Goal: Task Accomplishment & Management: Complete application form

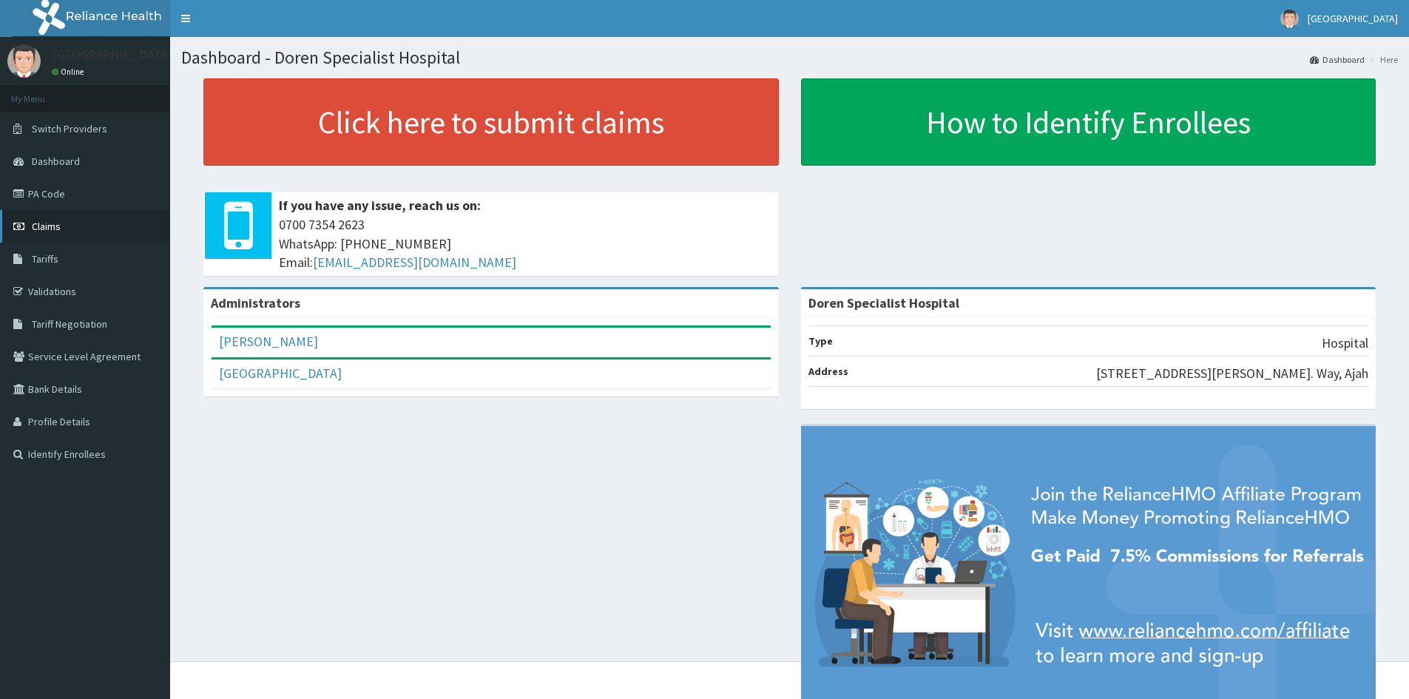
click at [61, 225] on link "Claims" at bounding box center [85, 226] width 170 height 33
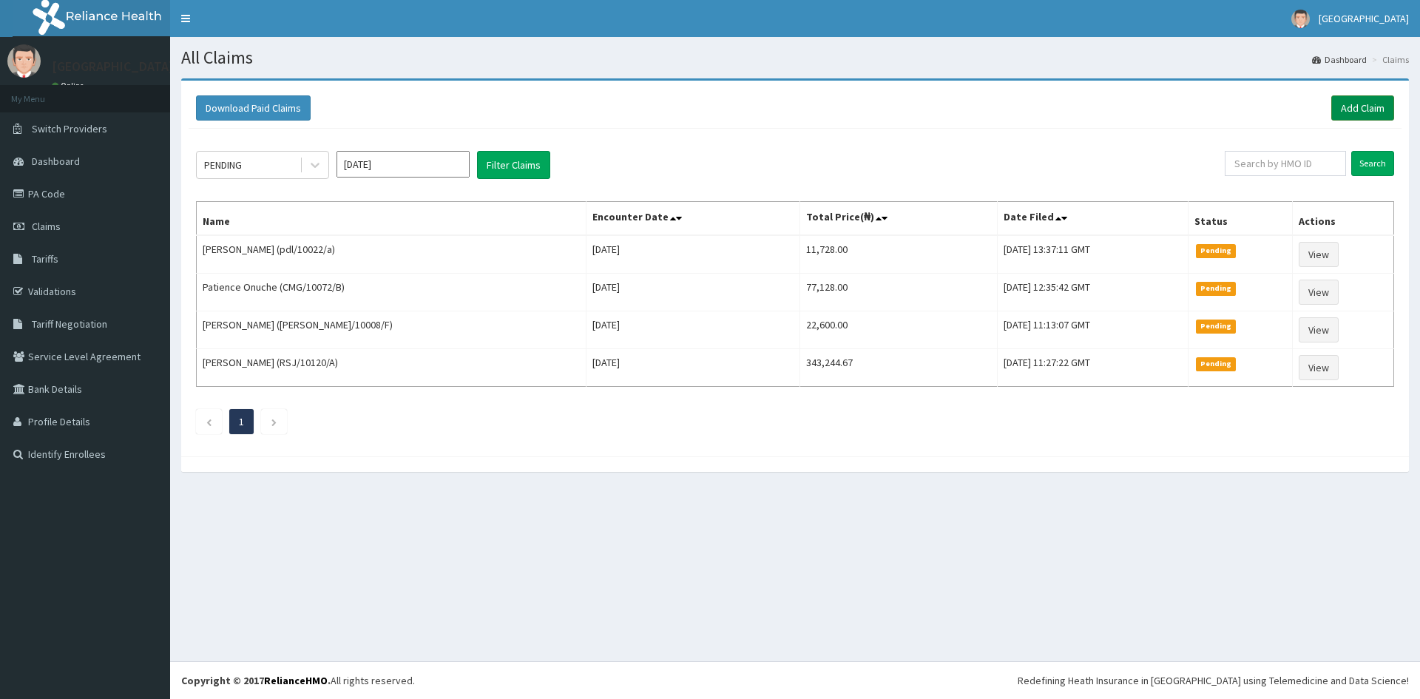
click at [1364, 109] on link "Add Claim" at bounding box center [1362, 107] width 63 height 25
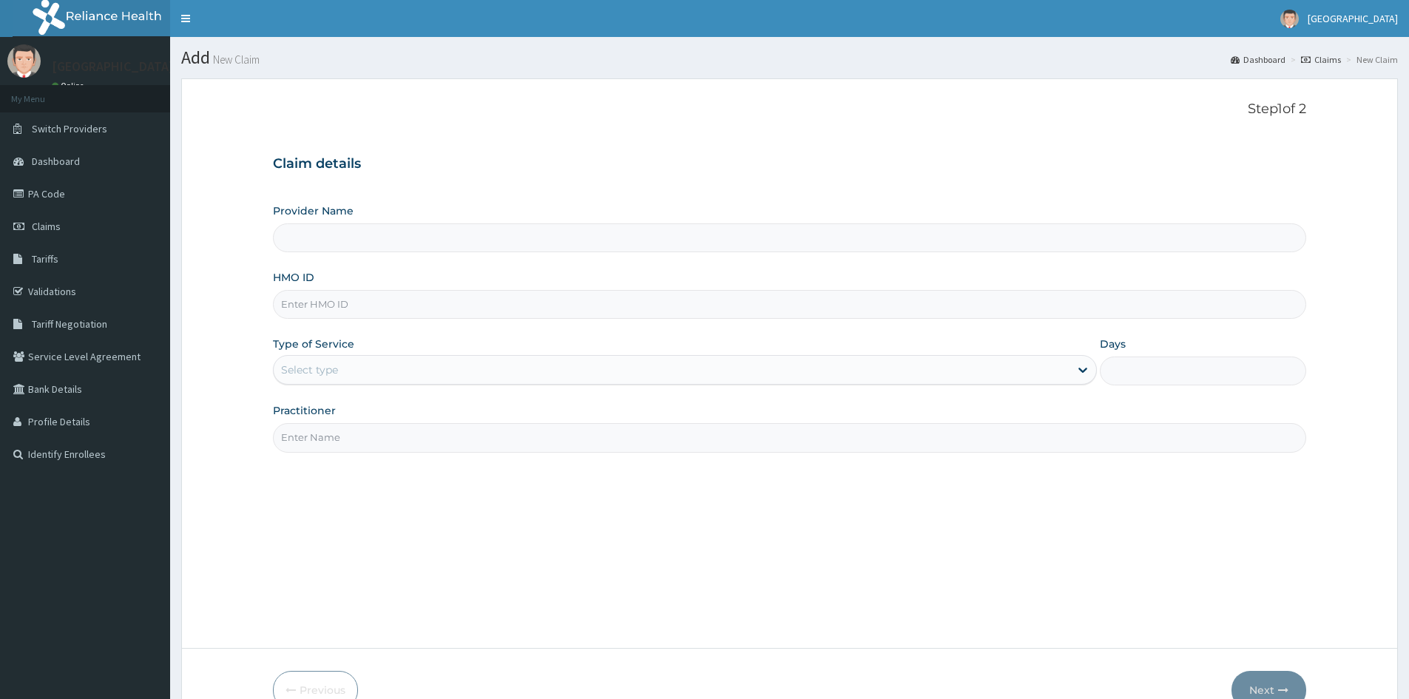
click at [339, 297] on input "HMO ID" at bounding box center [789, 304] width 1033 height 29
type input "Doren Specialist Hospital"
paste input "LFL/10038/B"
type input "LFL/10038/B"
click at [326, 373] on div "Select type" at bounding box center [309, 369] width 57 height 15
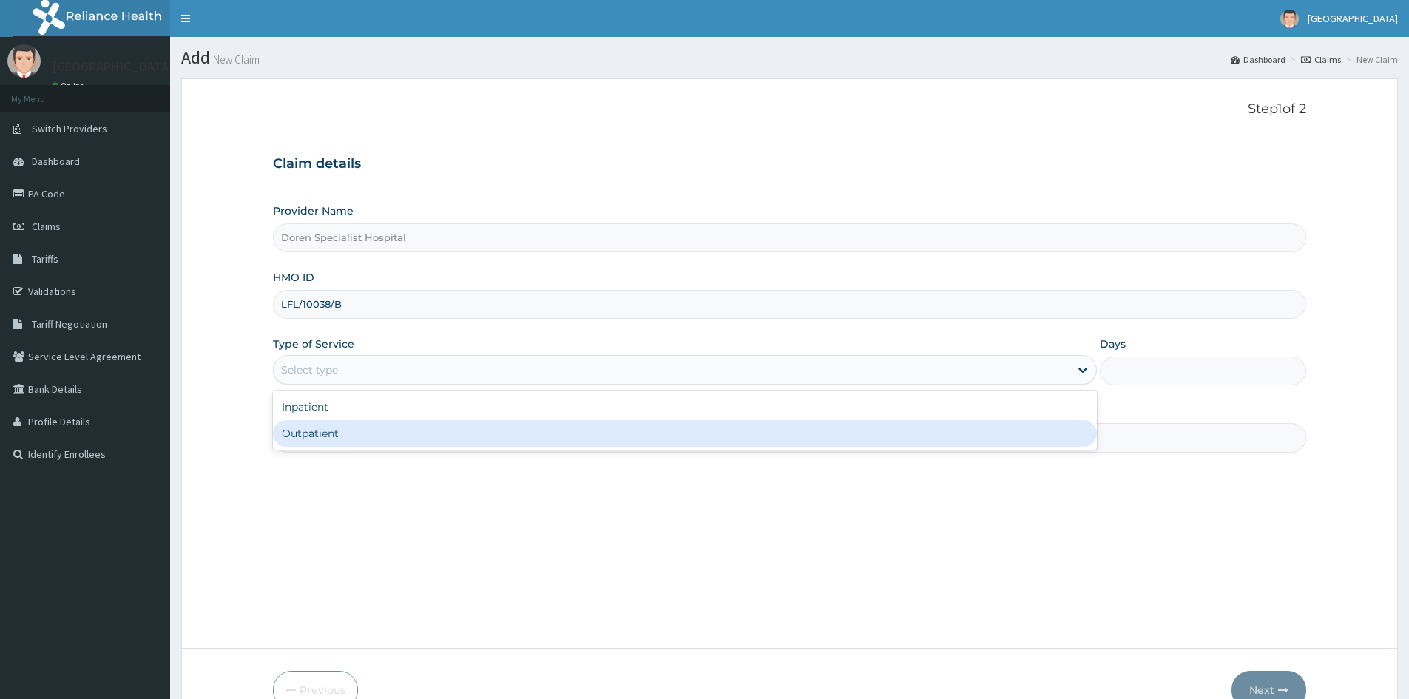
click at [311, 441] on div "Outpatient" at bounding box center [685, 433] width 824 height 27
type input "1"
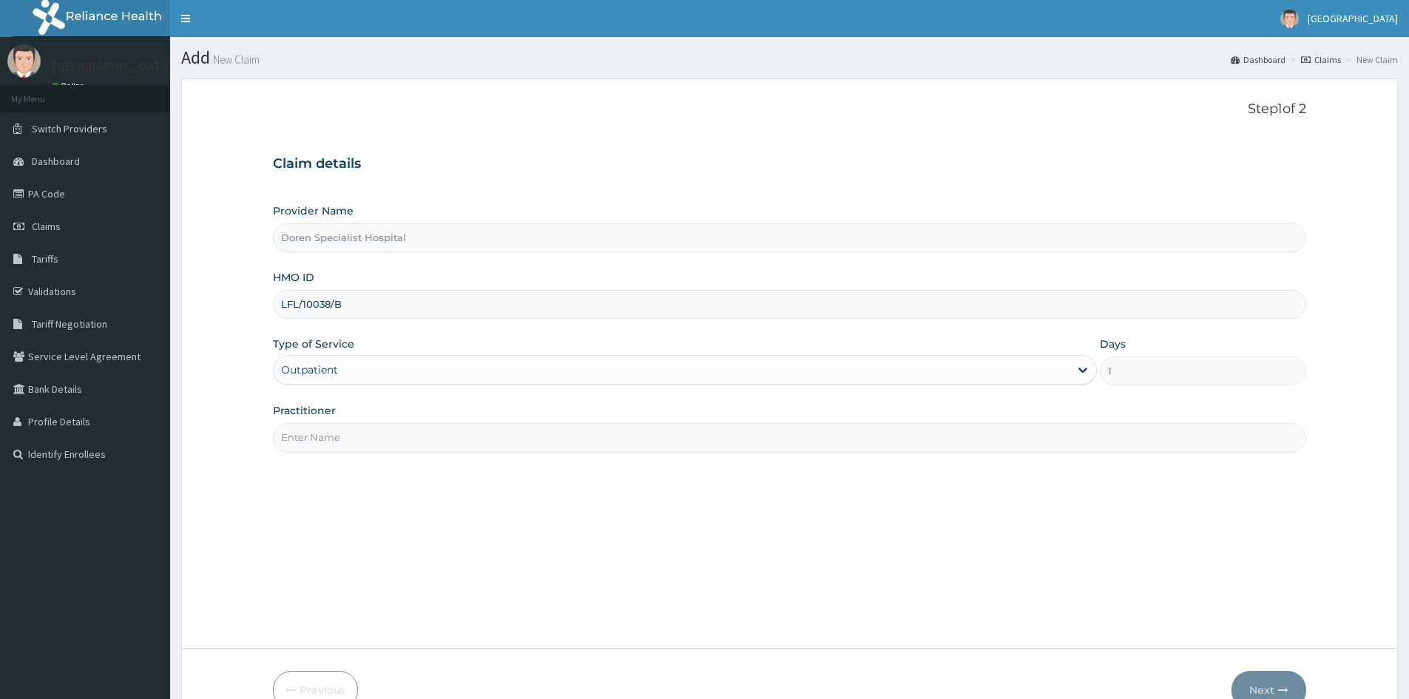
click at [310, 447] on input "Practitioner" at bounding box center [789, 437] width 1033 height 29
type input "DR. AMAKA"
click at [1258, 686] on button "Next" at bounding box center [1268, 690] width 75 height 38
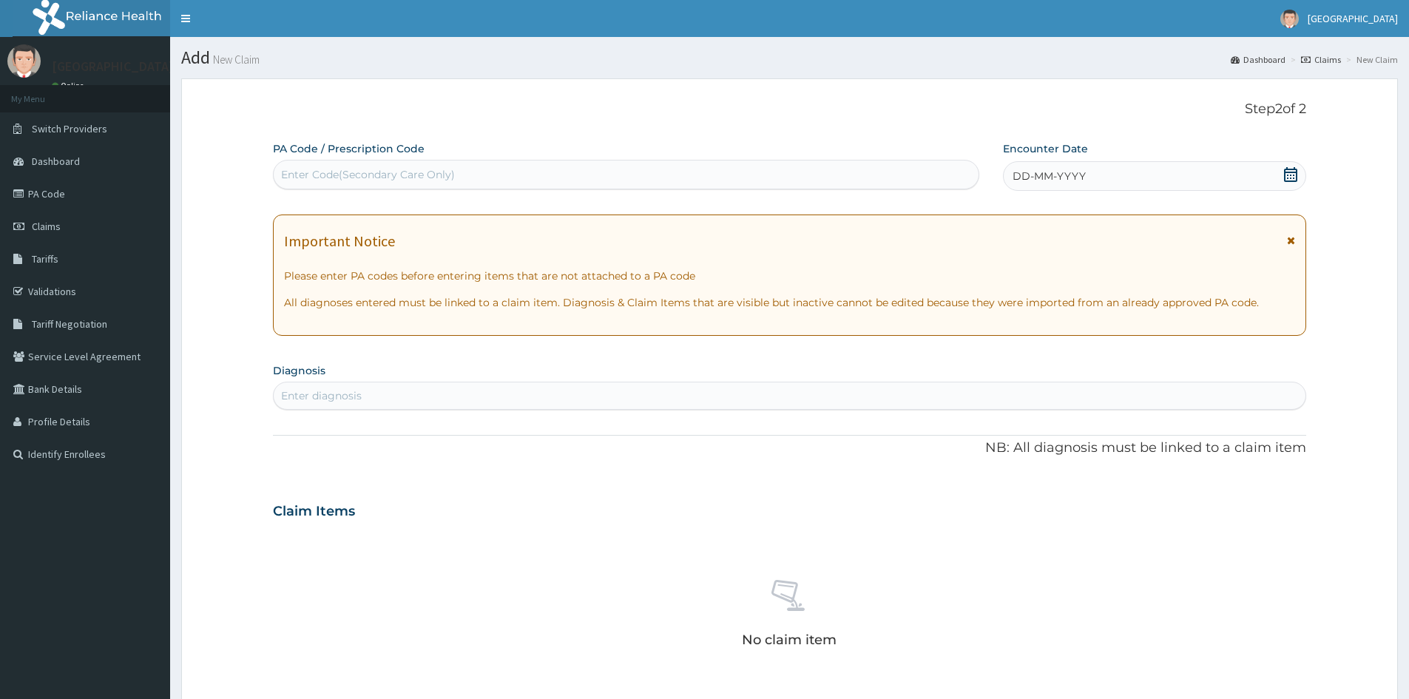
click at [323, 166] on div "Enter Code(Secondary Care Only)" at bounding box center [626, 175] width 705 height 24
paste input "PA/ECF188"
type input "PA/ECF188"
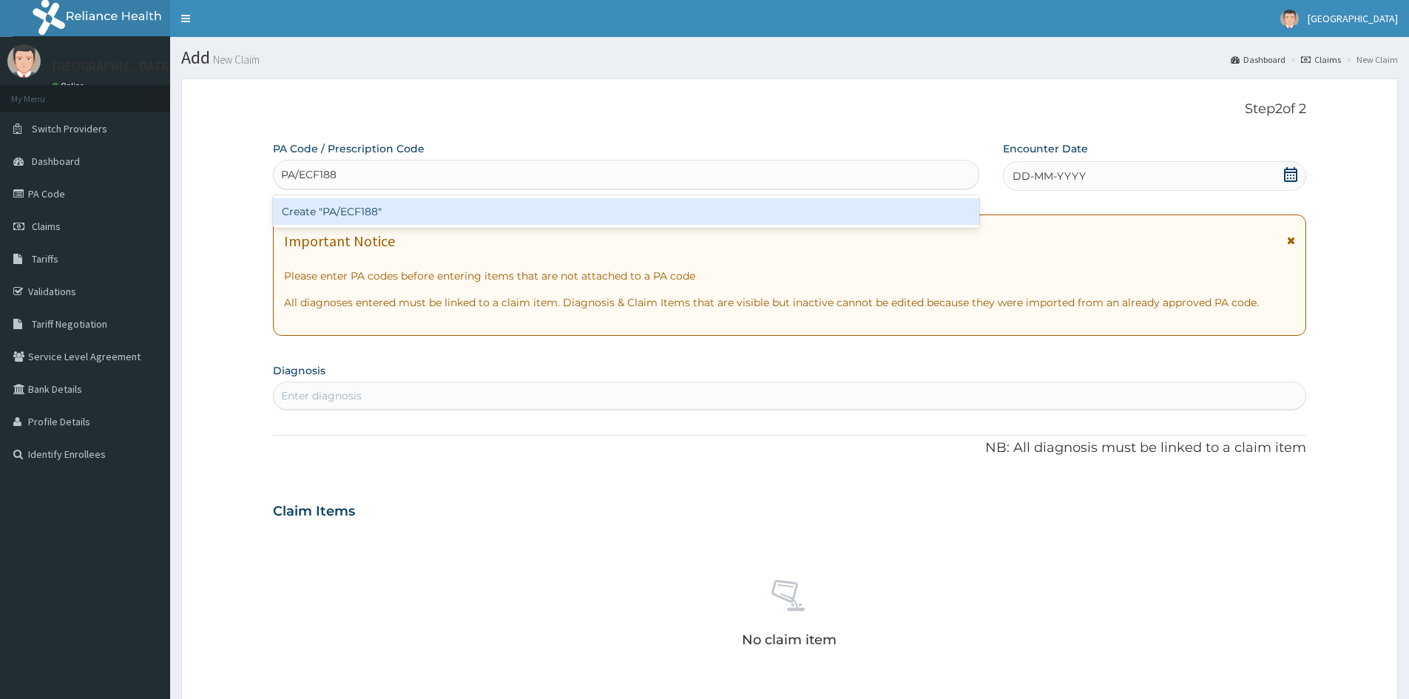
click at [351, 219] on div "Create "PA/ECF188"" at bounding box center [626, 211] width 706 height 27
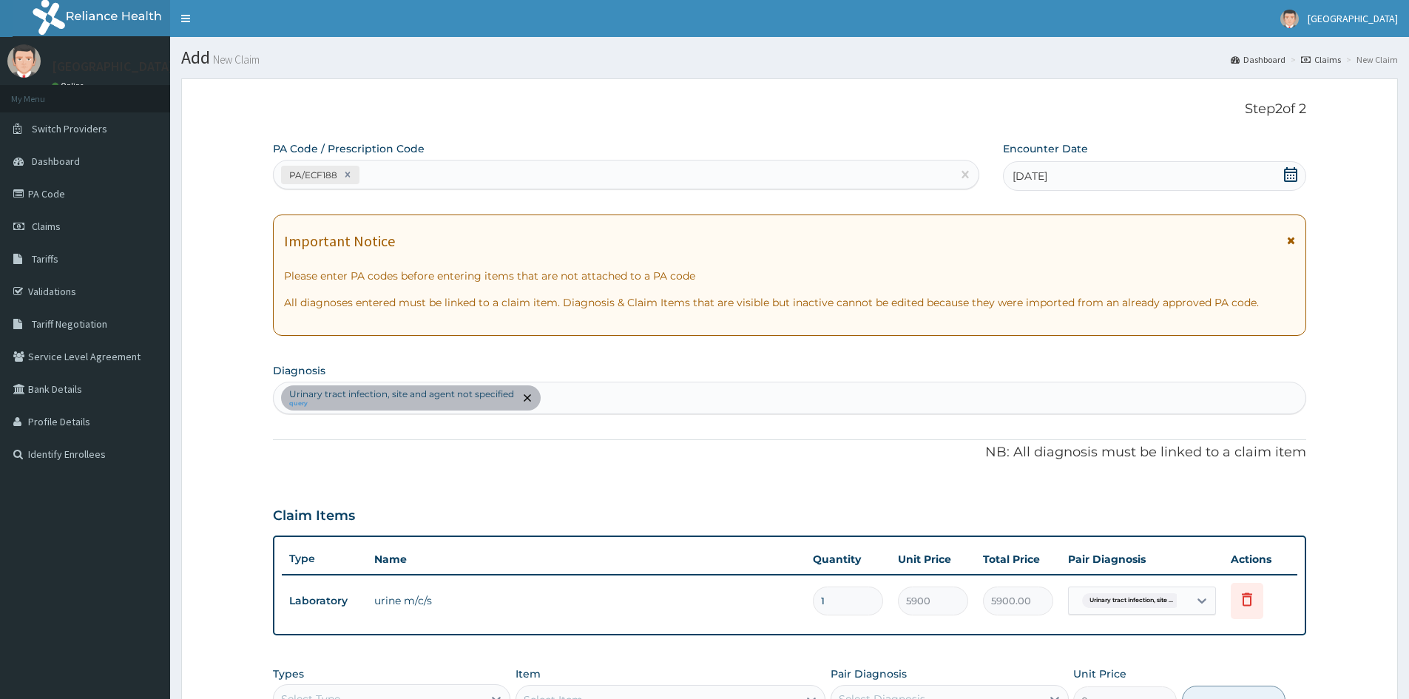
click at [375, 173] on div "PA/ECF188" at bounding box center [613, 175] width 678 height 24
paste input "PA/16EC25"
type input "PA/16EC25"
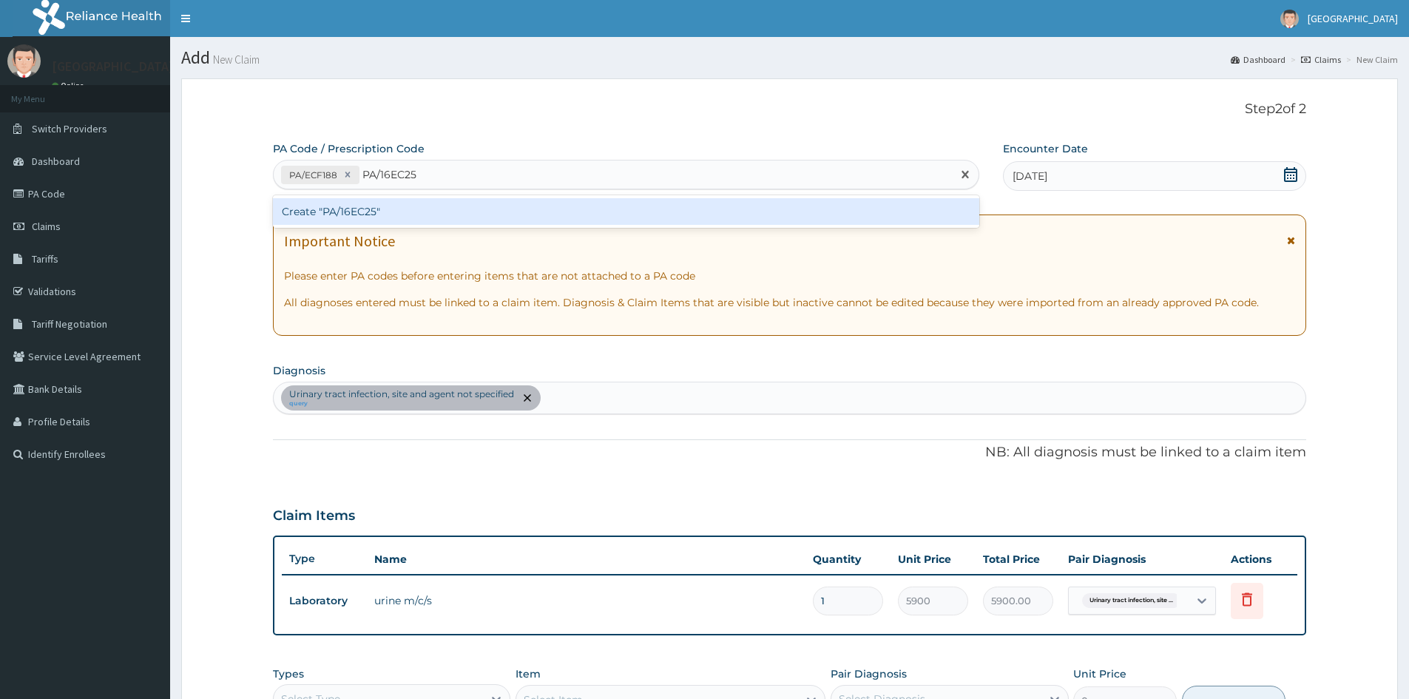
click at [342, 208] on div "Create "PA/16EC25"" at bounding box center [626, 211] width 706 height 27
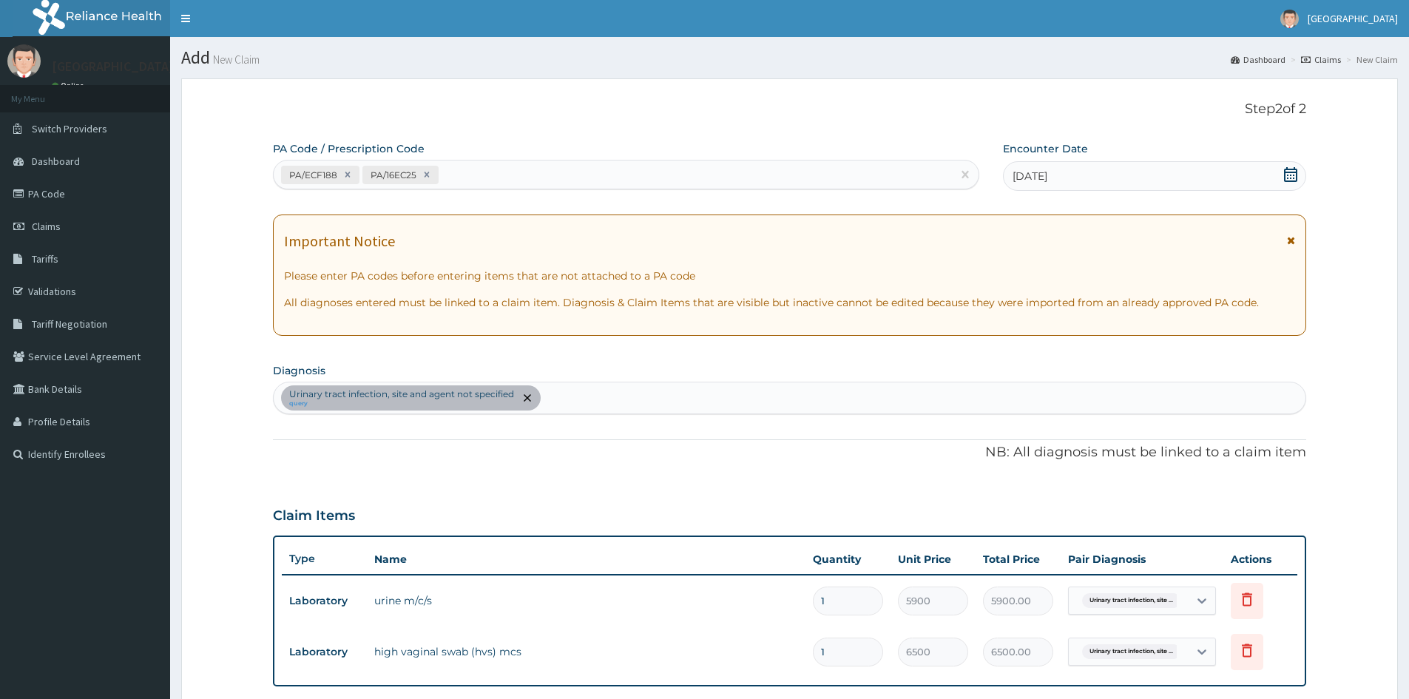
click at [556, 393] on div "Urinary tract infection, site and agent not specified query" at bounding box center [790, 397] width 1032 height 31
type input "urinary"
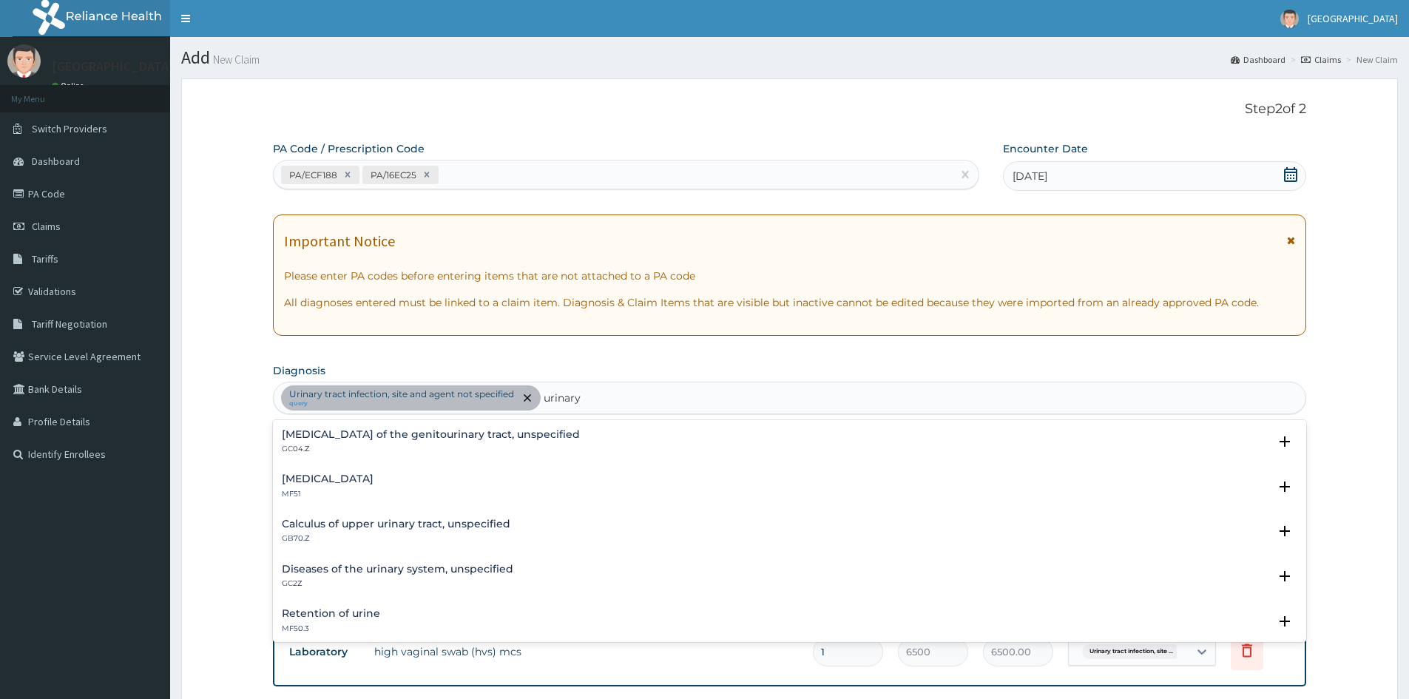
scroll to position [74, 0]
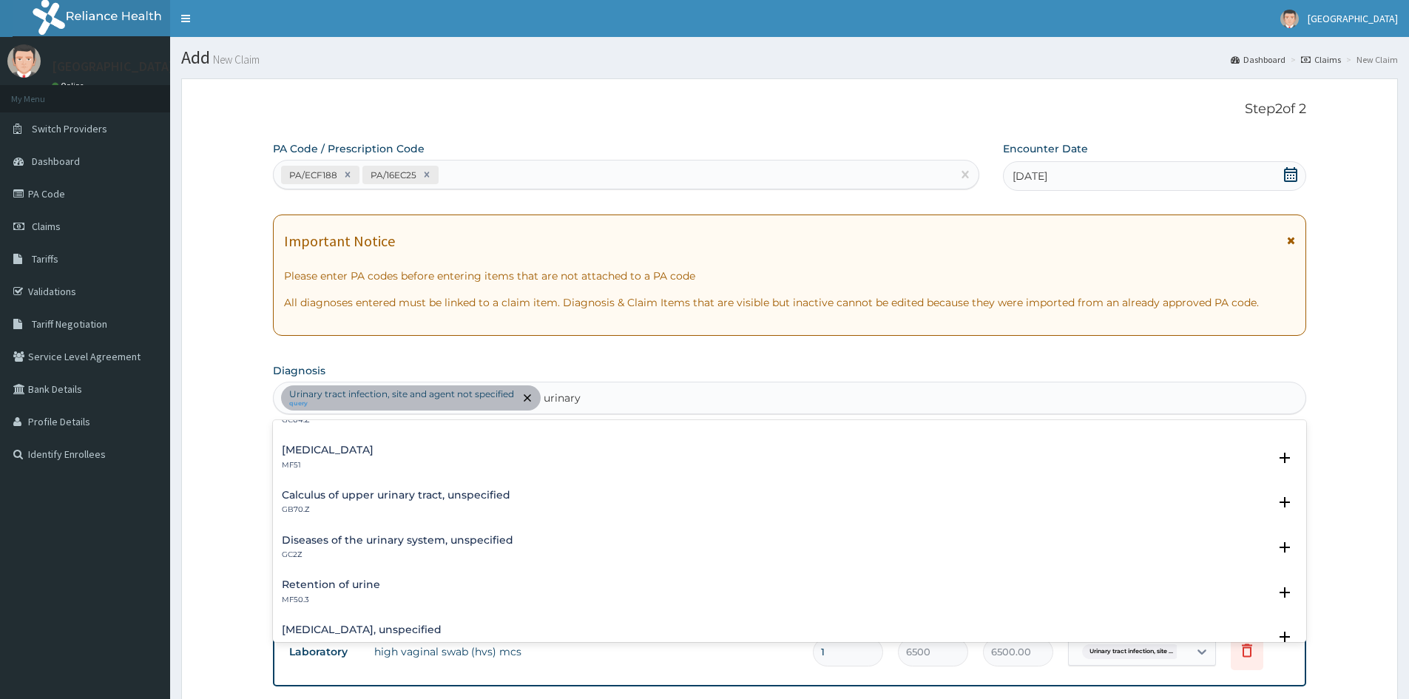
click at [297, 551] on p "GC2Z" at bounding box center [397, 554] width 231 height 10
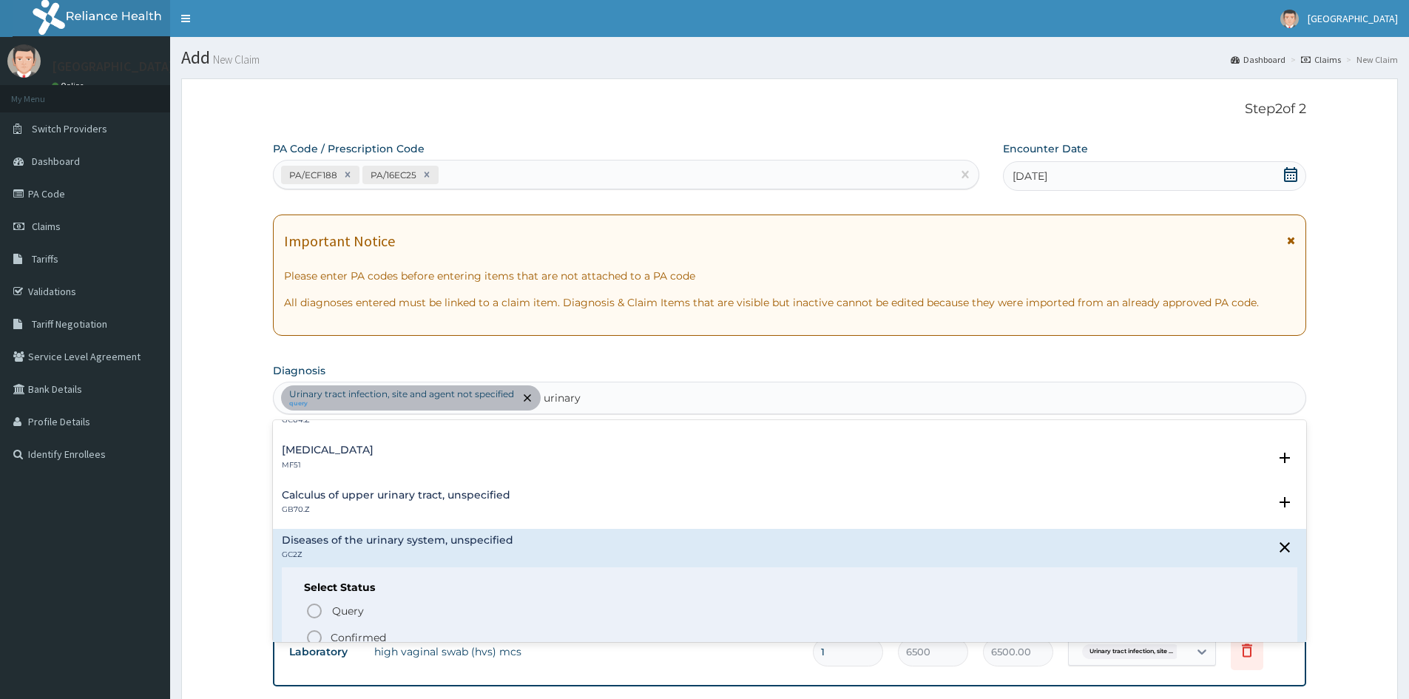
drag, startPoint x: 313, startPoint y: 634, endPoint x: 737, endPoint y: 558, distance: 430.4
click at [313, 634] on icon "status option filled" at bounding box center [314, 638] width 18 height 18
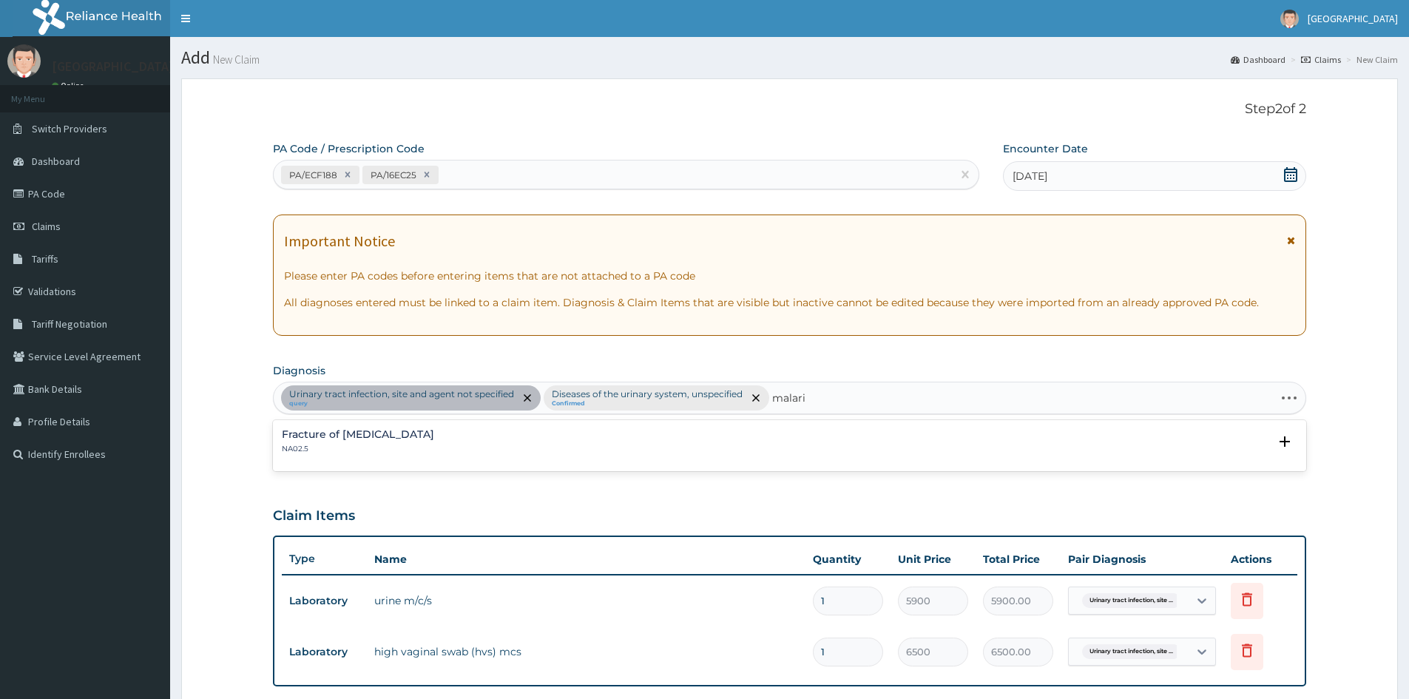
type input "malaria"
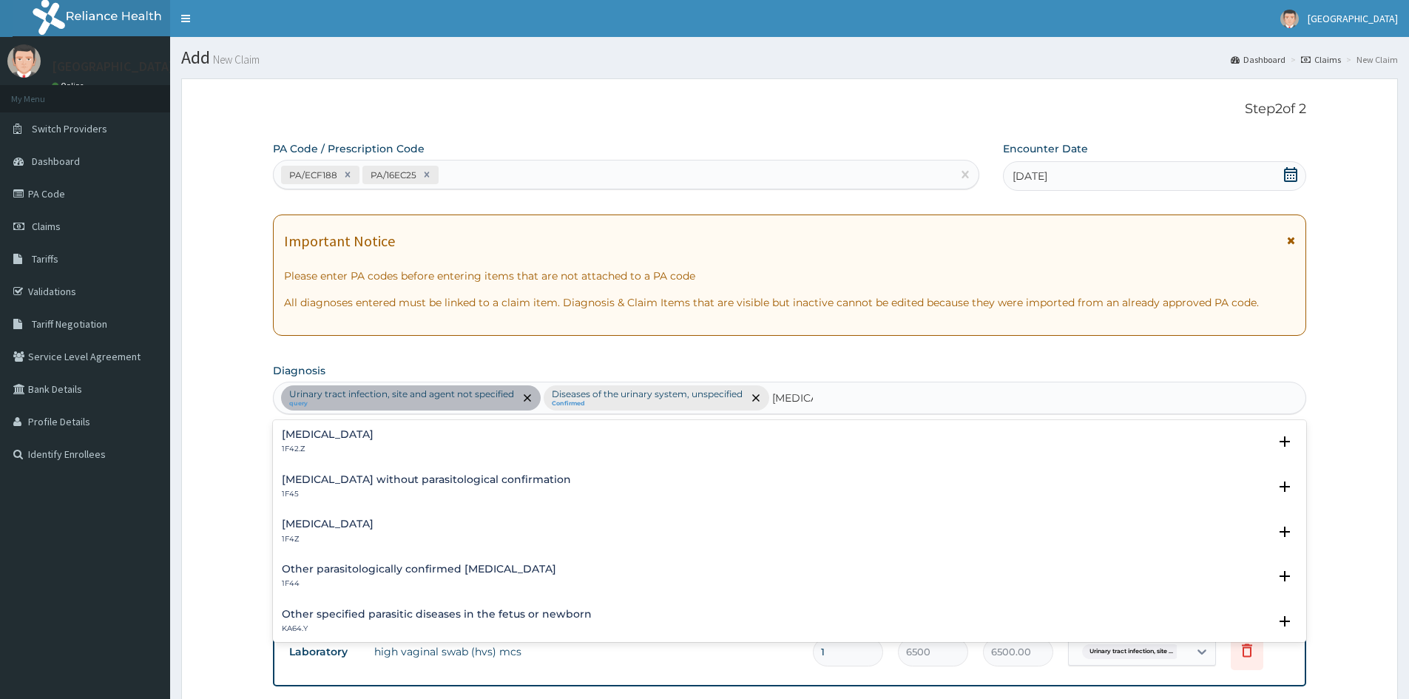
click at [322, 518] on h4 "Malaria, unspecified" at bounding box center [328, 523] width 92 height 11
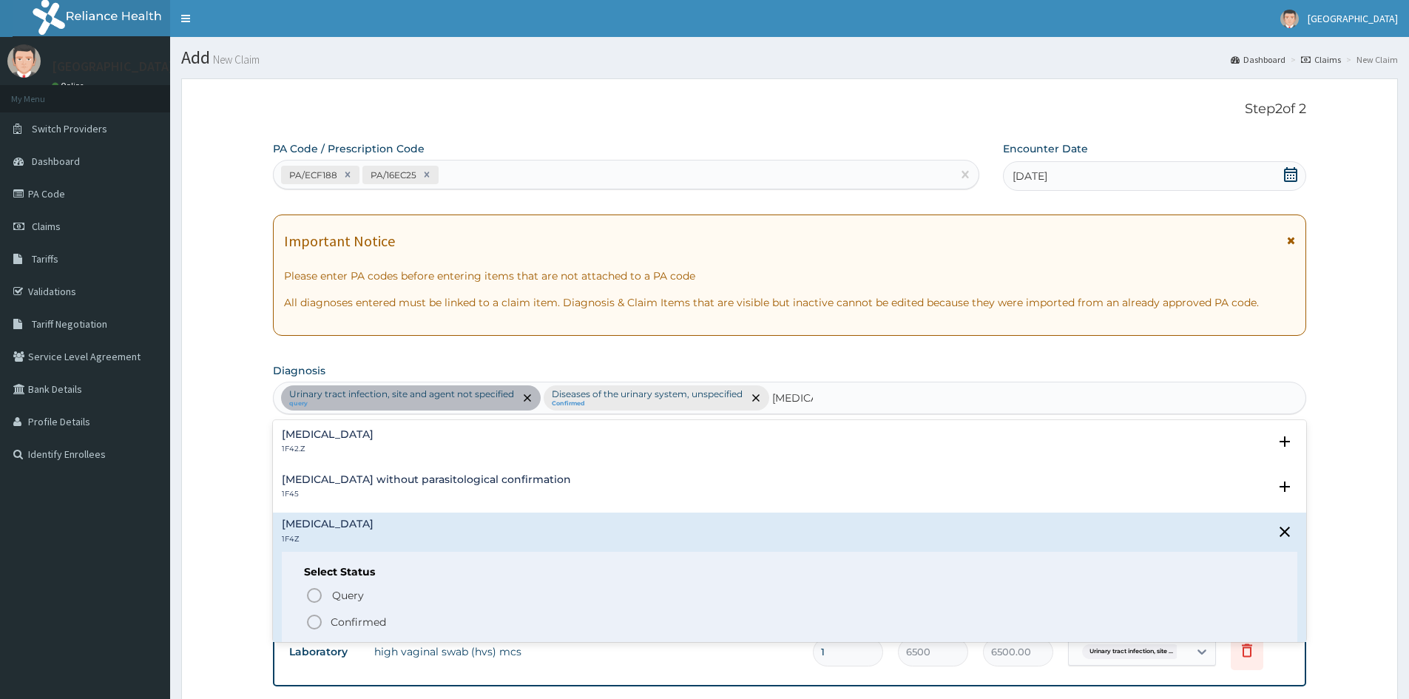
click at [311, 620] on icon "status option filled" at bounding box center [314, 622] width 18 height 18
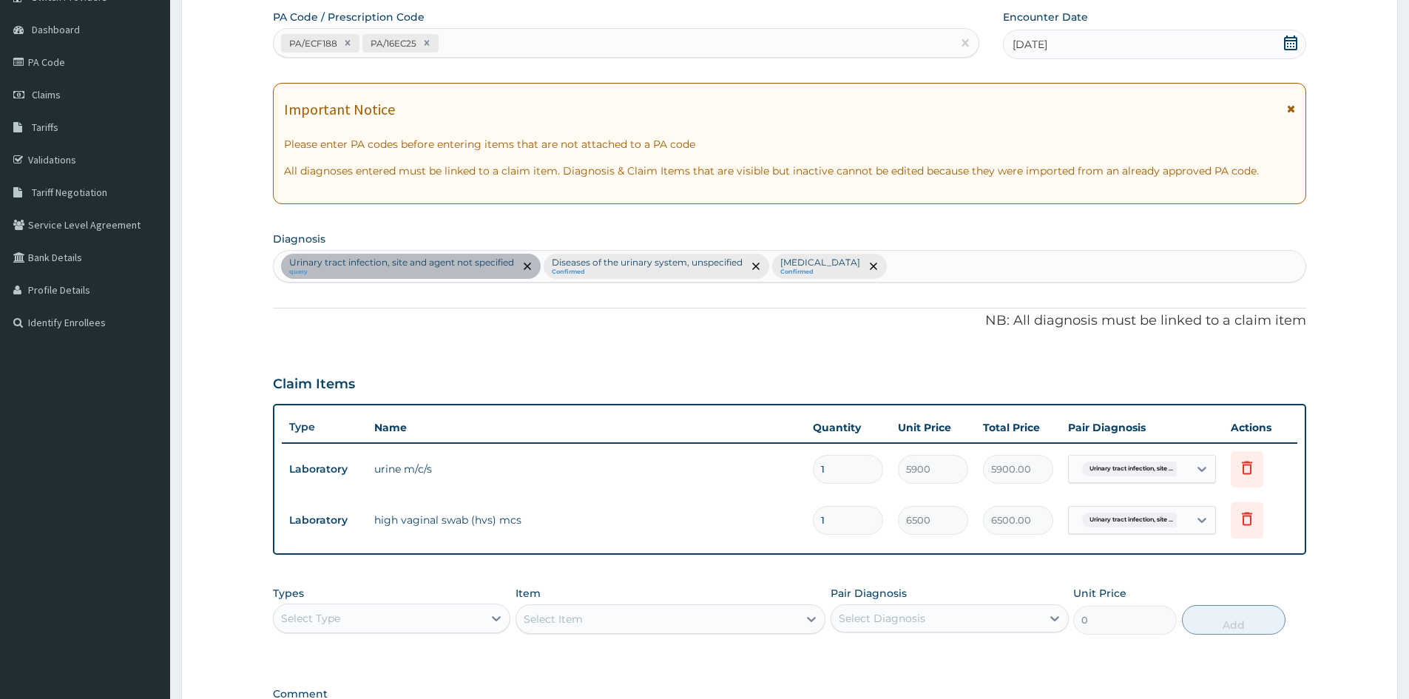
scroll to position [334, 0]
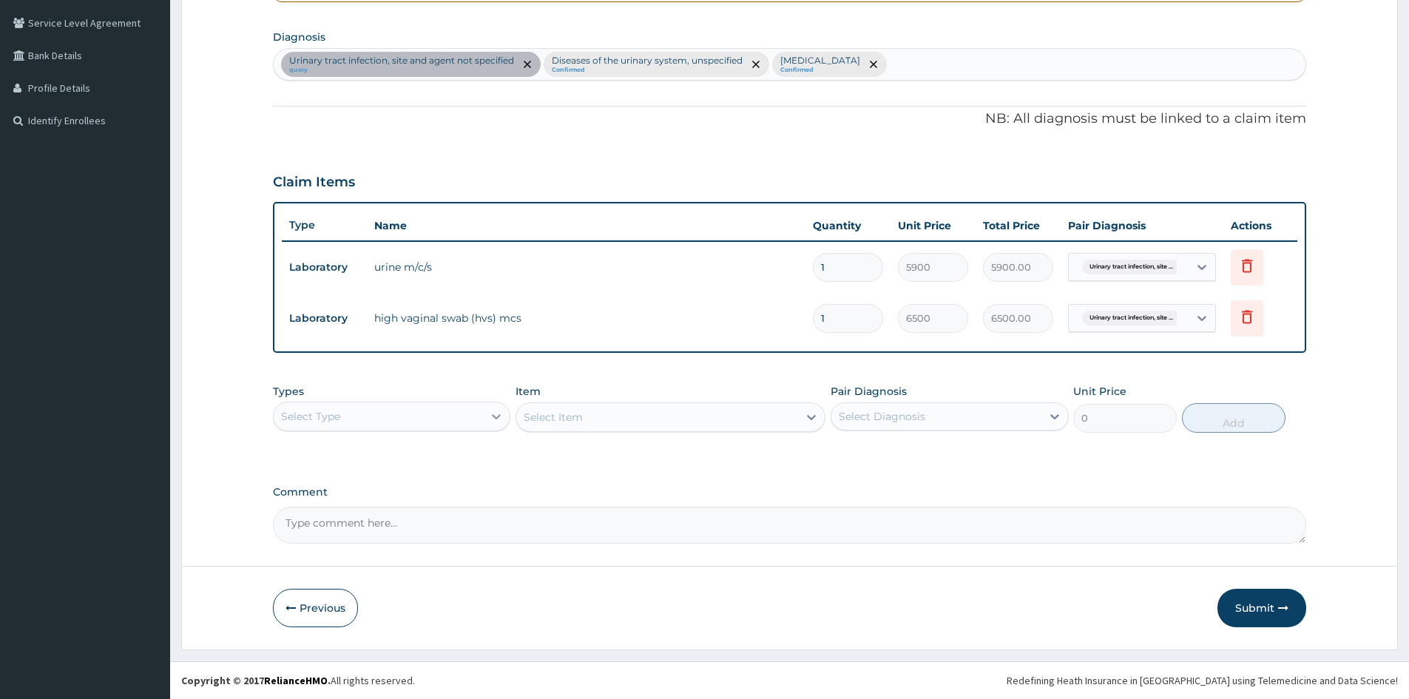
click at [499, 413] on icon at bounding box center [496, 416] width 15 height 15
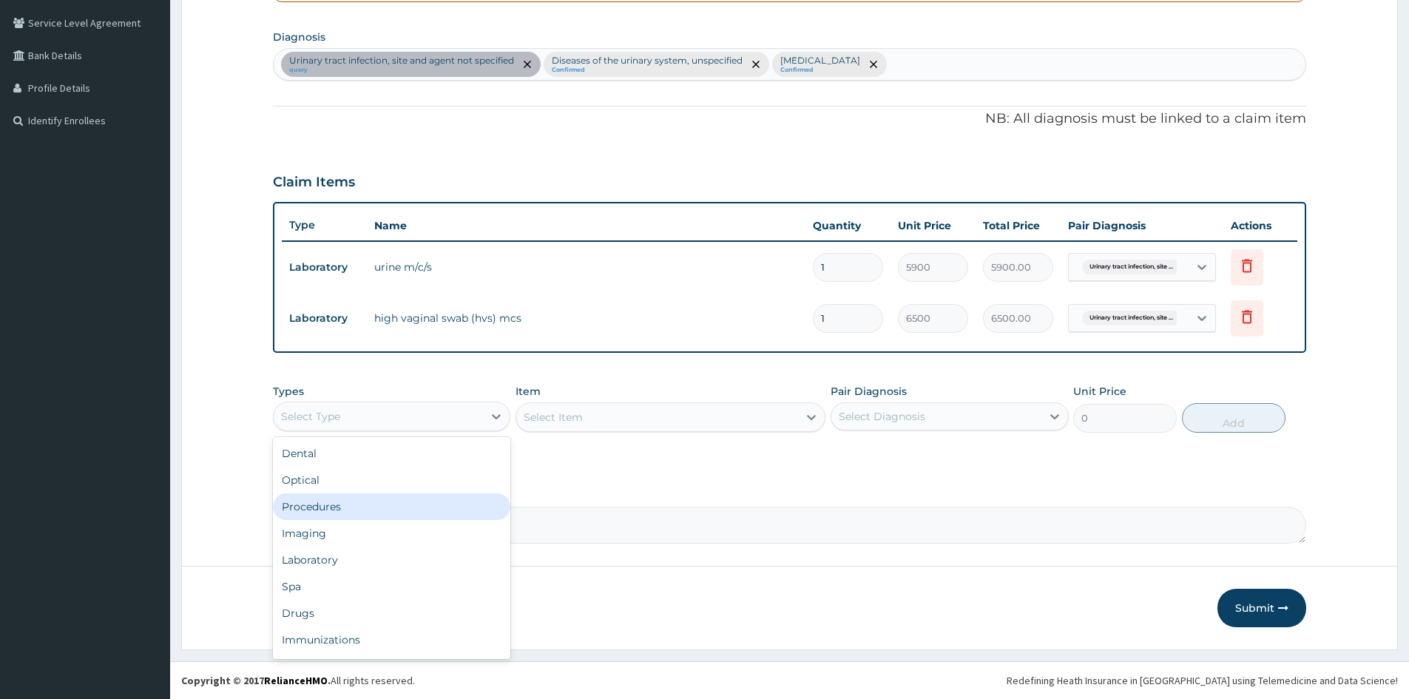
drag, startPoint x: 350, startPoint y: 513, endPoint x: 561, endPoint y: 444, distance: 221.9
click at [349, 512] on div "Procedures" at bounding box center [391, 506] width 237 height 27
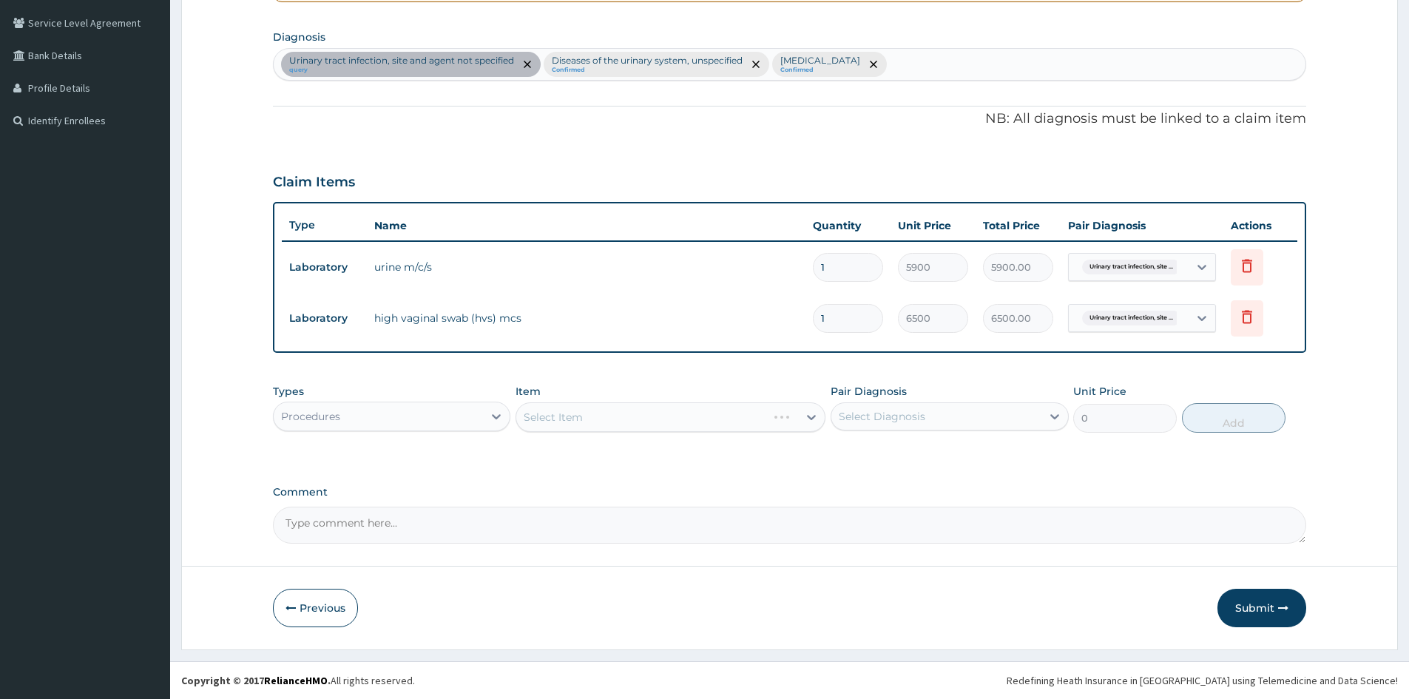
click at [647, 410] on div "Select Item" at bounding box center [670, 417] width 310 height 30
click at [782, 416] on div "Select Item" at bounding box center [670, 417] width 310 height 30
click at [775, 414] on div "Select Item" at bounding box center [657, 417] width 282 height 24
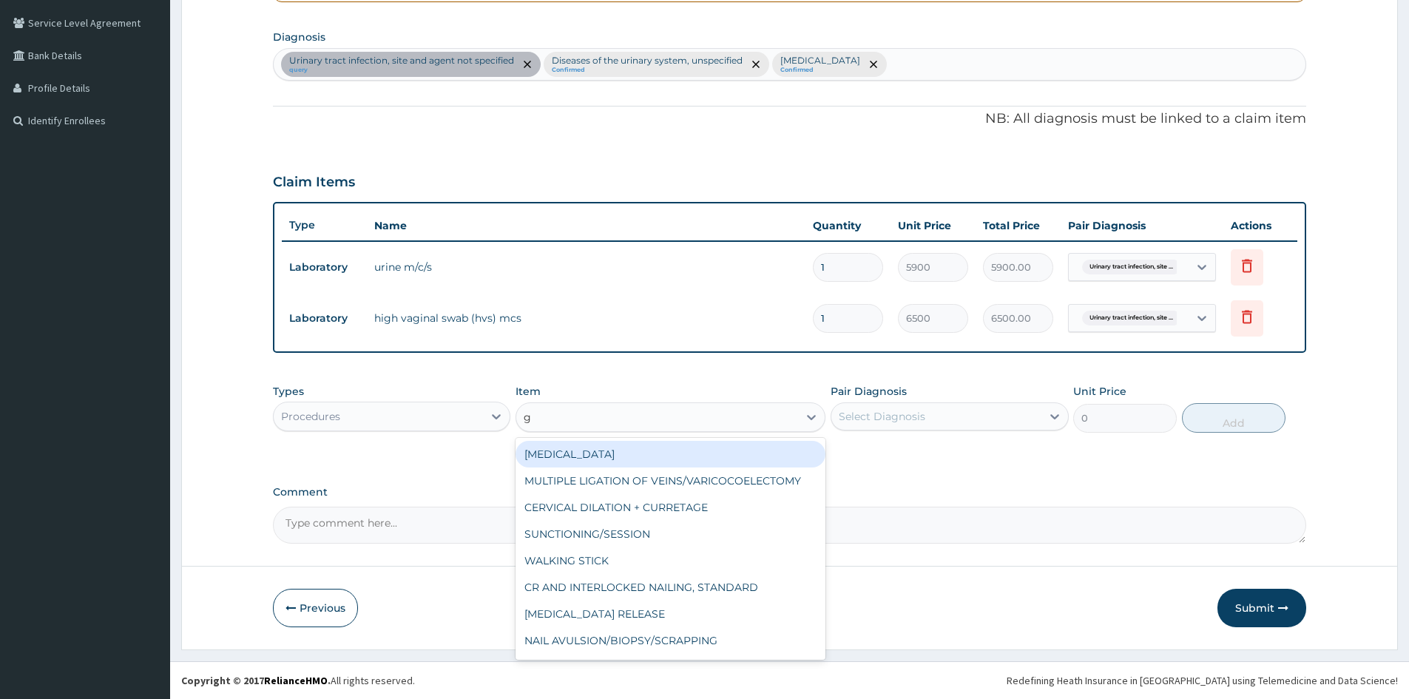
type input "gp"
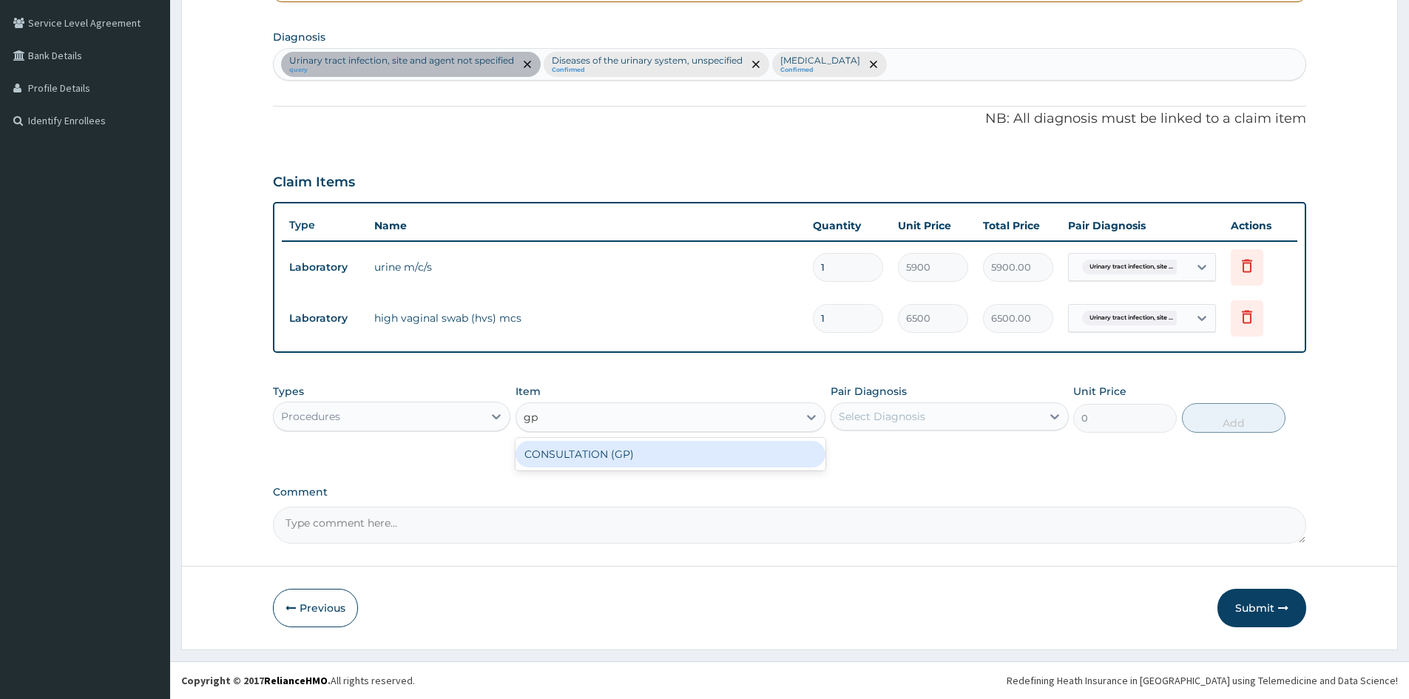
click at [595, 438] on div "CONSULTATION (GP)" at bounding box center [670, 454] width 310 height 33
click at [597, 456] on div "CONSULTATION (GP)" at bounding box center [670, 454] width 310 height 27
type input "3000"
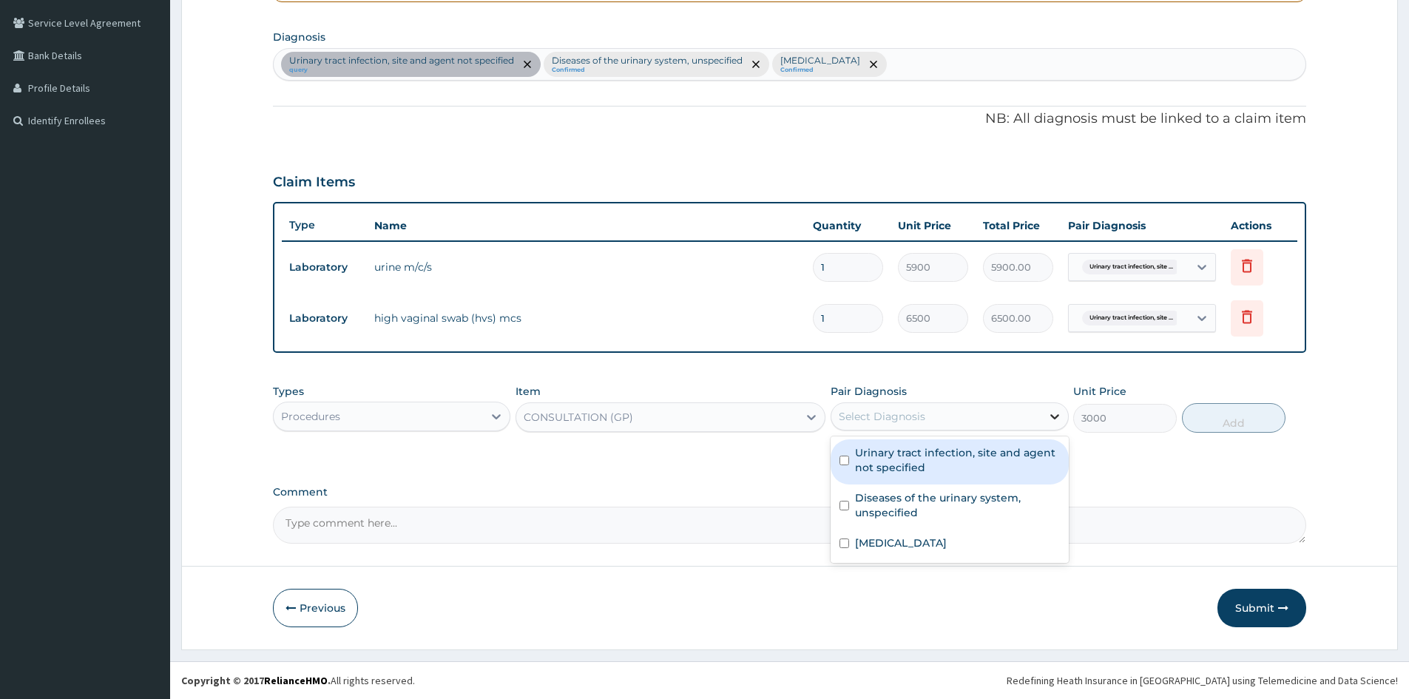
click at [1053, 411] on icon at bounding box center [1054, 416] width 15 height 15
click at [851, 463] on div "Urinary tract infection, site and agent not specified" at bounding box center [948, 461] width 237 height 45
checkbox input "true"
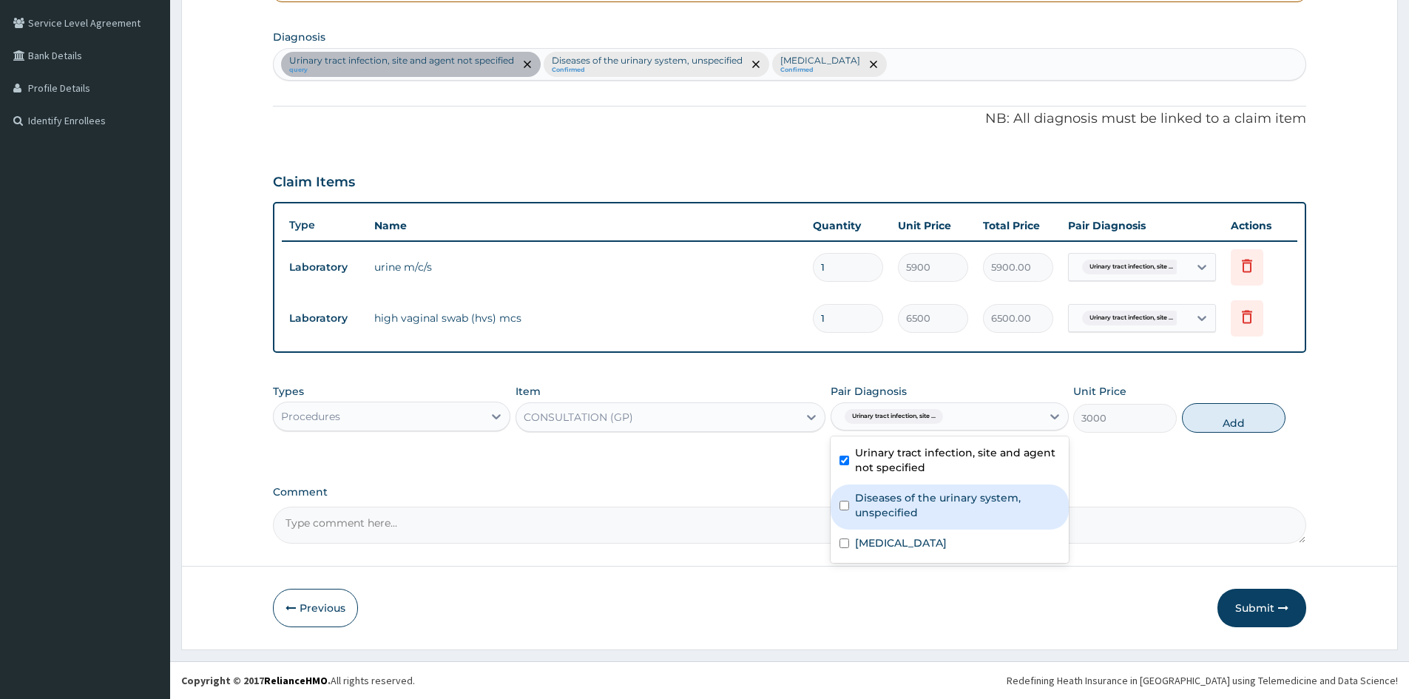
click at [846, 502] on input "checkbox" at bounding box center [844, 506] width 10 height 10
checkbox input "true"
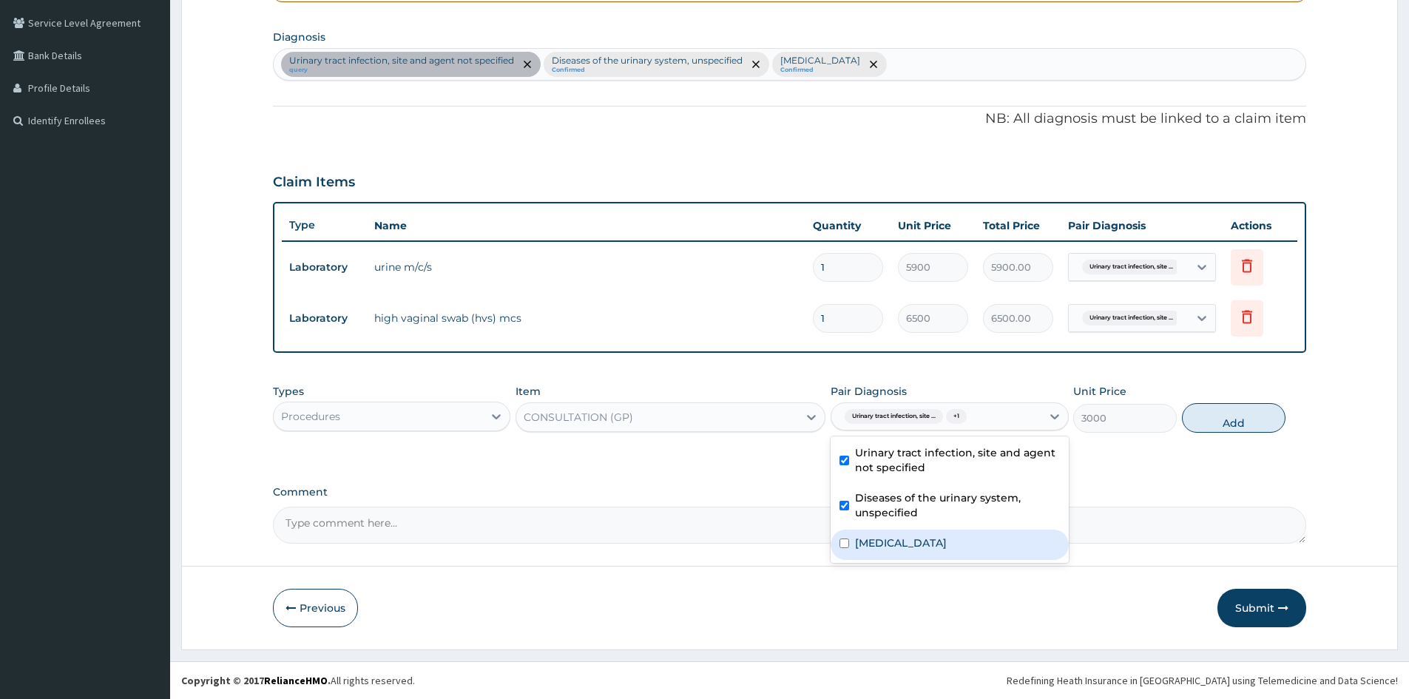
click at [842, 545] on input "checkbox" at bounding box center [844, 543] width 10 height 10
checkbox input "true"
click at [1231, 426] on button "Add" at bounding box center [1234, 418] width 104 height 30
type input "0"
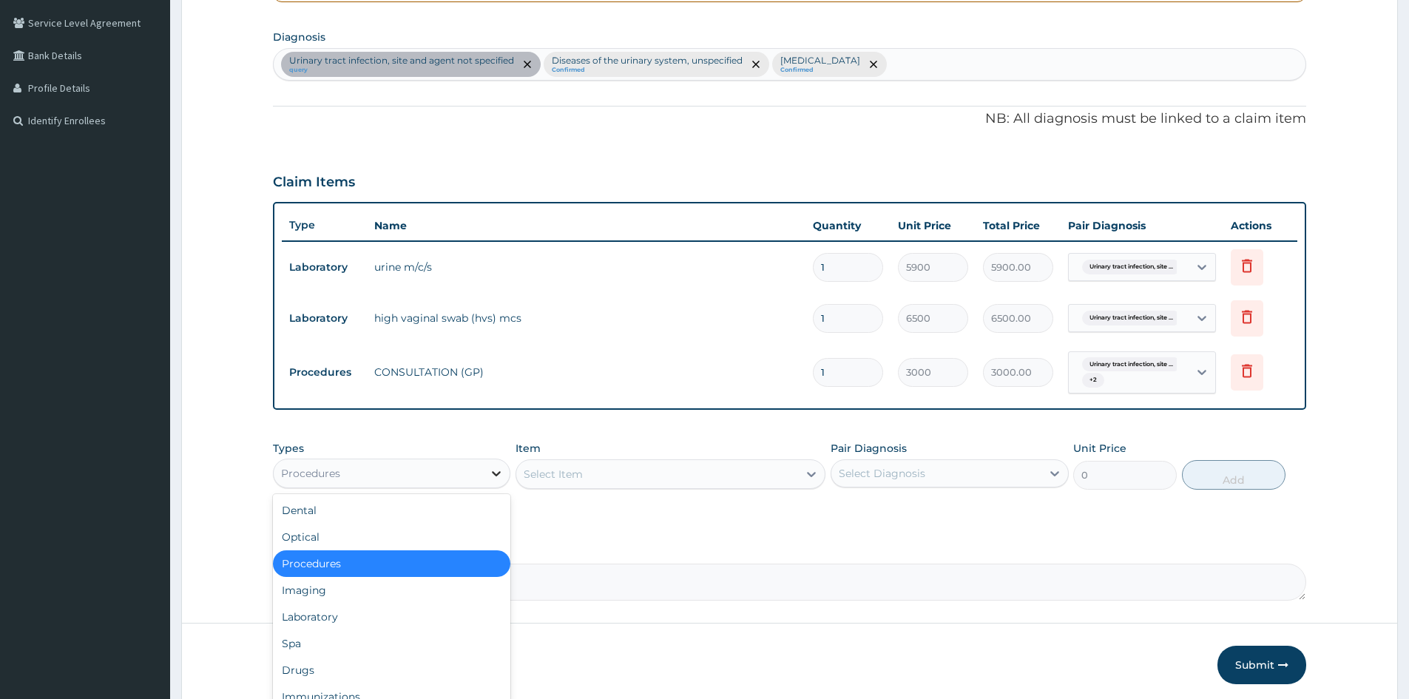
click at [495, 464] on div at bounding box center [496, 473] width 27 height 27
click at [341, 620] on div "Laboratory" at bounding box center [391, 616] width 237 height 27
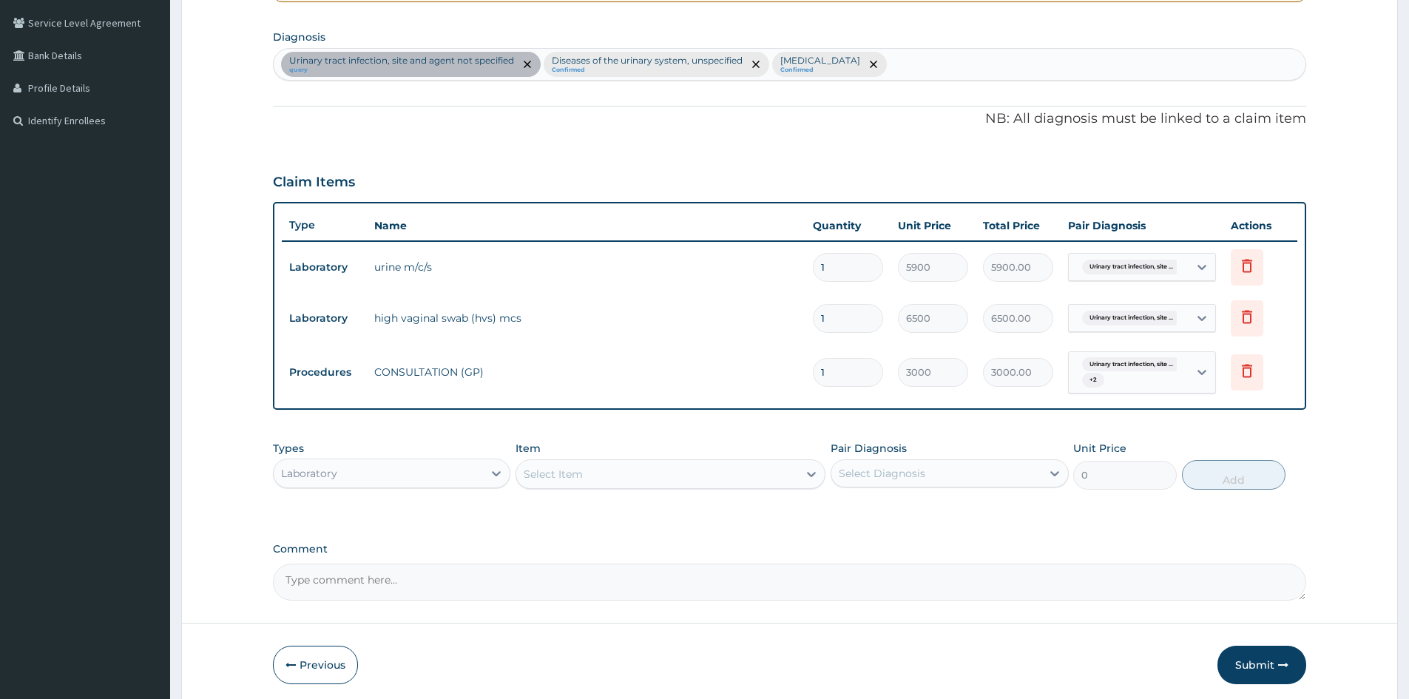
click at [575, 476] on div "Select Item" at bounding box center [553, 474] width 59 height 15
type input "full"
click at [622, 515] on div "[MEDICAL_DATA]" at bounding box center [670, 511] width 310 height 27
type input "3400"
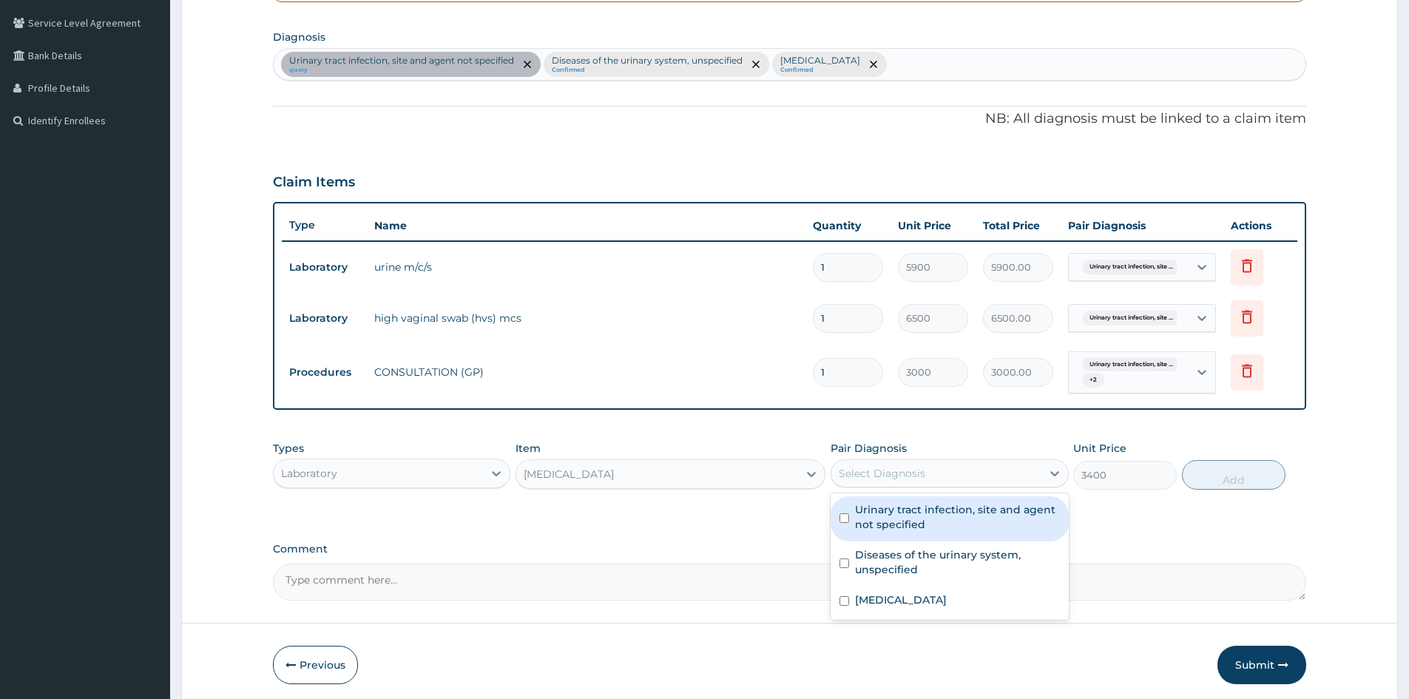
click at [1026, 476] on div "Select Diagnosis" at bounding box center [935, 473] width 209 height 24
click at [847, 515] on input "checkbox" at bounding box center [844, 518] width 10 height 10
checkbox input "true"
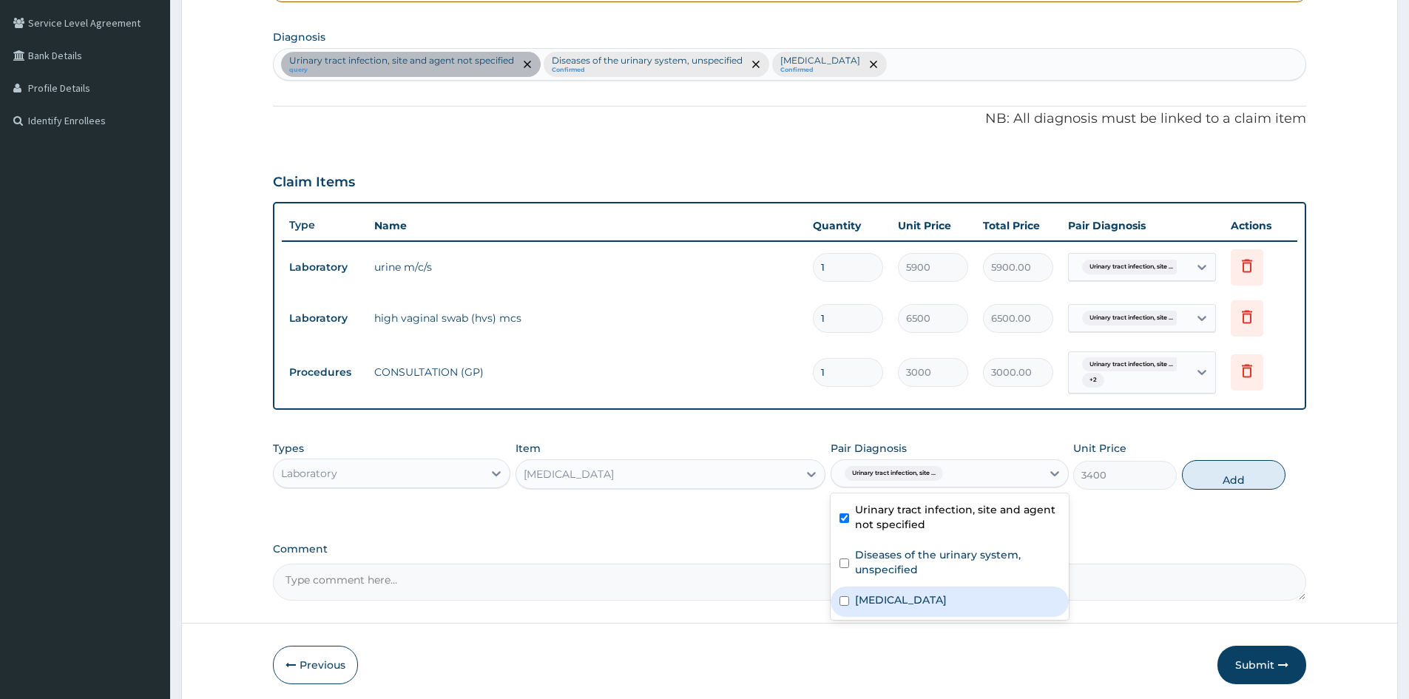
click at [843, 600] on input "checkbox" at bounding box center [844, 601] width 10 height 10
checkbox input "true"
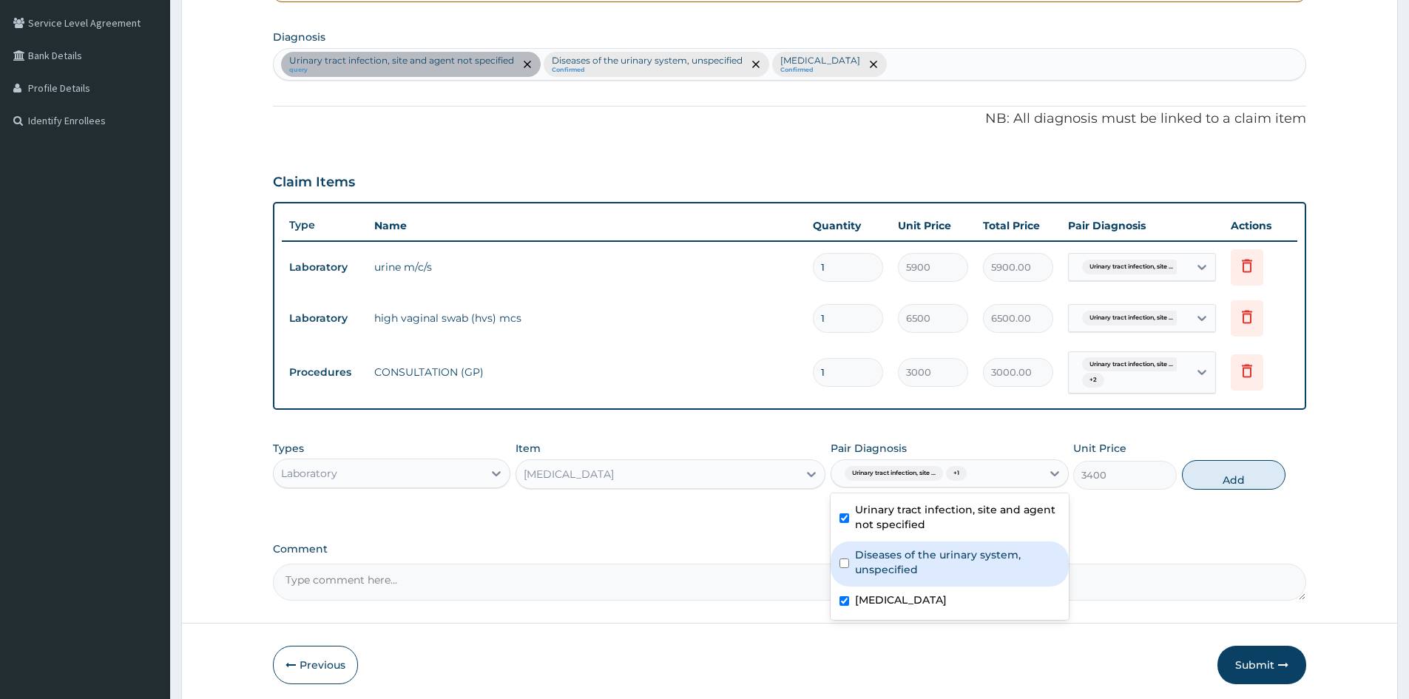
click at [842, 564] on input "checkbox" at bounding box center [844, 563] width 10 height 10
checkbox input "true"
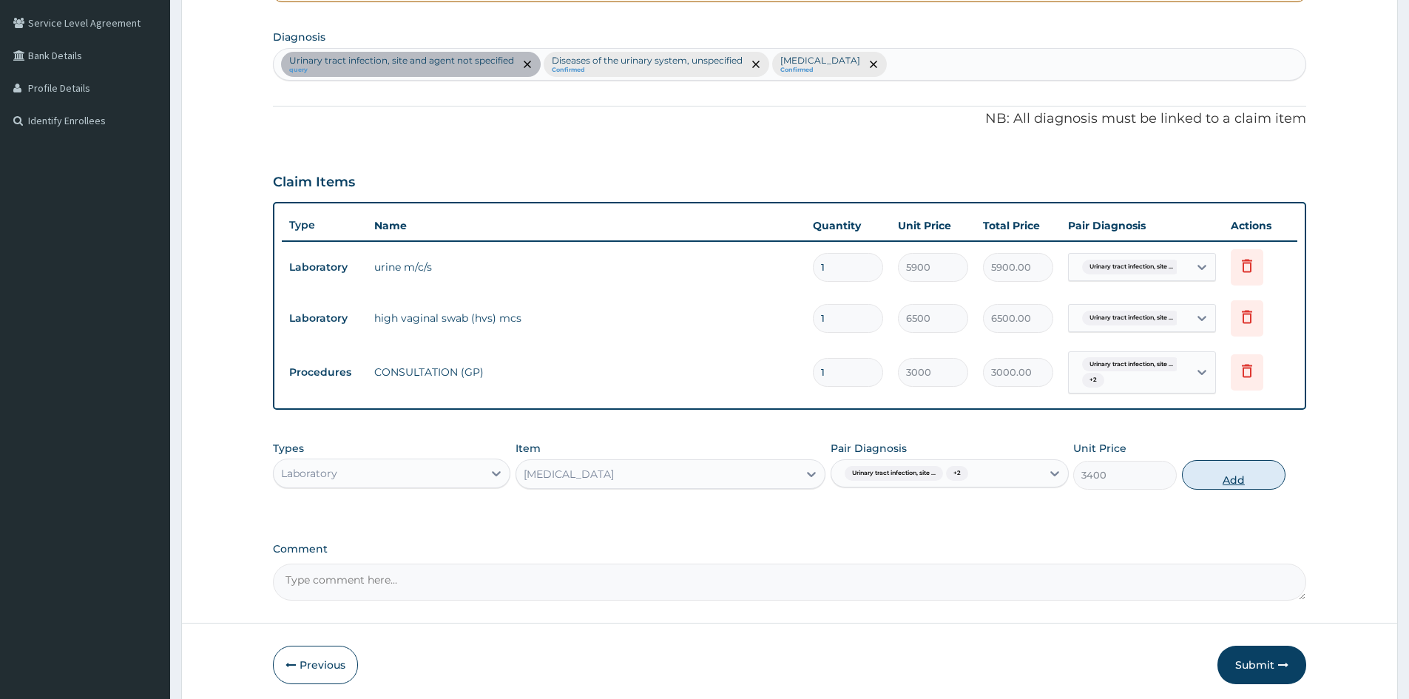
click at [1235, 476] on button "Add" at bounding box center [1234, 475] width 104 height 30
type input "0"
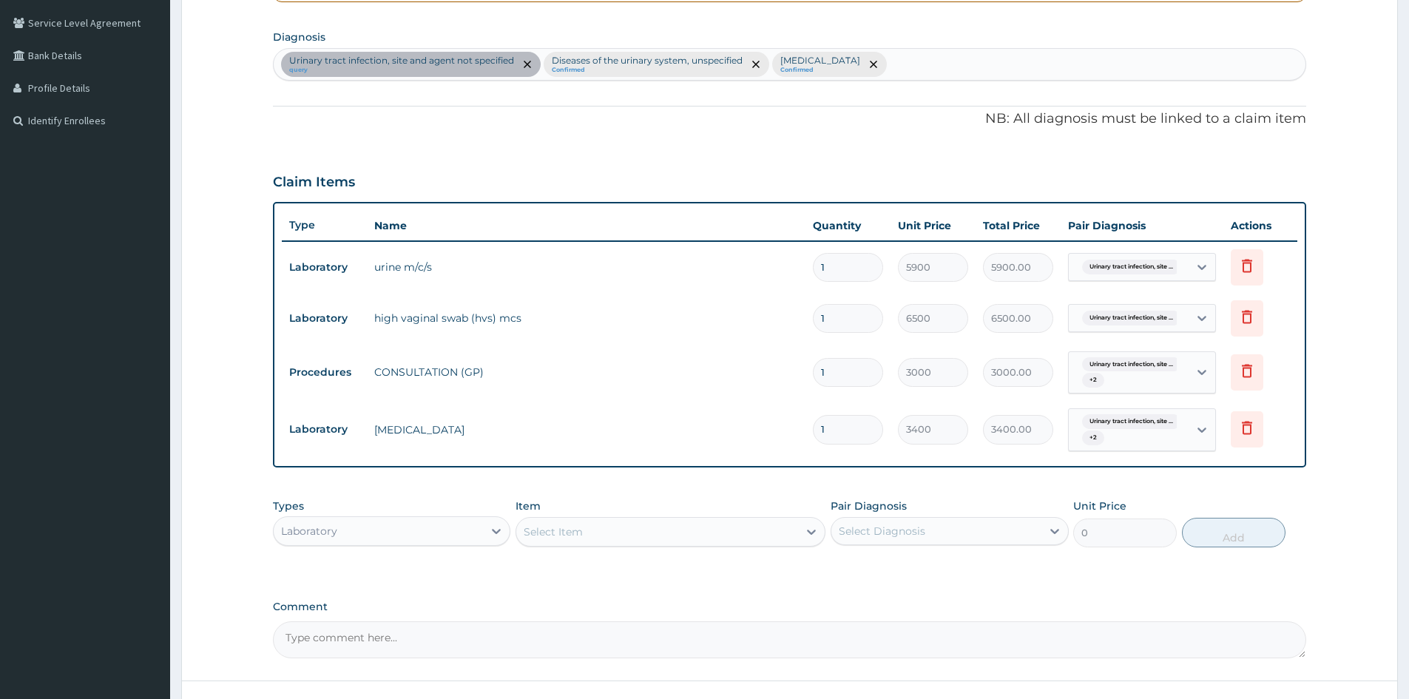
click at [767, 527] on div "Select Item" at bounding box center [657, 532] width 282 height 24
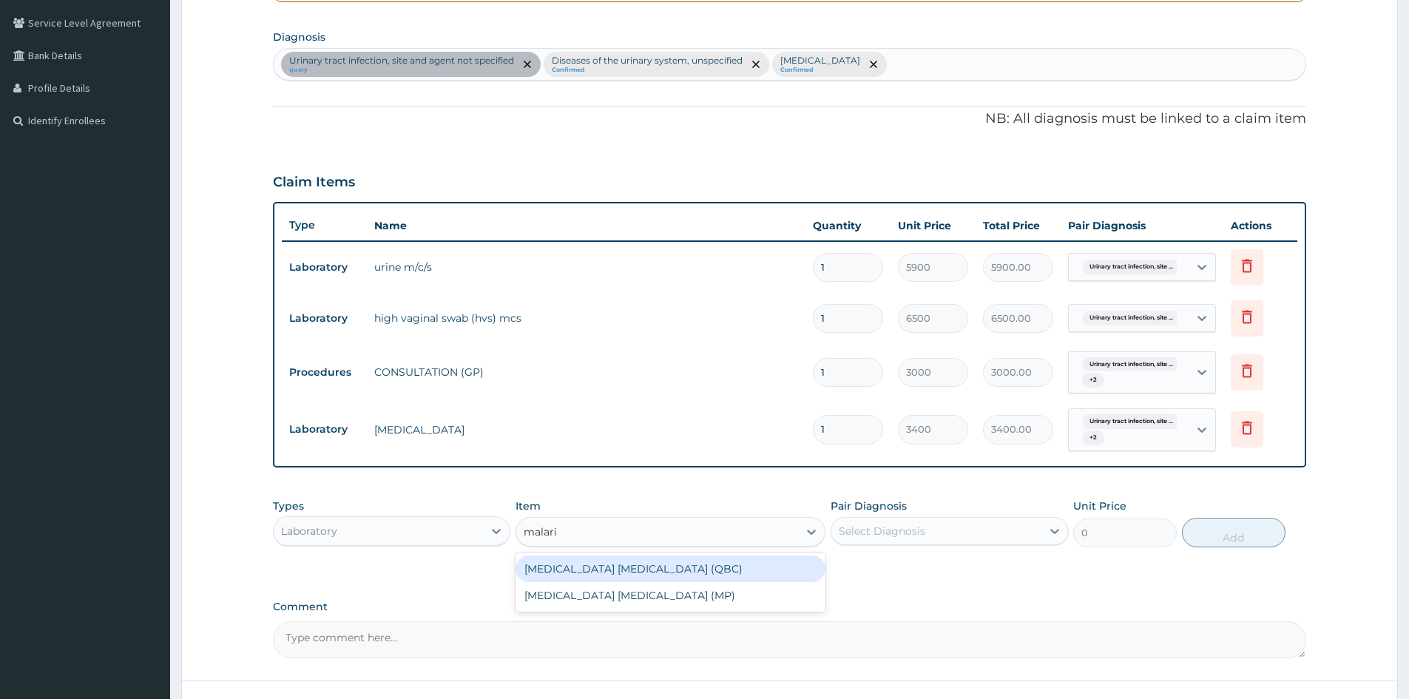
type input "malaria"
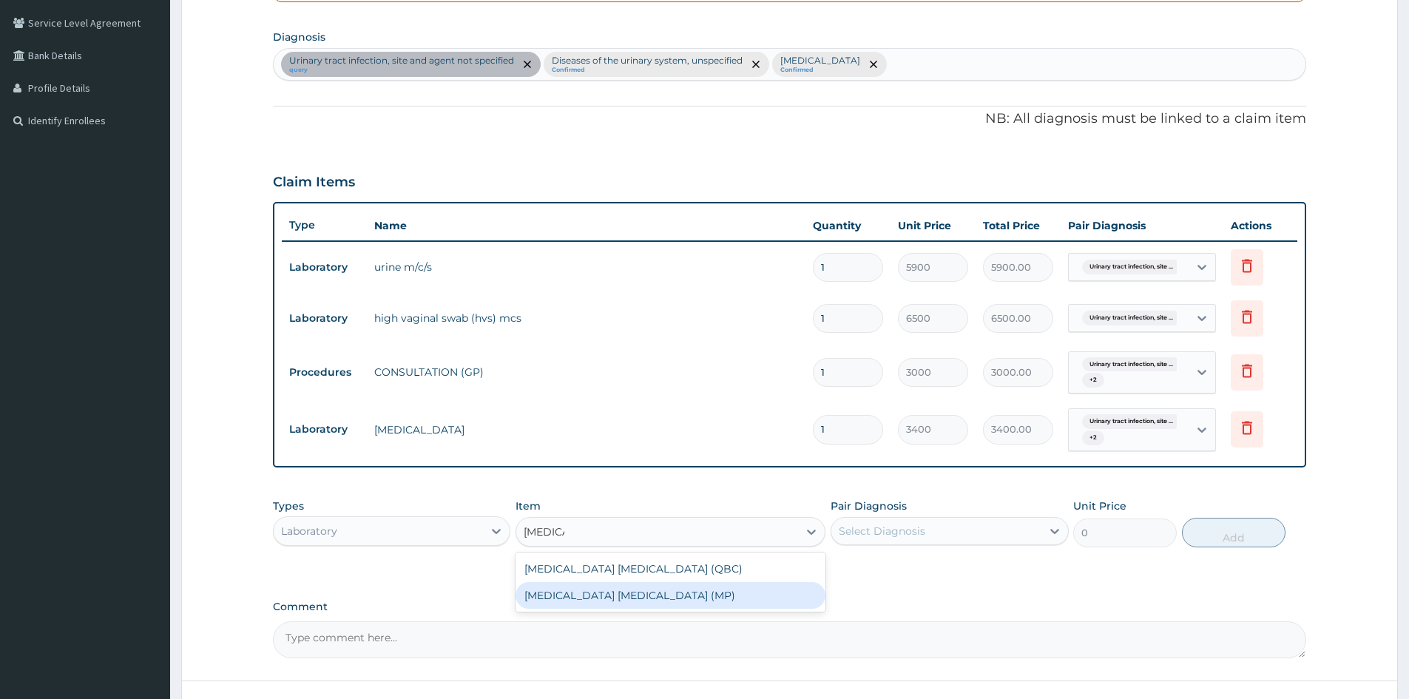
click at [652, 599] on div "[MEDICAL_DATA] [MEDICAL_DATA] (MP)" at bounding box center [670, 595] width 310 height 27
type input "2100"
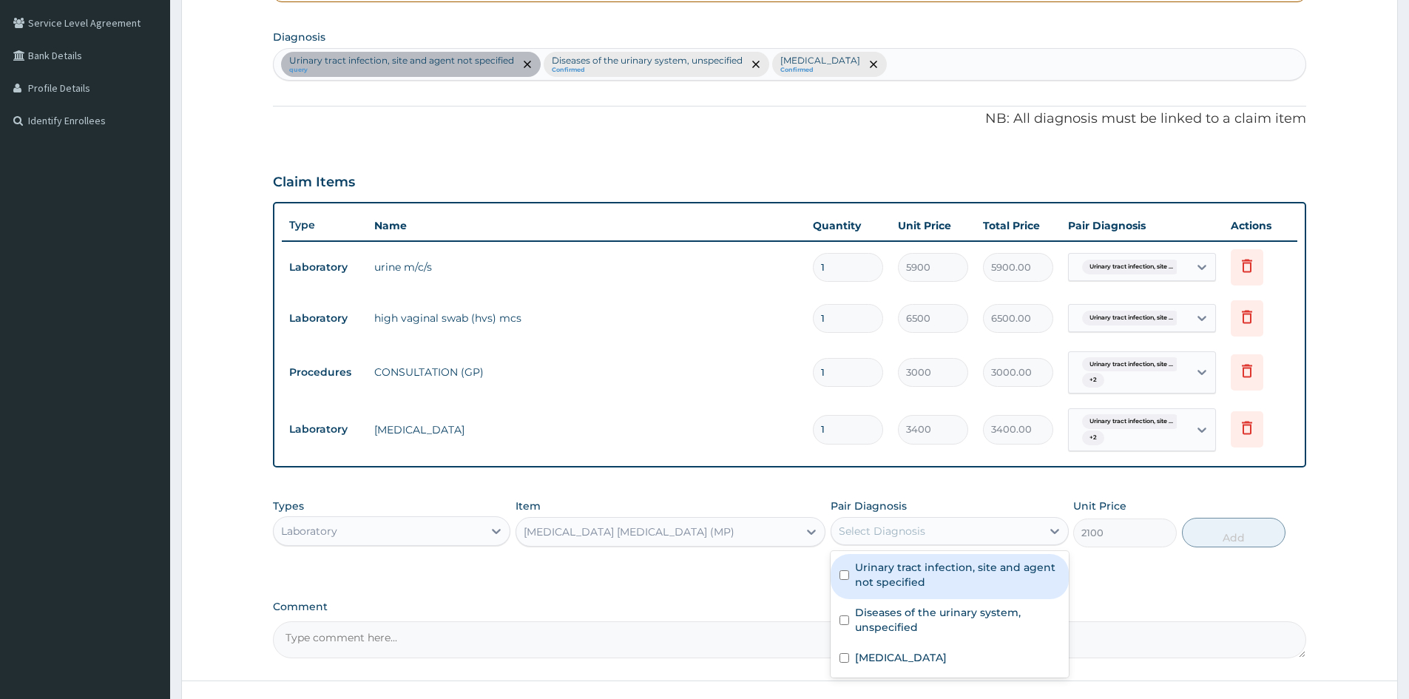
click at [950, 529] on div "Select Diagnosis" at bounding box center [935, 531] width 209 height 24
click at [847, 575] on input "checkbox" at bounding box center [844, 575] width 10 height 10
checkbox input "true"
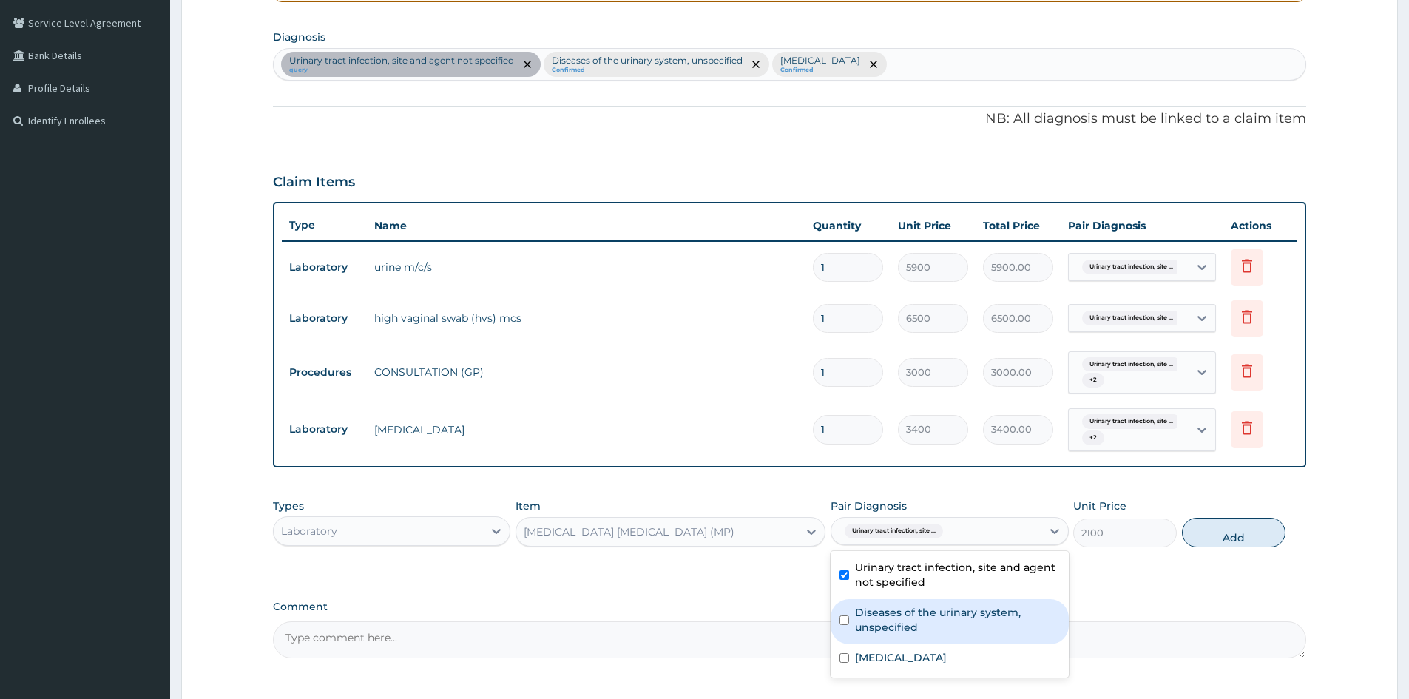
click at [846, 617] on input "checkbox" at bounding box center [844, 620] width 10 height 10
checkbox input "true"
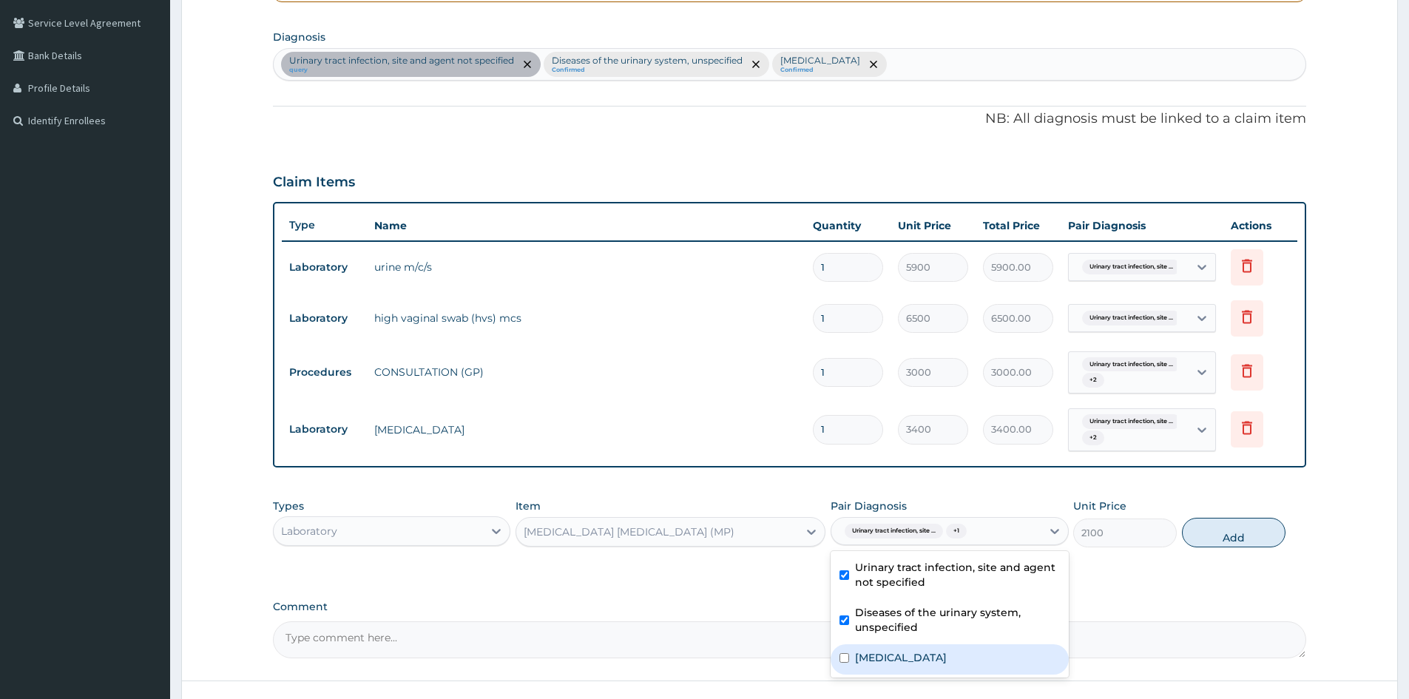
drag, startPoint x: 845, startPoint y: 657, endPoint x: 1174, endPoint y: 522, distance: 355.8
click at [846, 657] on input "checkbox" at bounding box center [844, 658] width 10 height 10
checkbox input "true"
click at [1224, 535] on button "Add" at bounding box center [1234, 533] width 104 height 30
type input "0"
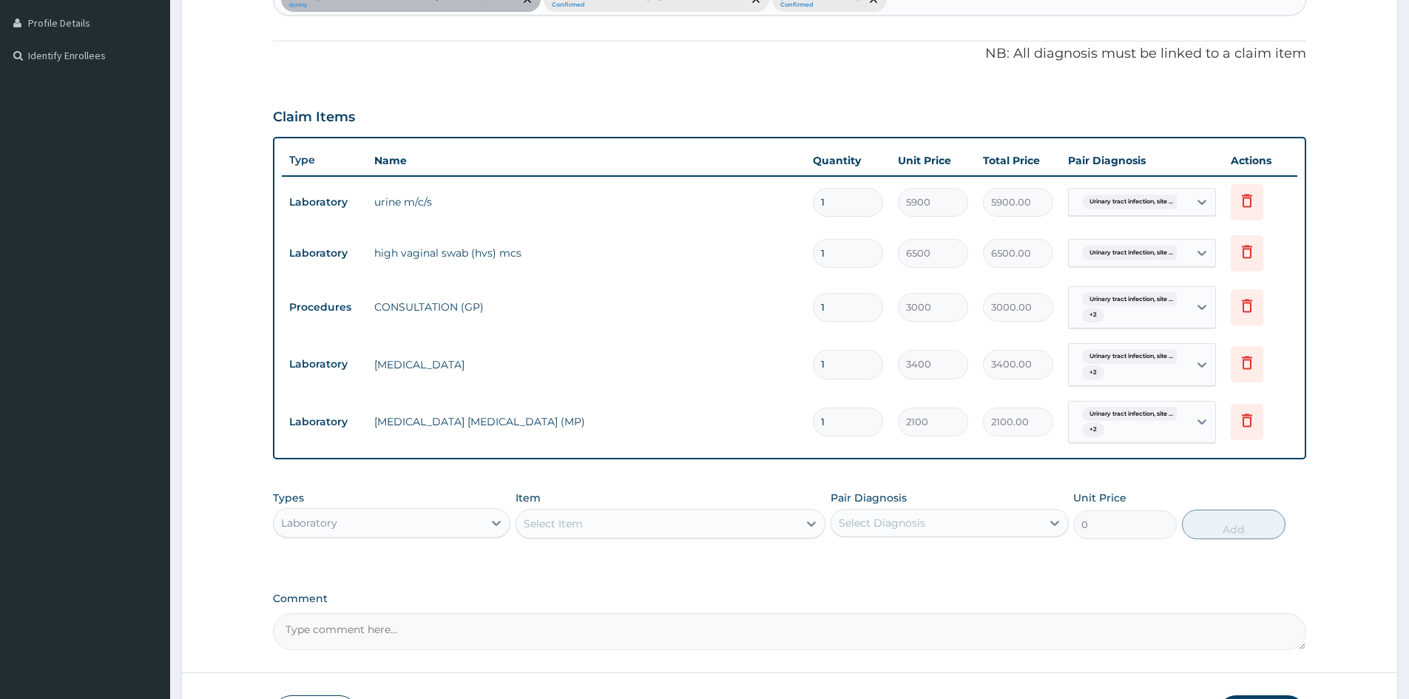
scroll to position [505, 0]
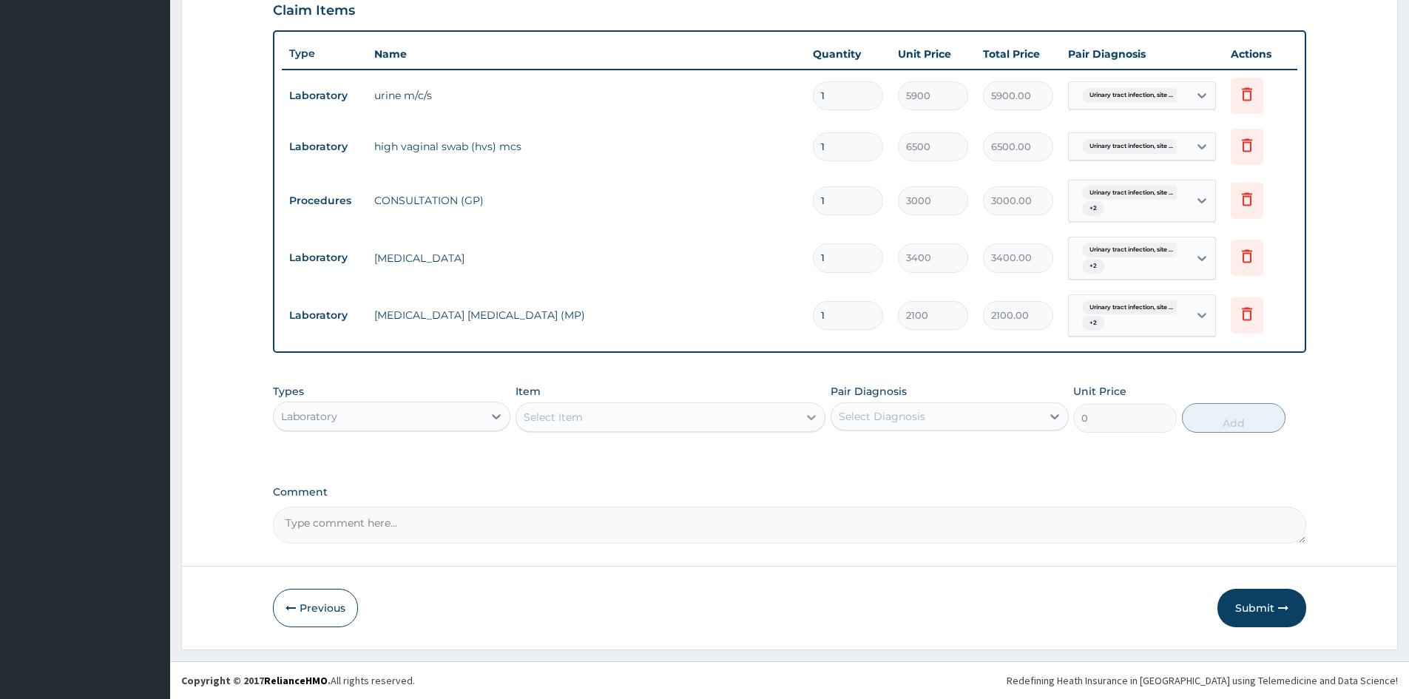
click at [802, 416] on div at bounding box center [811, 417] width 27 height 27
type input "urinalysis"
click at [677, 447] on div "[MEDICAL_DATA]" at bounding box center [670, 454] width 310 height 27
type input "3300"
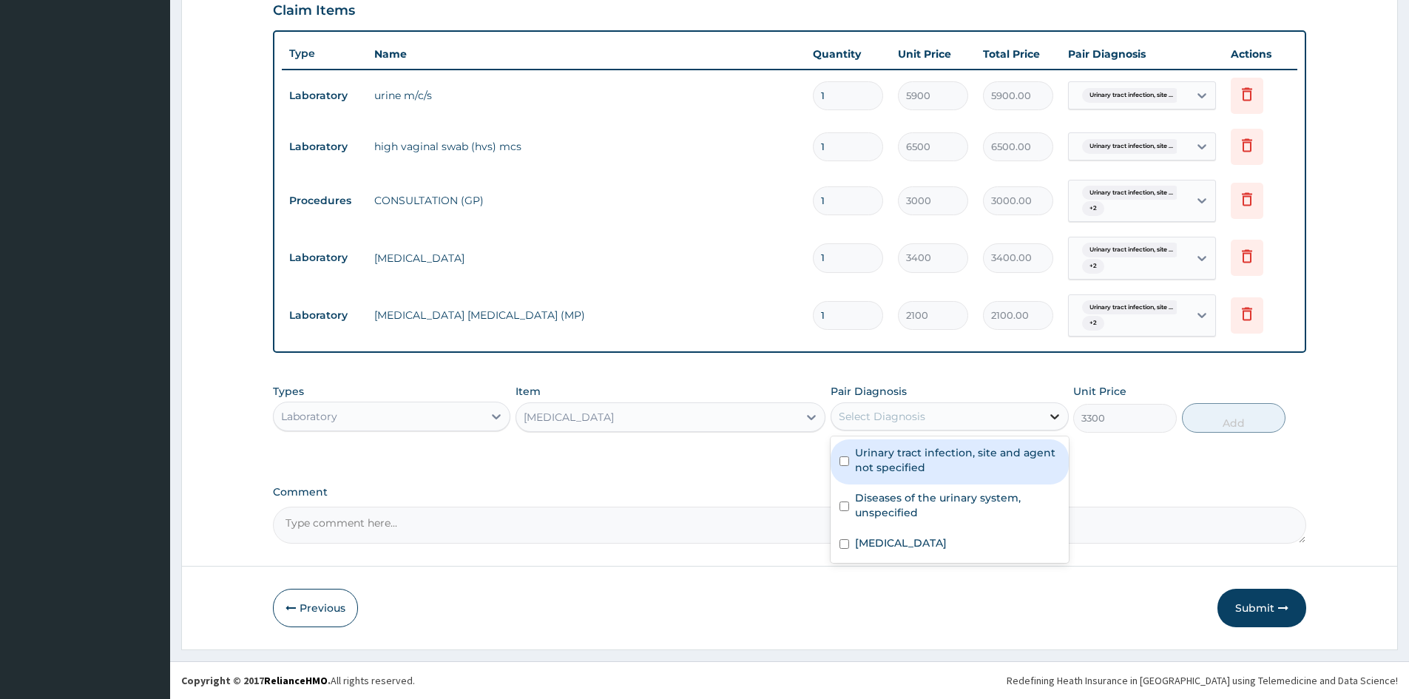
click at [1042, 415] on div at bounding box center [1054, 416] width 27 height 27
click at [845, 459] on input "checkbox" at bounding box center [844, 461] width 10 height 10
checkbox input "true"
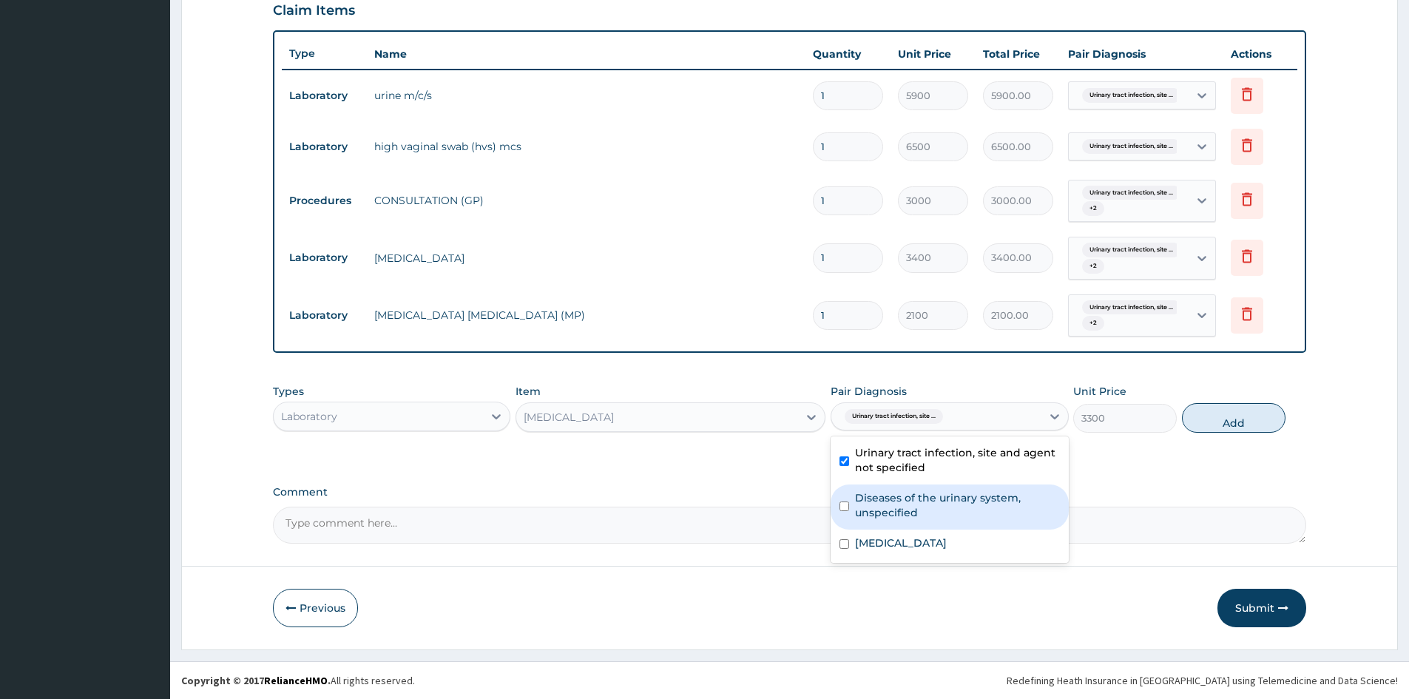
click at [842, 507] on input "checkbox" at bounding box center [844, 506] width 10 height 10
checkbox input "true"
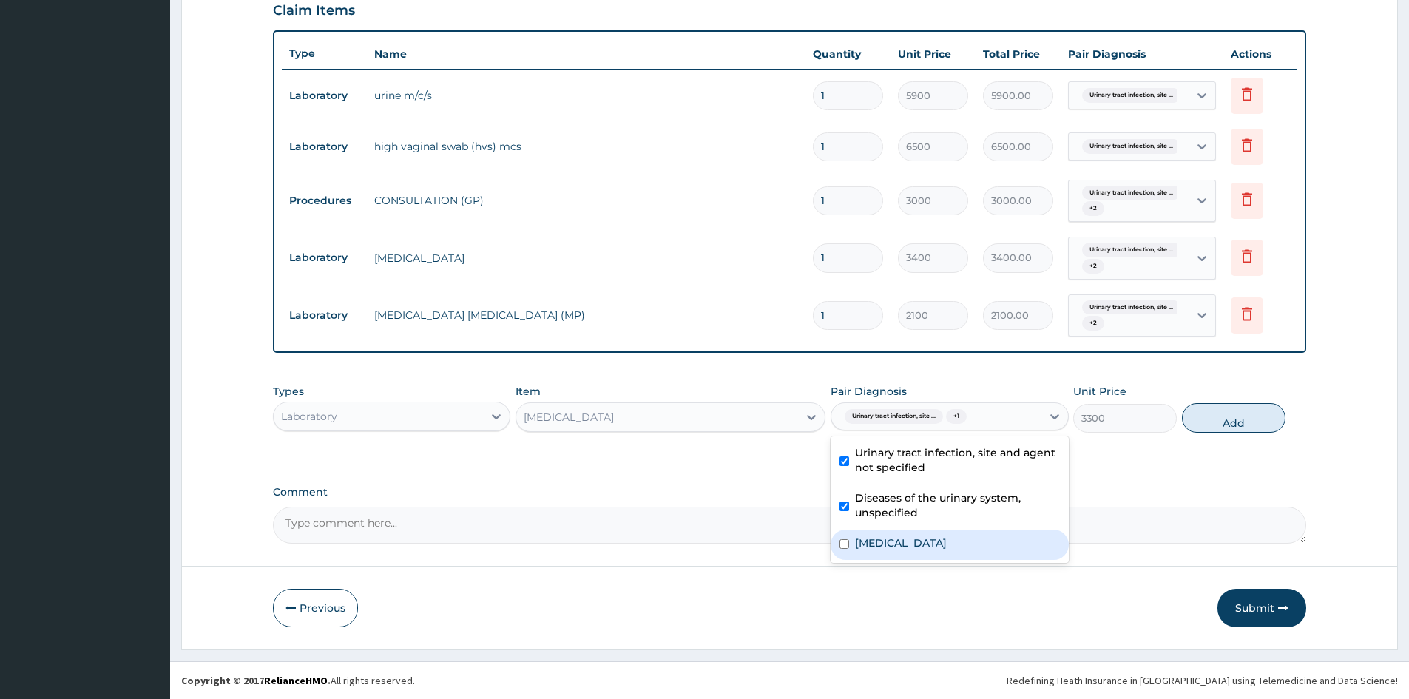
click at [842, 538] on div "[MEDICAL_DATA]" at bounding box center [948, 544] width 237 height 30
checkbox input "true"
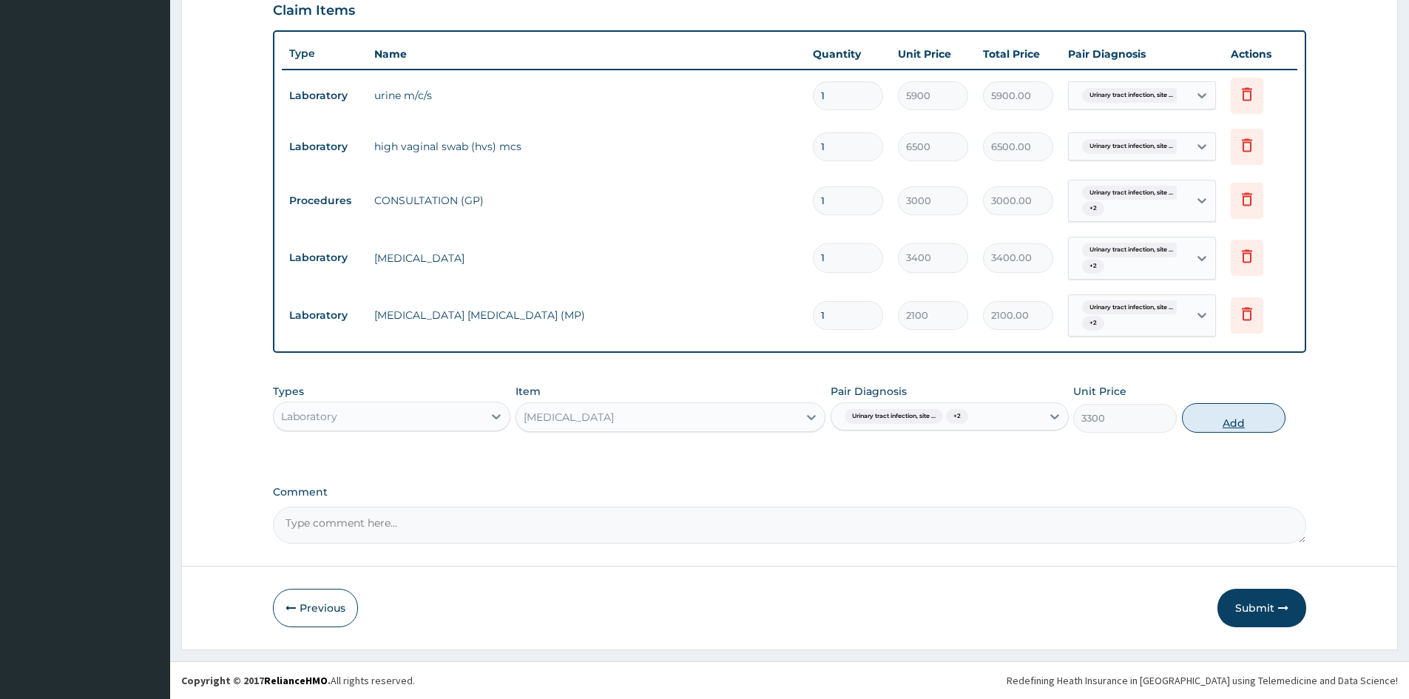
click at [1220, 418] on button "Add" at bounding box center [1234, 418] width 104 height 30
type input "0"
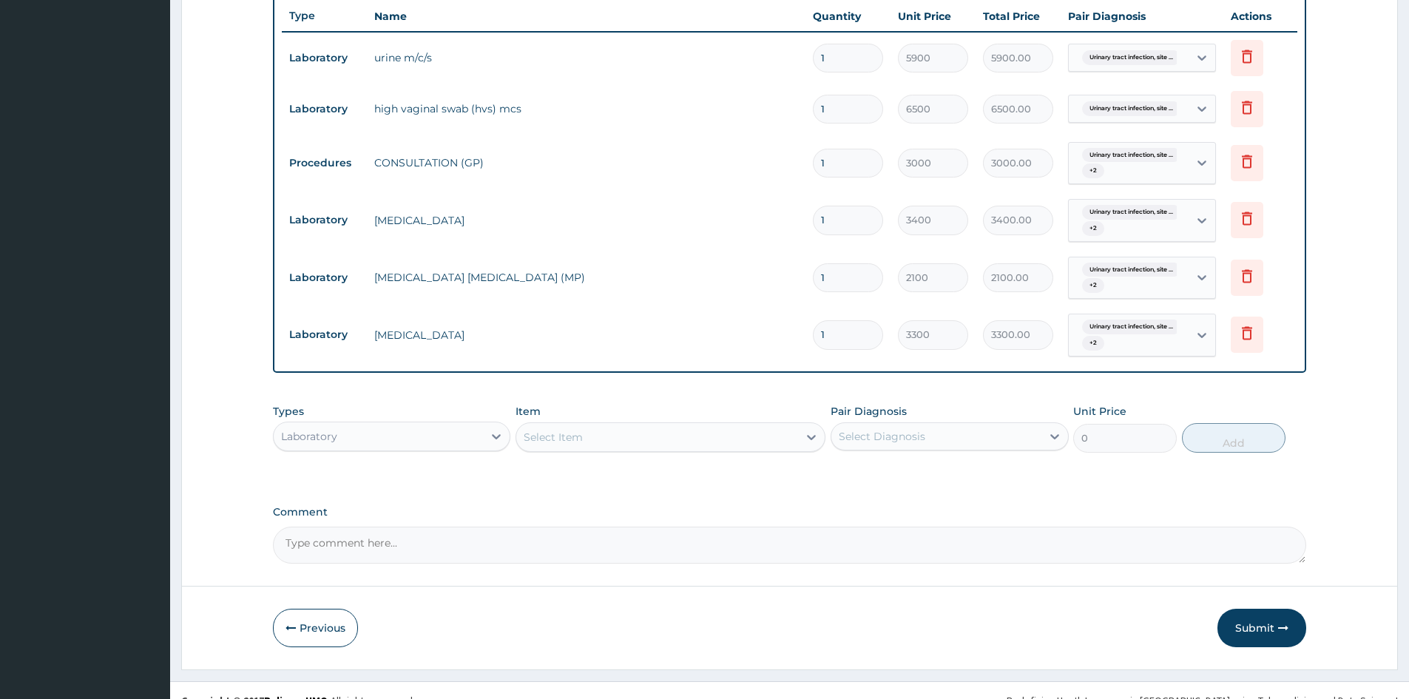
scroll to position [563, 0]
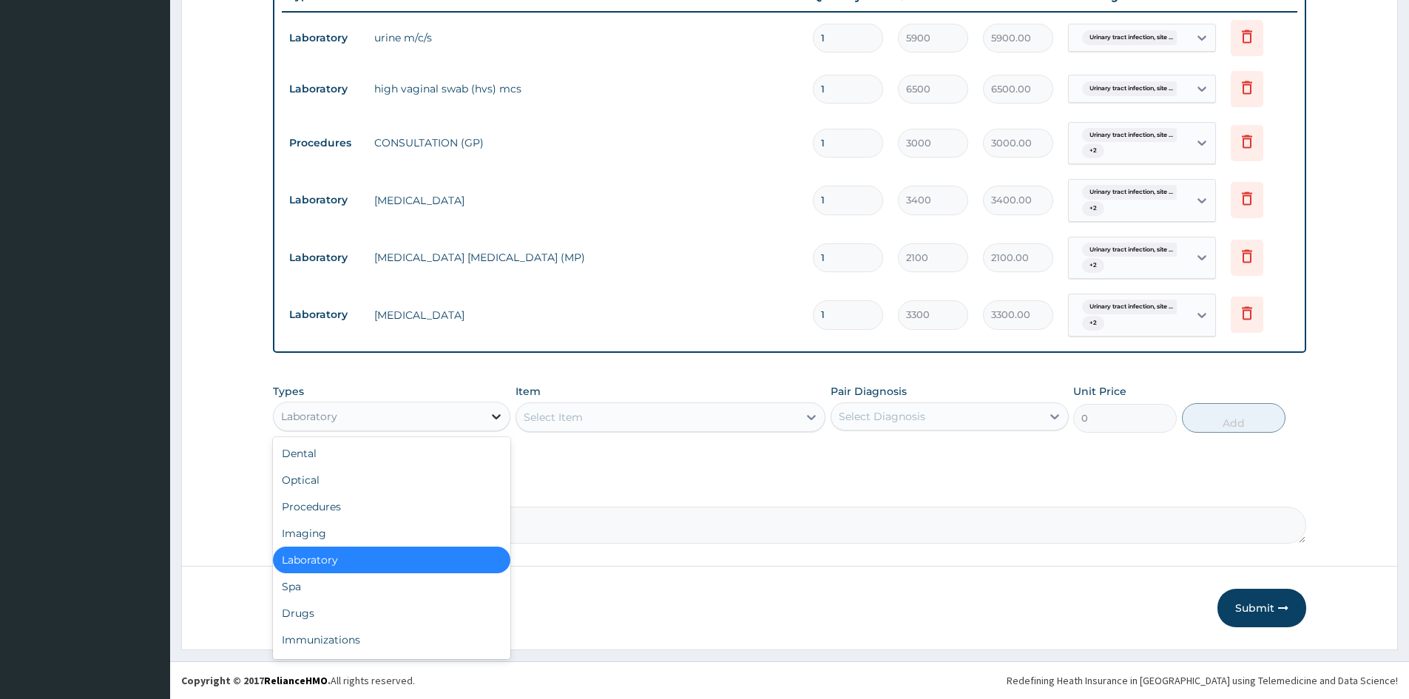
click at [493, 411] on icon at bounding box center [496, 416] width 15 height 15
click at [341, 617] on div "Drugs" at bounding box center [391, 613] width 237 height 27
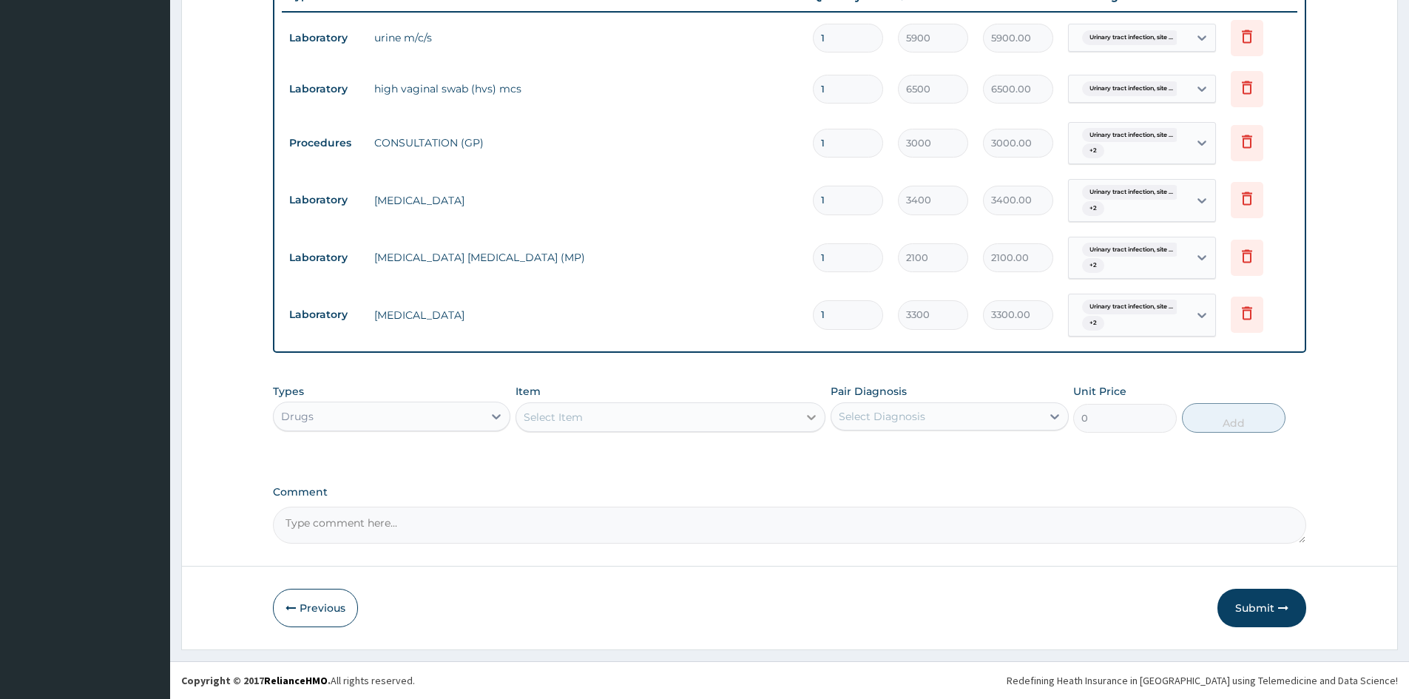
click at [807, 416] on icon at bounding box center [811, 417] width 15 height 15
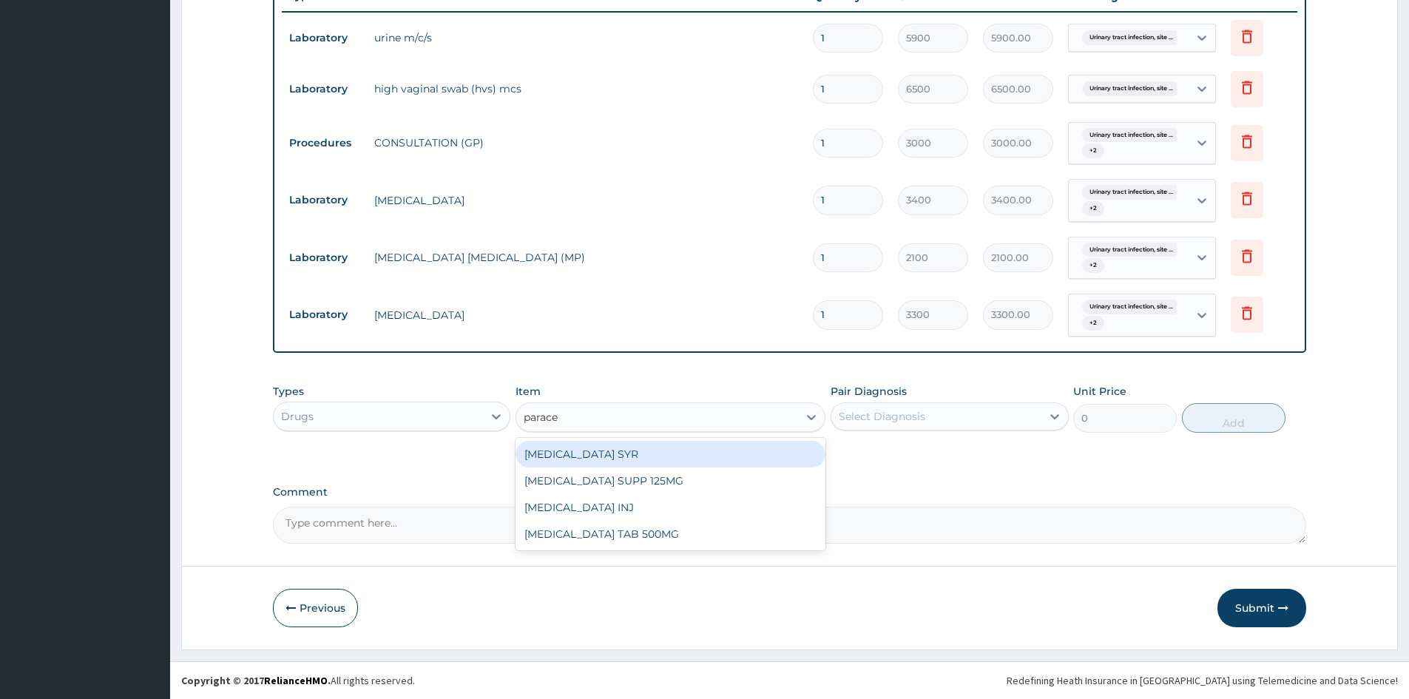
type input "paracet"
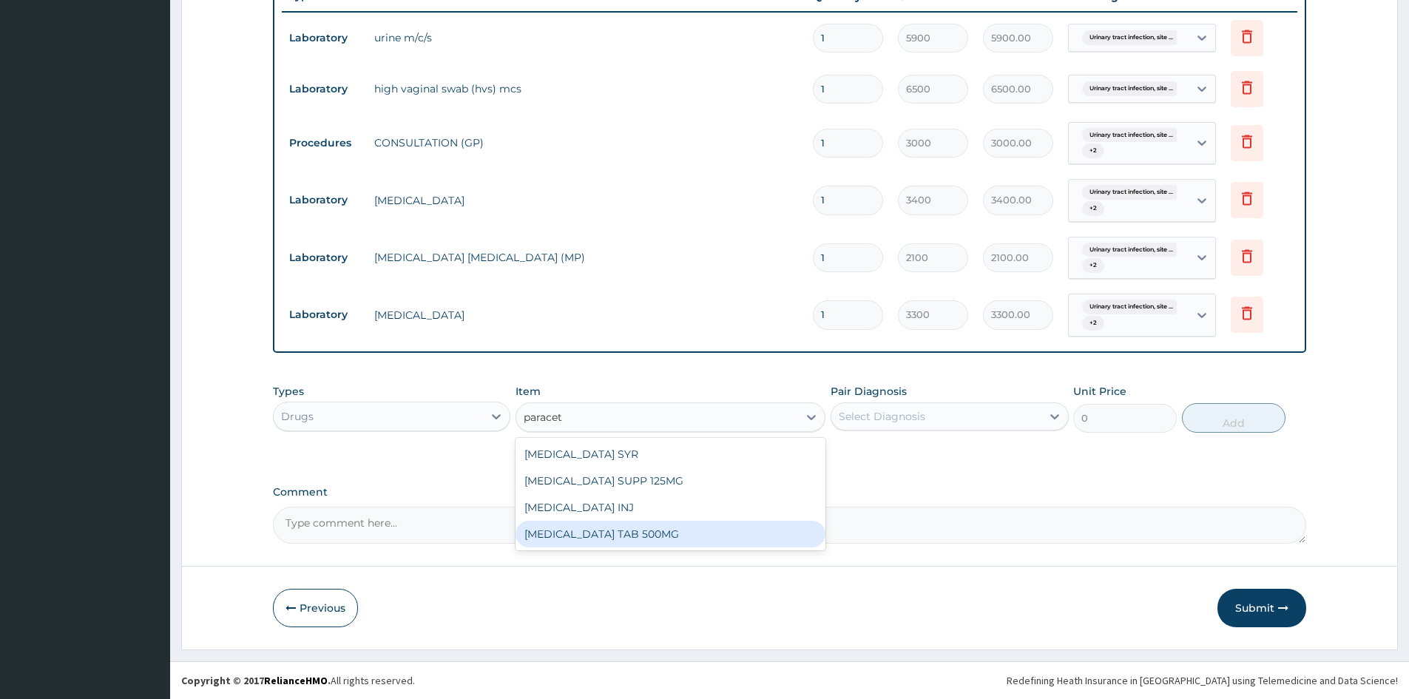
click at [629, 539] on div "[MEDICAL_DATA] TAB 500MG" at bounding box center [670, 534] width 310 height 27
type input "30"
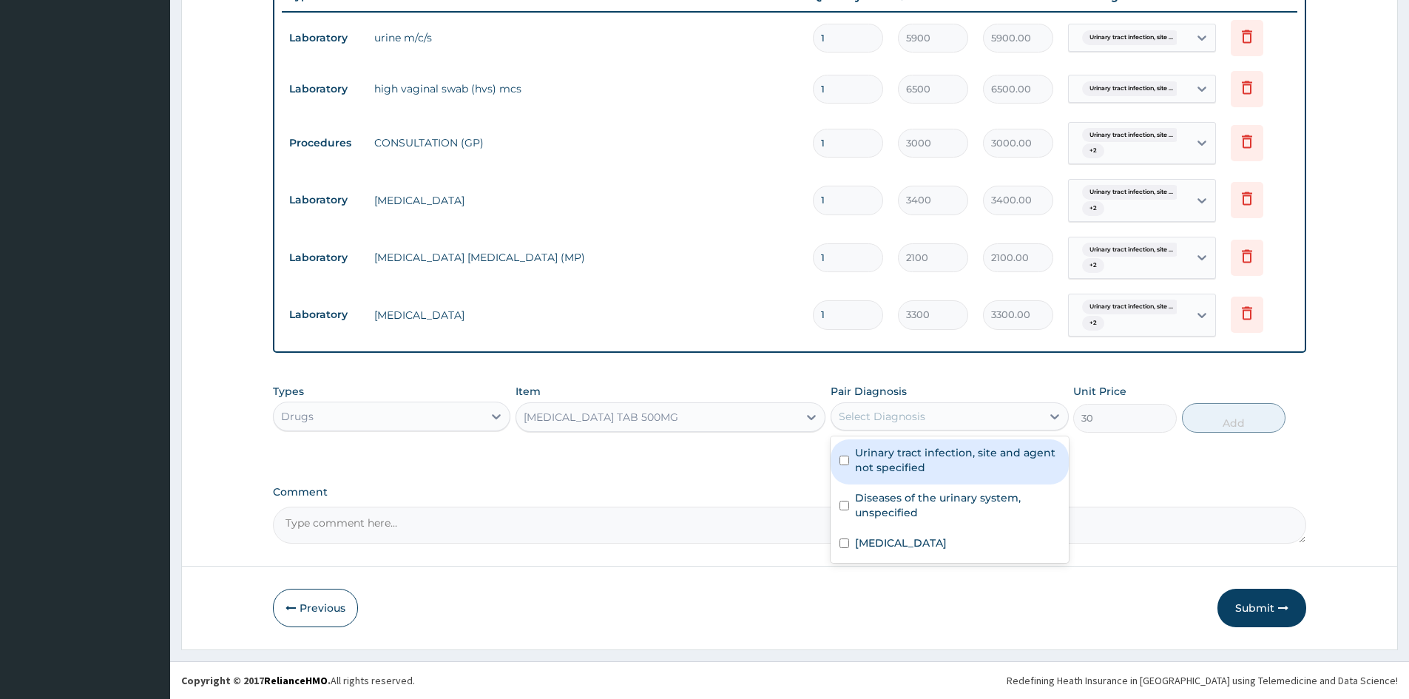
click at [1014, 413] on div "Select Diagnosis" at bounding box center [935, 417] width 209 height 24
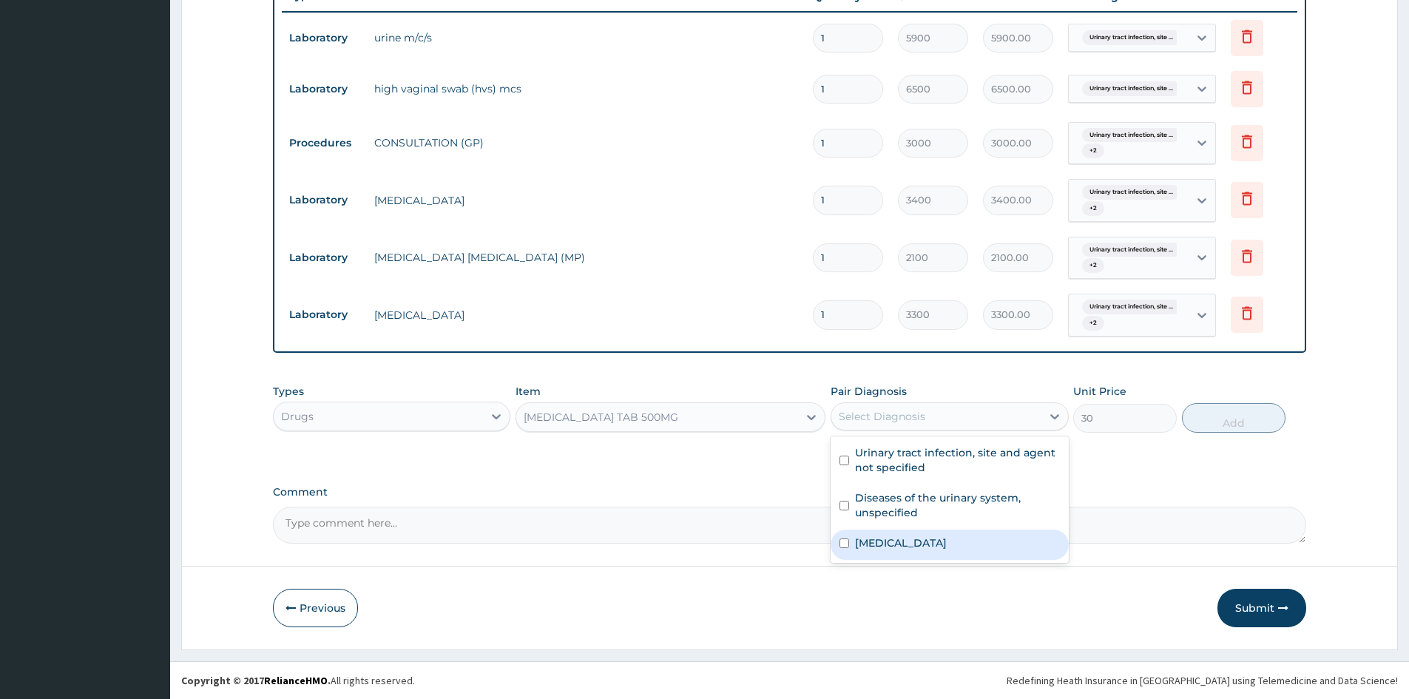
click at [844, 541] on input "checkbox" at bounding box center [844, 543] width 10 height 10
checkbox input "true"
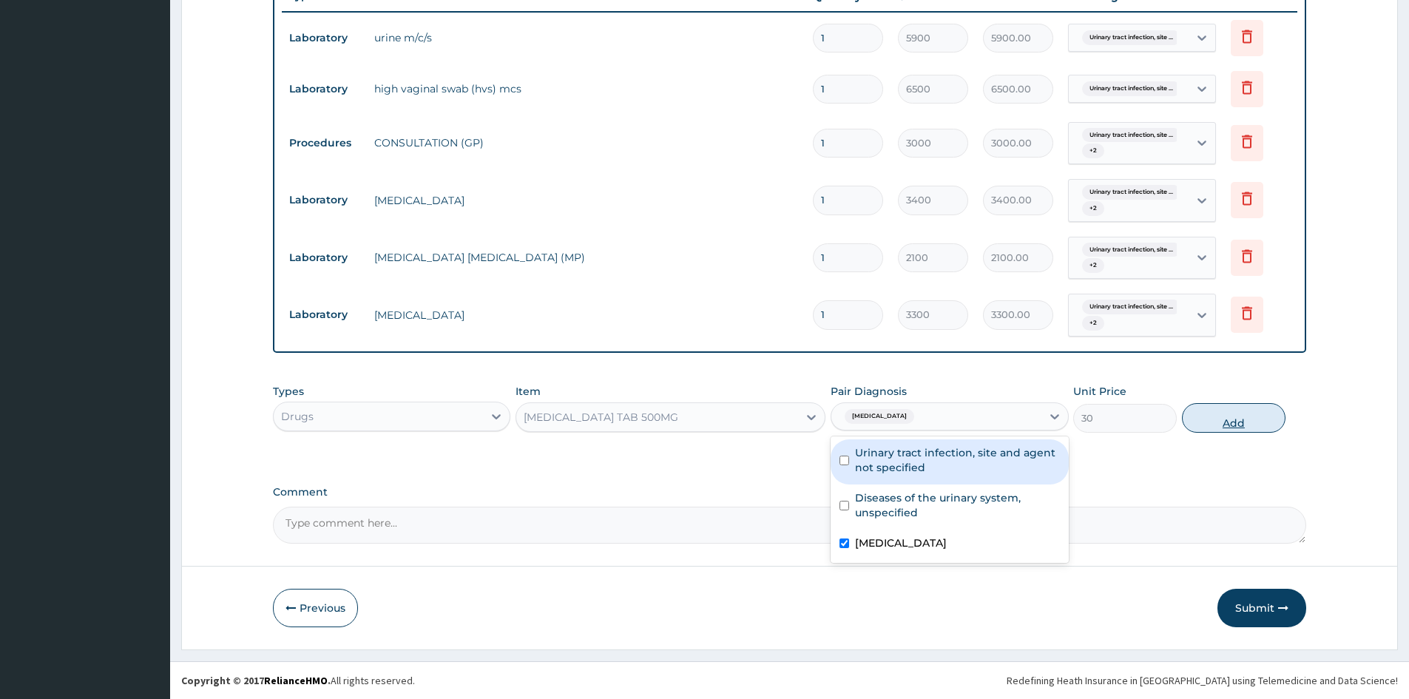
click at [1219, 417] on button "Add" at bounding box center [1234, 418] width 104 height 30
type input "0"
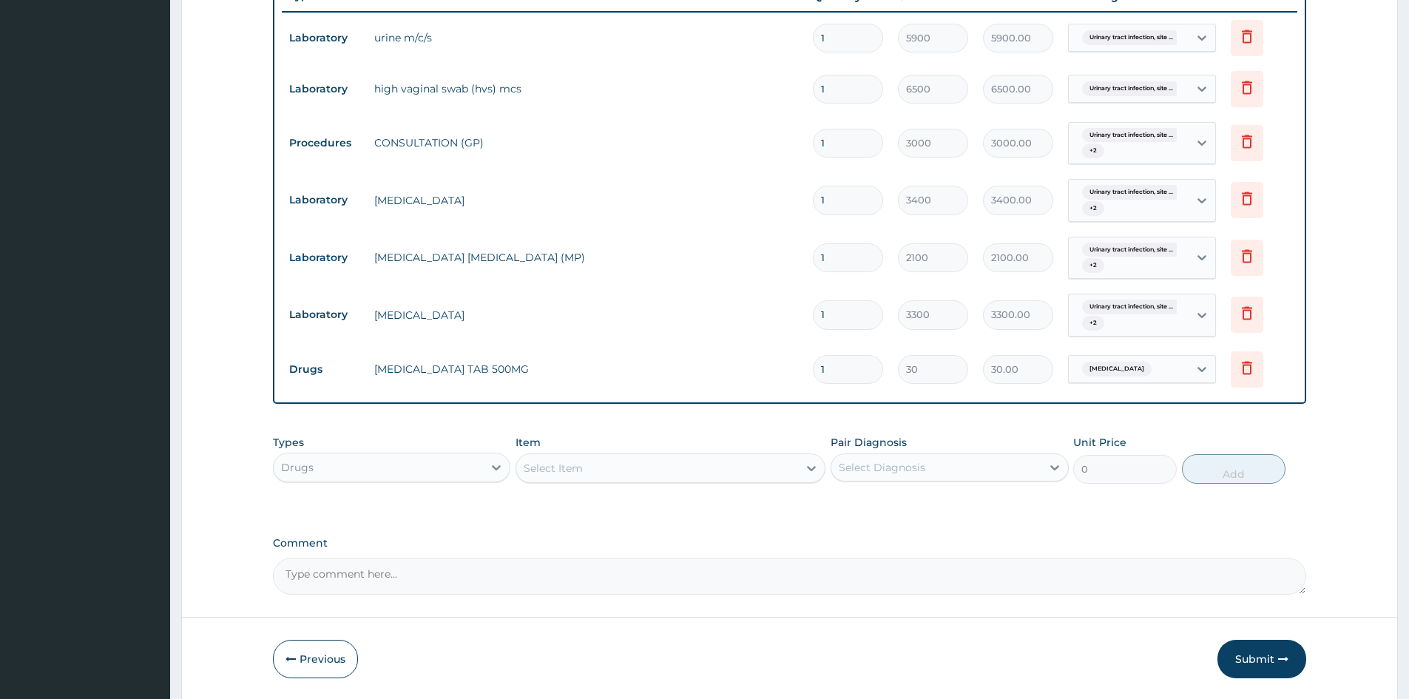
type input "18"
type input "540.00"
type input "18"
click at [802, 469] on div at bounding box center [811, 468] width 27 height 27
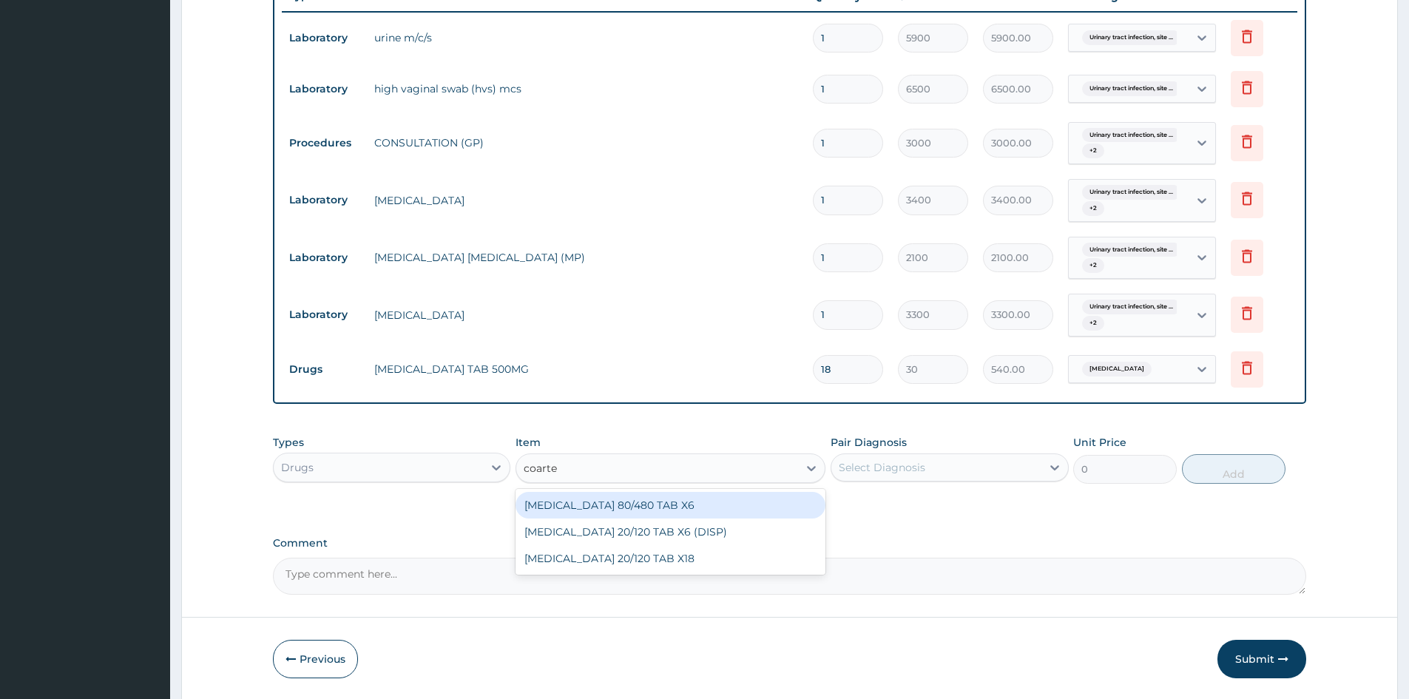
type input "coartem"
click at [654, 506] on div "COARTEM 80/480 TAB X6" at bounding box center [670, 505] width 310 height 27
type input "520"
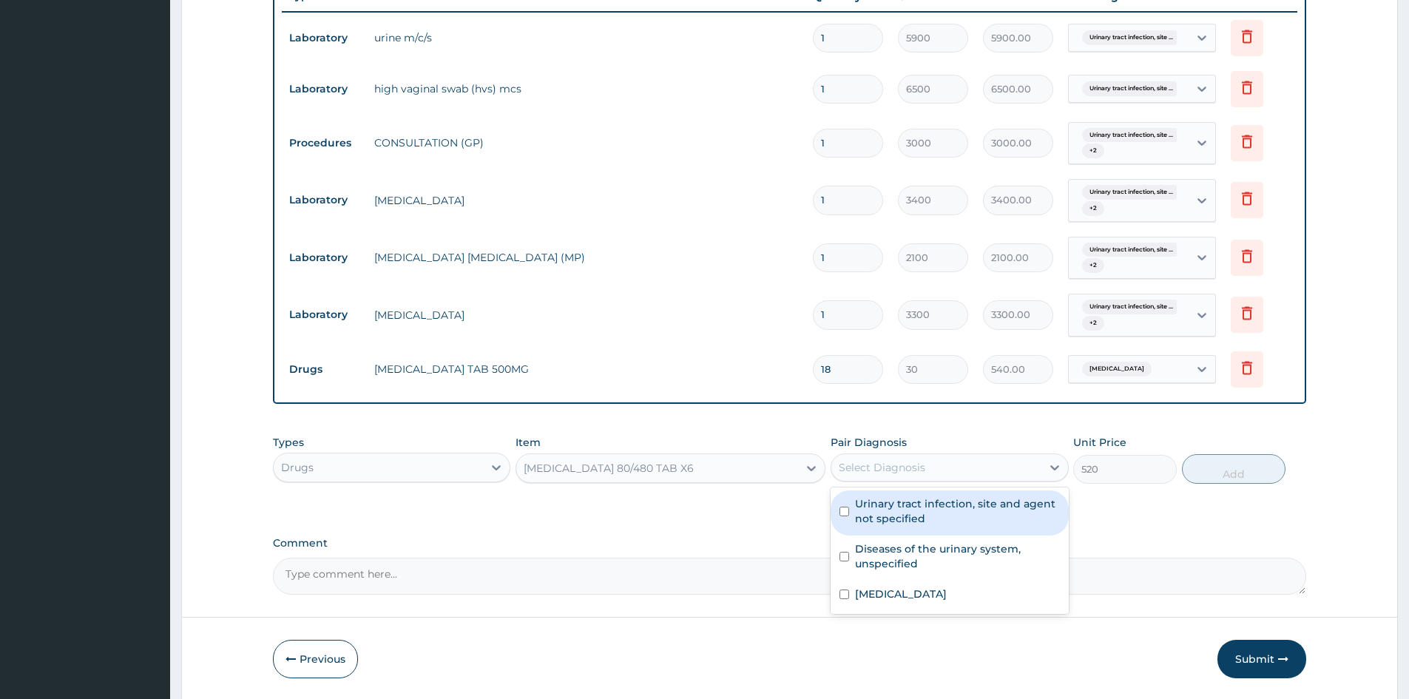
click at [878, 469] on div "Select Diagnosis" at bounding box center [882, 467] width 87 height 15
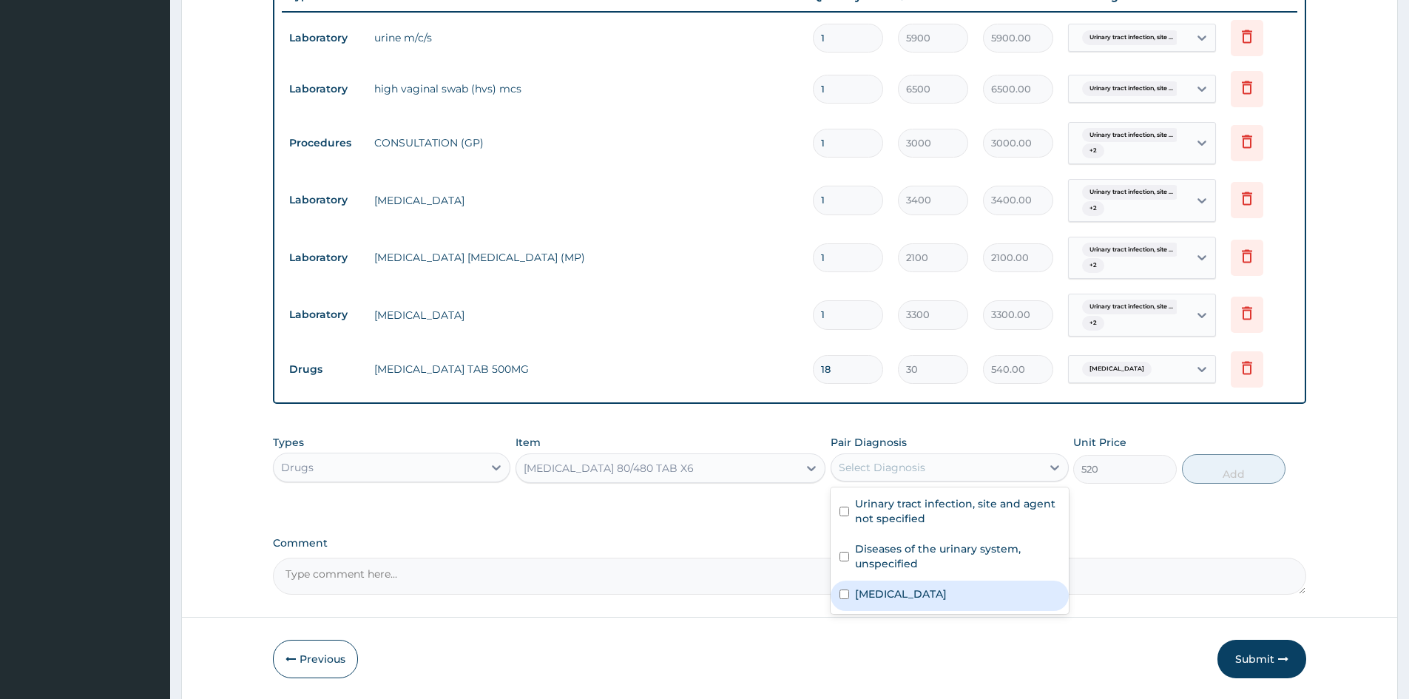
click at [848, 594] on input "checkbox" at bounding box center [844, 594] width 10 height 10
checkbox input "true"
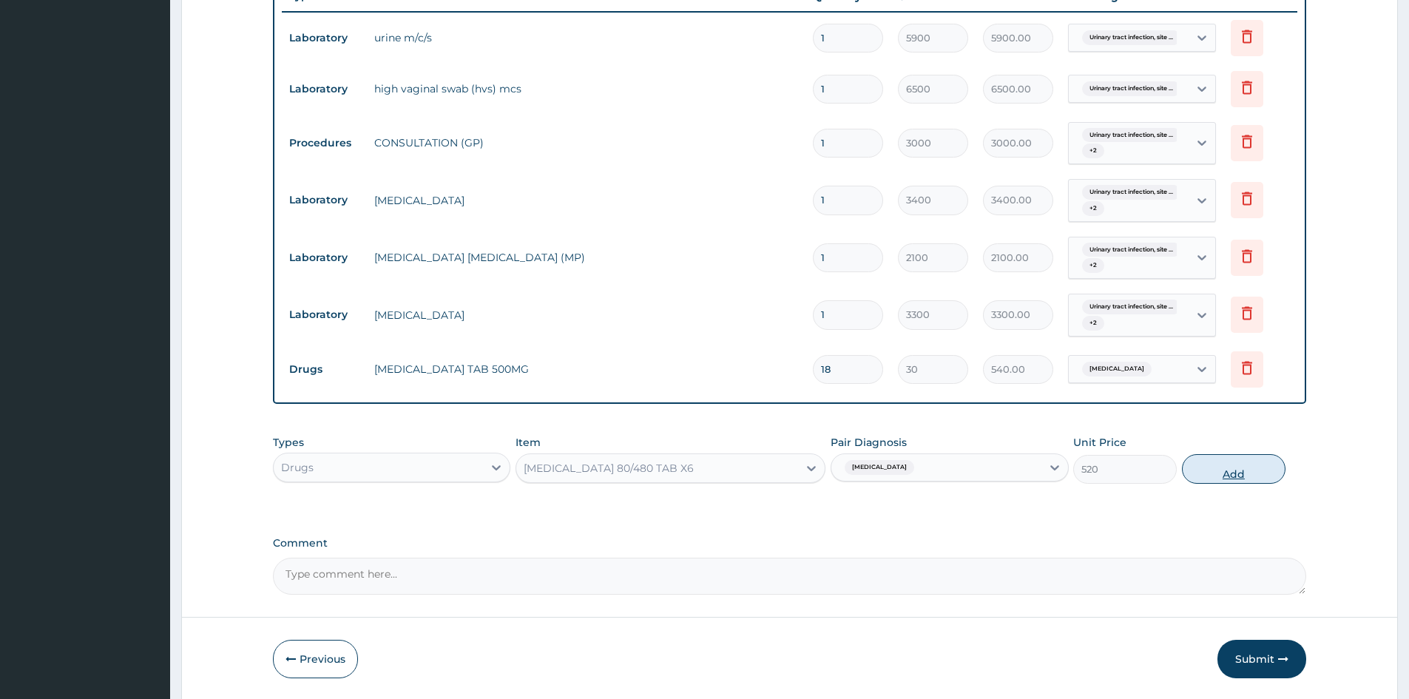
click at [1233, 470] on button "Add" at bounding box center [1234, 469] width 104 height 30
type input "0"
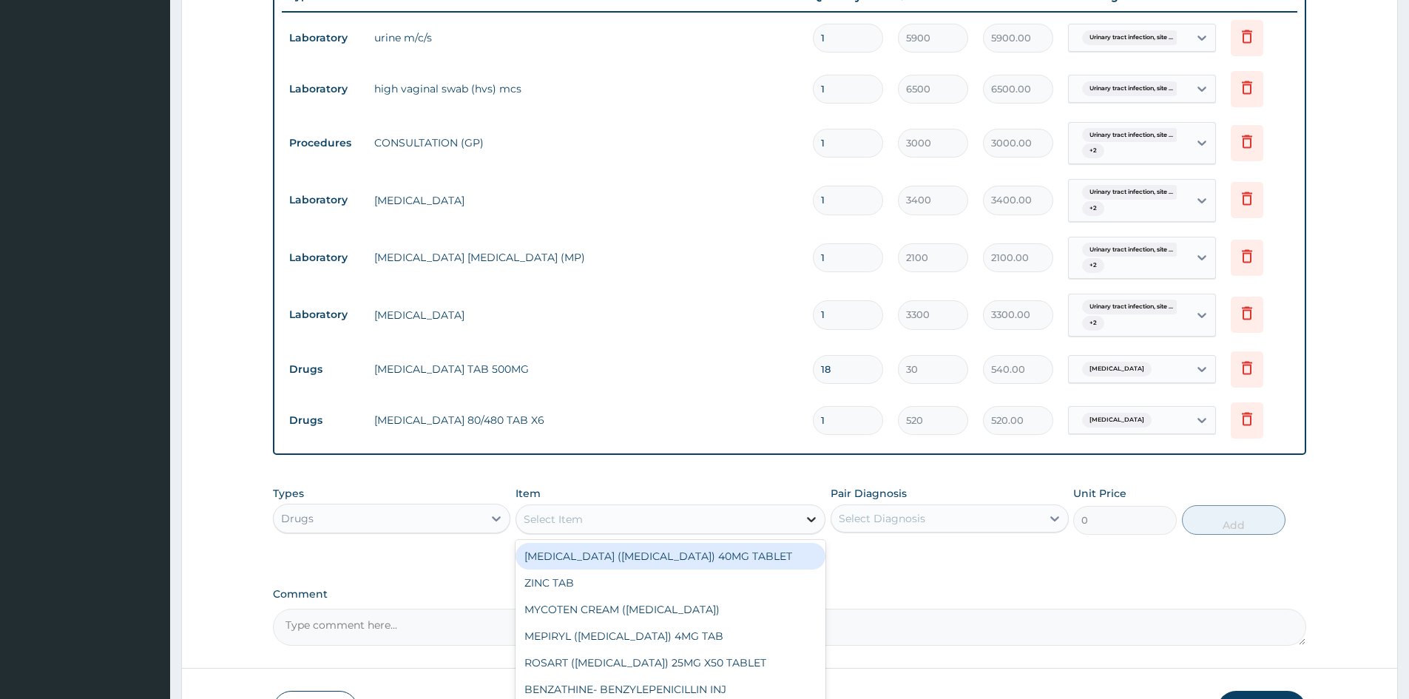
click at [805, 515] on icon at bounding box center [811, 519] width 15 height 15
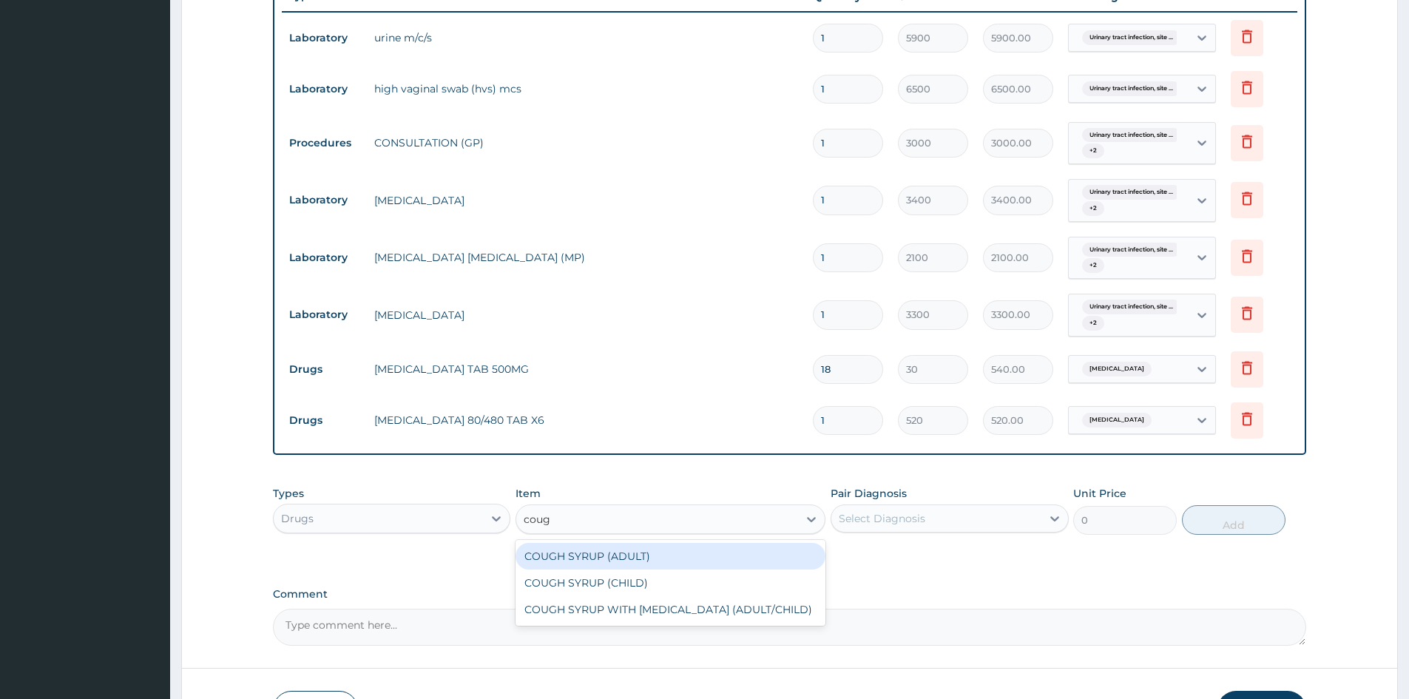
type input "cough"
click at [614, 557] on div "COUGH SYRUP (ADULT)" at bounding box center [670, 556] width 310 height 27
type input "1600"
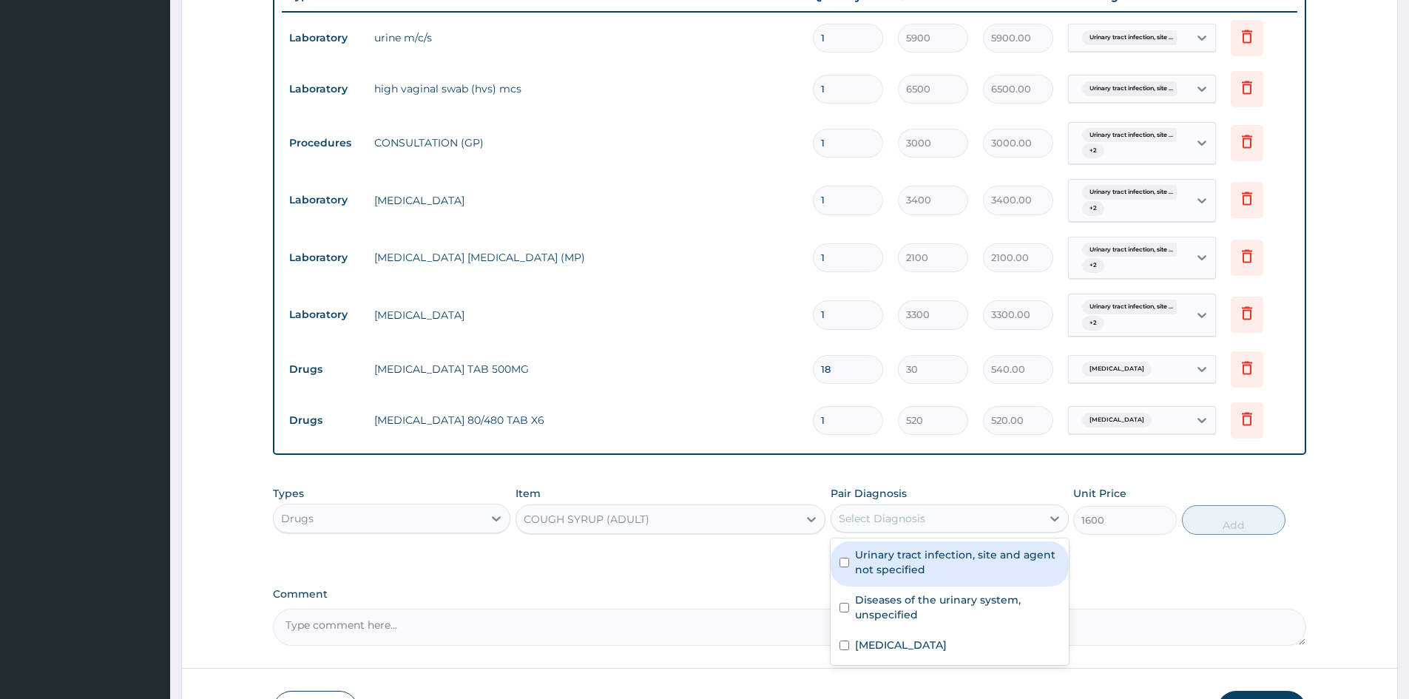
click at [876, 514] on div "Select Diagnosis" at bounding box center [882, 518] width 87 height 15
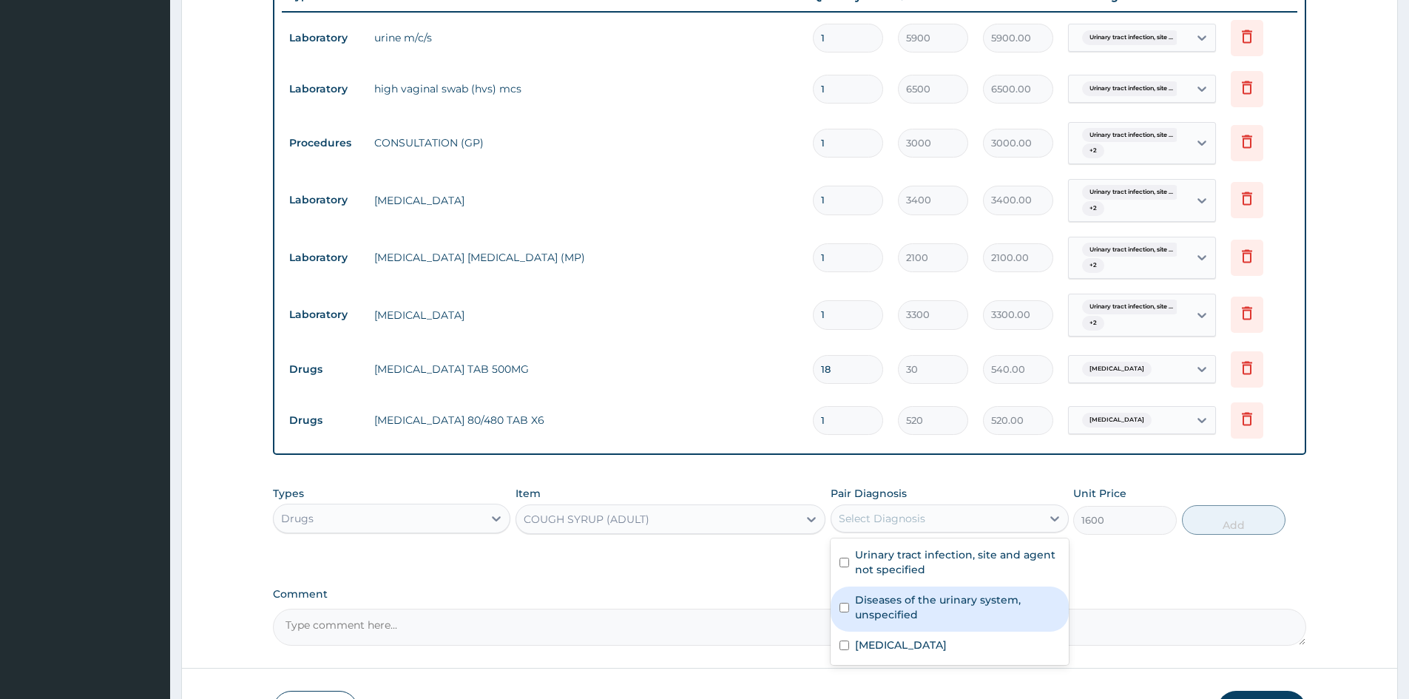
click at [839, 604] on div "Diseases of the urinary system, unspecified" at bounding box center [948, 608] width 237 height 45
checkbox input "true"
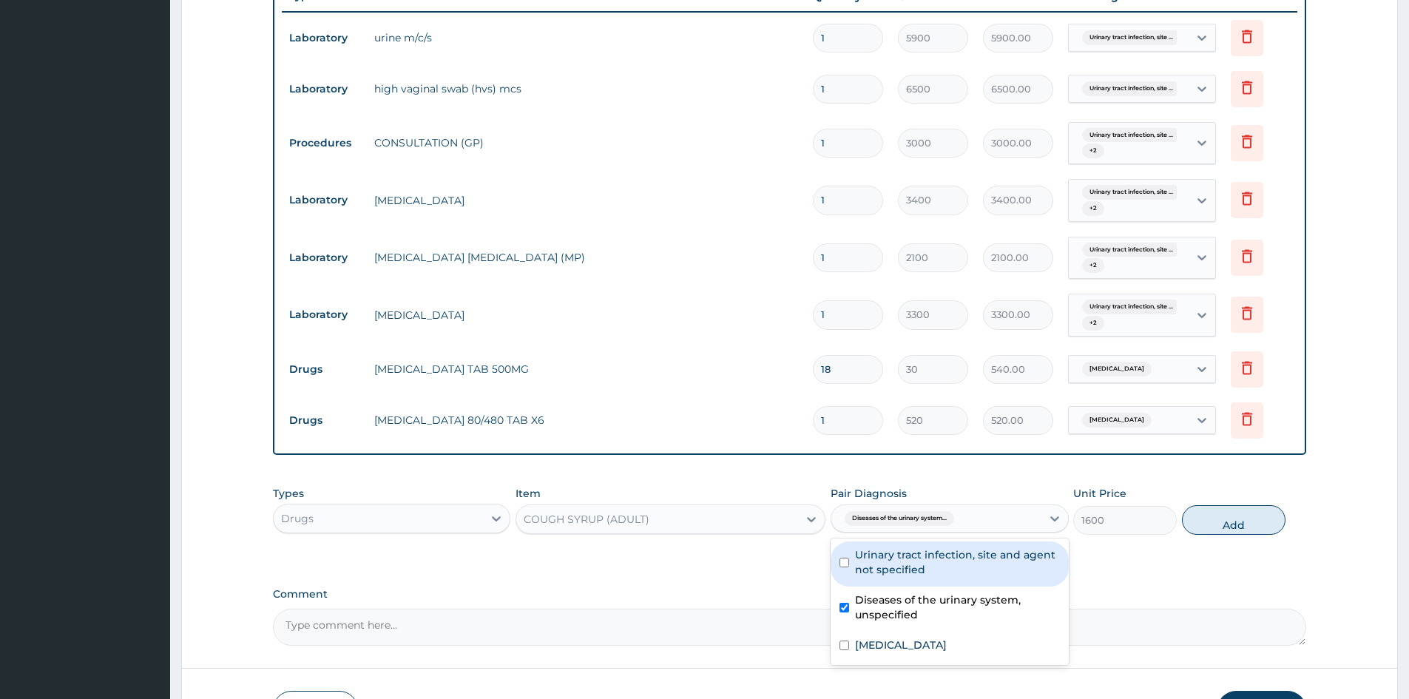
click at [845, 563] on input "checkbox" at bounding box center [844, 563] width 10 height 10
checkbox input "true"
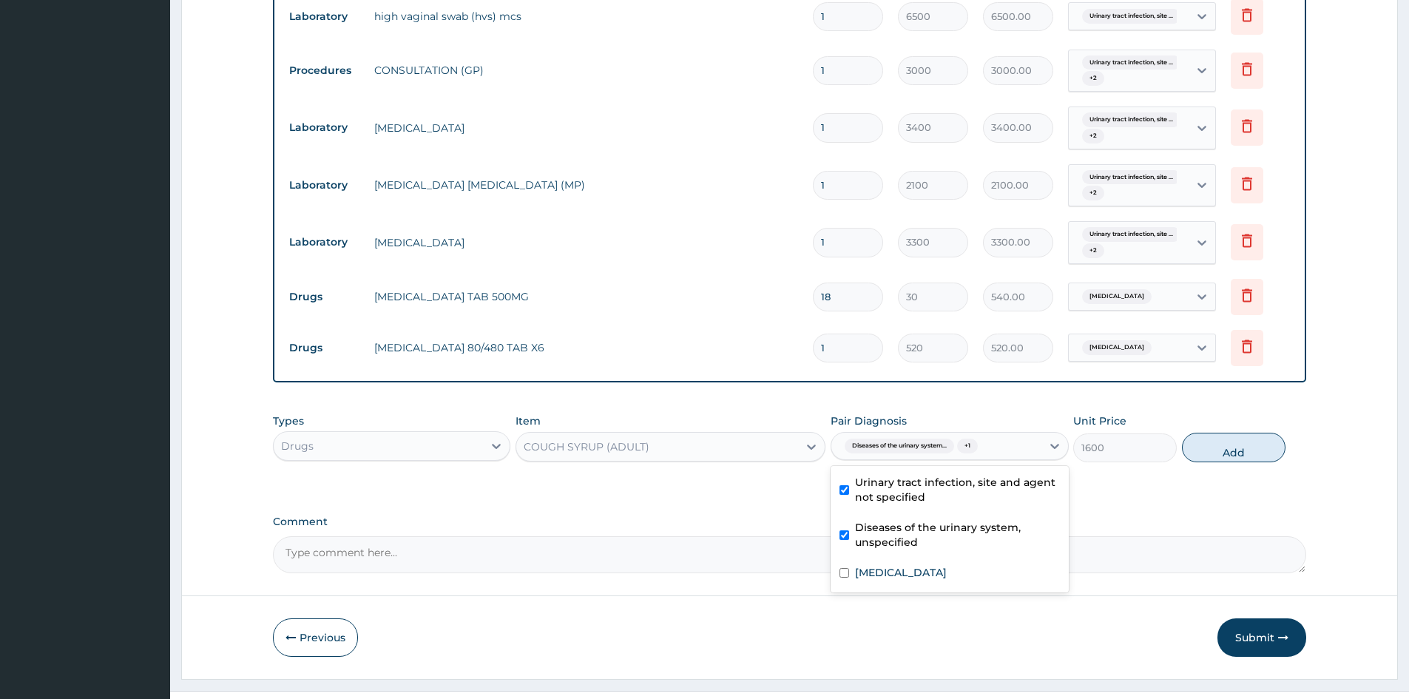
scroll to position [665, 0]
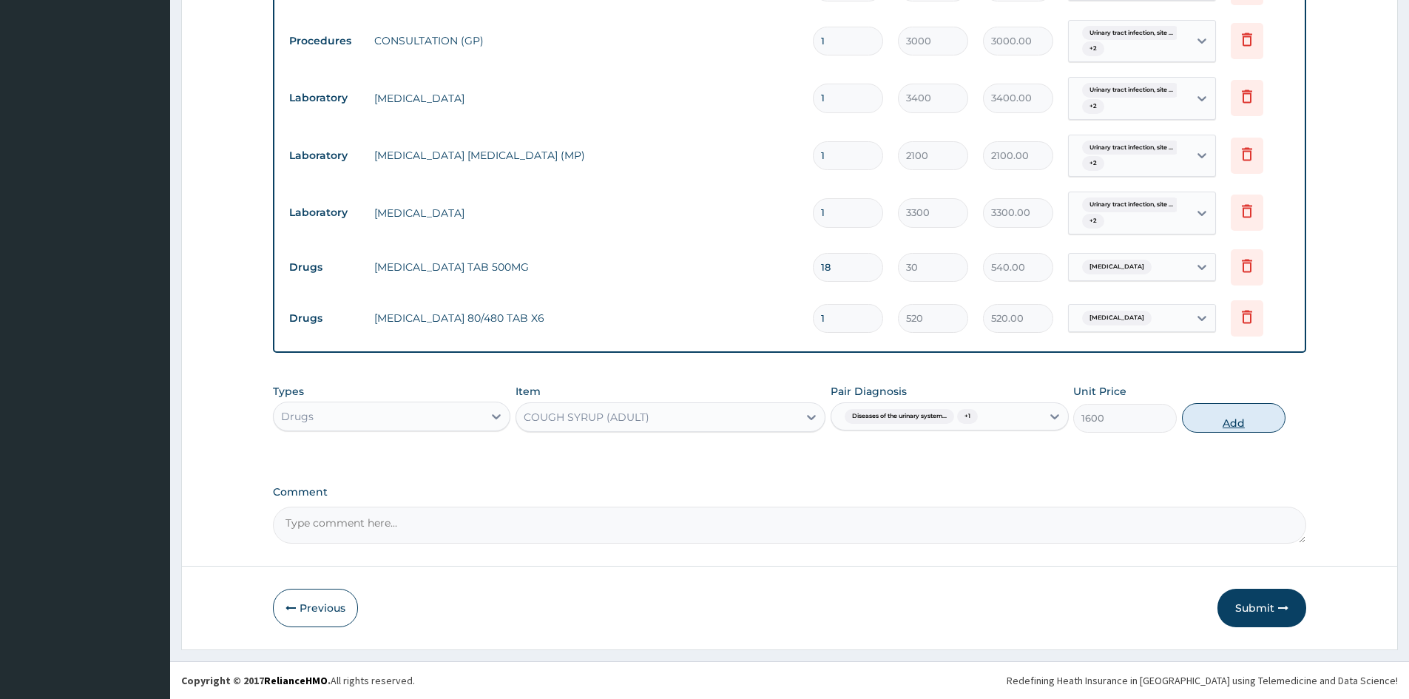
click at [1247, 417] on button "Add" at bounding box center [1234, 418] width 104 height 30
type input "0"
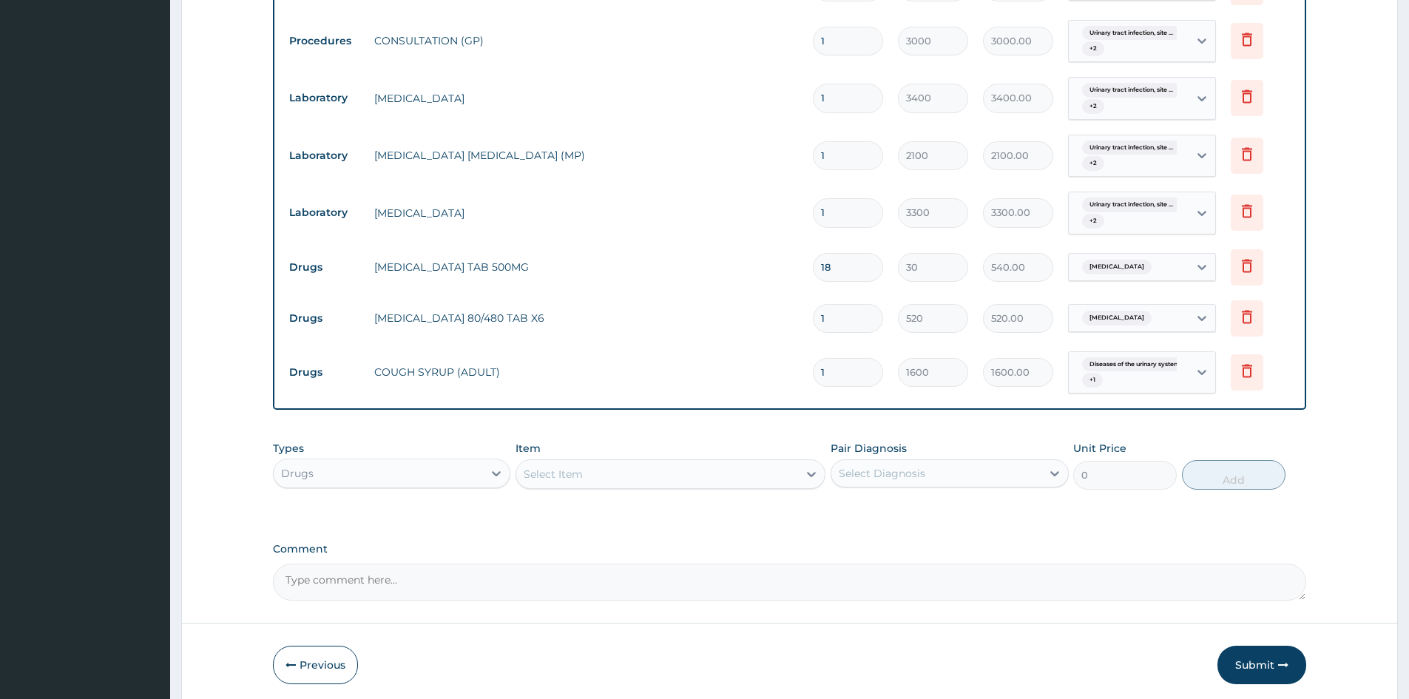
click at [625, 465] on div "Select Item" at bounding box center [657, 474] width 282 height 24
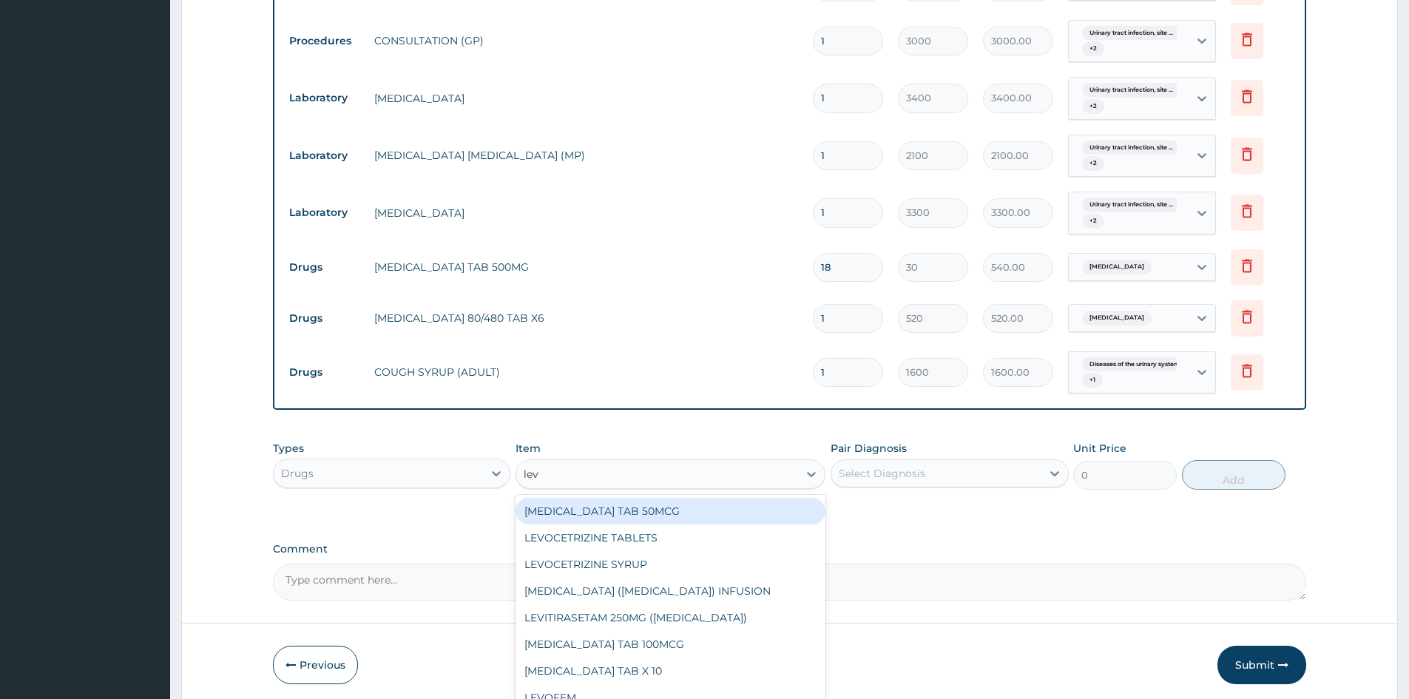
type input "levo"
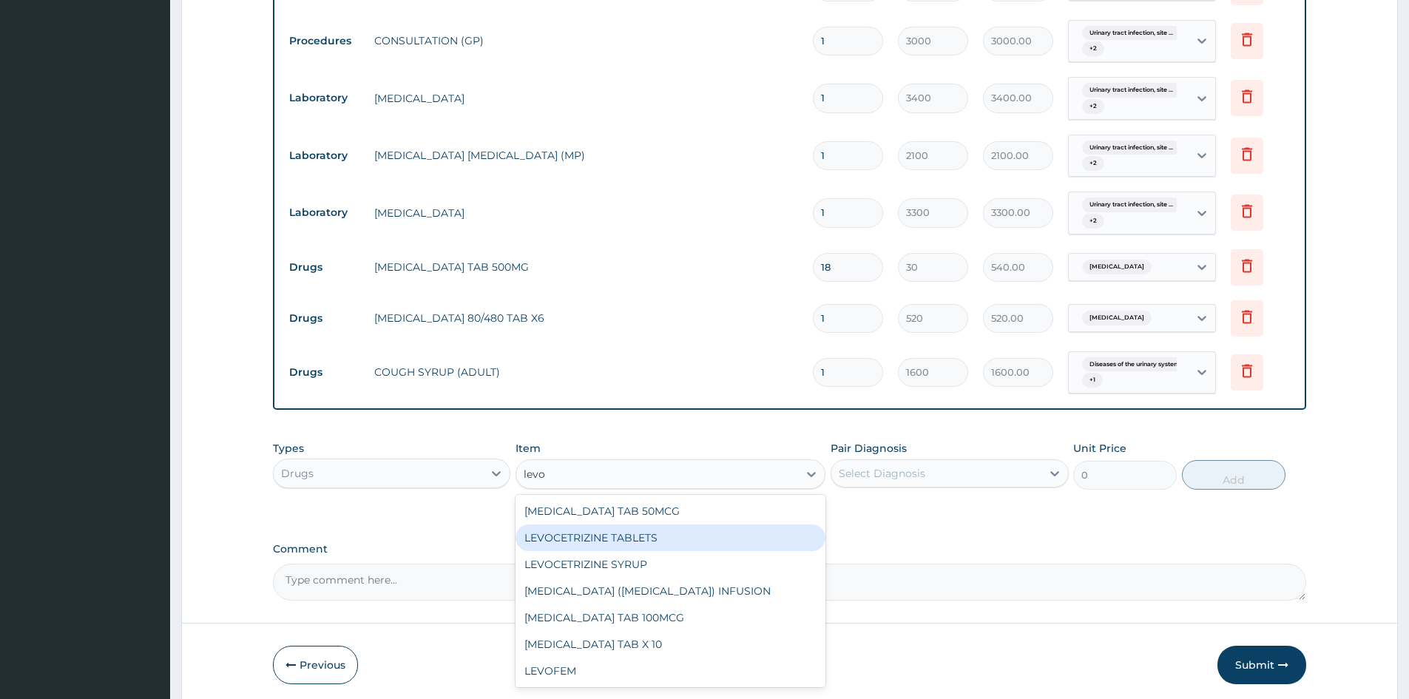
click at [621, 542] on div "LEVOCETRIZINE TABLETS" at bounding box center [670, 537] width 310 height 27
type input "83.33333587646484"
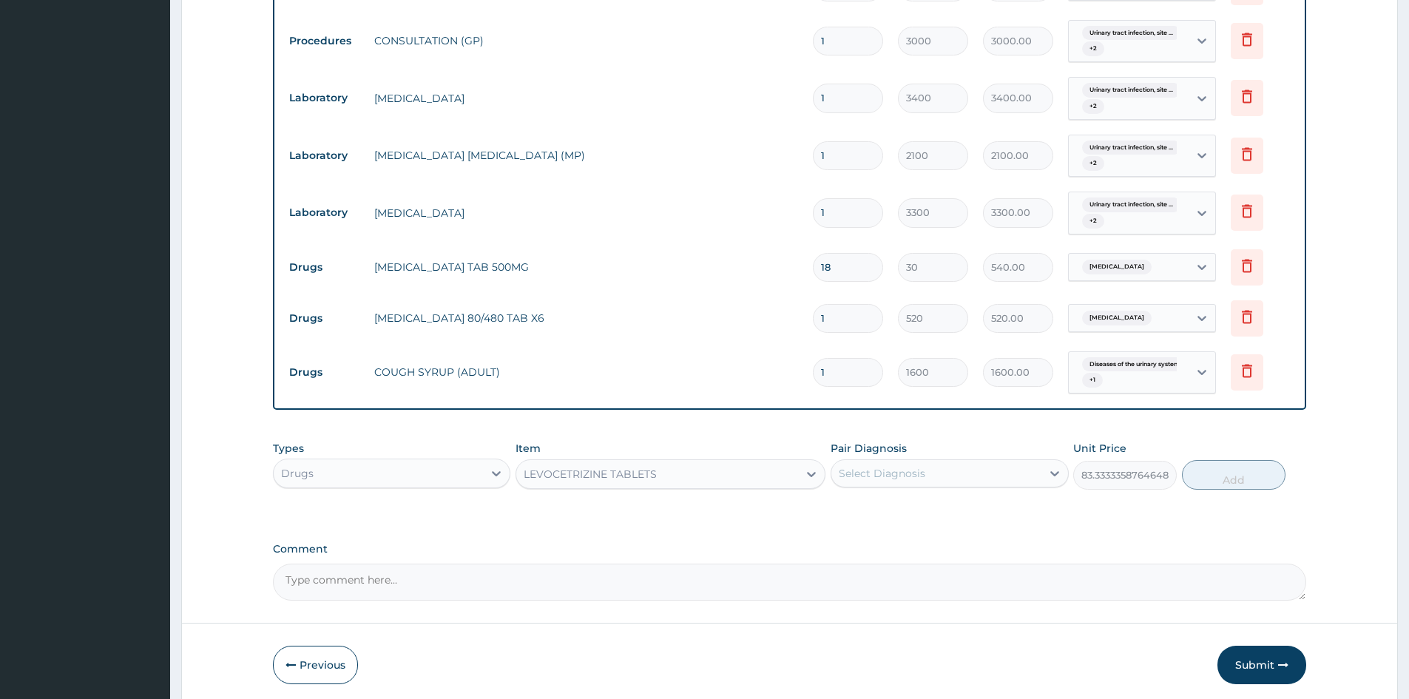
click at [893, 477] on div "Select Diagnosis" at bounding box center [882, 473] width 87 height 15
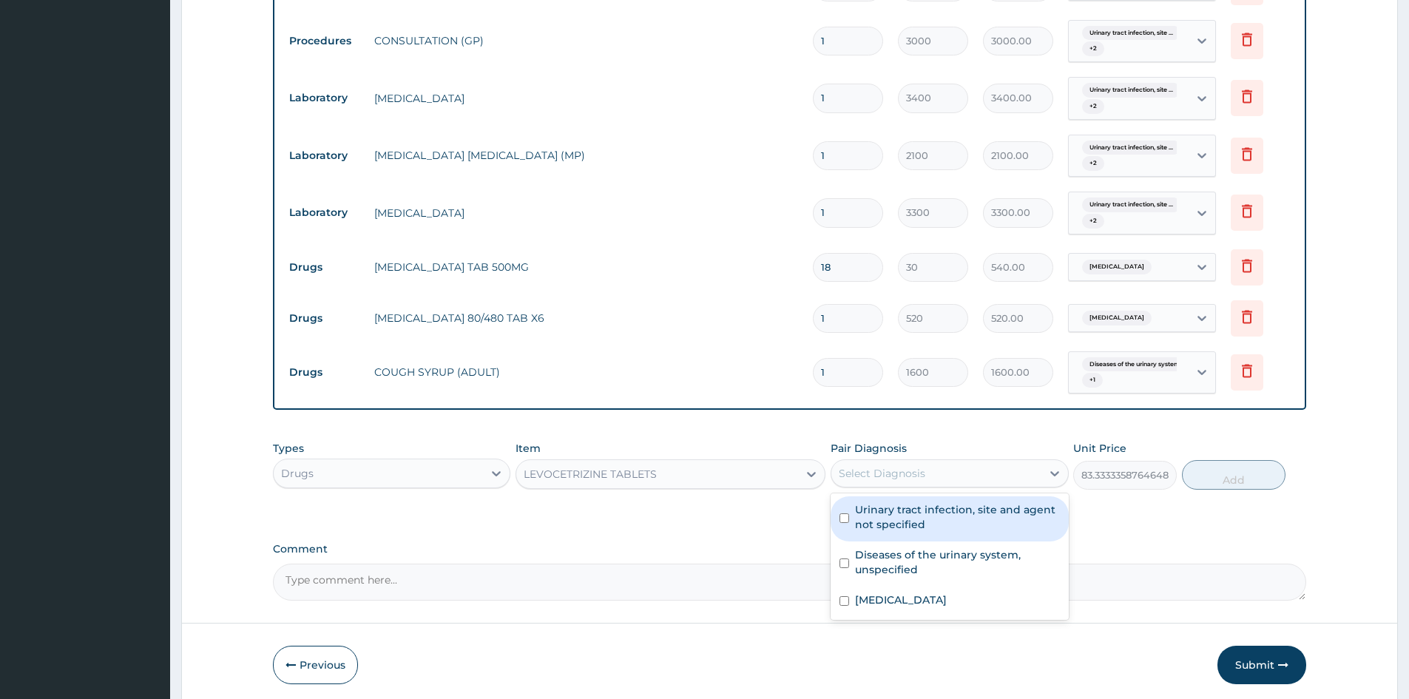
click at [841, 523] on div "Urinary tract infection, site and agent not specified" at bounding box center [948, 518] width 237 height 45
checkbox input "true"
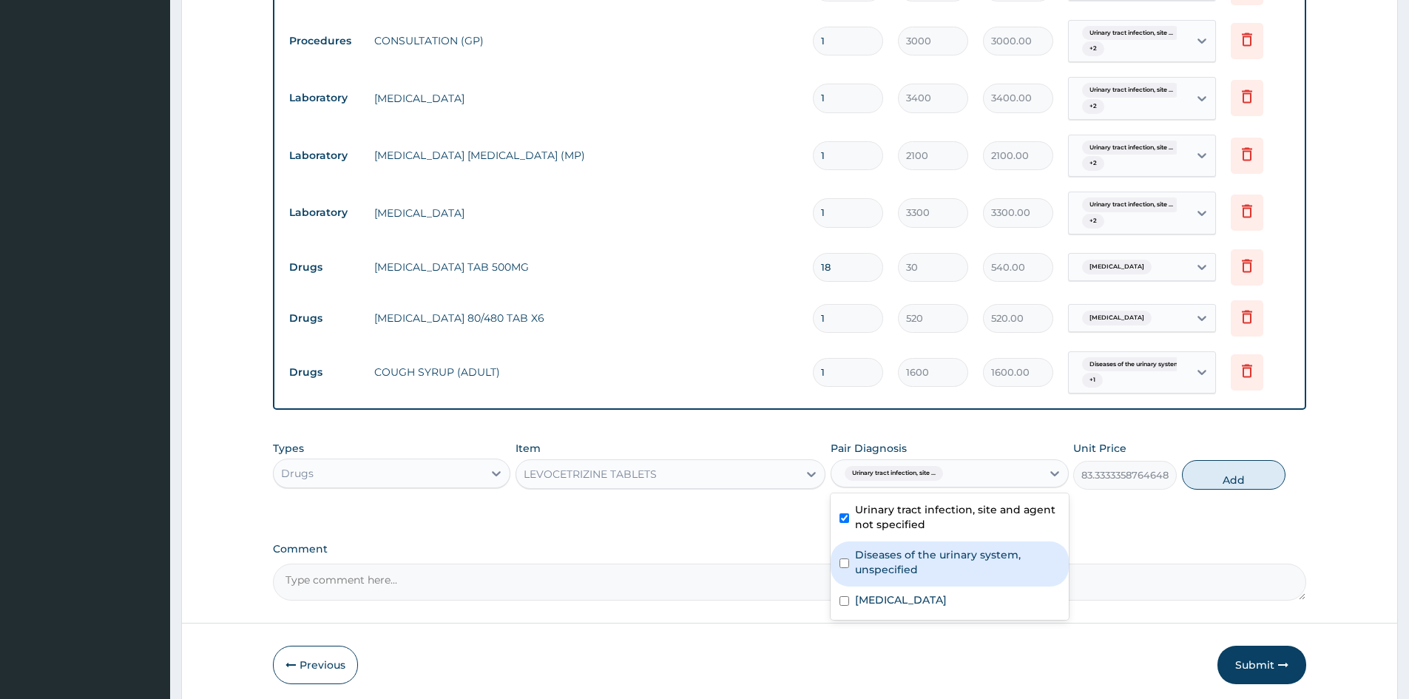
click at [843, 561] on input "checkbox" at bounding box center [844, 563] width 10 height 10
checkbox input "true"
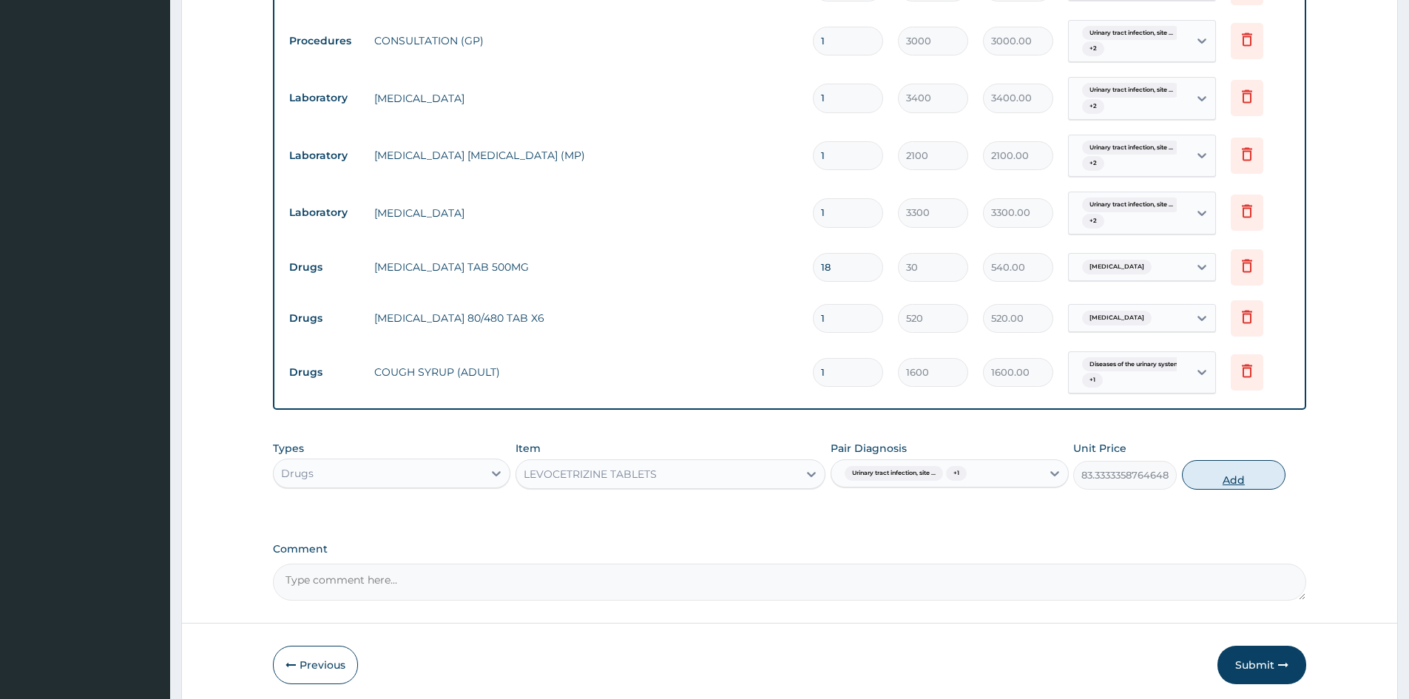
click at [1245, 477] on button "Add" at bounding box center [1234, 475] width 104 height 30
type input "0"
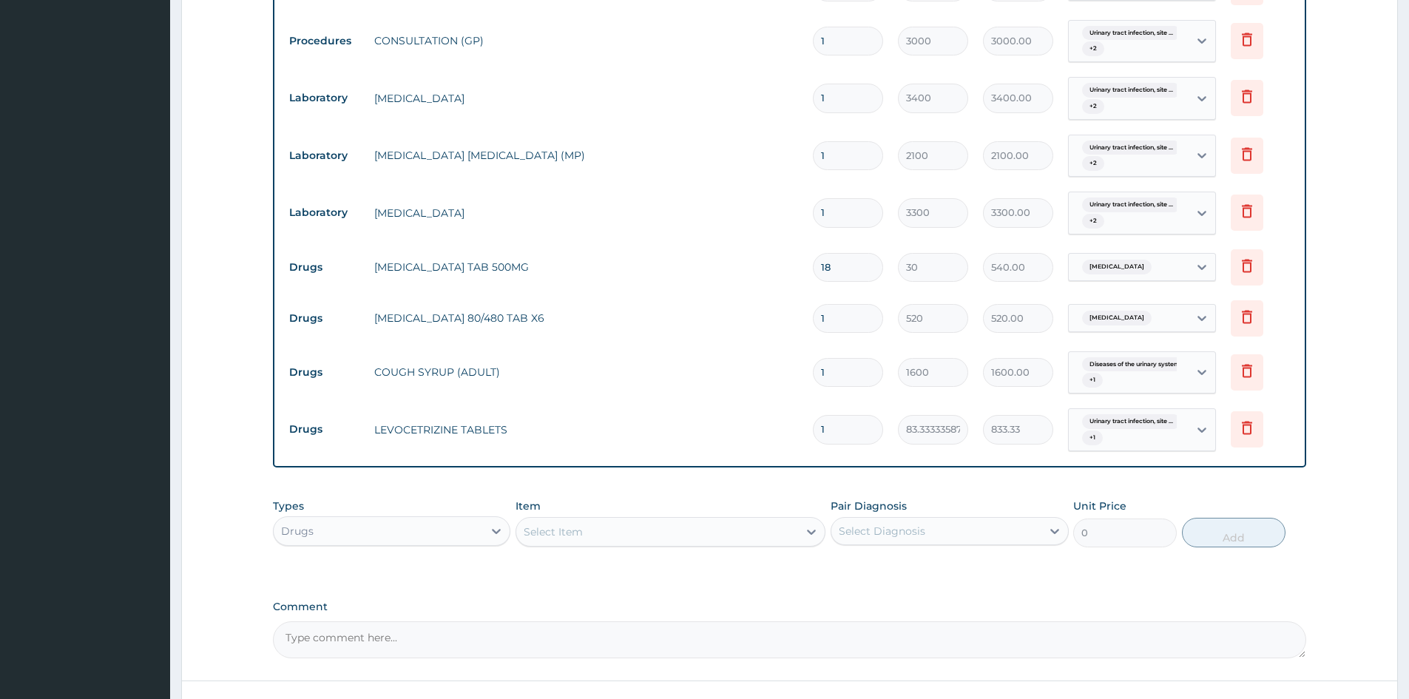
type input "10"
type input "833.33"
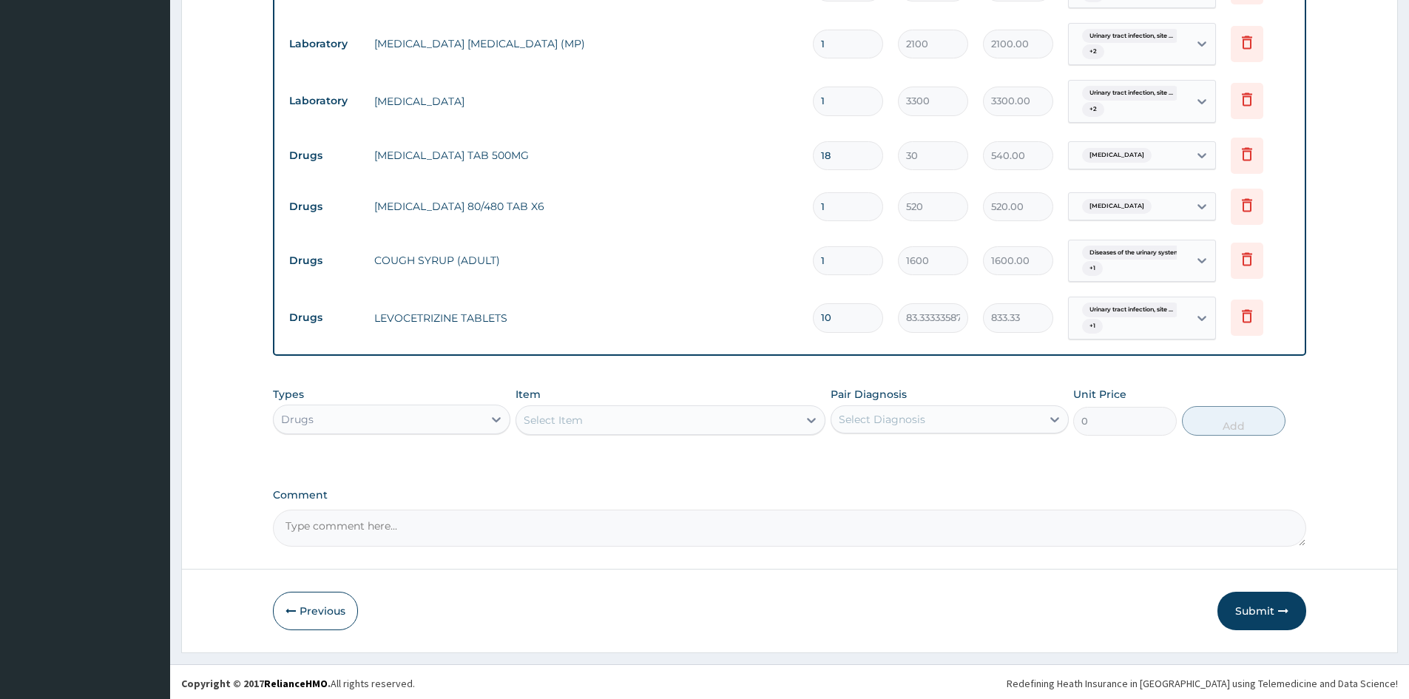
scroll to position [779, 0]
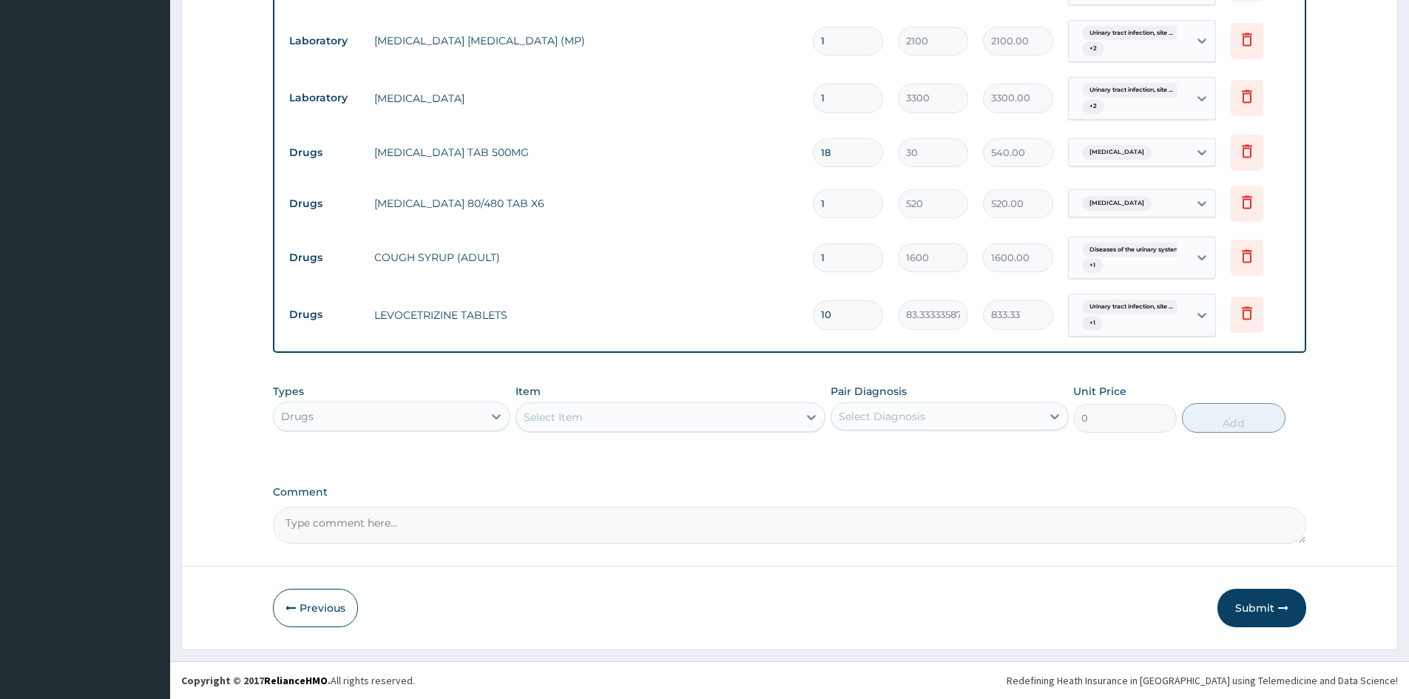
type input "10"
drag, startPoint x: 1254, startPoint y: 604, endPoint x: 1271, endPoint y: 571, distance: 37.4
click at [1255, 604] on button "Submit" at bounding box center [1261, 608] width 89 height 38
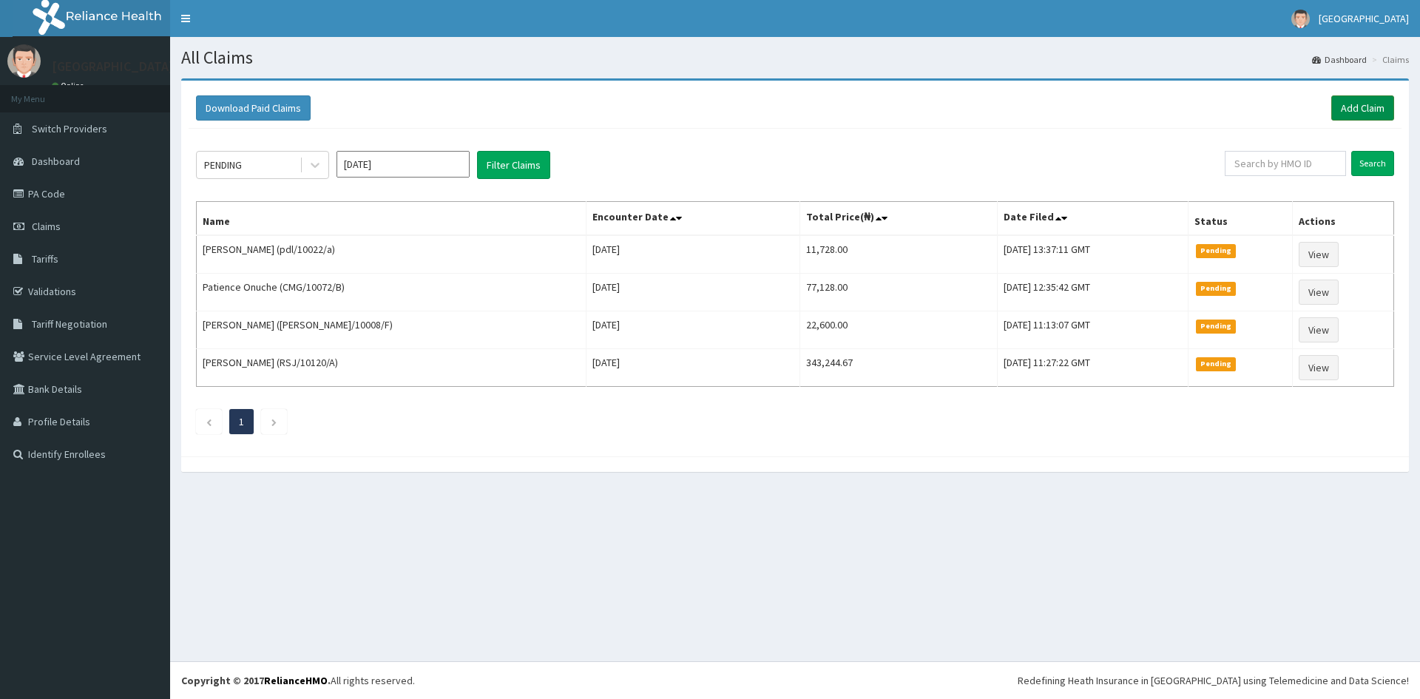
click at [1362, 107] on link "Add Claim" at bounding box center [1362, 107] width 63 height 25
click at [1358, 104] on link "Add Claim" at bounding box center [1362, 107] width 63 height 25
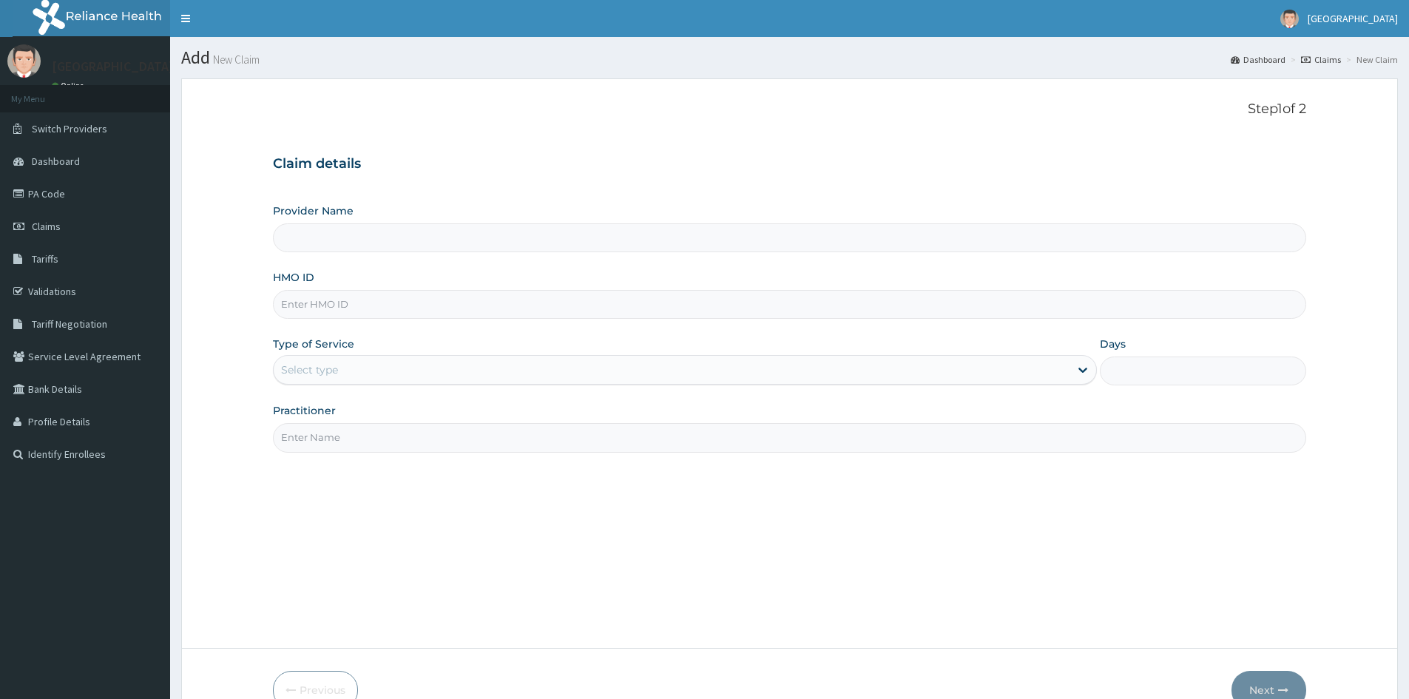
click at [304, 305] on input "HMO ID" at bounding box center [789, 304] width 1033 height 29
type input "Doren Specialist Hospital"
paste input "LFL10102/C"
type input "LFL10102/C"
click at [317, 363] on div "Select type" at bounding box center [309, 369] width 57 height 15
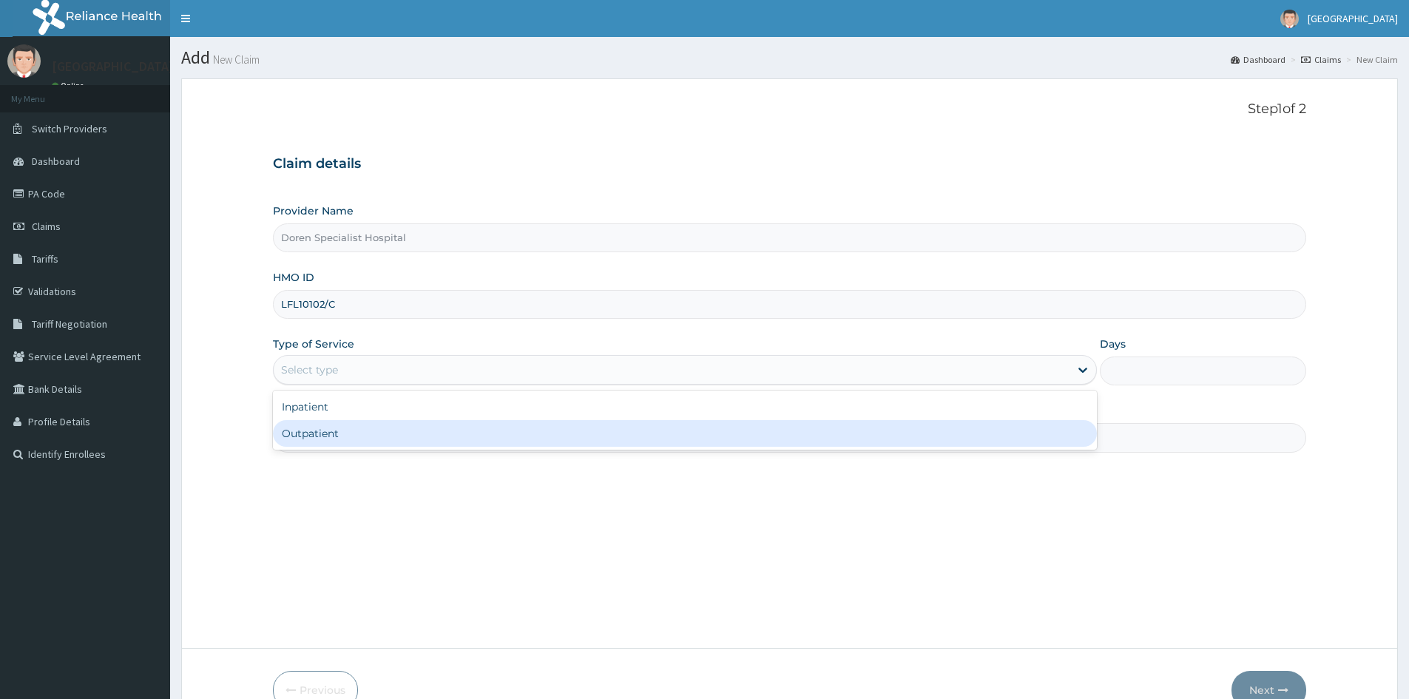
drag, startPoint x: 312, startPoint y: 439, endPoint x: 327, endPoint y: 431, distance: 16.9
click at [312, 439] on div "Outpatient" at bounding box center [685, 433] width 824 height 27
type input "1"
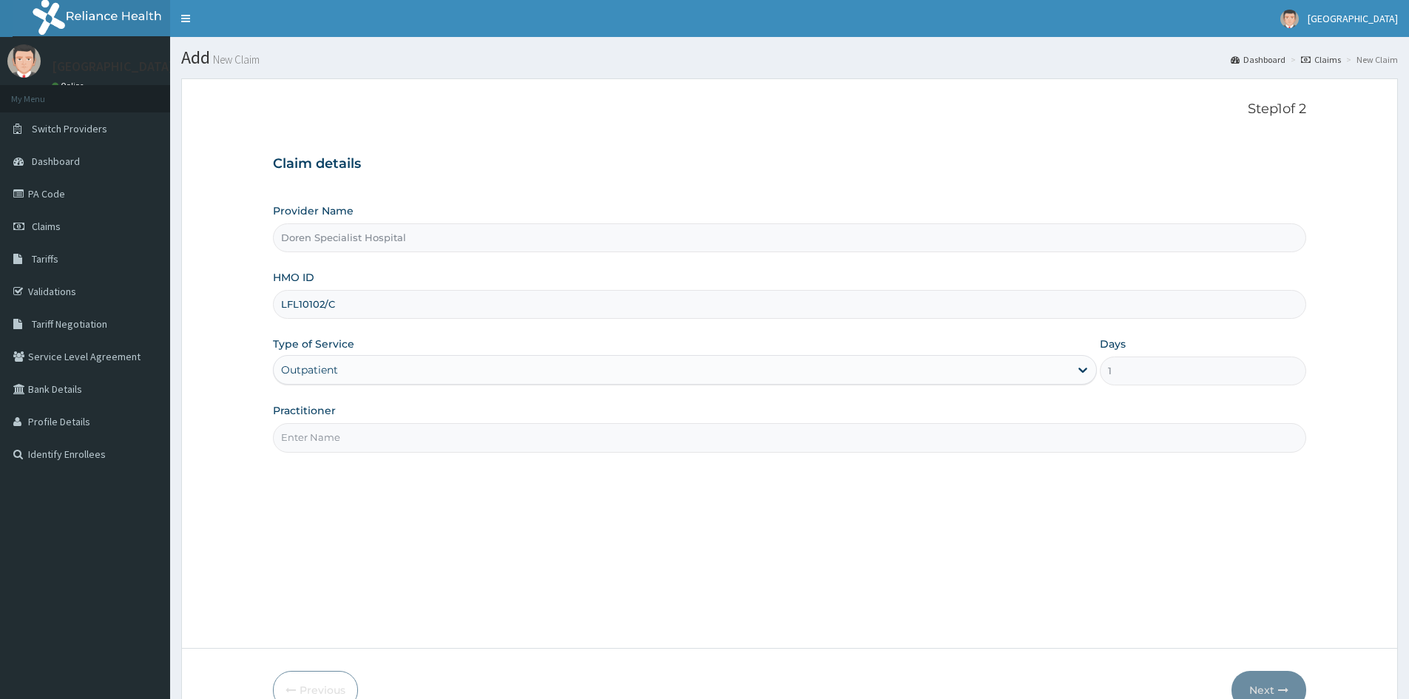
click at [321, 444] on input "Practitioner" at bounding box center [789, 437] width 1033 height 29
type input "[PERSON_NAME]"
click at [1262, 680] on button "Next" at bounding box center [1268, 690] width 75 height 38
drag, startPoint x: 336, startPoint y: 310, endPoint x: 35, endPoint y: 347, distance: 303.2
click at [35, 347] on div "R EL Toggle navigation Doren Hospital Doren Hospital - doren@hotmail.co.uk Memb…" at bounding box center [704, 390] width 1409 height 781
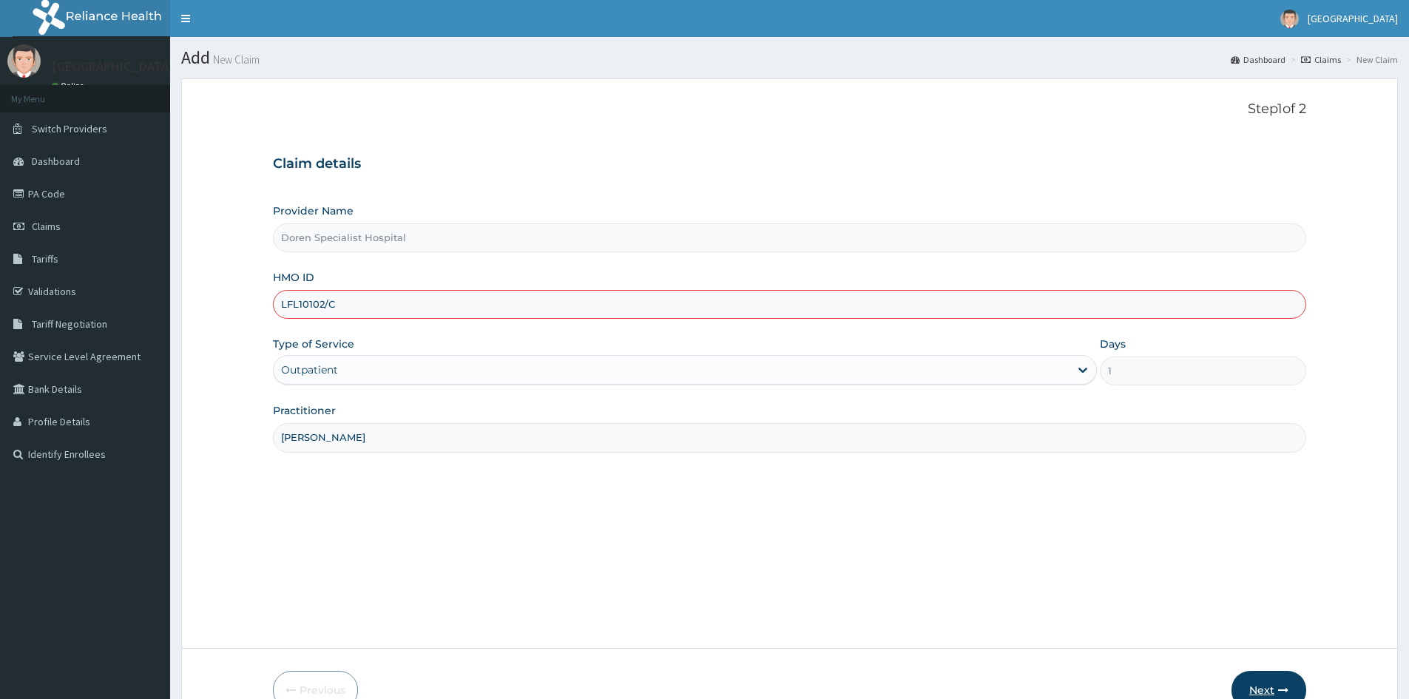
click at [1274, 683] on button "Next" at bounding box center [1268, 690] width 75 height 38
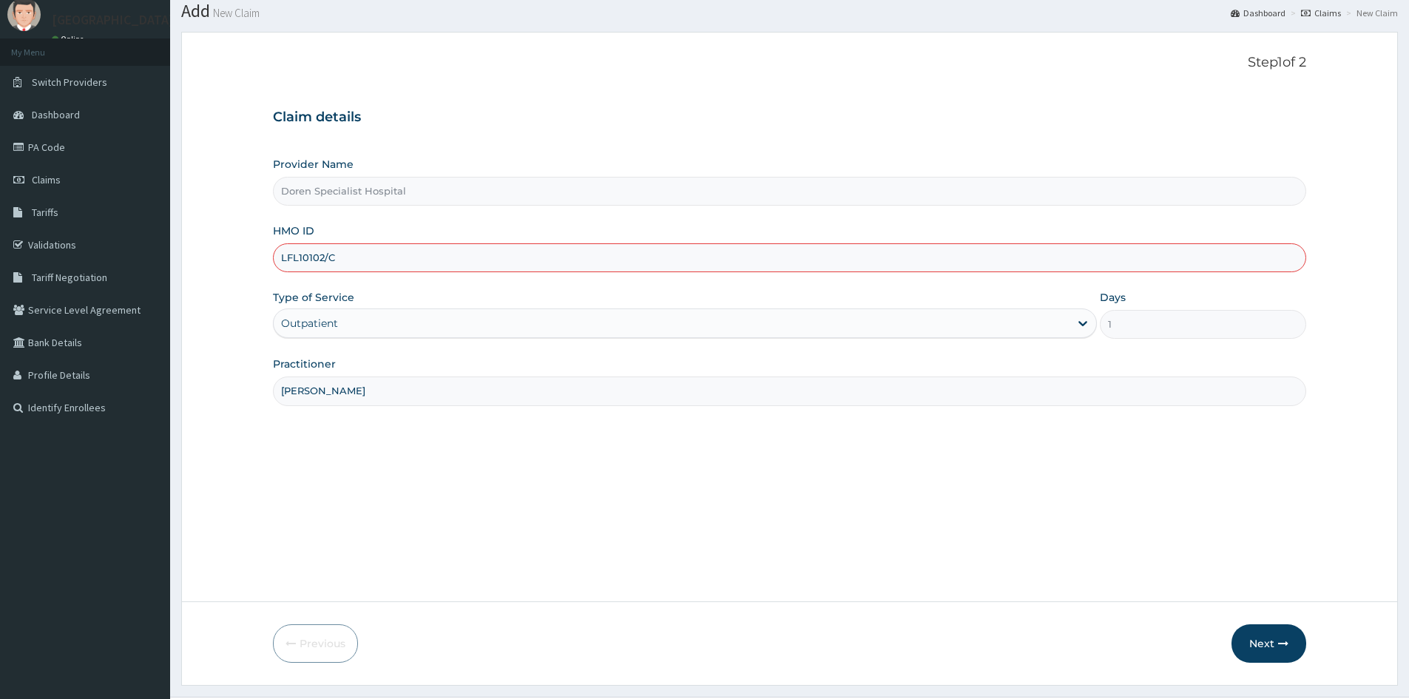
scroll to position [82, 0]
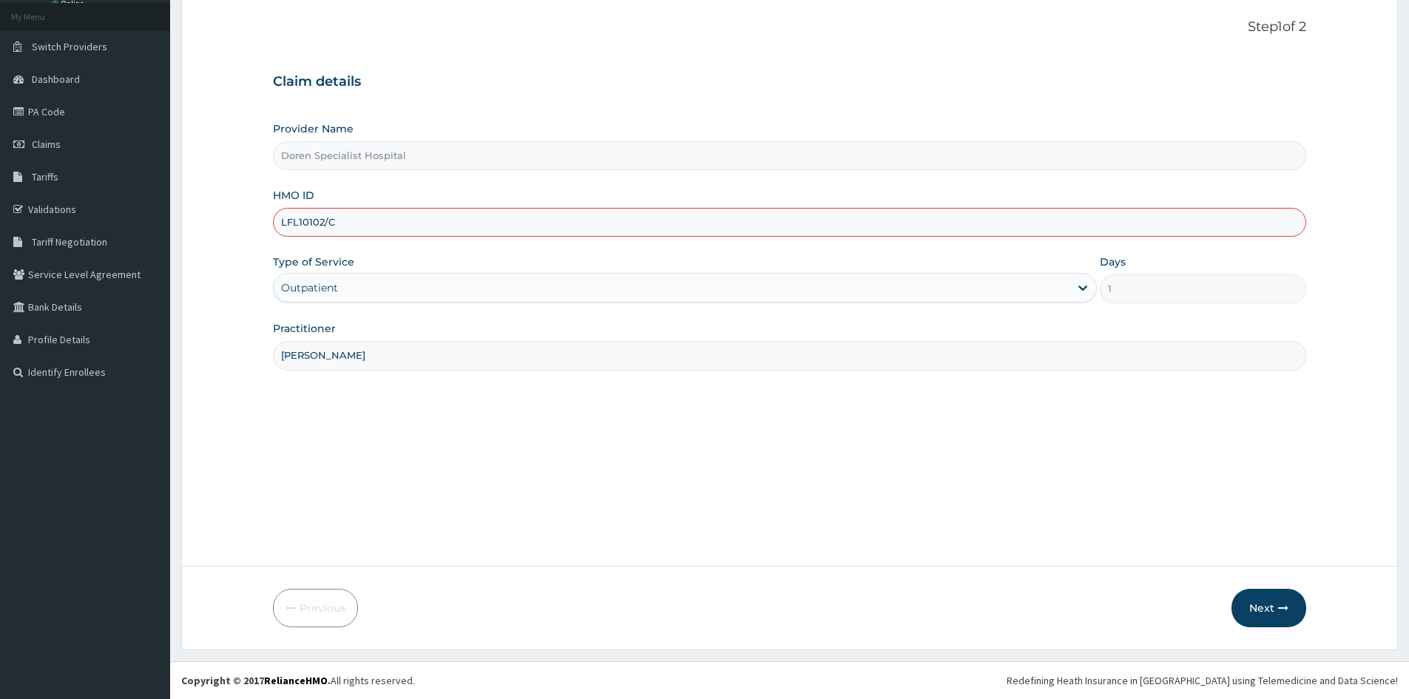
click at [280, 217] on input "LFL10102/C" at bounding box center [789, 222] width 1033 height 29
click at [1259, 592] on button "Next" at bounding box center [1268, 608] width 75 height 38
drag, startPoint x: 342, startPoint y: 220, endPoint x: 239, endPoint y: 261, distance: 111.2
click at [123, 231] on div "R EL Toggle navigation Doren Hospital Doren Hospital - doren@hotmail.co.uk Memb…" at bounding box center [704, 308] width 1409 height 781
click at [1265, 604] on button "Next" at bounding box center [1268, 608] width 75 height 38
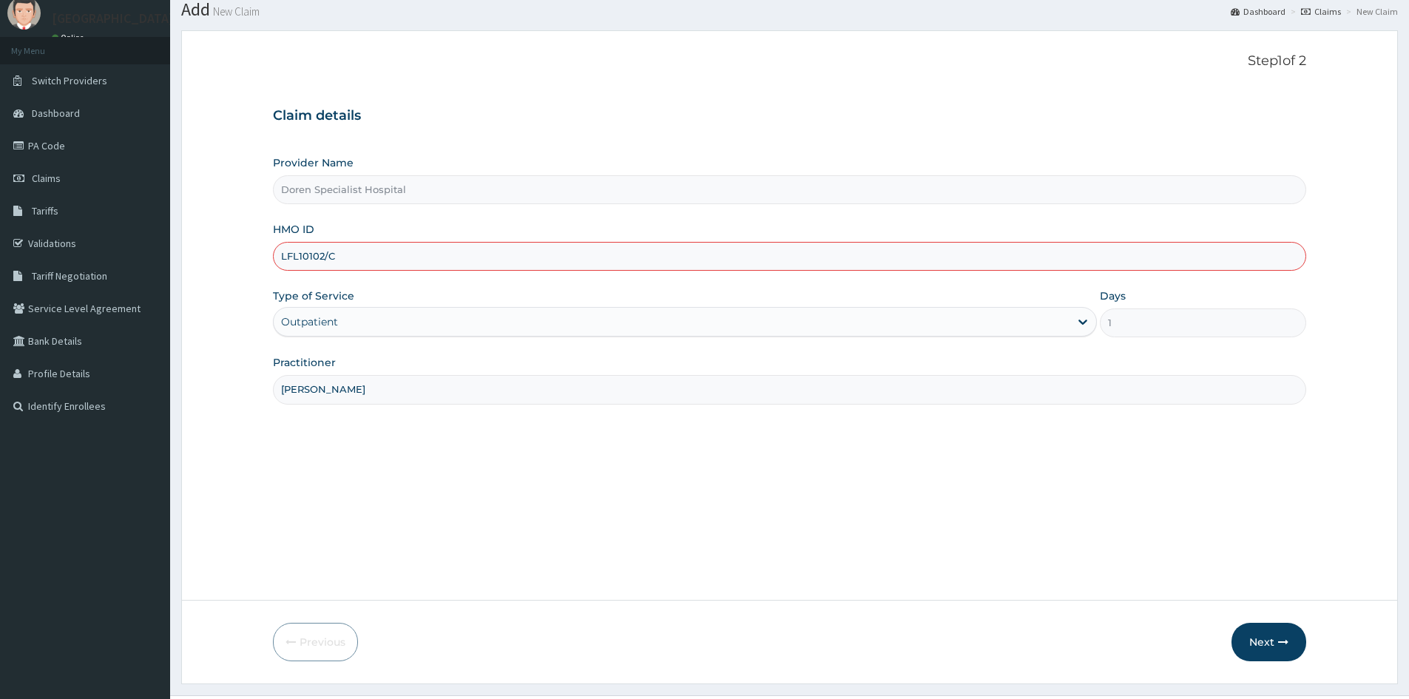
scroll to position [0, 0]
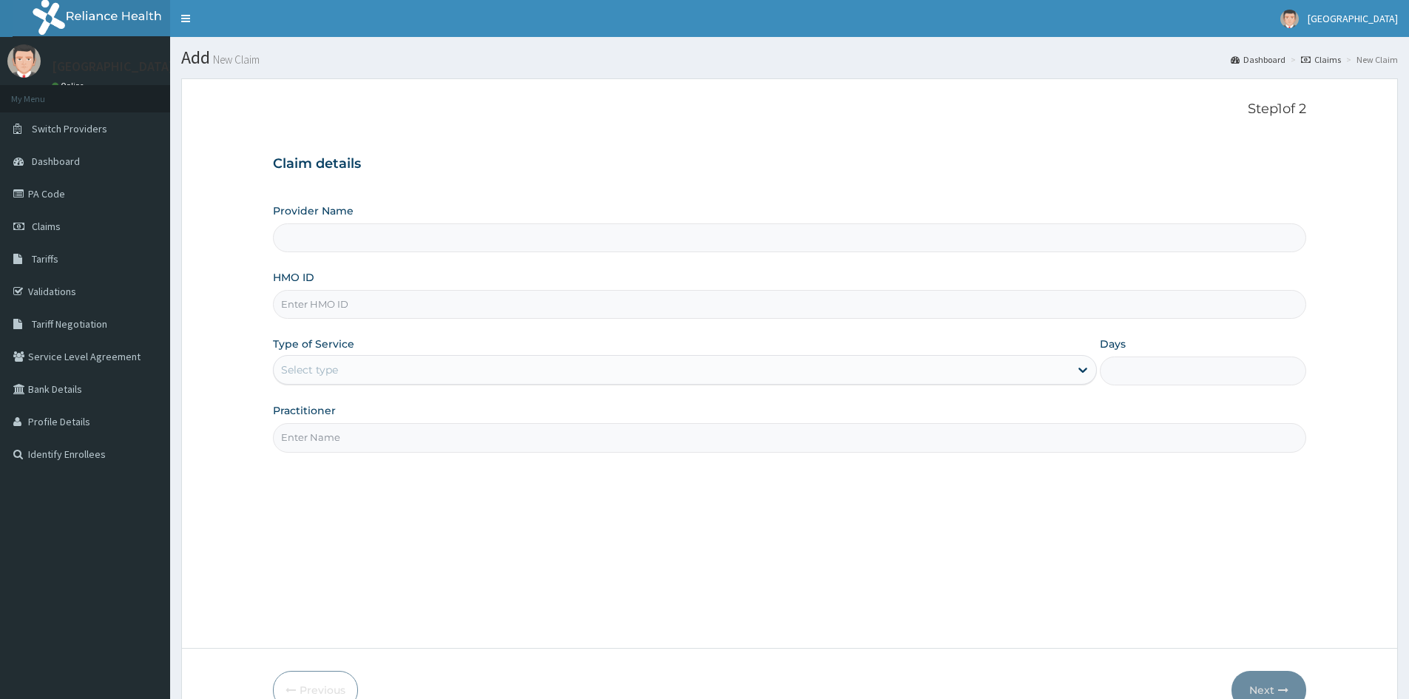
click at [282, 302] on input "HMO ID" at bounding box center [789, 304] width 1033 height 29
type input "Doren Specialist Hospital"
paste input "LFL10102/C"
type input "LFL10102/C"
click at [325, 373] on div "Select type" at bounding box center [309, 369] width 57 height 15
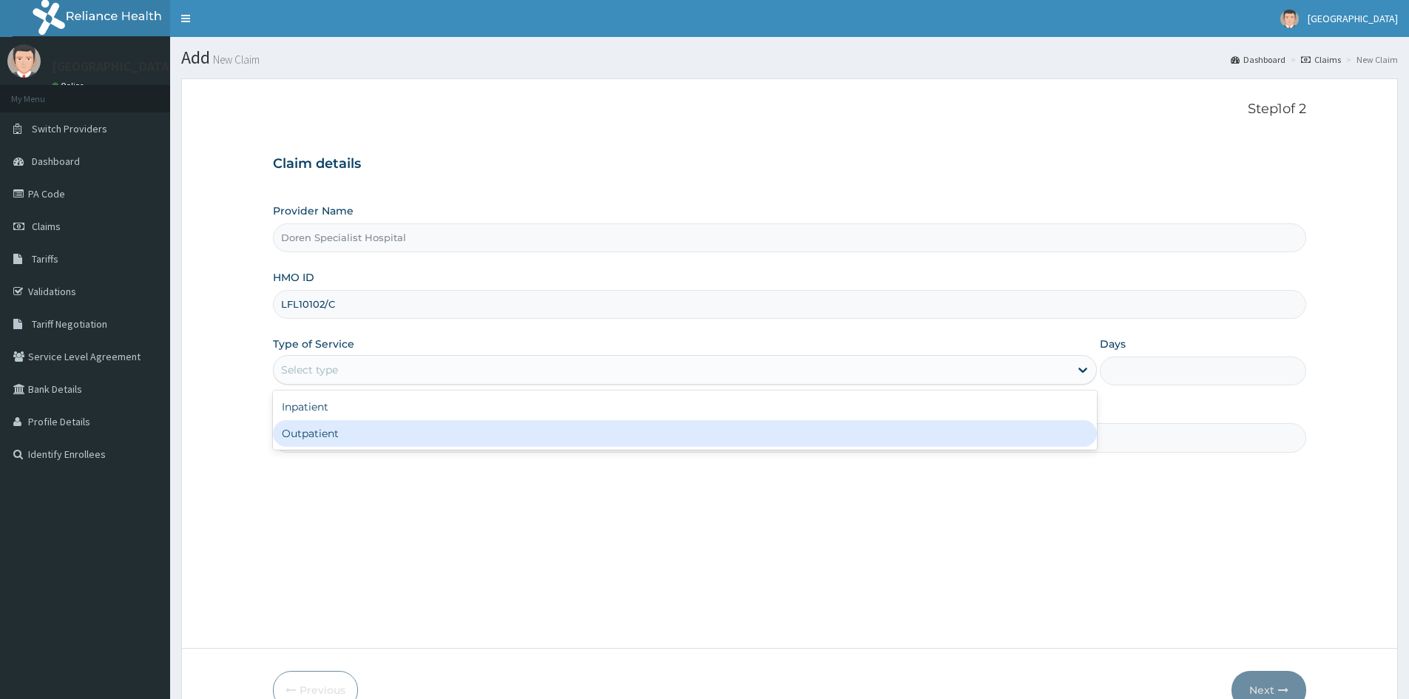
click at [297, 443] on div "Outpatient" at bounding box center [685, 433] width 824 height 27
type input "1"
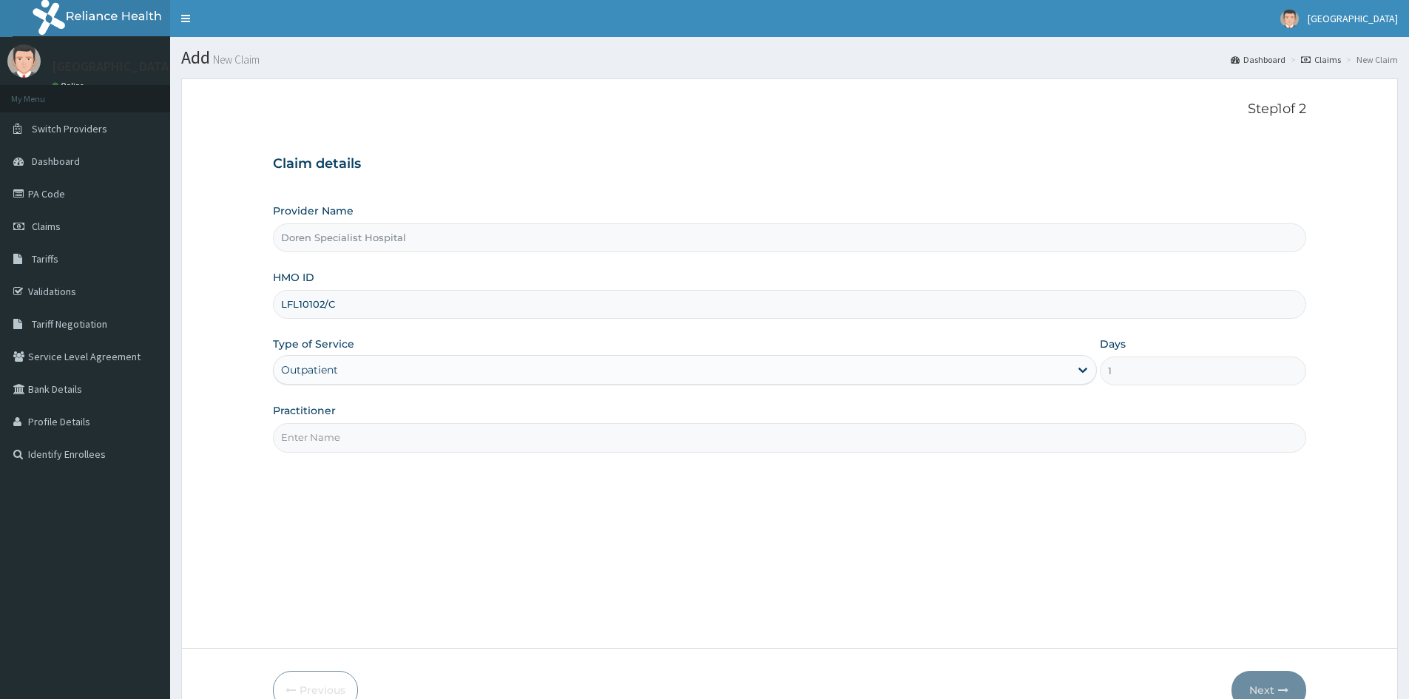
click at [307, 439] on input "Practitioner" at bounding box center [789, 437] width 1033 height 29
type input "[PERSON_NAME]"
click at [1260, 680] on button "Next" at bounding box center [1268, 690] width 75 height 38
click at [1082, 374] on icon at bounding box center [1082, 369] width 15 height 15
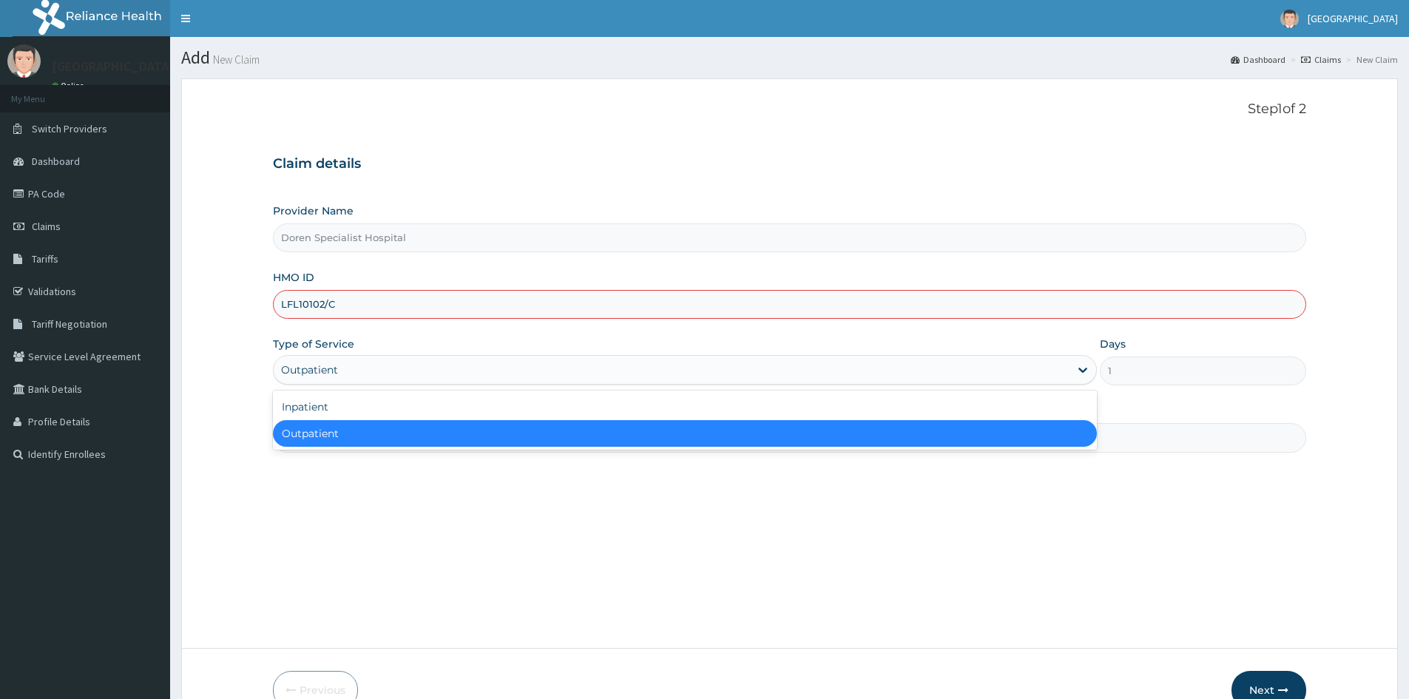
click at [820, 436] on div "Outpatient" at bounding box center [685, 433] width 824 height 27
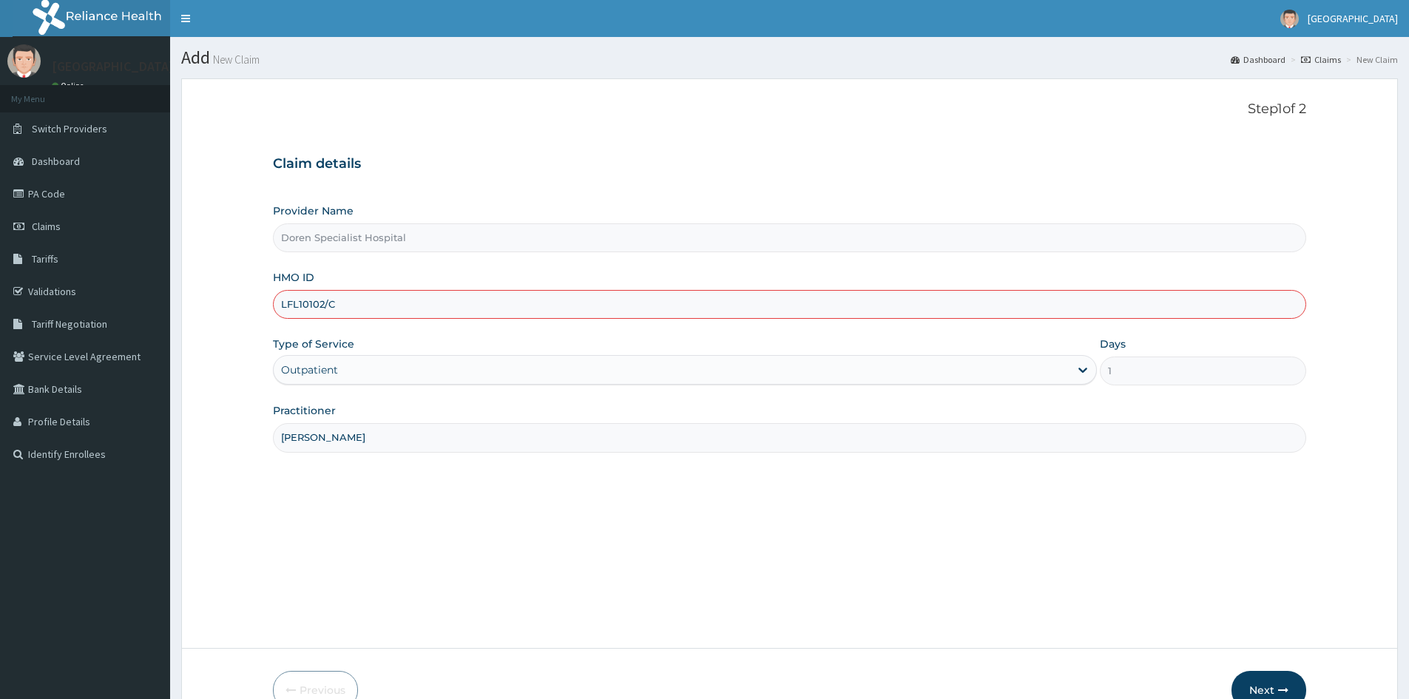
click at [1041, 366] on div "Outpatient" at bounding box center [672, 370] width 796 height 24
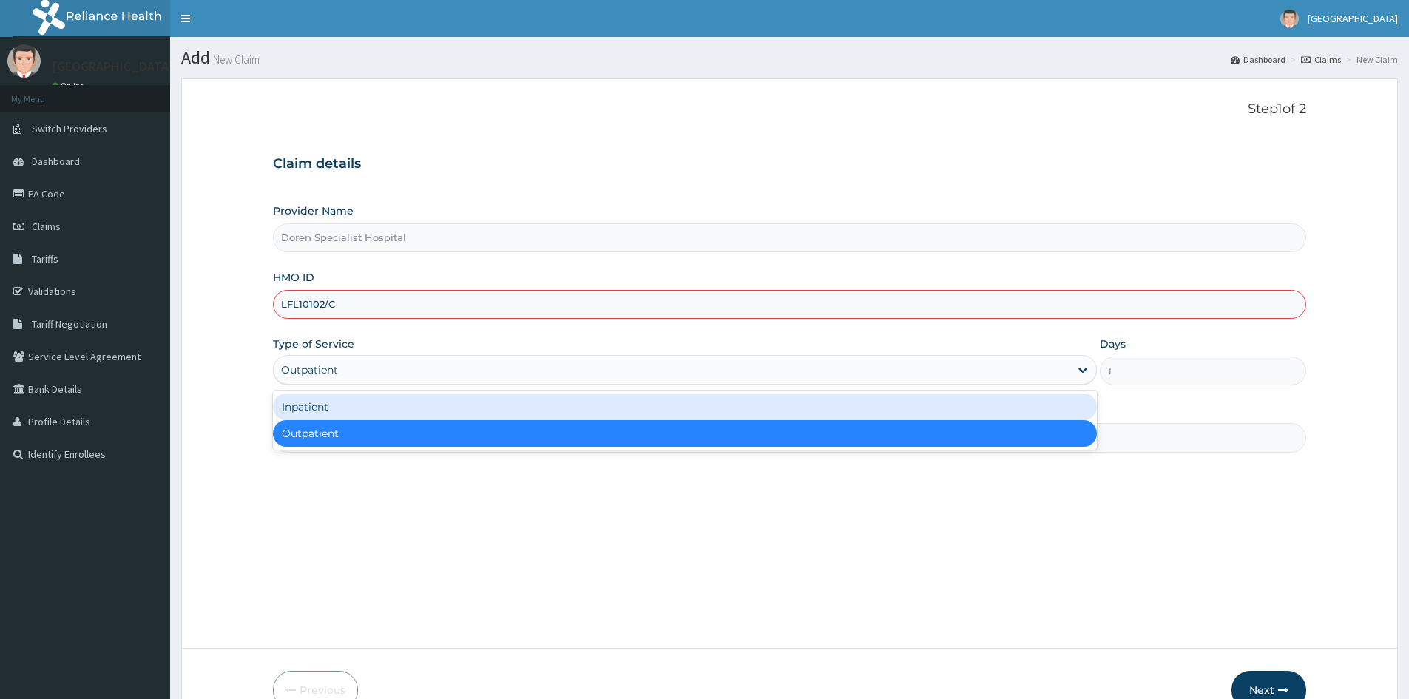
click at [588, 405] on div "Inpatient" at bounding box center [685, 406] width 824 height 27
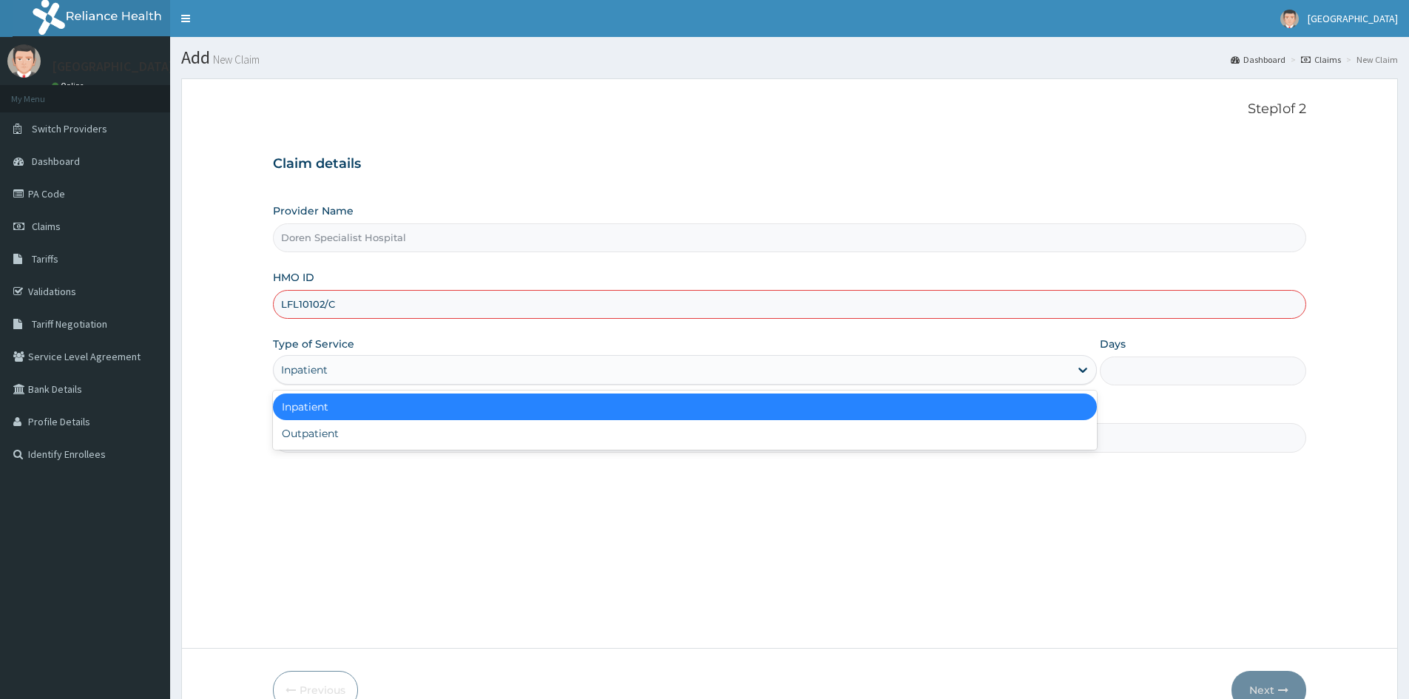
click at [680, 376] on div "Inpatient" at bounding box center [672, 370] width 796 height 24
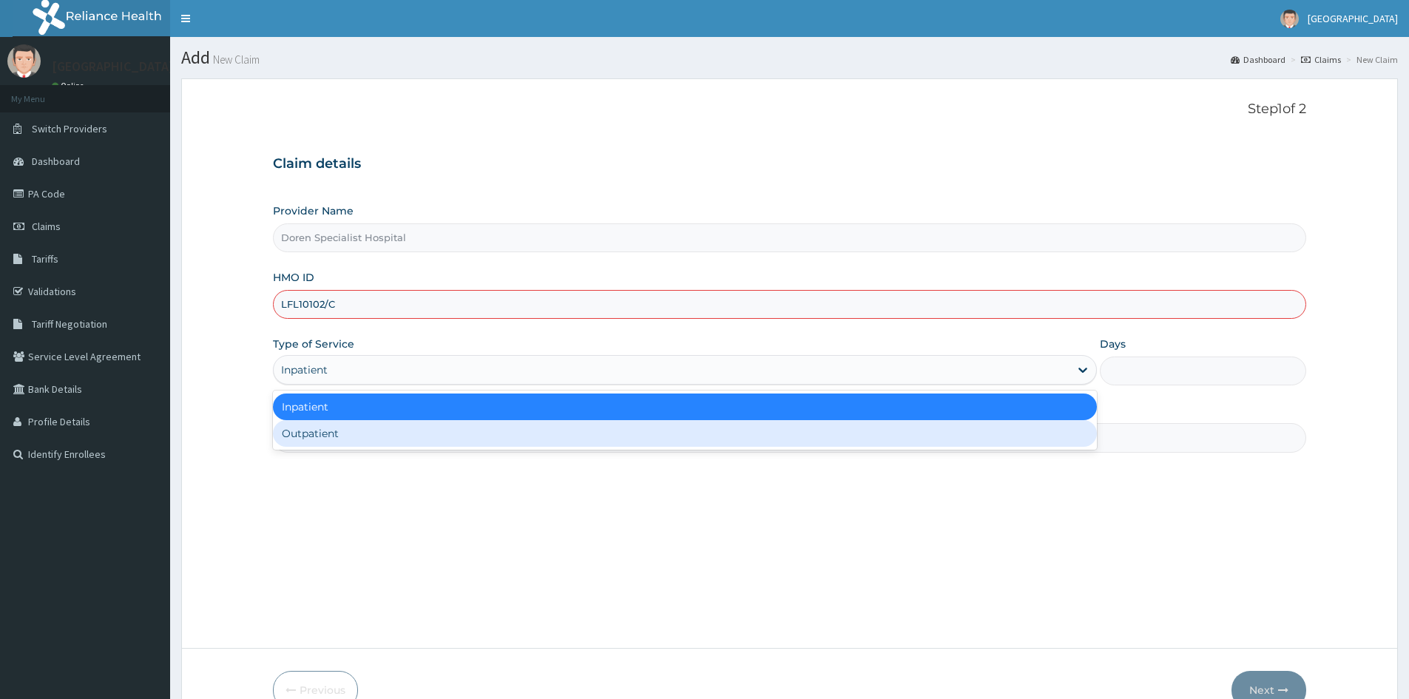
click at [663, 436] on div "Outpatient" at bounding box center [685, 433] width 824 height 27
type input "1"
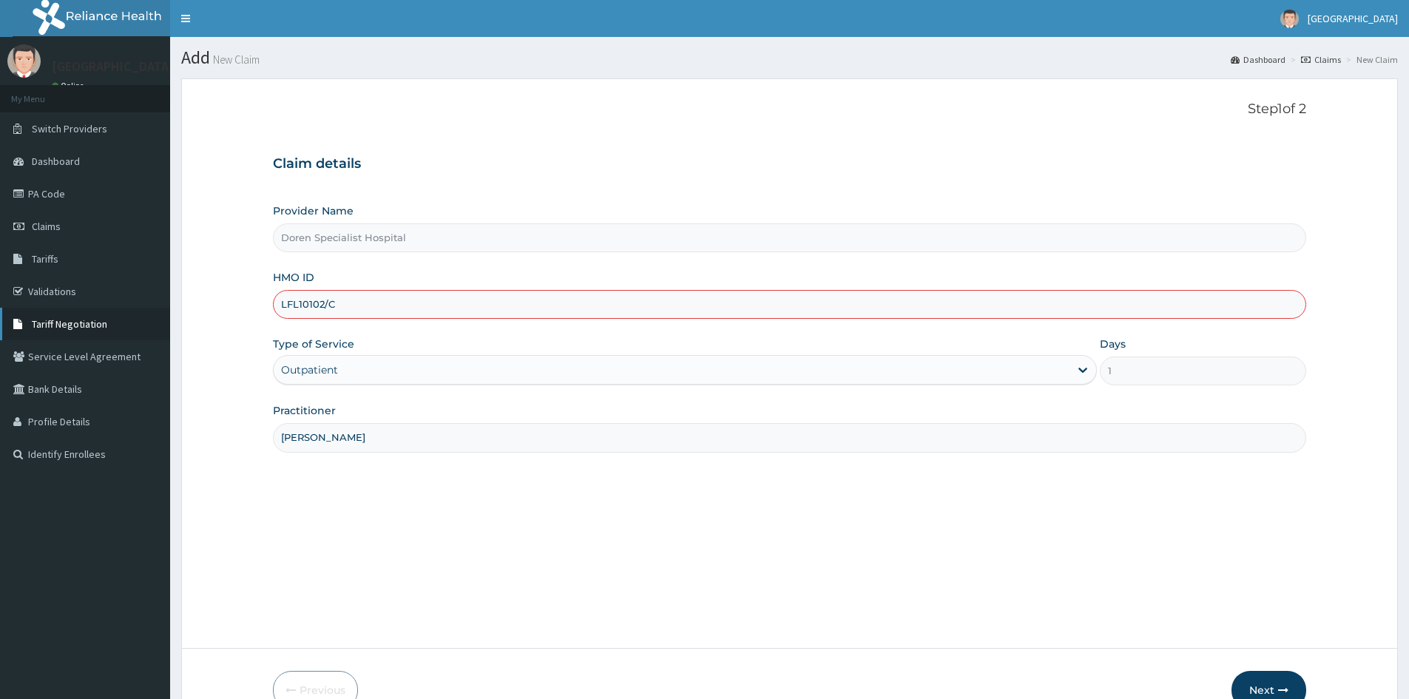
drag, startPoint x: 342, startPoint y: 311, endPoint x: 0, endPoint y: 330, distance: 342.9
click at [0, 328] on div "R EL Toggle navigation Doren Hospital Doren Hospital - doren@hotmail.co.uk Memb…" at bounding box center [704, 390] width 1409 height 781
paste input "EDT/10014/B"
type input "EDT/10014/B"
click at [1266, 688] on button "Next" at bounding box center [1268, 690] width 75 height 38
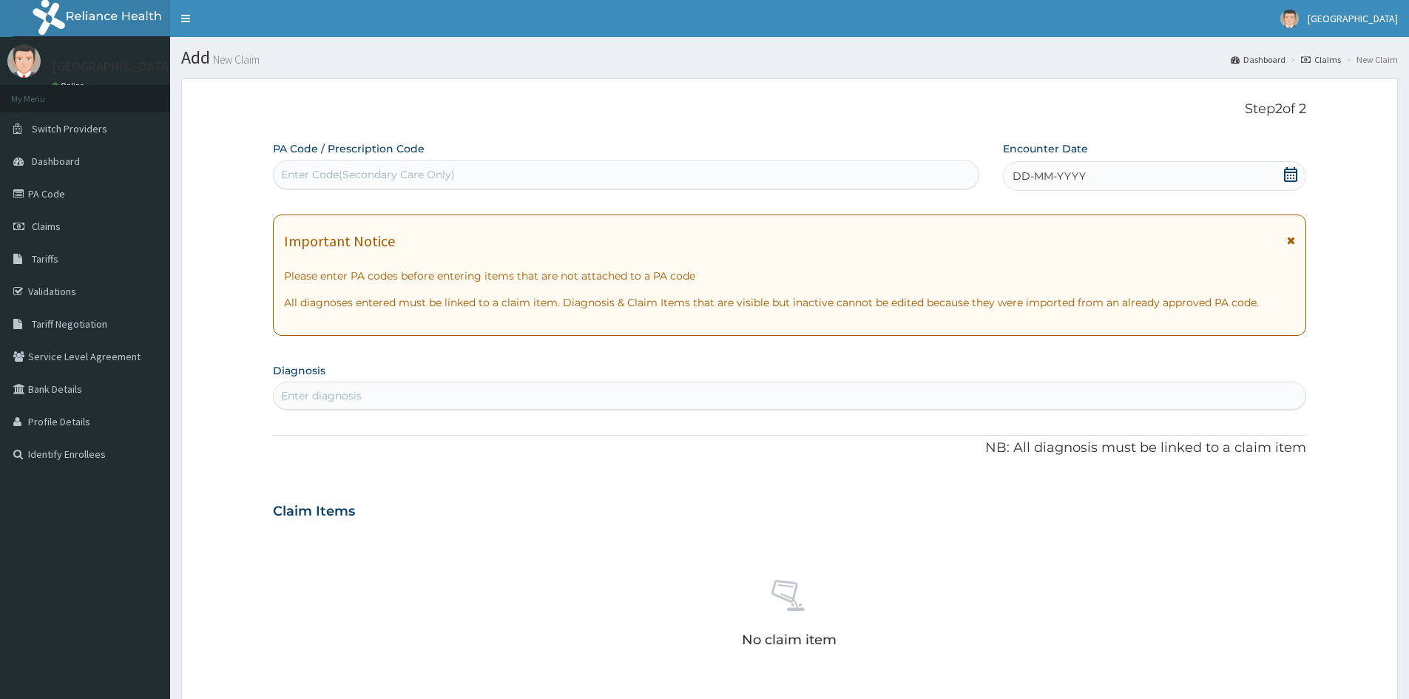
click at [365, 177] on div "Enter Code(Secondary Care Only)" at bounding box center [368, 174] width 174 height 15
paste input "PA/9CA8EF"
type input "PA/9CA8EF"
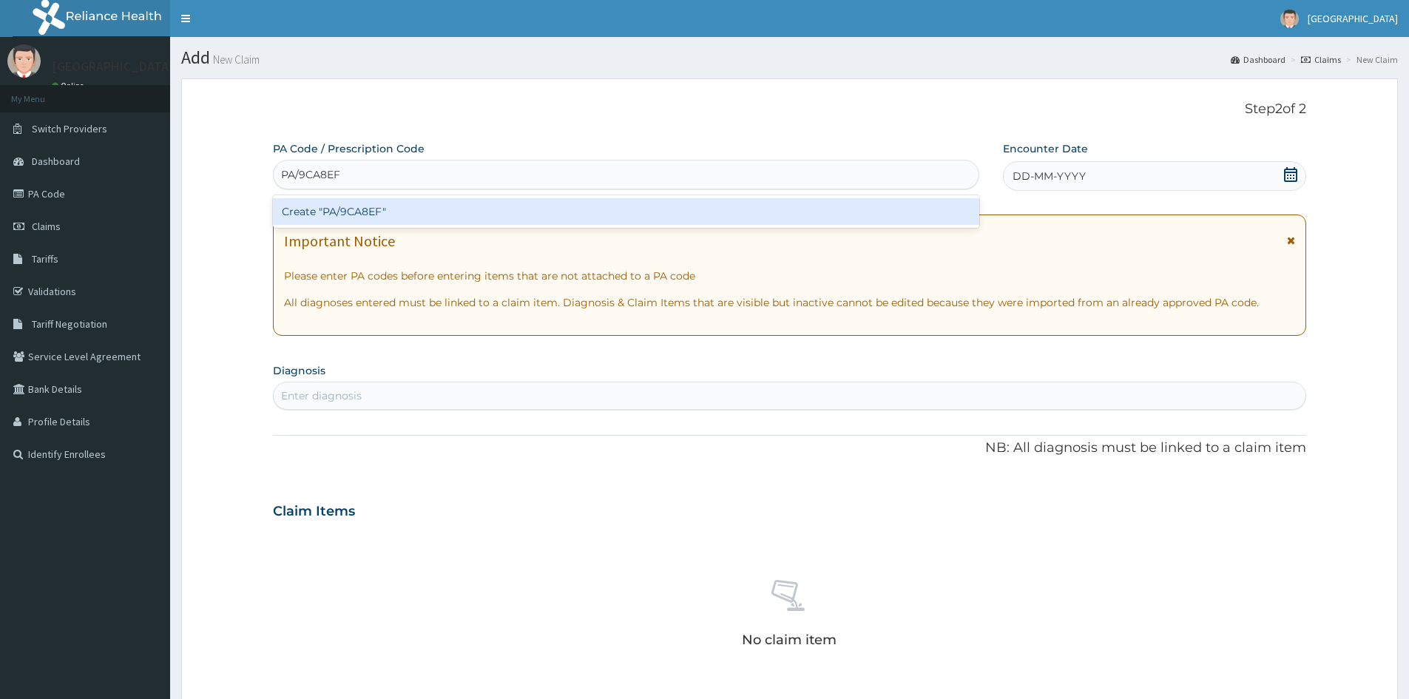
click at [349, 215] on div "Create "PA/9CA8EF"" at bounding box center [626, 211] width 706 height 27
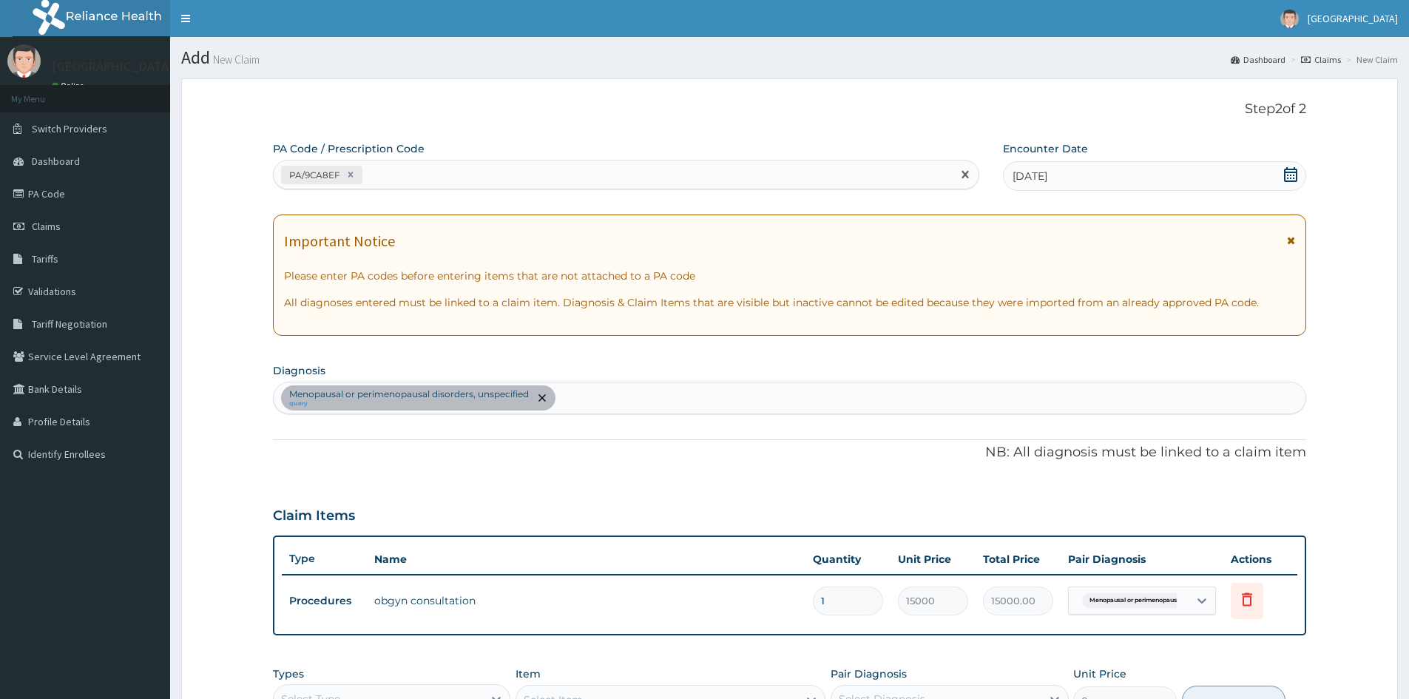
click at [402, 174] on div "PA/9CA8EF" at bounding box center [613, 175] width 678 height 24
paste input "PA/5899E8"
type input "PA/5899E8"
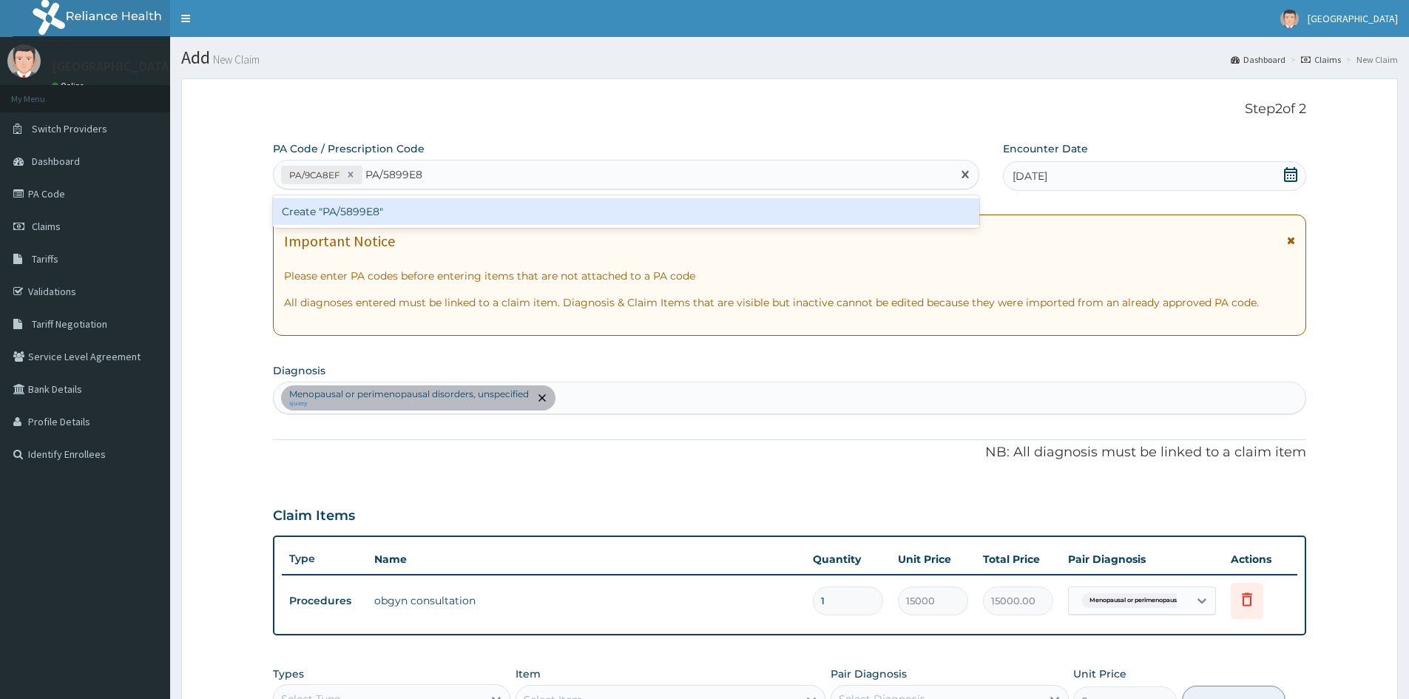
click at [353, 209] on div "Create "PA/5899E8"" at bounding box center [626, 211] width 706 height 27
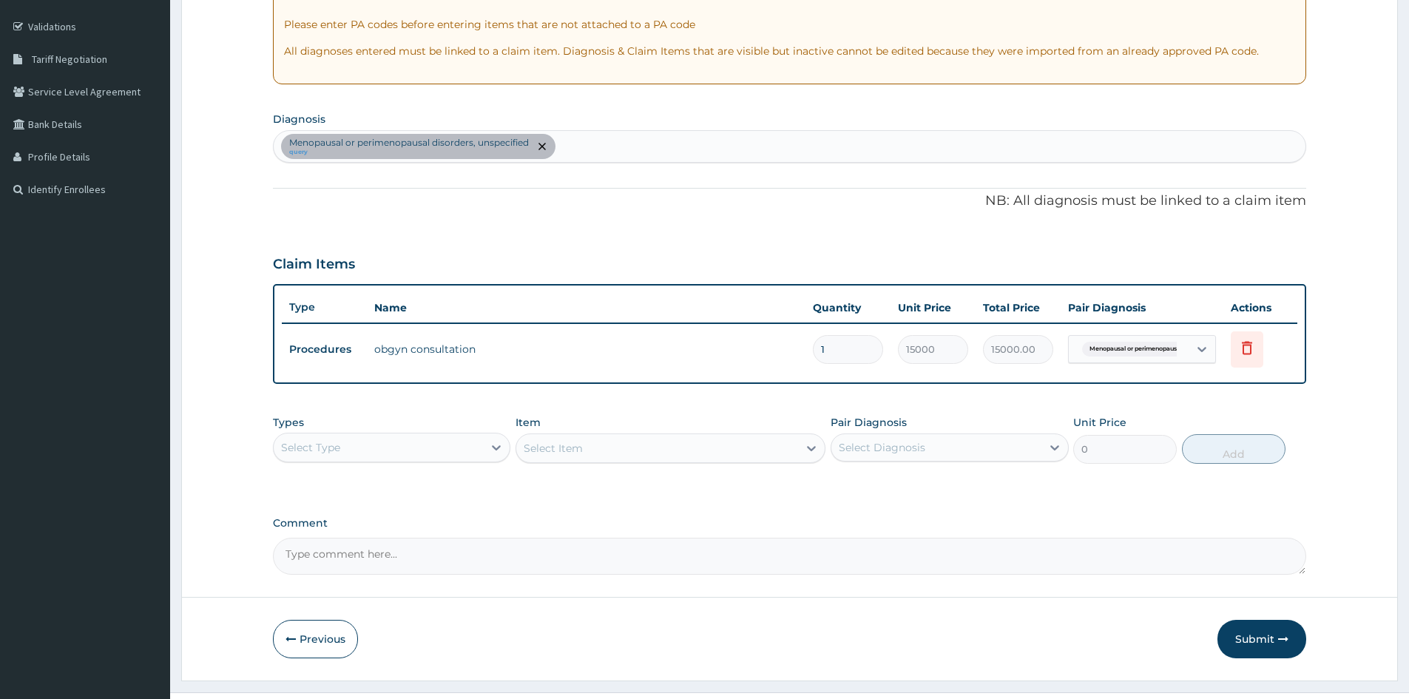
scroll to position [296, 0]
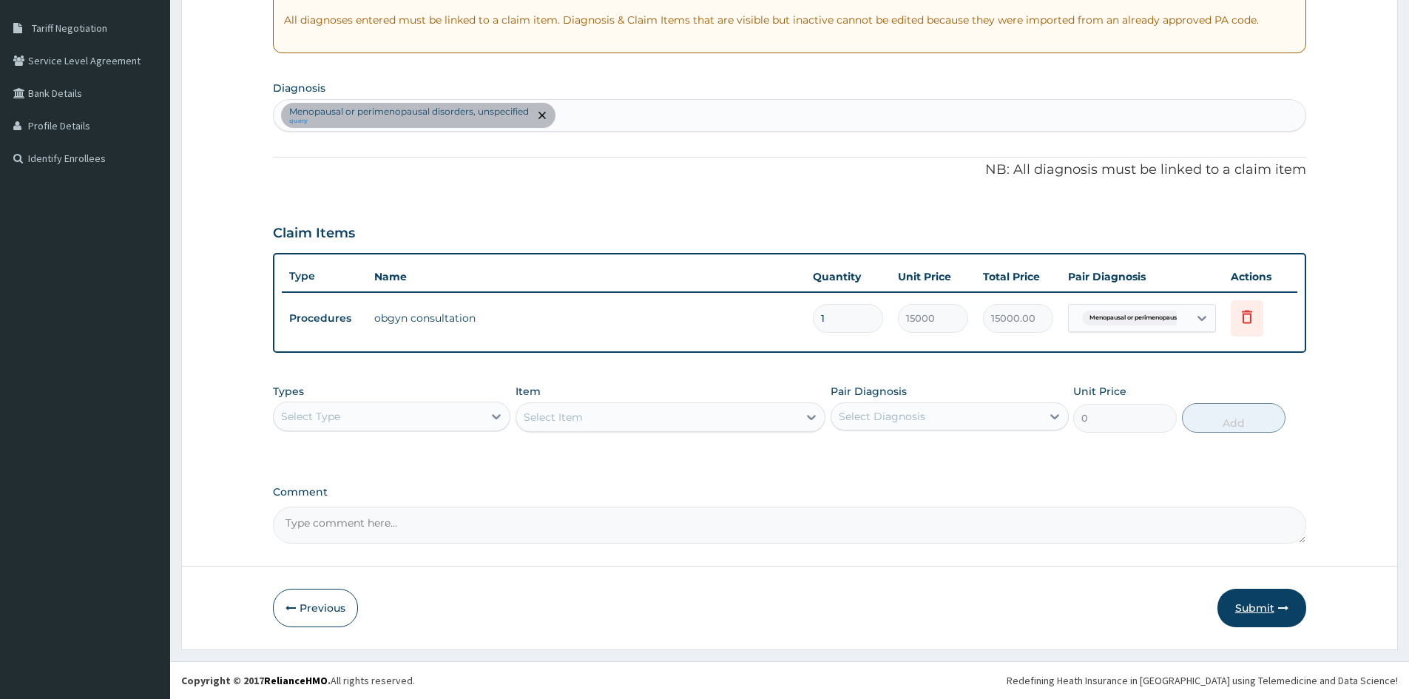
click at [1260, 610] on button "Submit" at bounding box center [1261, 608] width 89 height 38
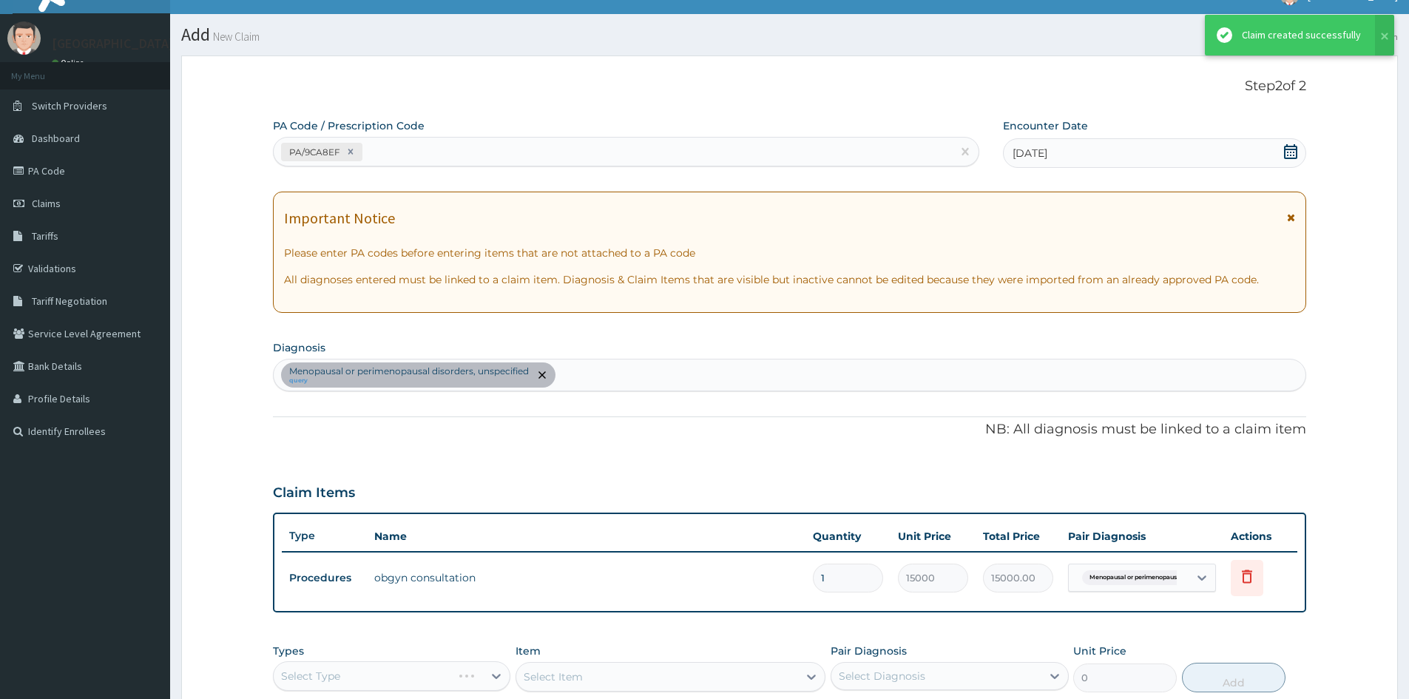
scroll to position [282, 0]
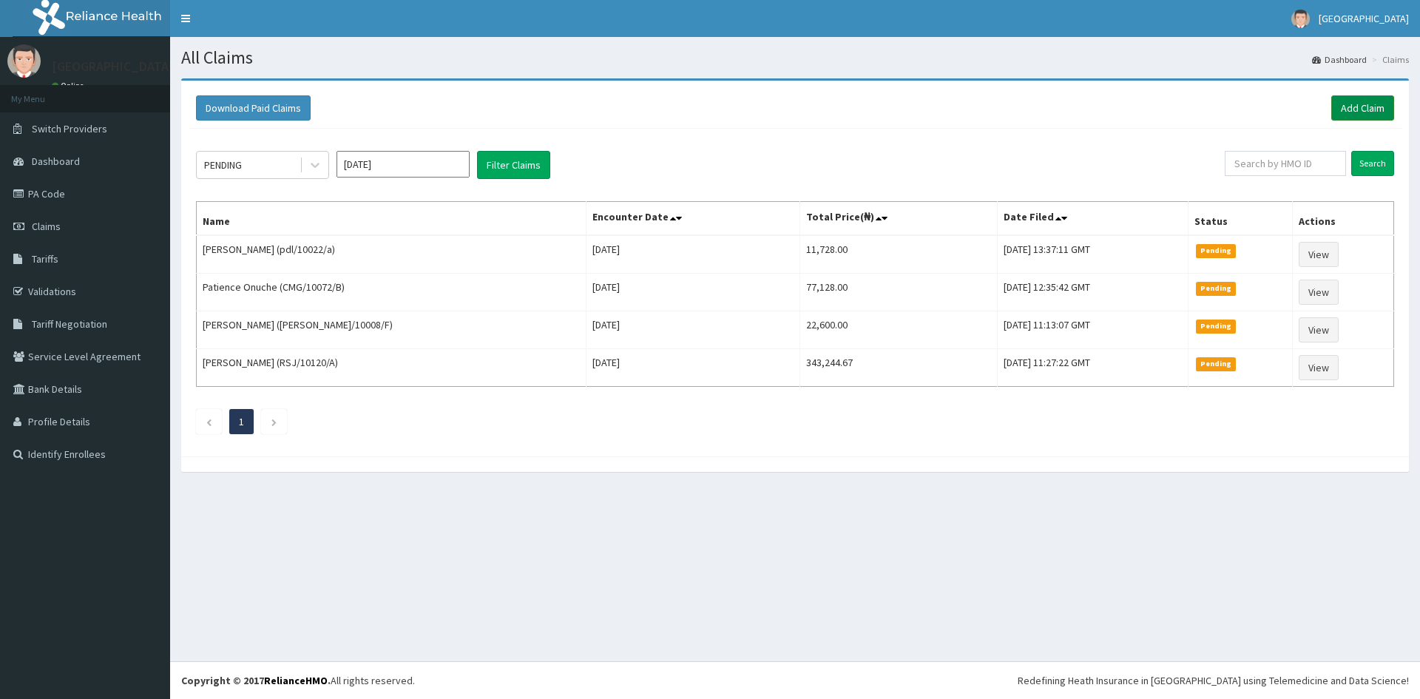
click at [1354, 105] on link "Add Claim" at bounding box center [1362, 107] width 63 height 25
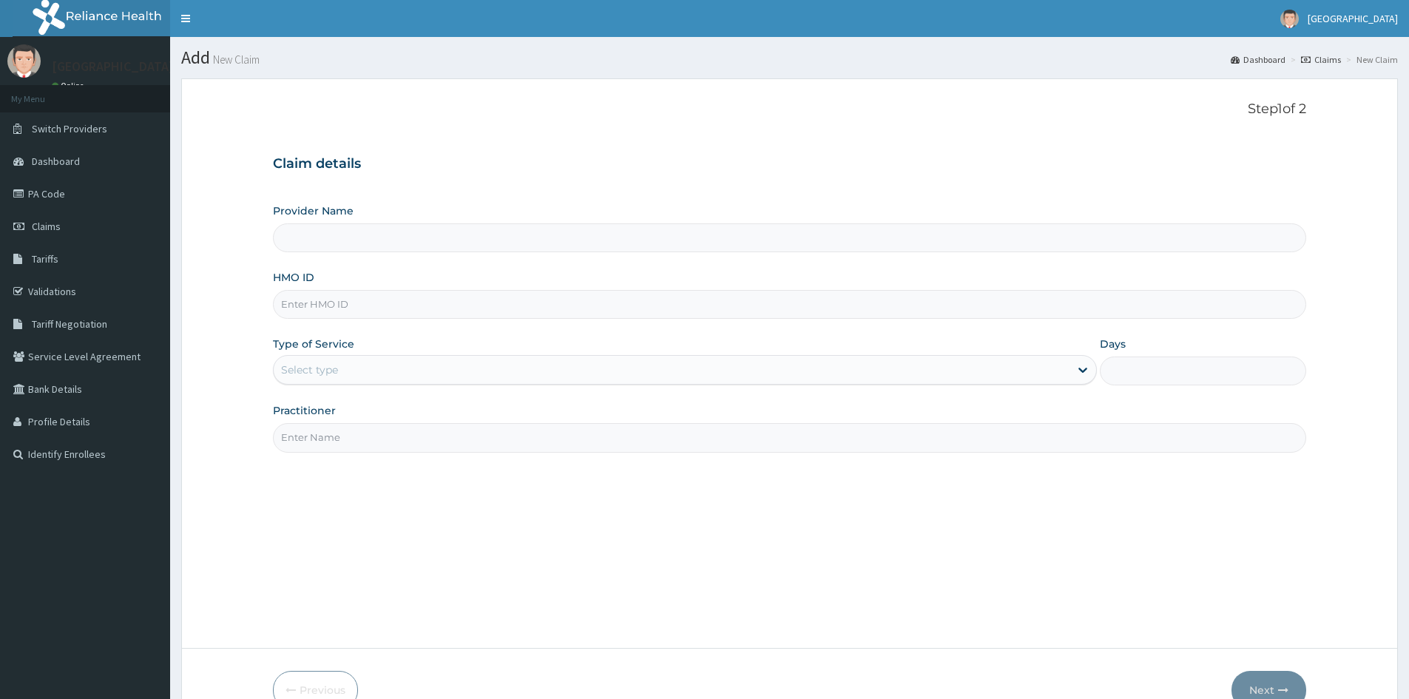
type input "Doren Specialist Hospital"
click at [321, 300] on input "HMO ID" at bounding box center [789, 304] width 1033 height 29
paste input "elg/10069/b"
type input "elg/10069/b"
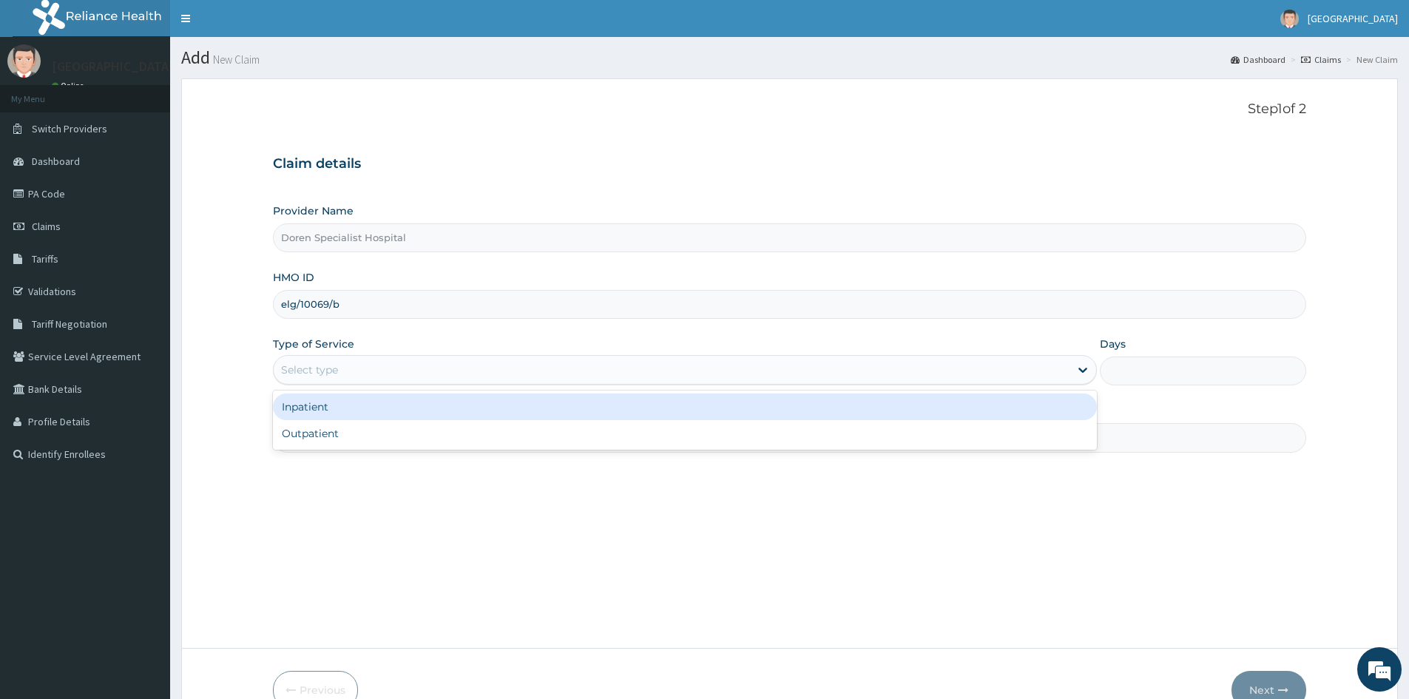
click at [298, 376] on div "Select type" at bounding box center [309, 369] width 57 height 15
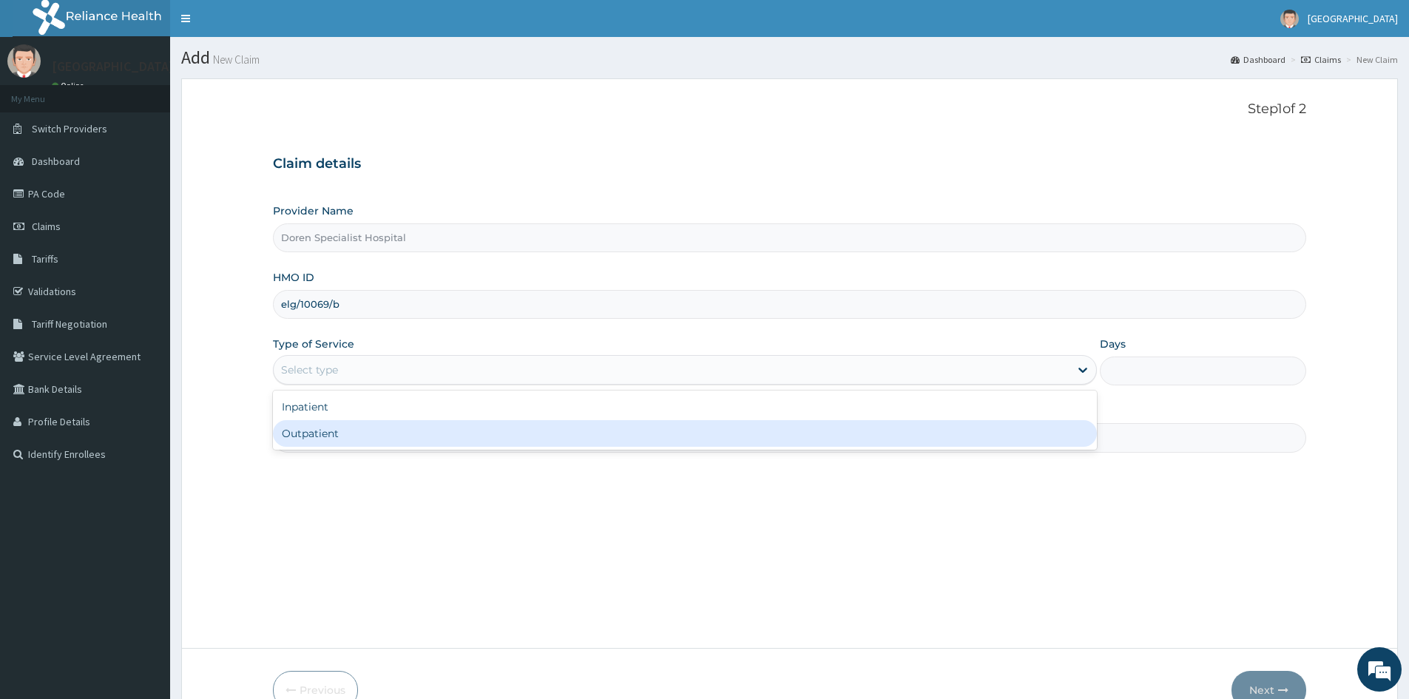
click at [300, 437] on div "Outpatient" at bounding box center [685, 433] width 824 height 27
type input "1"
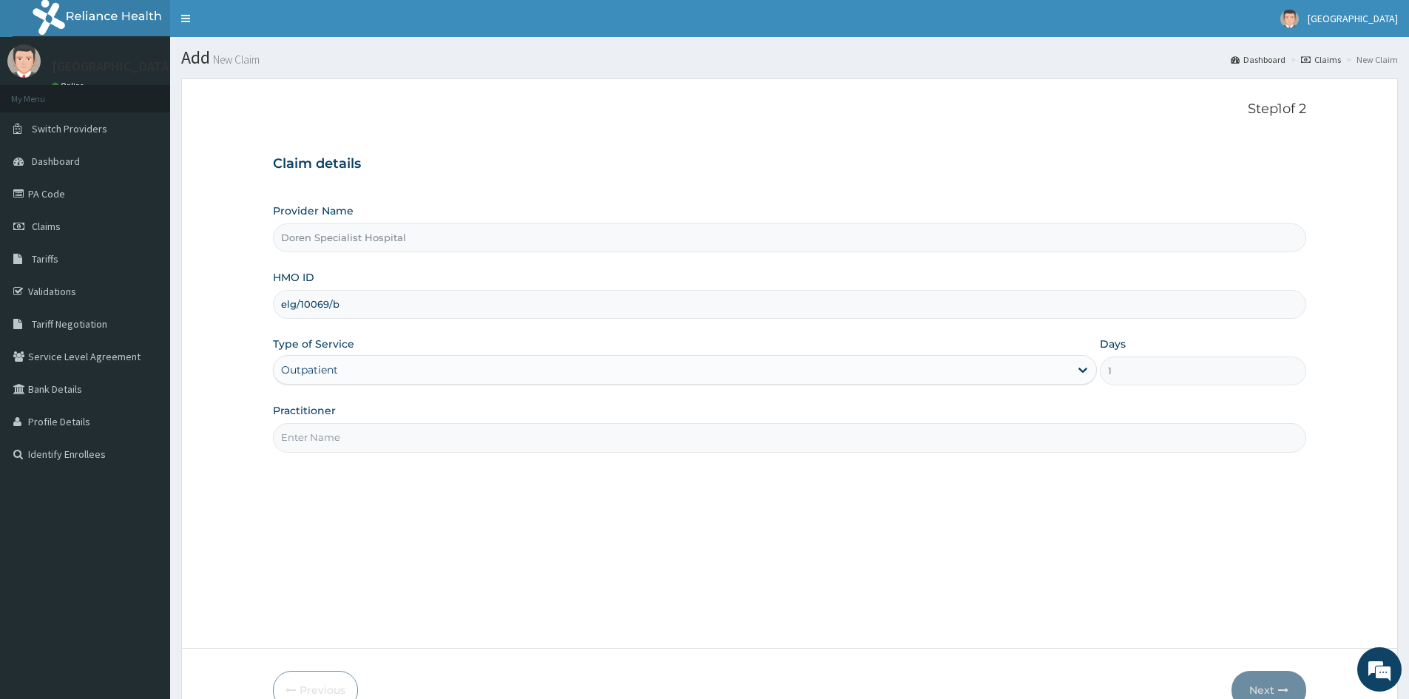
click at [314, 446] on input "Practitioner" at bounding box center [789, 437] width 1033 height 29
type input "DR LAWAL"
click at [1276, 683] on button "Next" at bounding box center [1268, 690] width 75 height 38
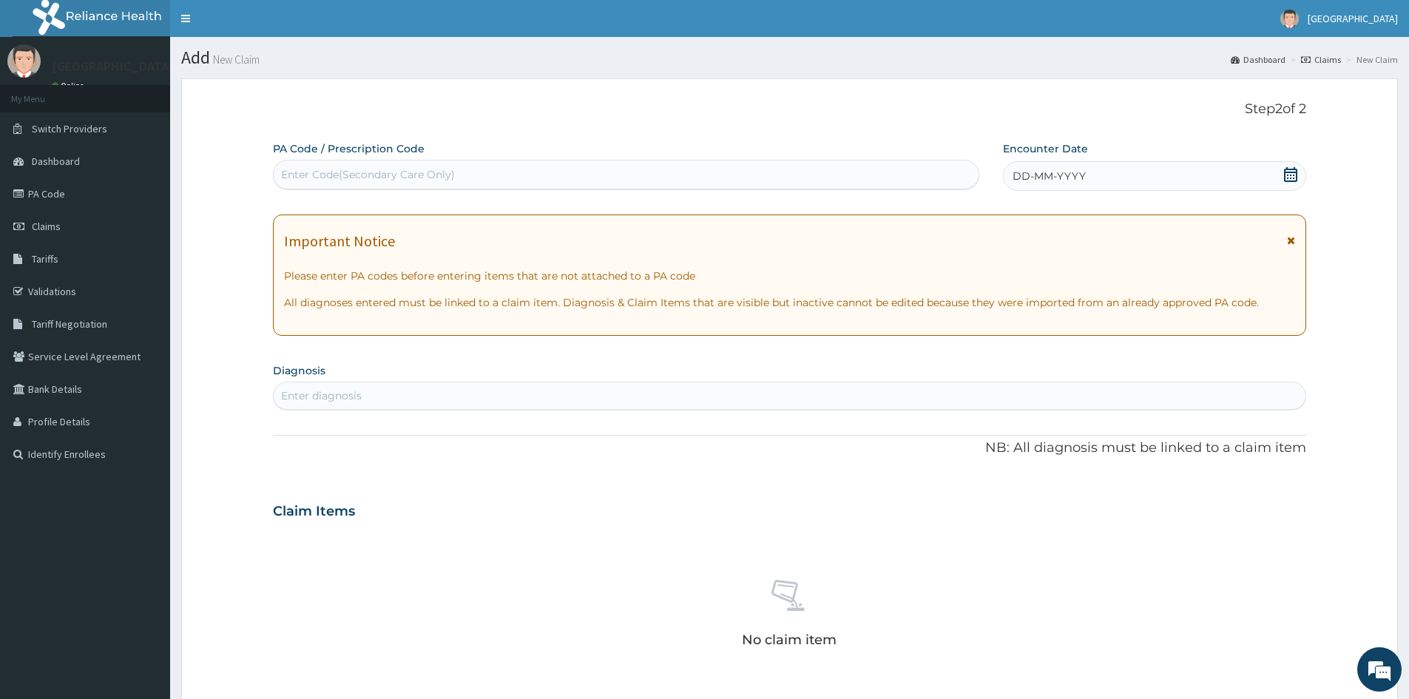
click at [1293, 168] on icon at bounding box center [1290, 174] width 15 height 15
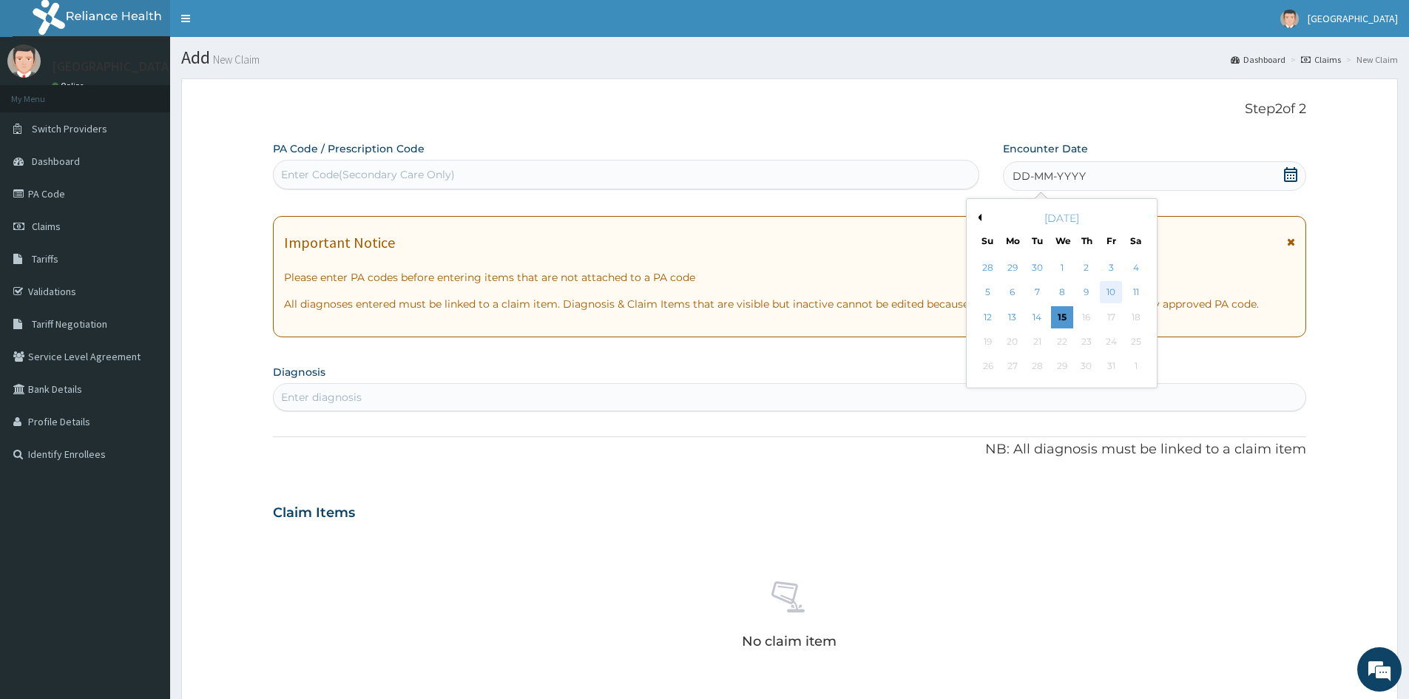
click at [1106, 285] on div "10" at bounding box center [1111, 293] width 22 height 22
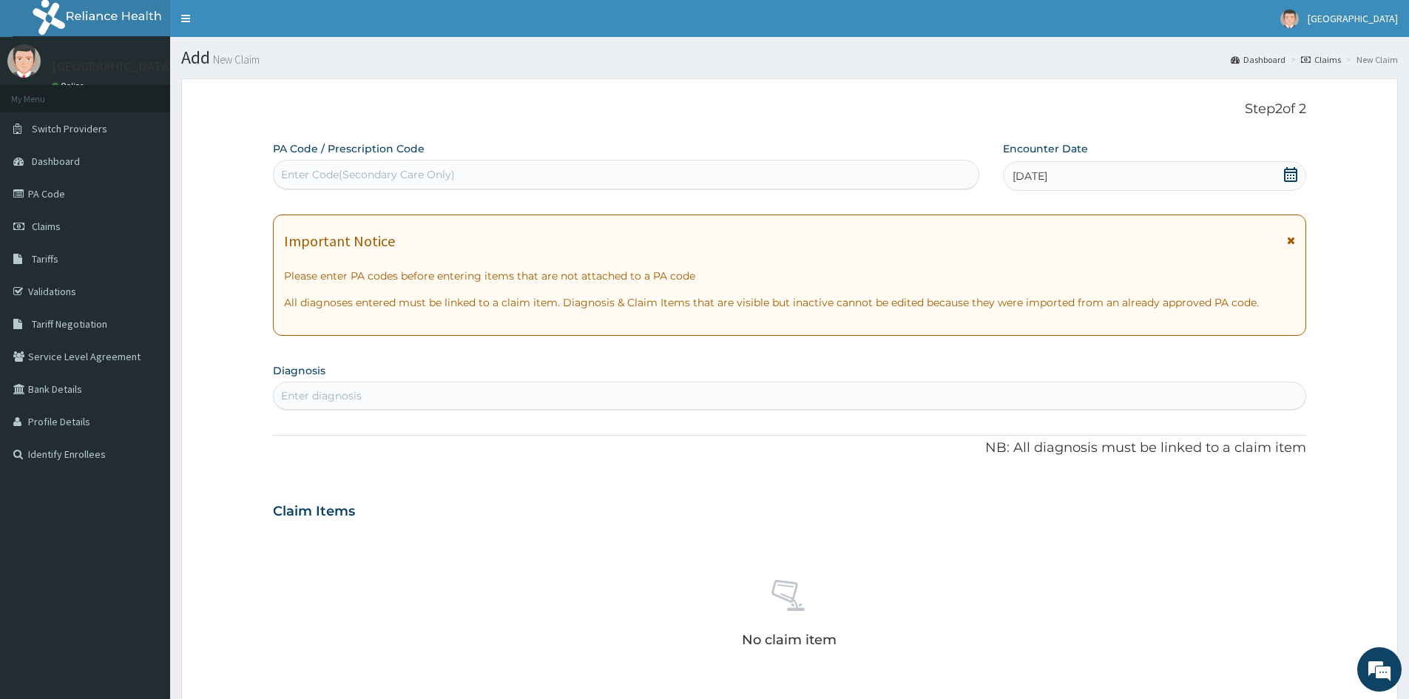
click at [336, 397] on div "Enter diagnosis" at bounding box center [321, 395] width 81 height 15
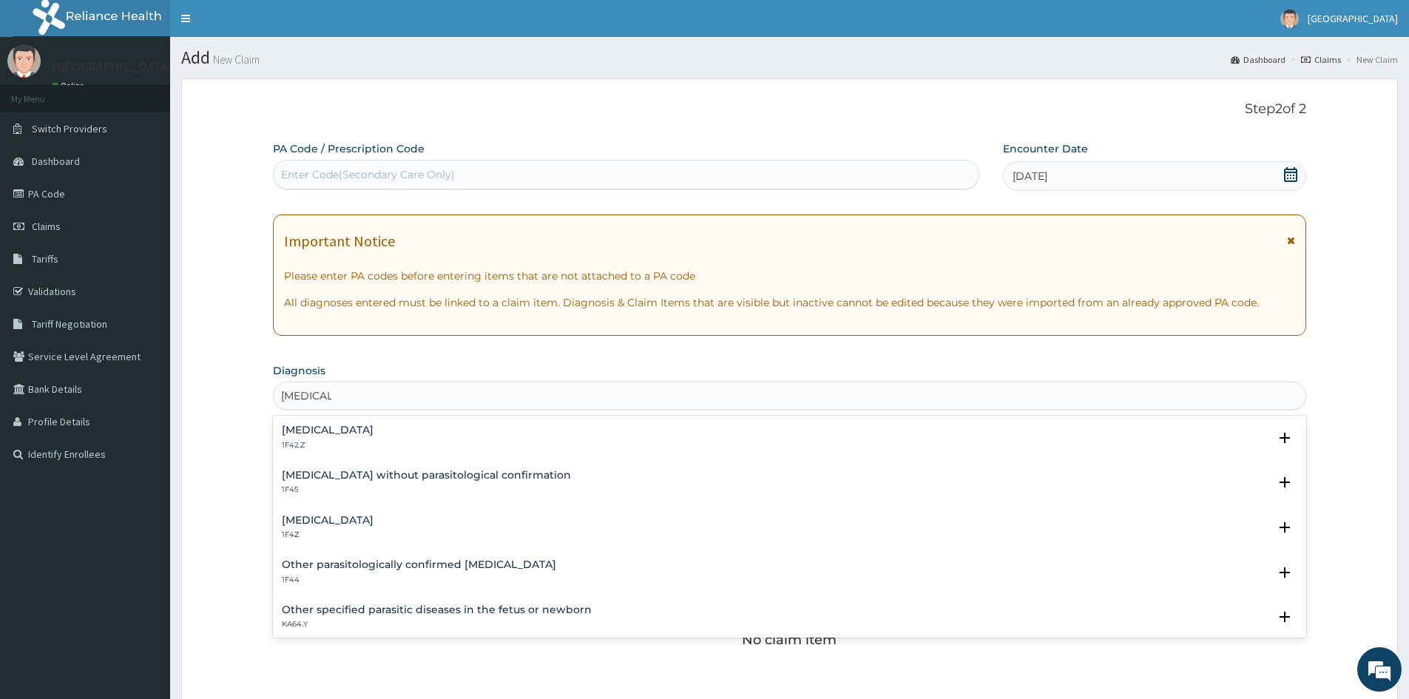
type input "[MEDICAL_DATA]"
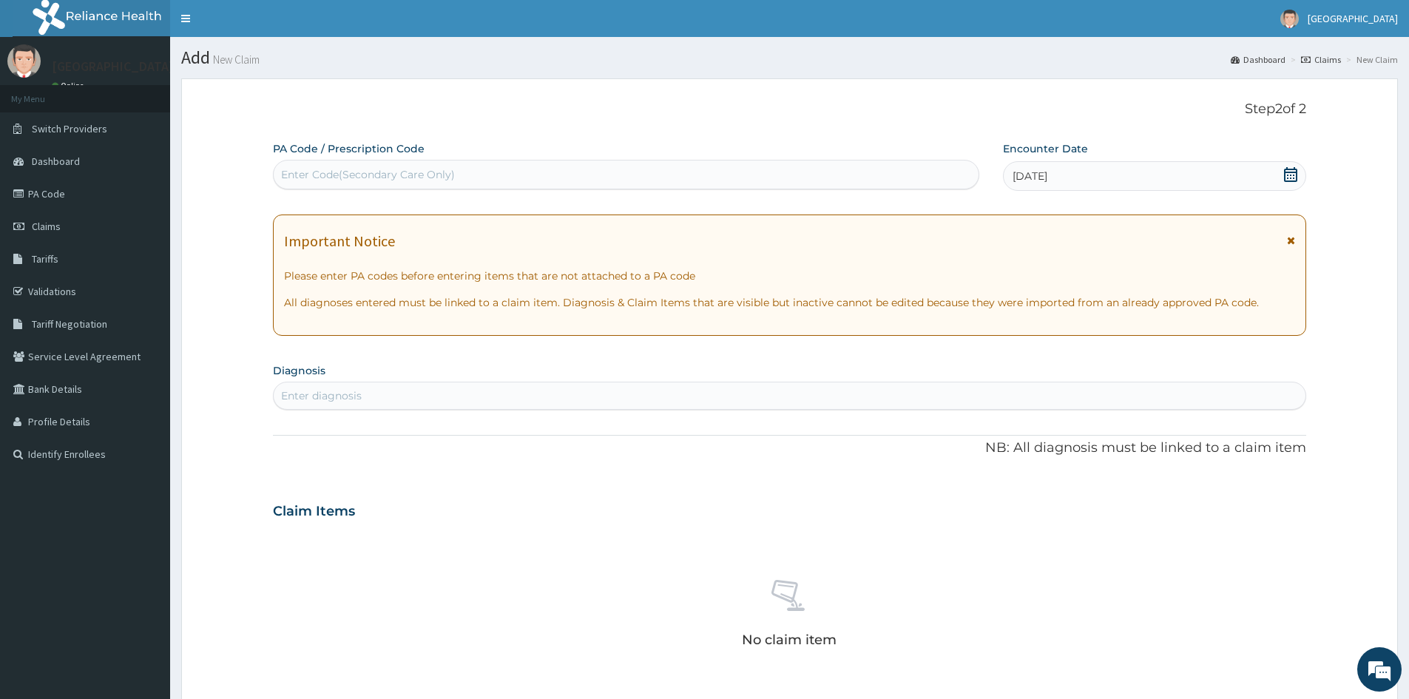
drag, startPoint x: 271, startPoint y: 510, endPoint x: 311, endPoint y: 532, distance: 45.0
click at [274, 512] on form "Step 2 of 2 PA Code / Prescription Code Enter Code(Secondary Care Only) Encount…" at bounding box center [789, 538] width 1216 height 920
click at [332, 392] on div "Enter diagnosis" at bounding box center [321, 395] width 81 height 15
type input "[MEDICAL_DATA]"
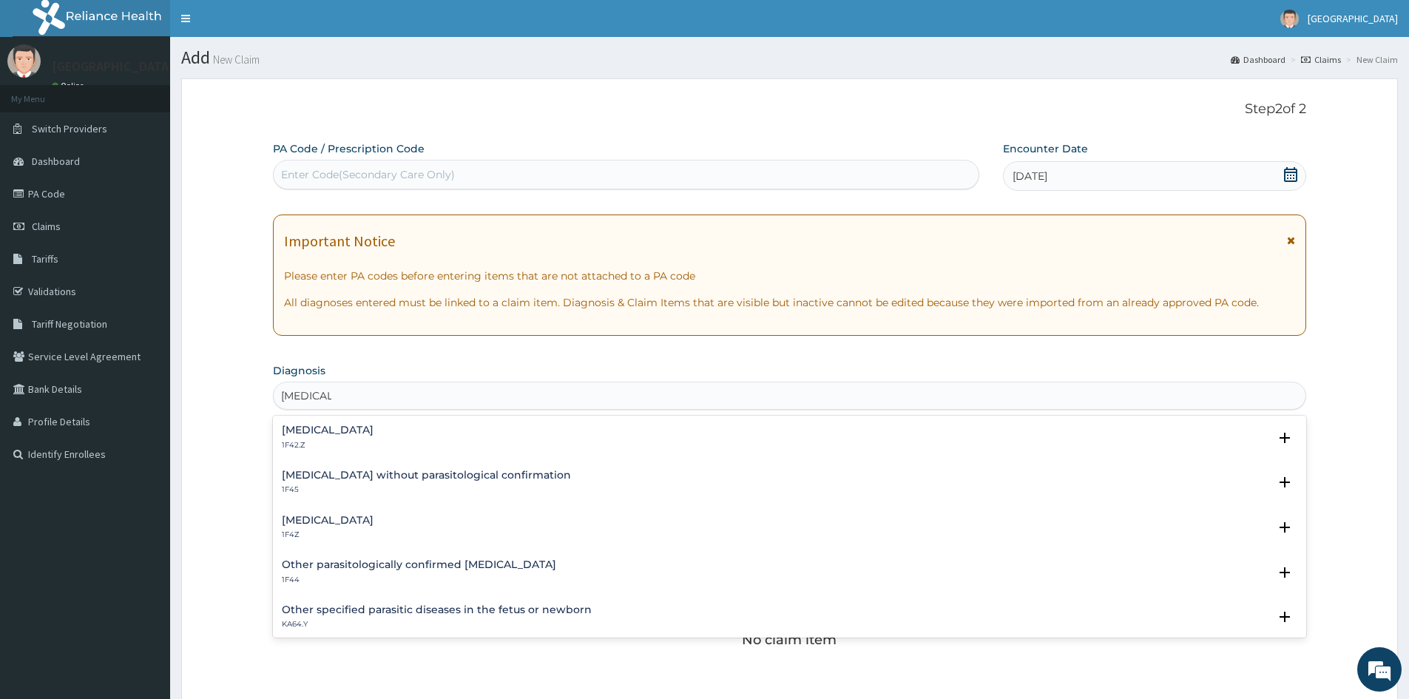
click at [295, 523] on h4 "[MEDICAL_DATA]" at bounding box center [328, 520] width 92 height 11
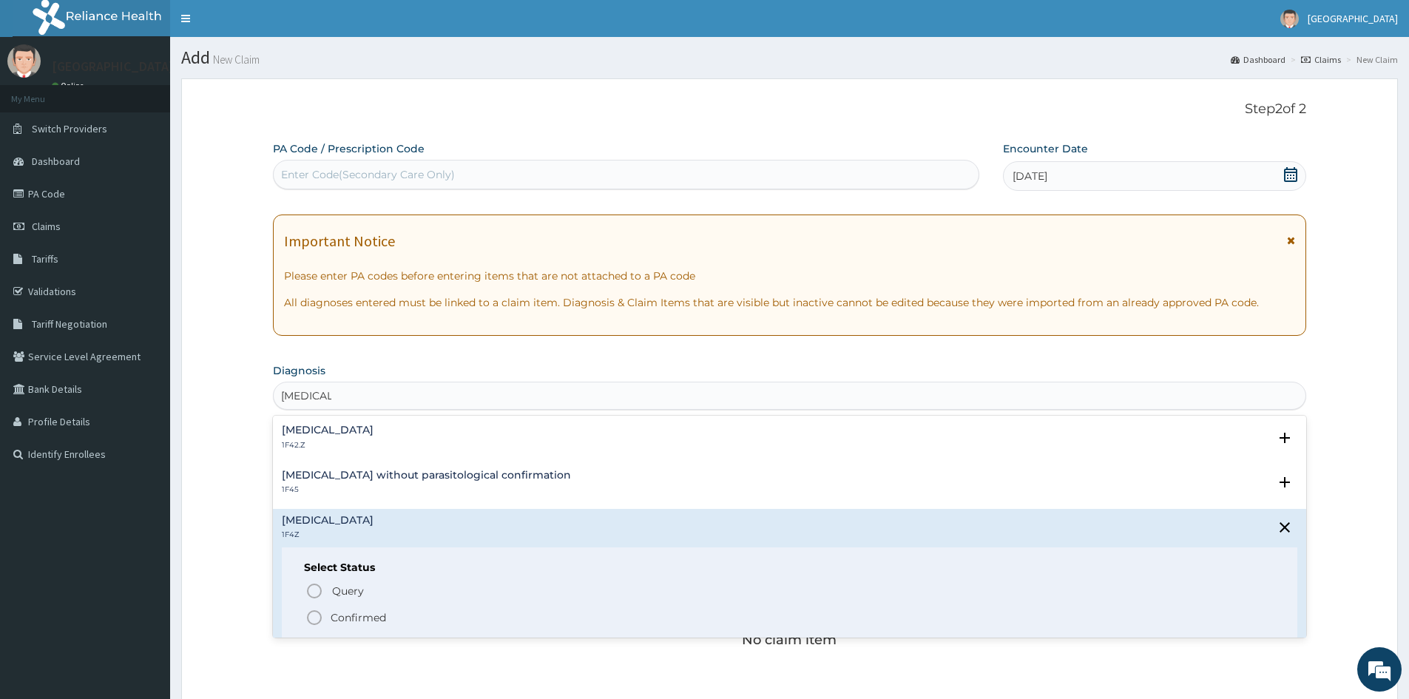
click at [325, 615] on span "Confirmed" at bounding box center [789, 618] width 969 height 18
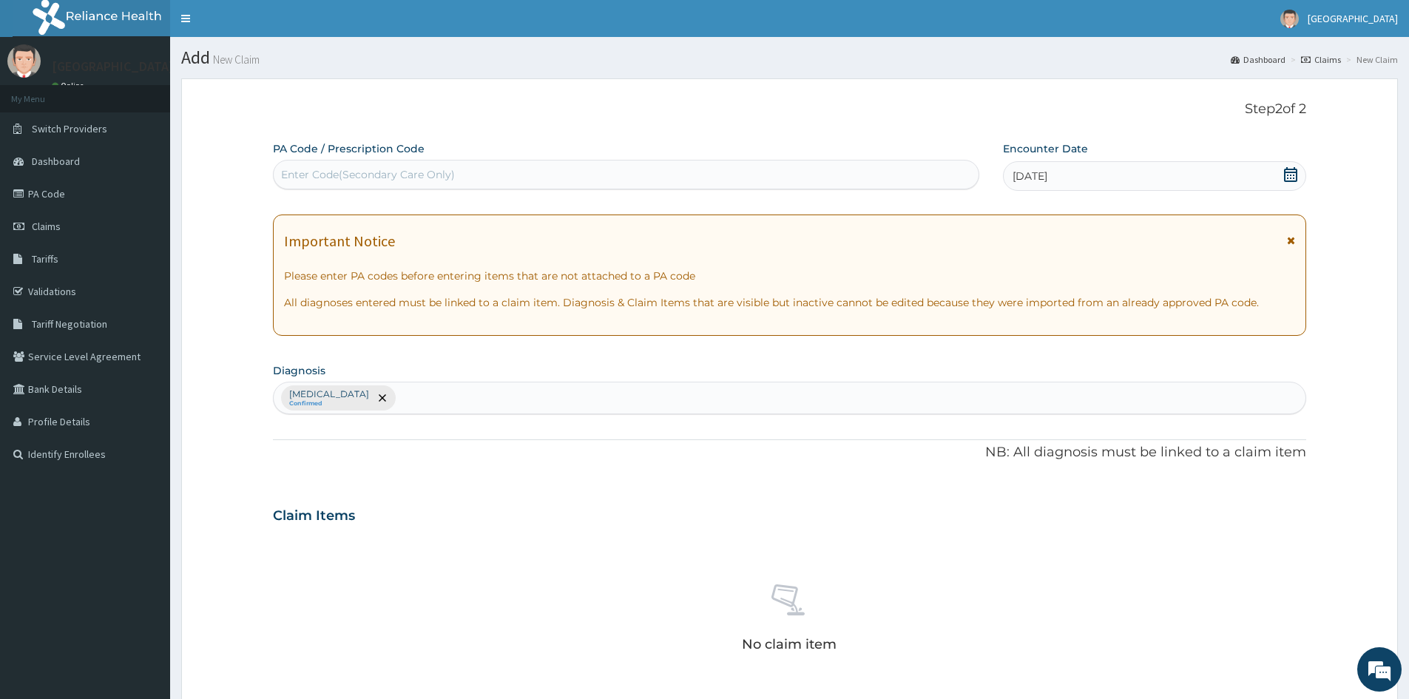
click at [998, 632] on div "No claim item" at bounding box center [789, 620] width 1033 height 170
click at [427, 395] on div "Malaria, unspecified Confirmed" at bounding box center [790, 397] width 1032 height 31
type input "UPPER"
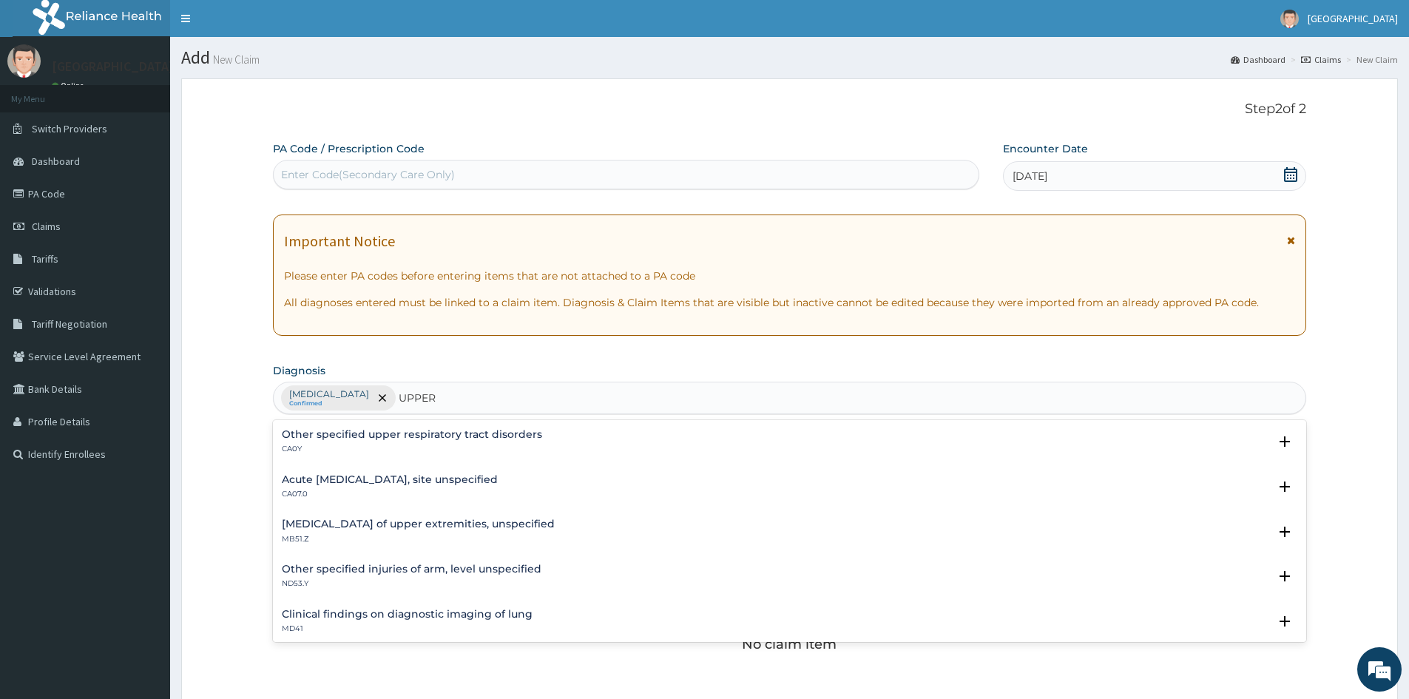
click at [282, 485] on h4 "Acute upper respiratory infection, site unspecified" at bounding box center [390, 479] width 216 height 11
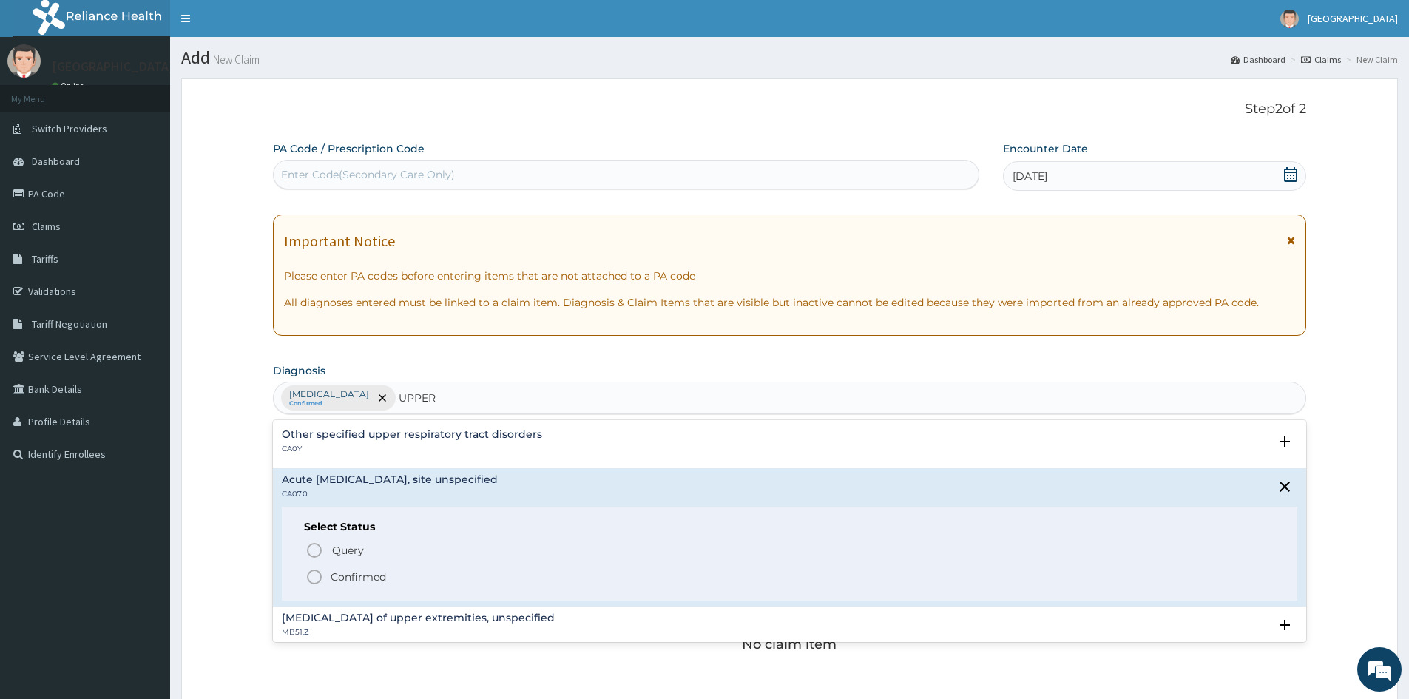
click at [308, 575] on circle "status option filled" at bounding box center [314, 576] width 13 height 13
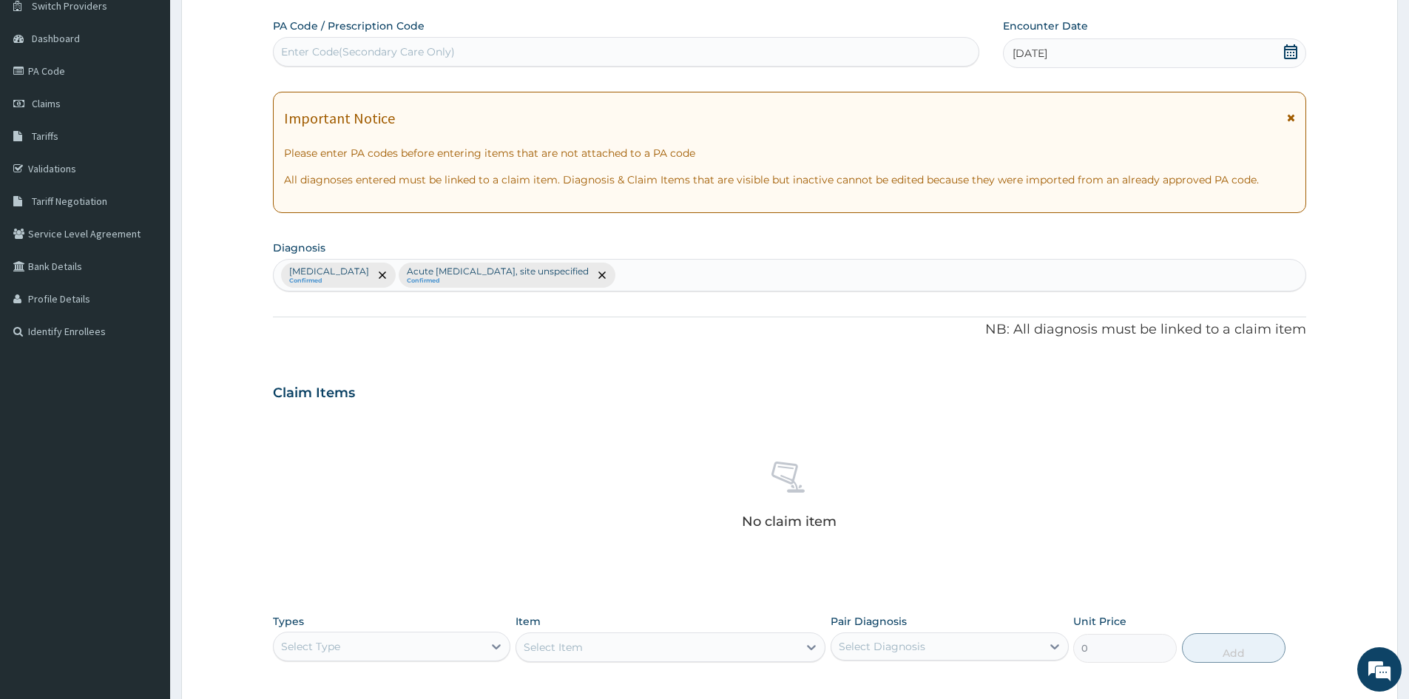
scroll to position [353, 0]
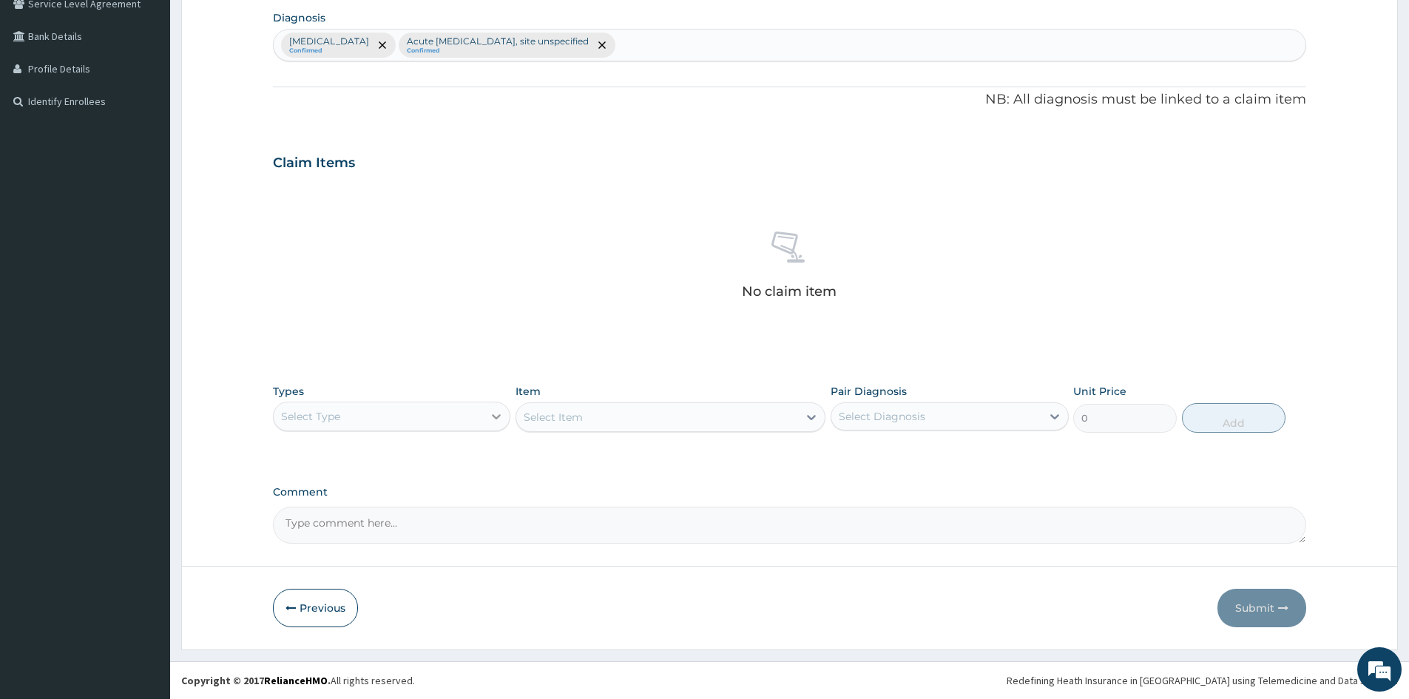
click at [493, 412] on icon at bounding box center [496, 416] width 15 height 15
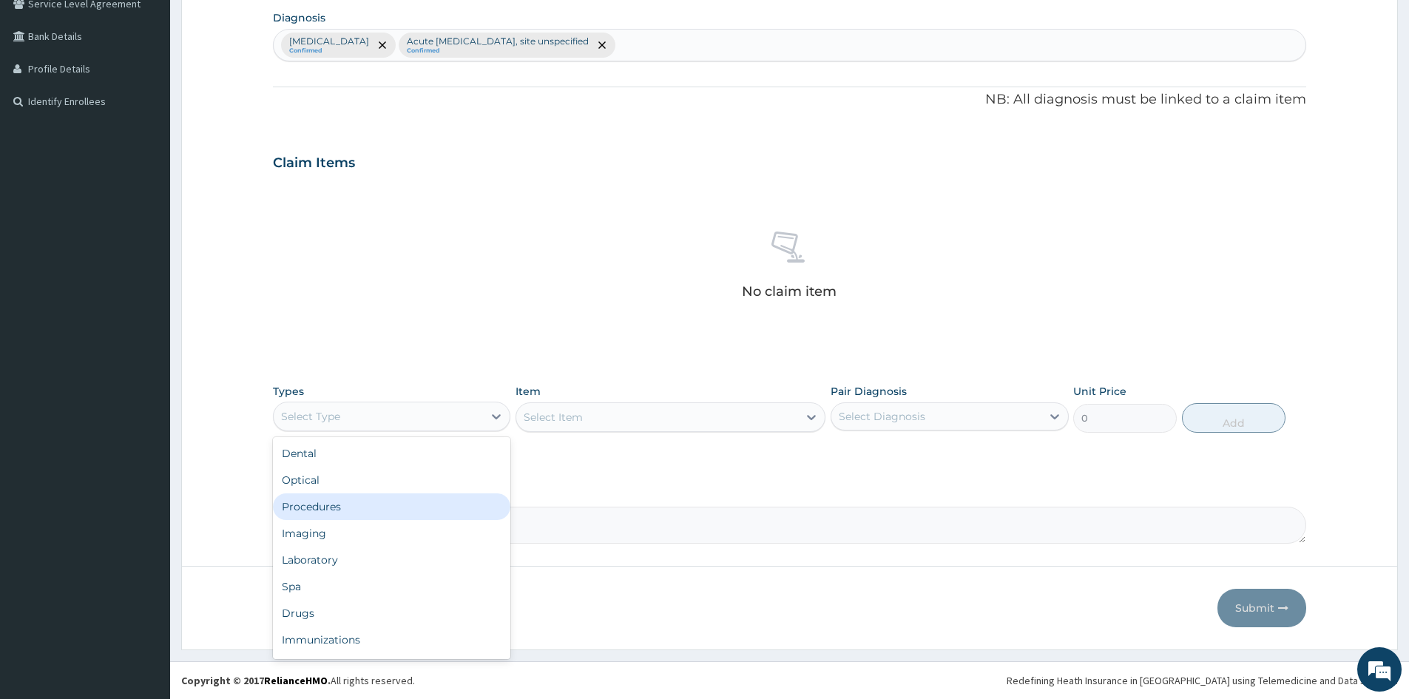
click at [398, 511] on div "Procedures" at bounding box center [391, 506] width 237 height 27
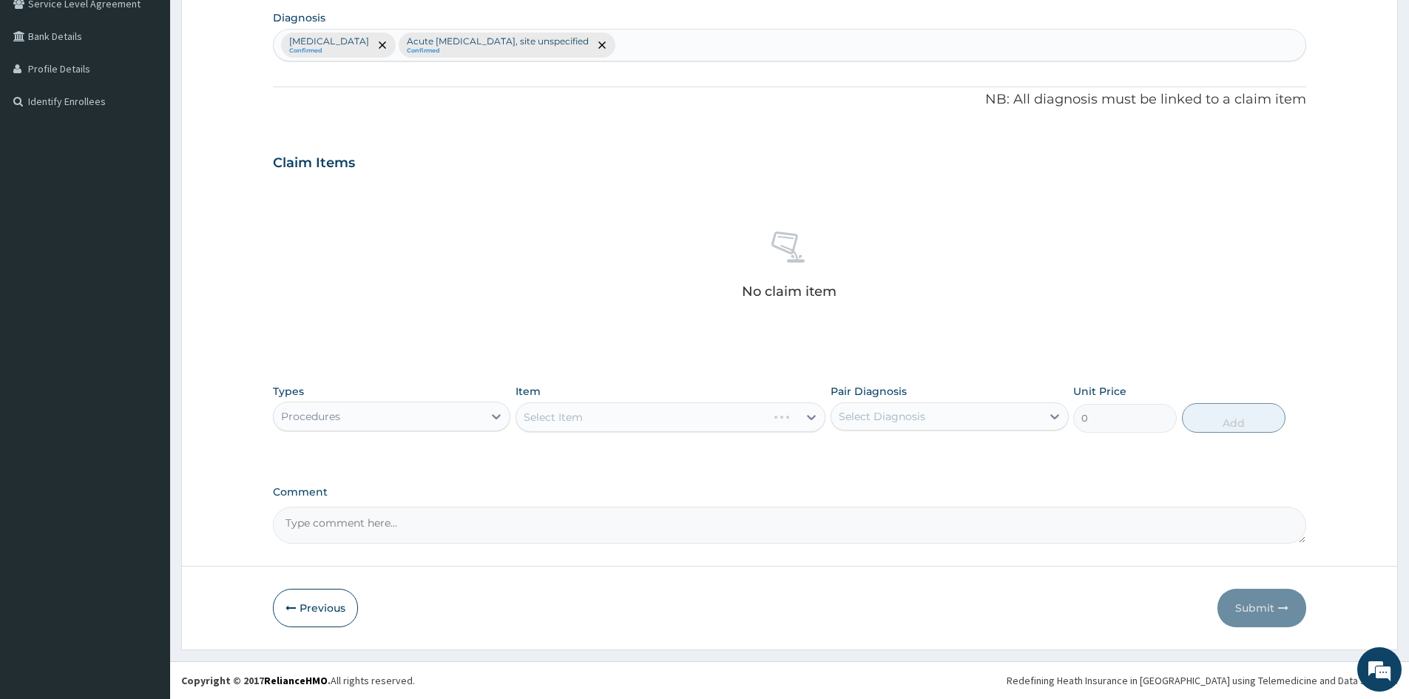
click at [904, 412] on div "Select Diagnosis" at bounding box center [882, 416] width 87 height 15
click at [845, 460] on div "[MEDICAL_DATA]" at bounding box center [948, 454] width 237 height 30
checkbox input "true"
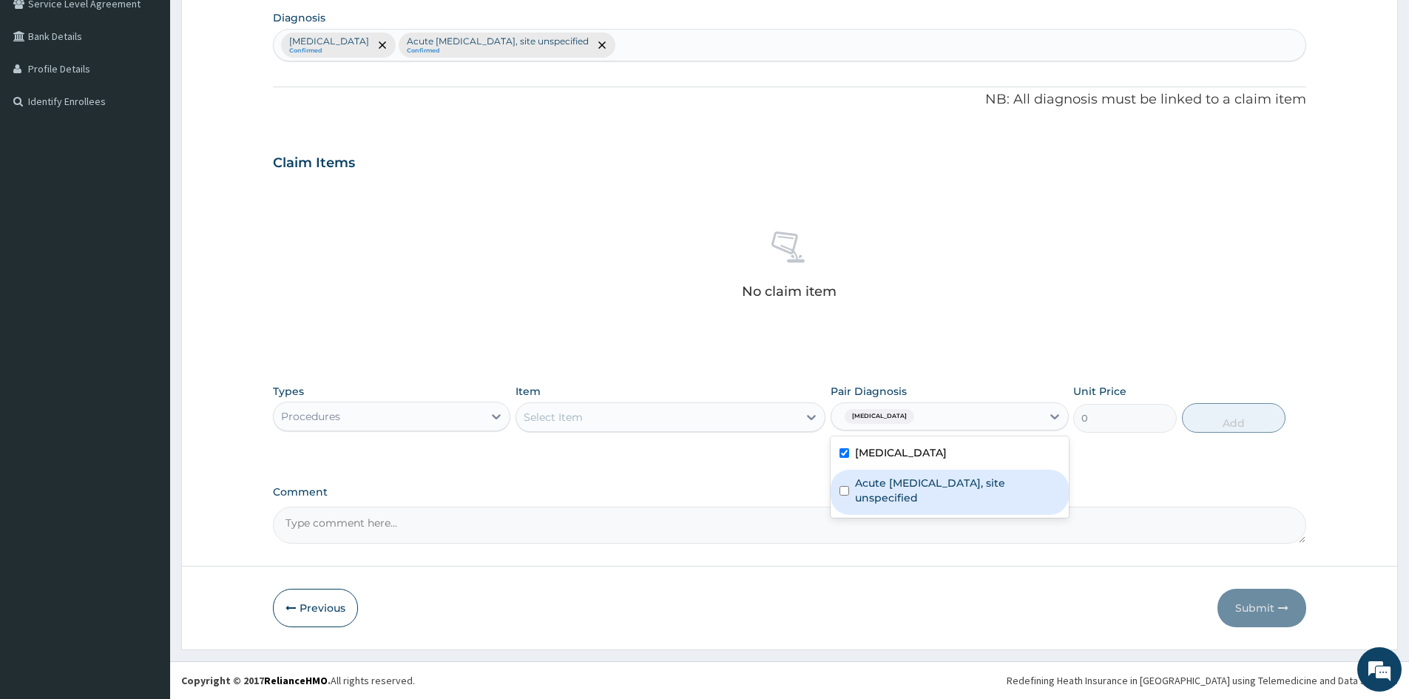
click at [836, 491] on div "Acute upper respiratory infection, site unspecified" at bounding box center [948, 492] width 237 height 45
checkbox input "true"
click at [733, 413] on div "Select Item" at bounding box center [657, 417] width 282 height 24
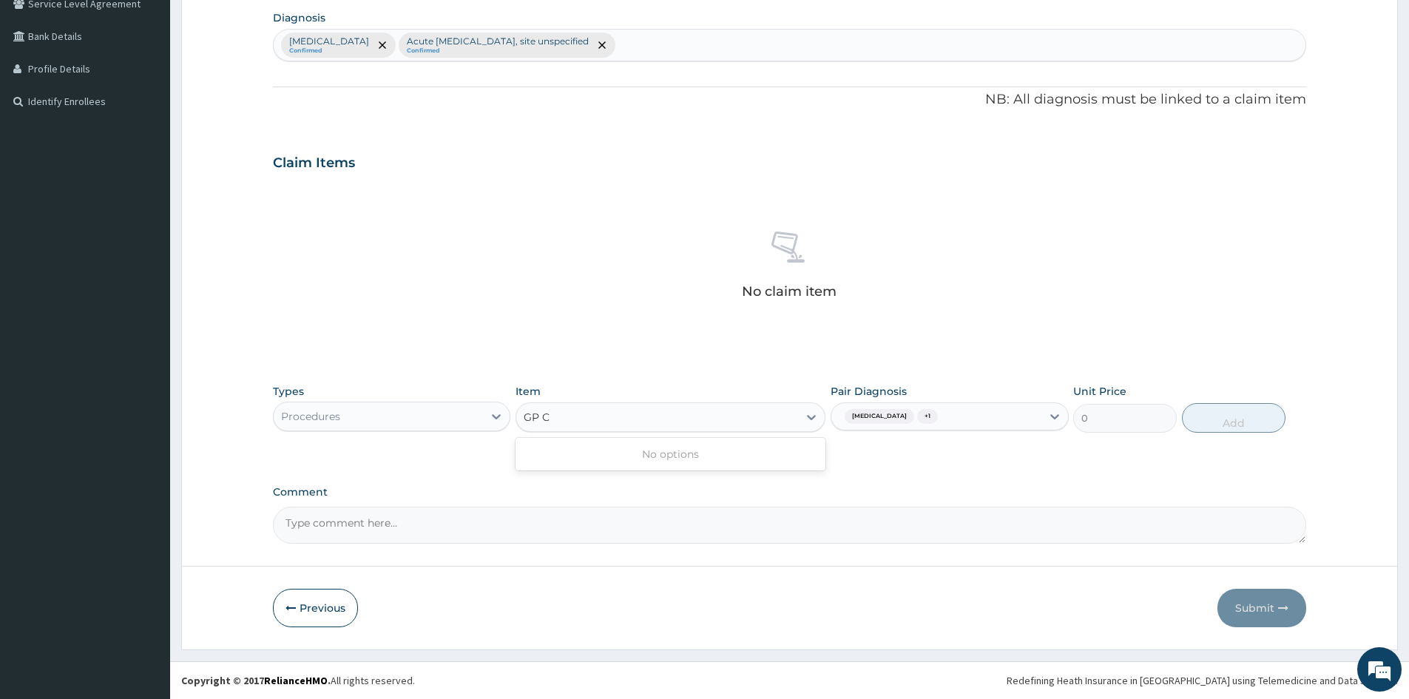
type input "GP"
drag, startPoint x: 646, startPoint y: 449, endPoint x: 1207, endPoint y: 355, distance: 568.4
click at [675, 451] on div "CONSULTATION (GP)" at bounding box center [670, 454] width 310 height 27
click at [1240, 418] on button "Add" at bounding box center [1234, 418] width 104 height 30
type input "0"
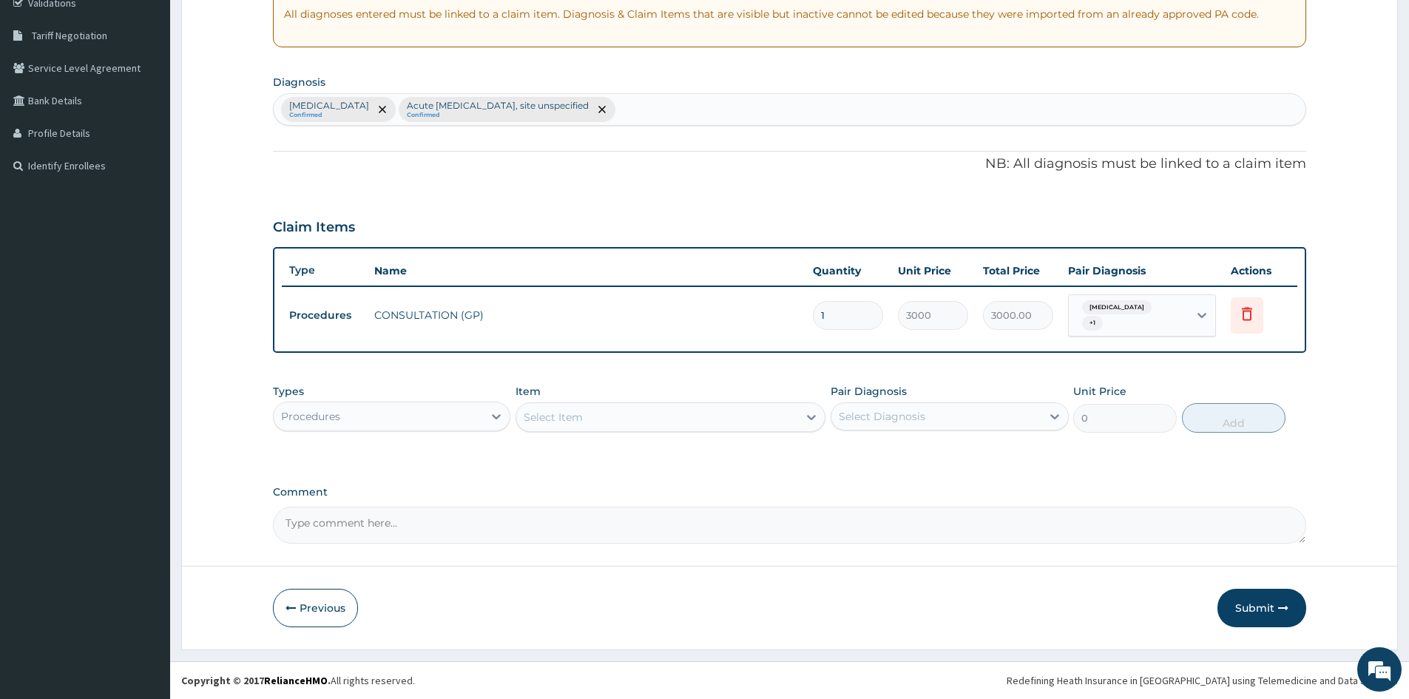
scroll to position [288, 0]
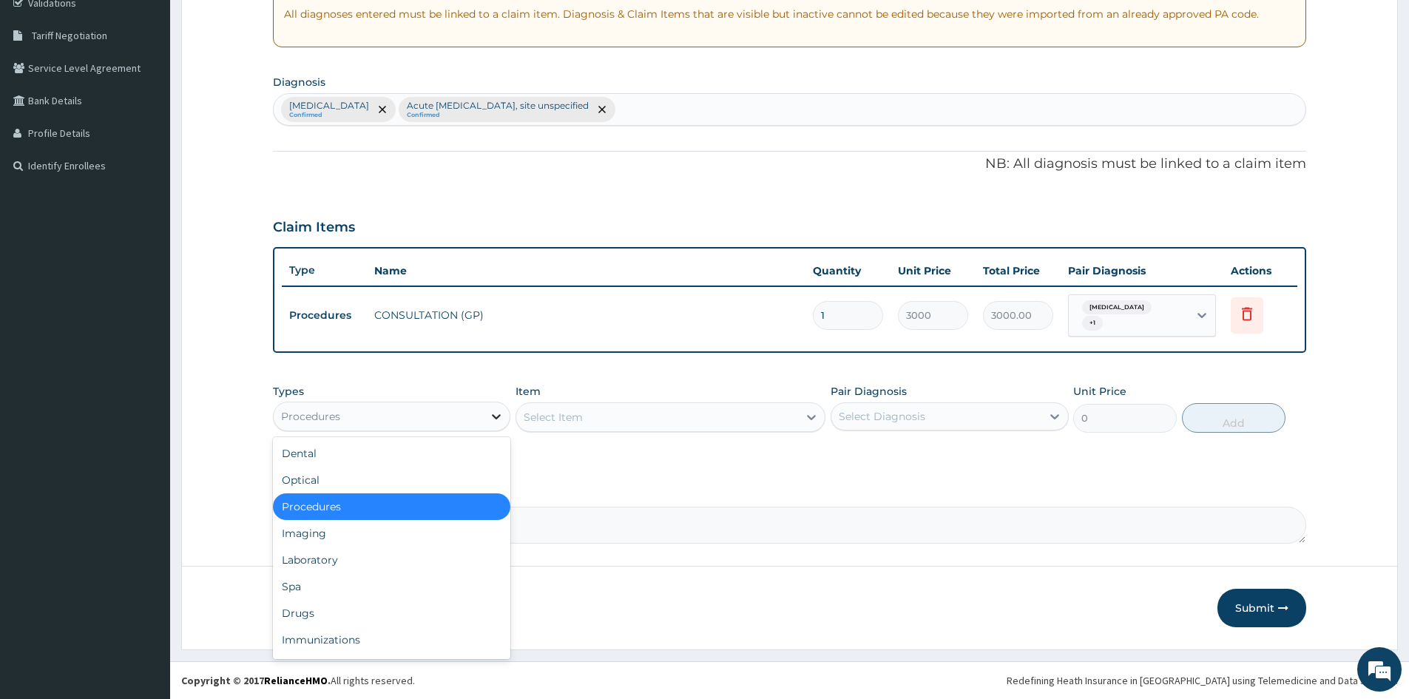
click at [501, 415] on icon at bounding box center [496, 416] width 15 height 15
click at [388, 550] on div "Laboratory" at bounding box center [391, 559] width 237 height 27
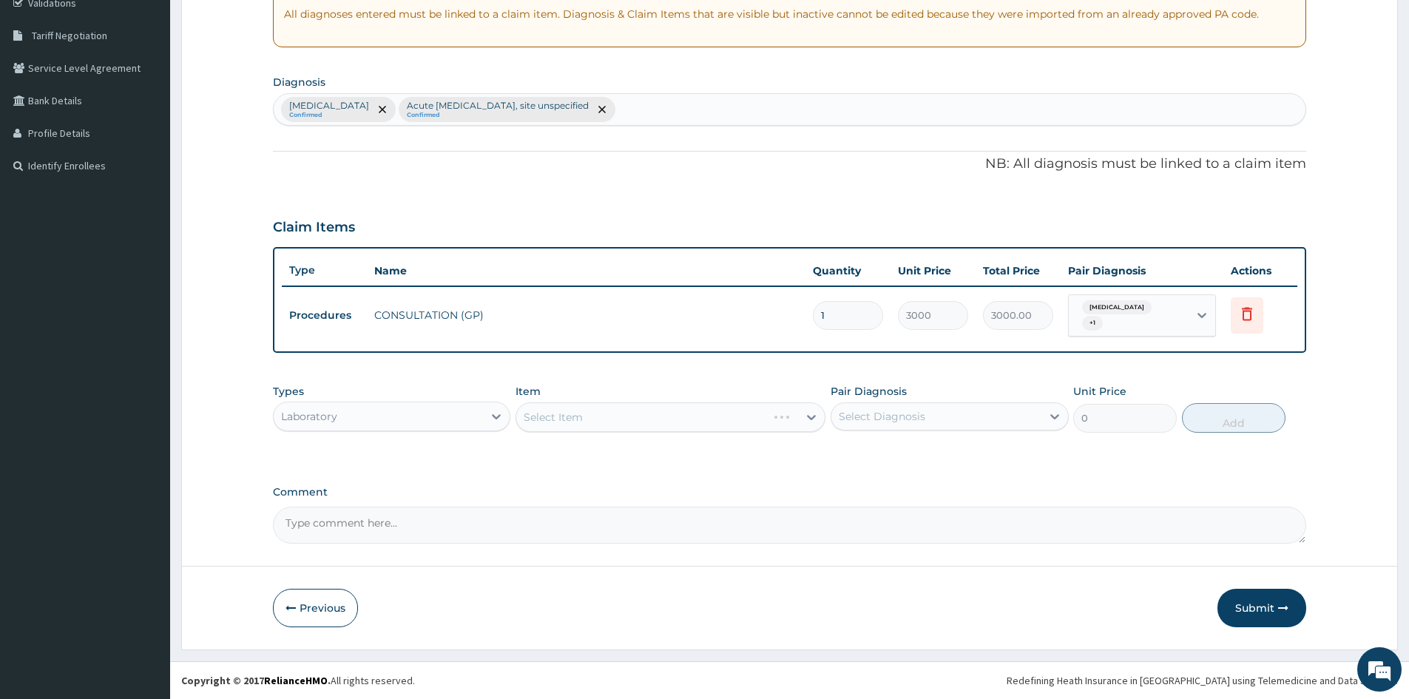
click at [893, 413] on div "Select Diagnosis" at bounding box center [882, 416] width 87 height 15
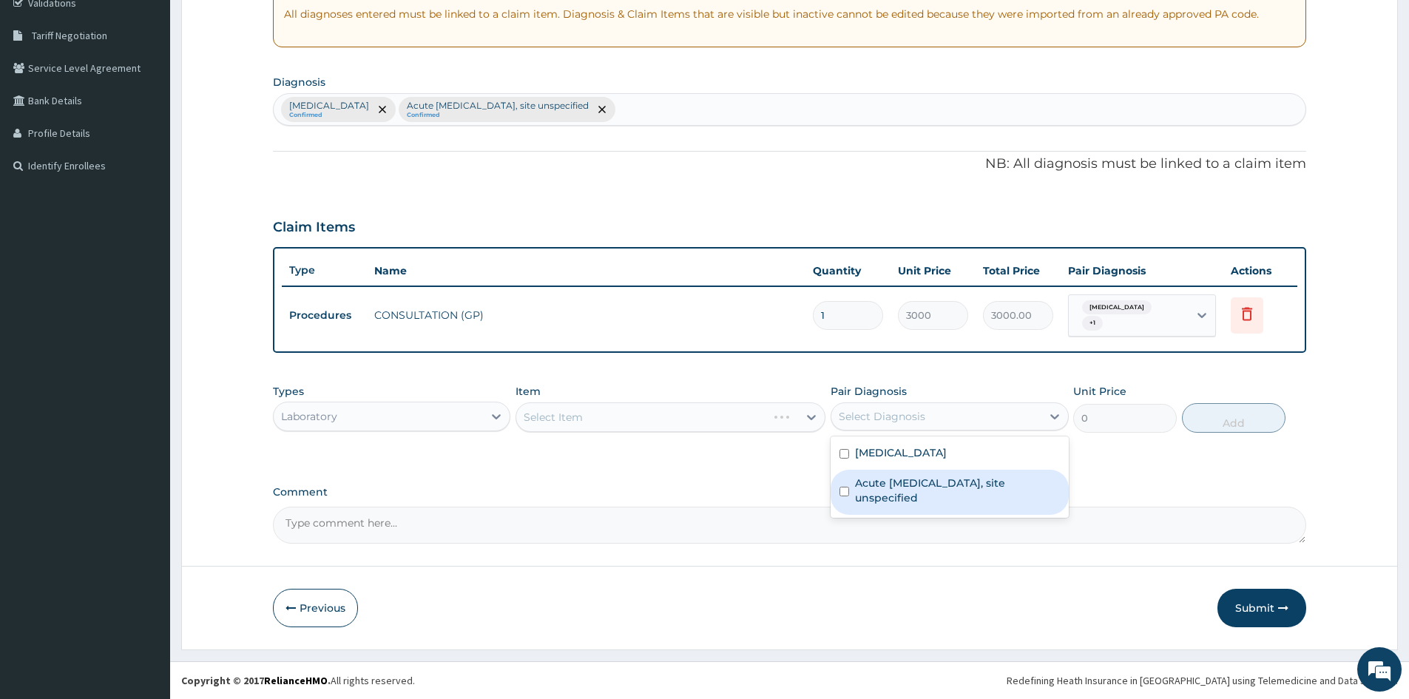
click at [844, 490] on input "checkbox" at bounding box center [844, 492] width 10 height 10
checkbox input "true"
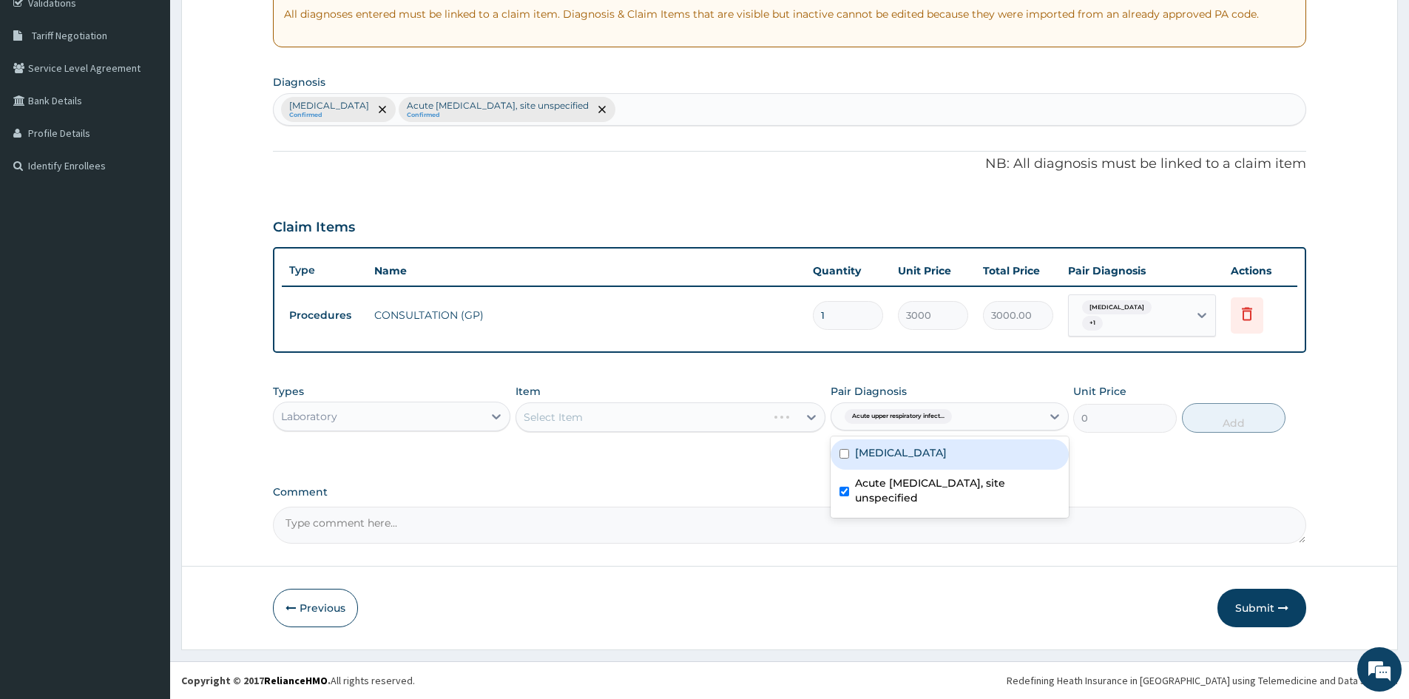
click at [850, 450] on div "[MEDICAL_DATA]" at bounding box center [948, 454] width 237 height 30
checkbox input "true"
click at [788, 411] on div "Select Item" at bounding box center [670, 417] width 310 height 30
click at [779, 411] on div "Select Item" at bounding box center [657, 417] width 282 height 24
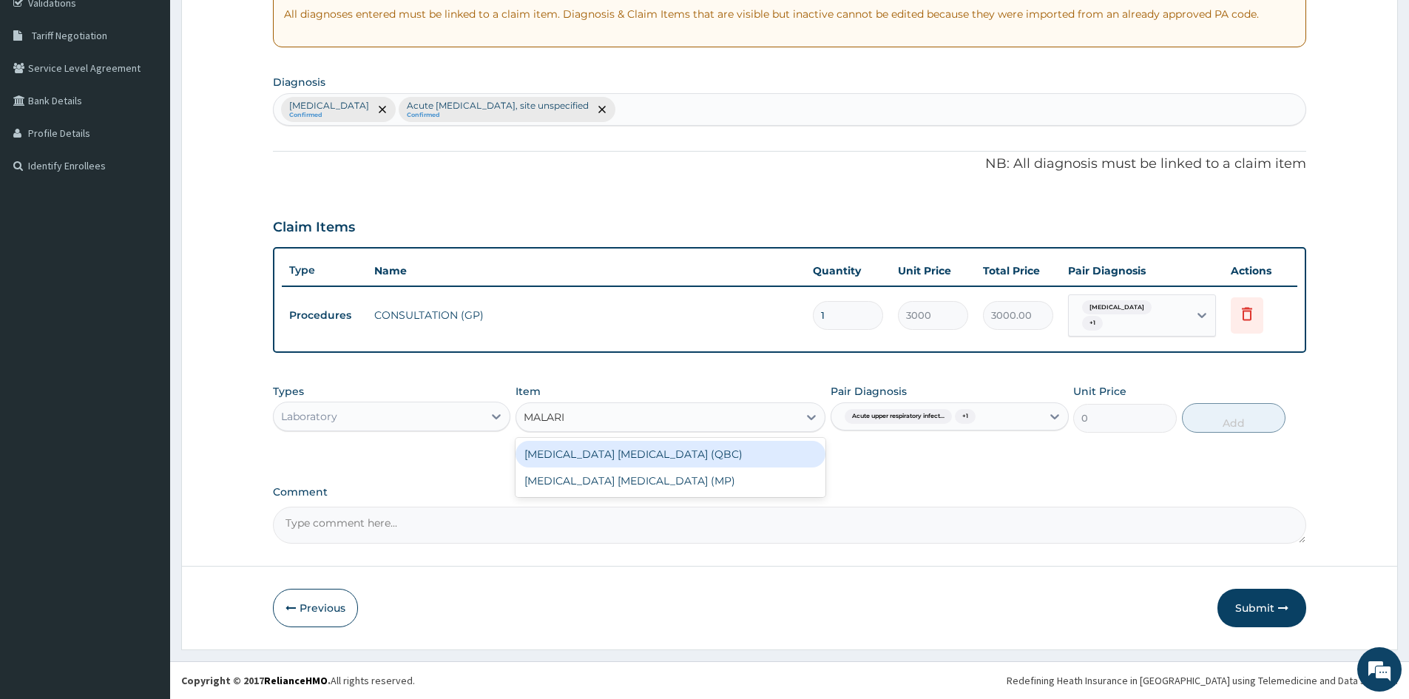
type input "[MEDICAL_DATA]"
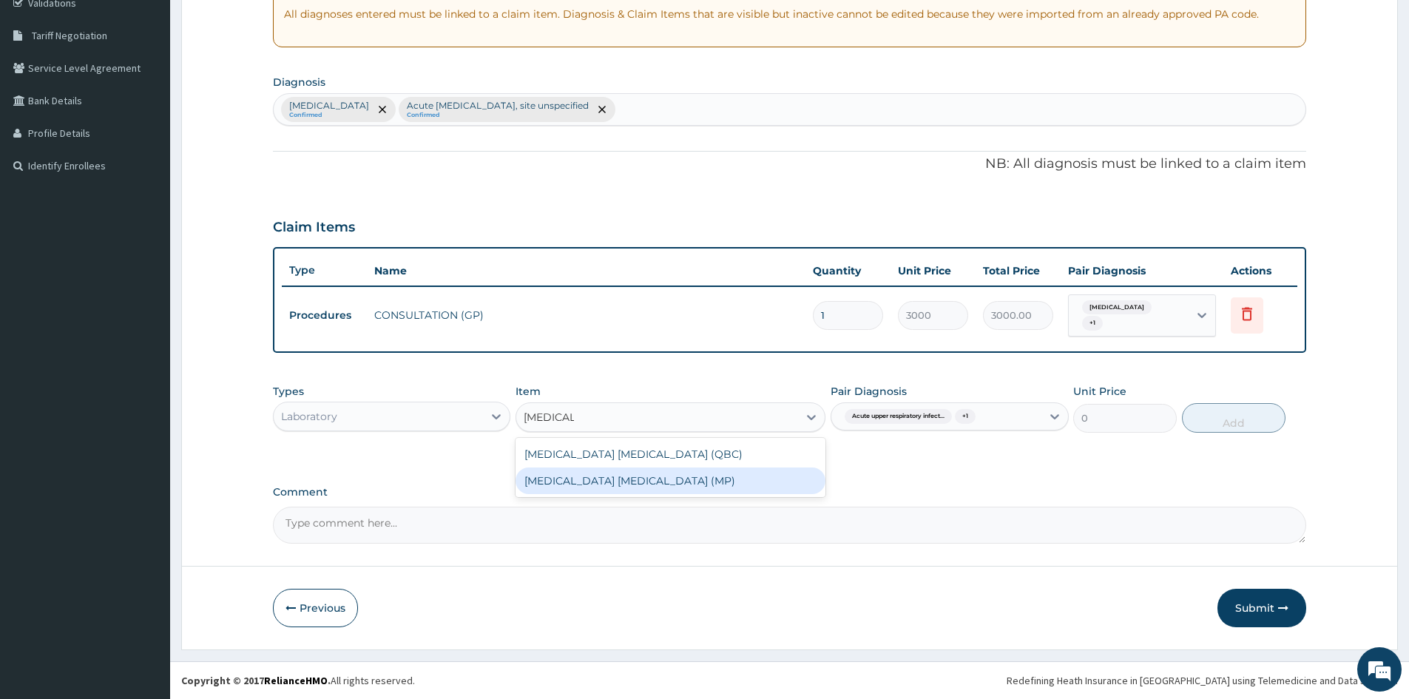
drag, startPoint x: 675, startPoint y: 486, endPoint x: 759, endPoint y: 458, distance: 87.9
click at [675, 484] on div "[MEDICAL_DATA] [MEDICAL_DATA] (MP)" at bounding box center [670, 480] width 310 height 27
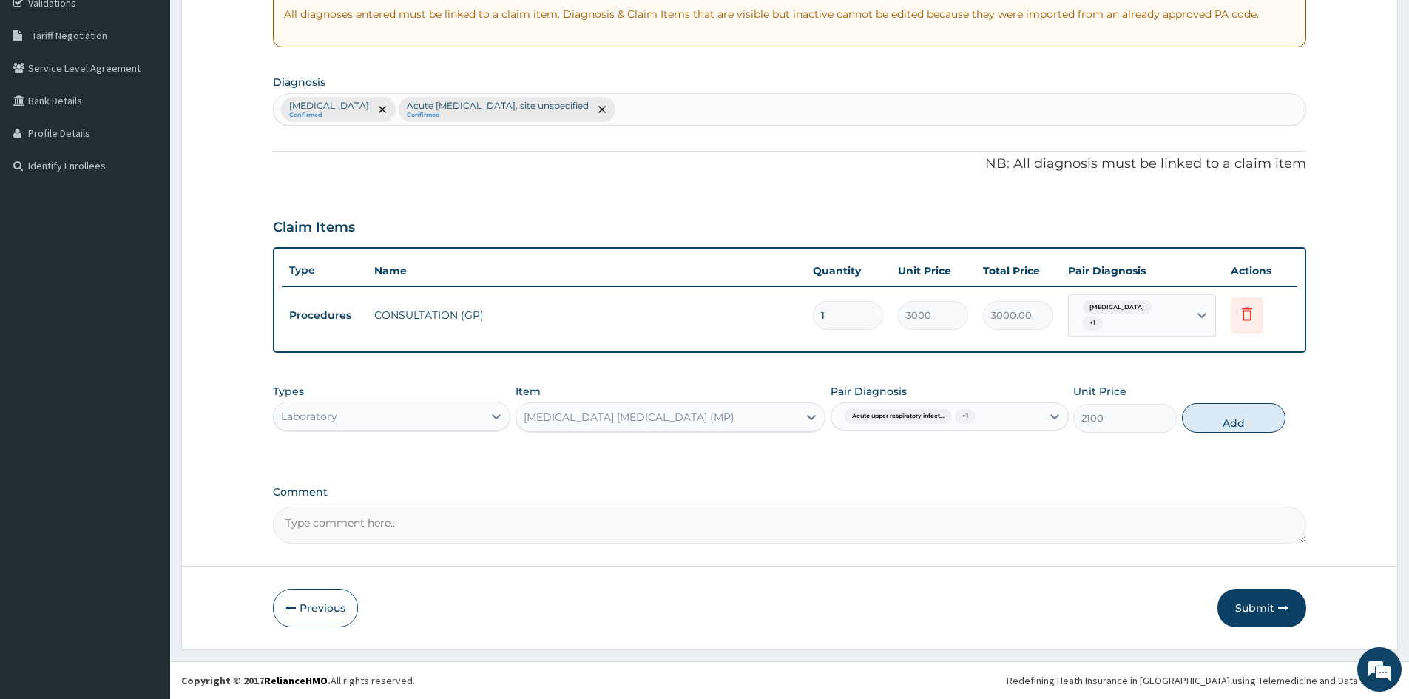
click at [1233, 419] on button "Add" at bounding box center [1234, 418] width 104 height 30
type input "0"
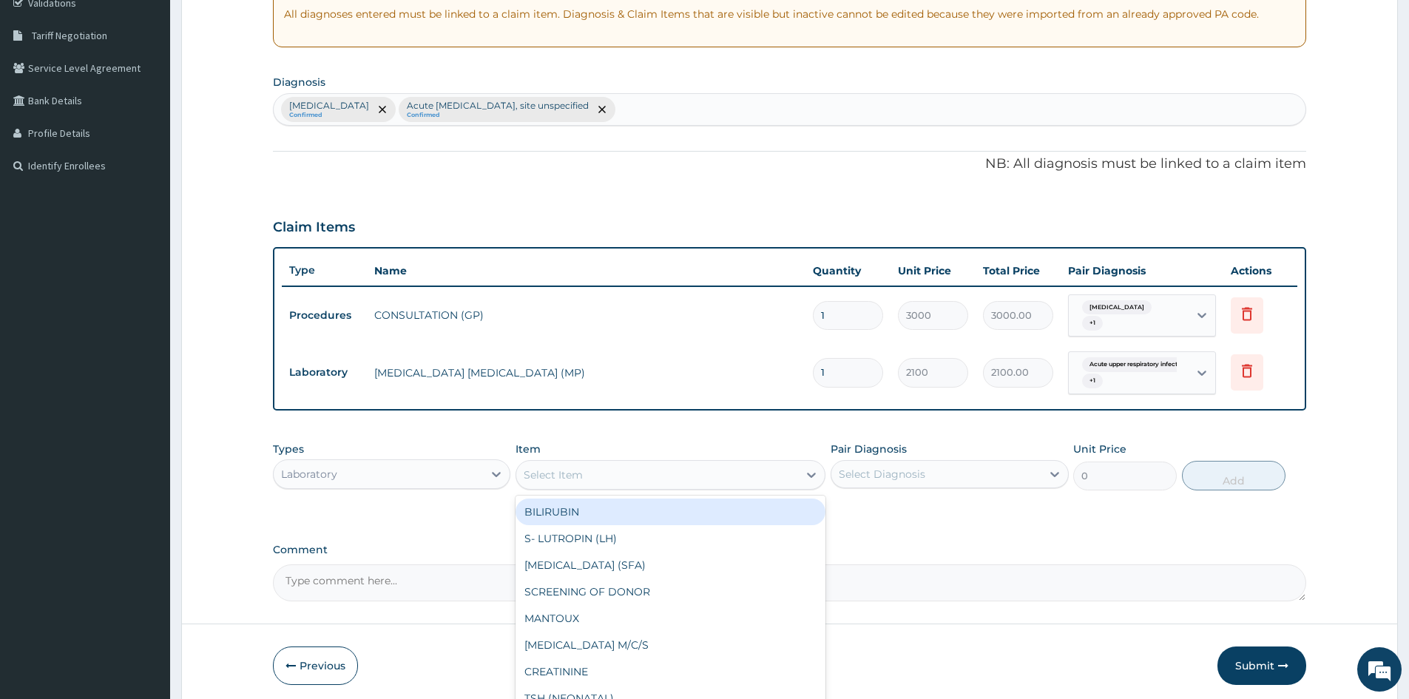
click at [621, 479] on div "Select Item" at bounding box center [657, 475] width 282 height 24
type input "FULL BLOOD"
click at [638, 508] on div "[MEDICAL_DATA]" at bounding box center [670, 511] width 310 height 27
type input "3400"
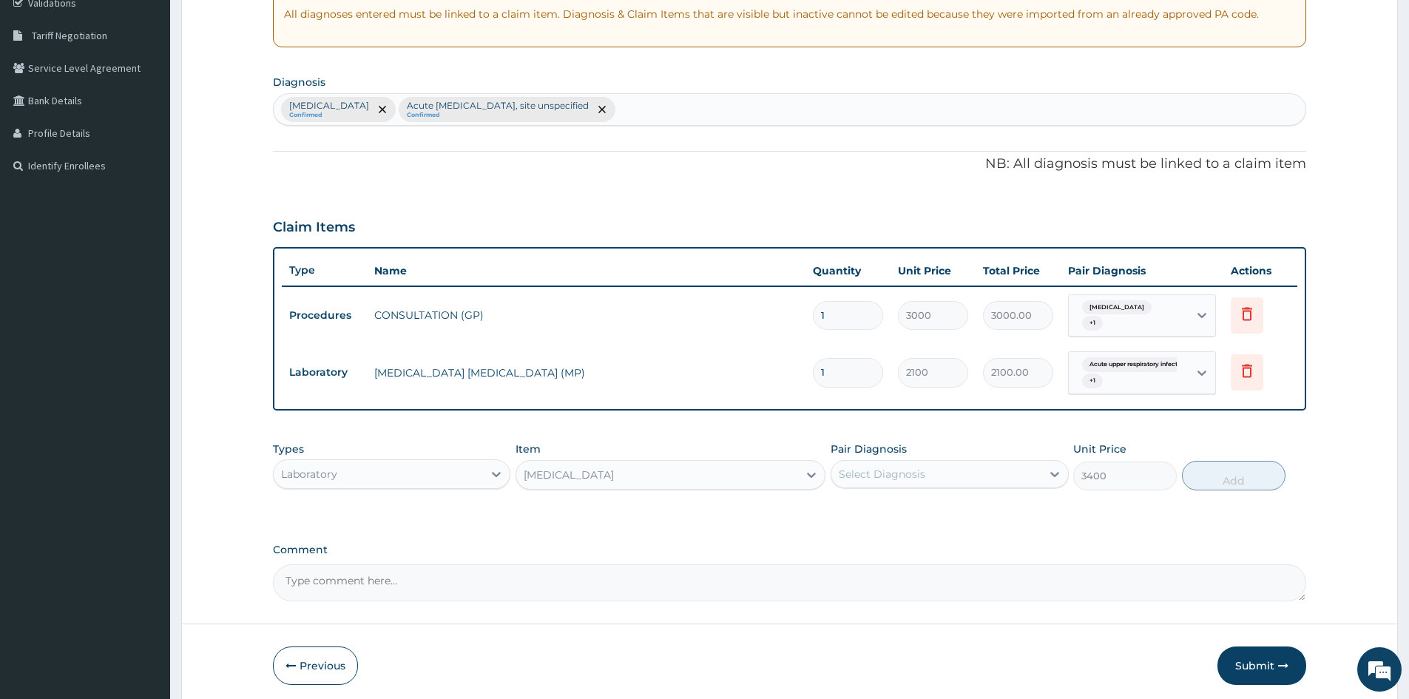
click at [921, 468] on div "Select Diagnosis" at bounding box center [882, 474] width 87 height 15
drag, startPoint x: 841, startPoint y: 512, endPoint x: 832, endPoint y: 565, distance: 53.2
click at [839, 520] on div "[MEDICAL_DATA]" at bounding box center [948, 512] width 237 height 30
checkbox input "true"
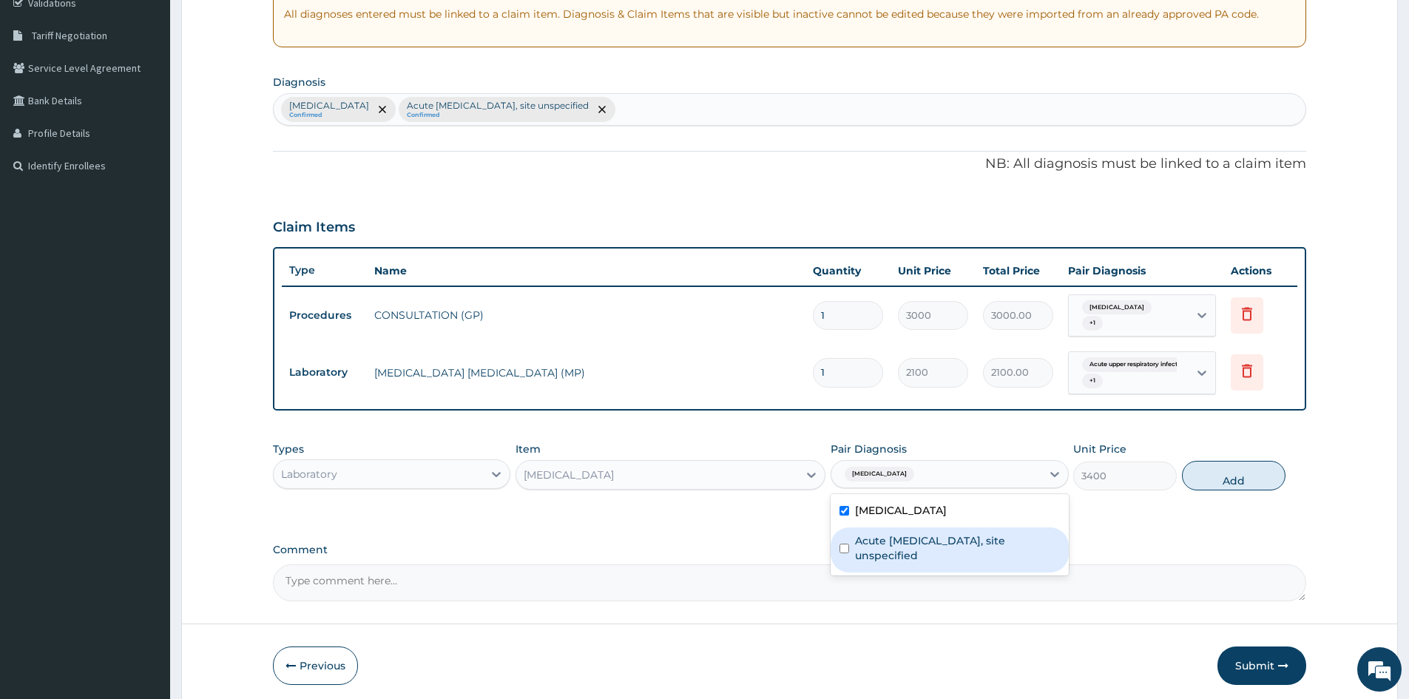
drag, startPoint x: 833, startPoint y: 562, endPoint x: 844, endPoint y: 559, distance: 10.8
click at [837, 561] on div "Malaria, unspecified Acute upper respiratory infection, site unspecified" at bounding box center [948, 534] width 237 height 81
click at [849, 546] on input "checkbox" at bounding box center [844, 549] width 10 height 10
checkbox input "true"
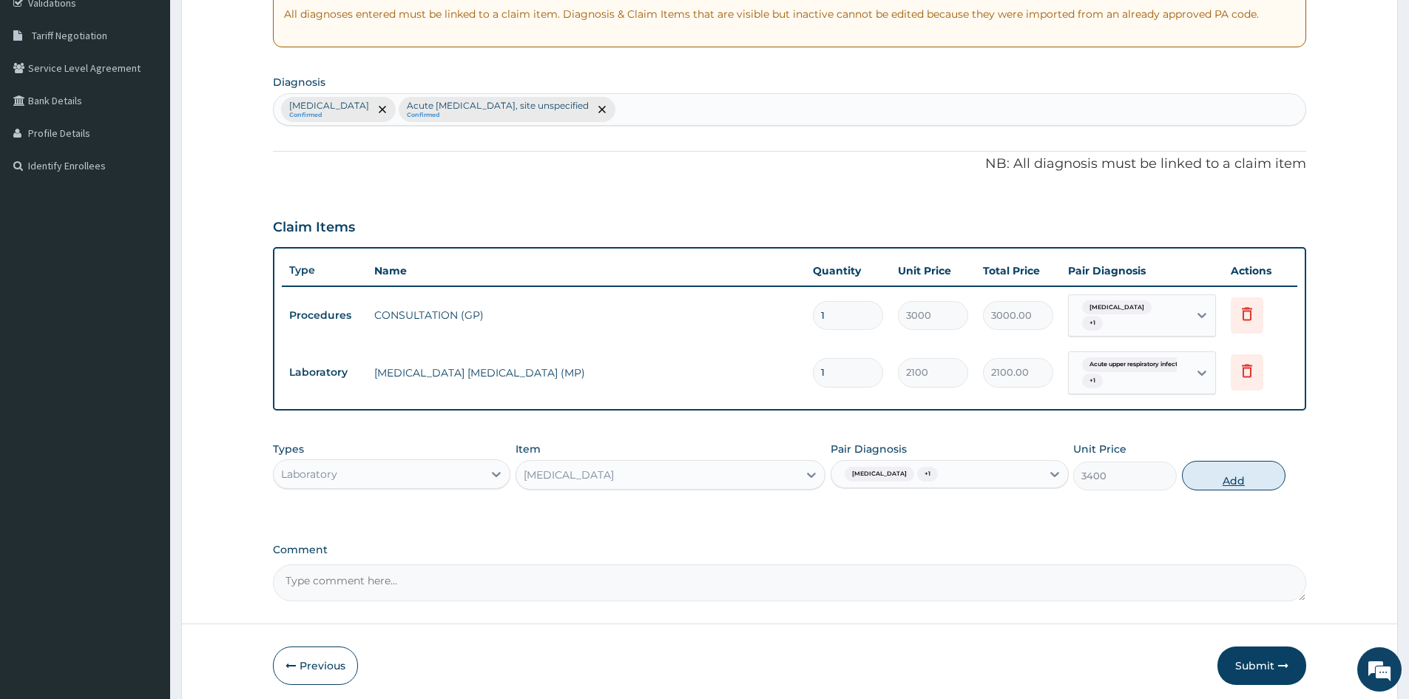
click at [1231, 482] on button "Add" at bounding box center [1234, 476] width 104 height 30
type input "0"
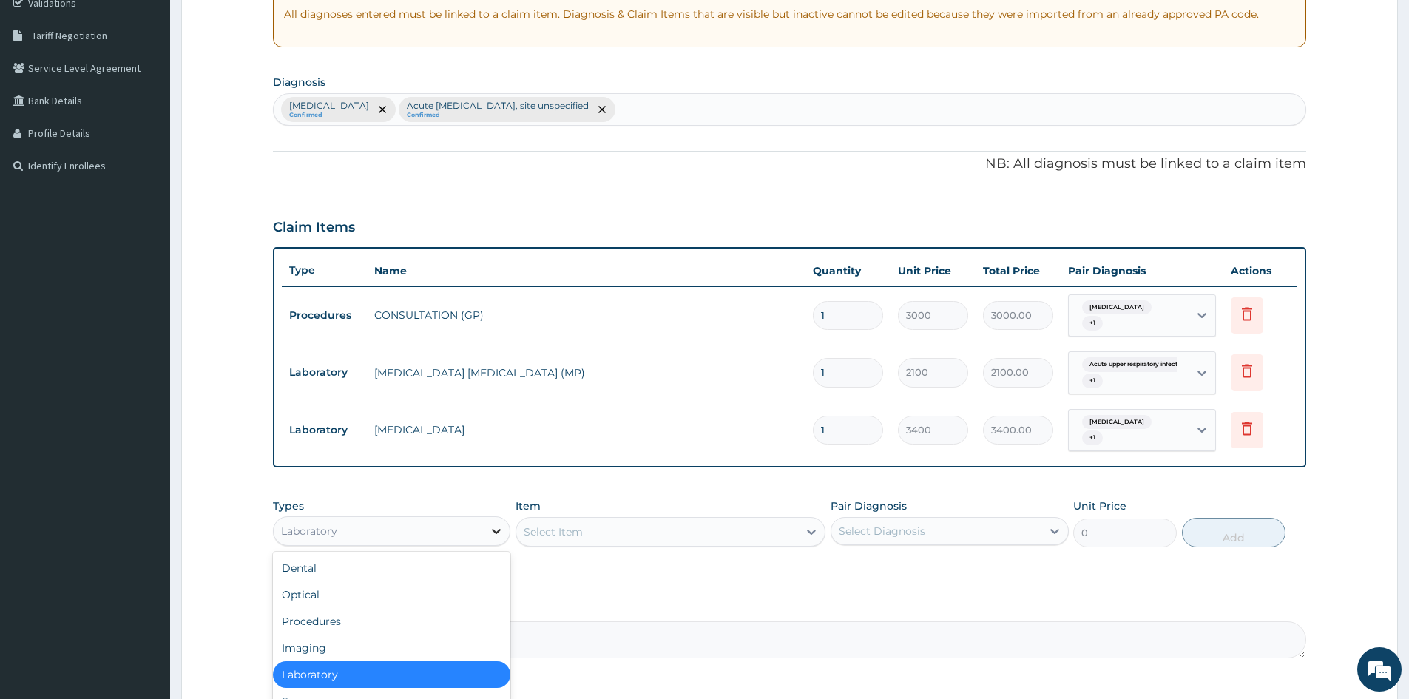
click at [490, 525] on icon at bounding box center [496, 531] width 15 height 15
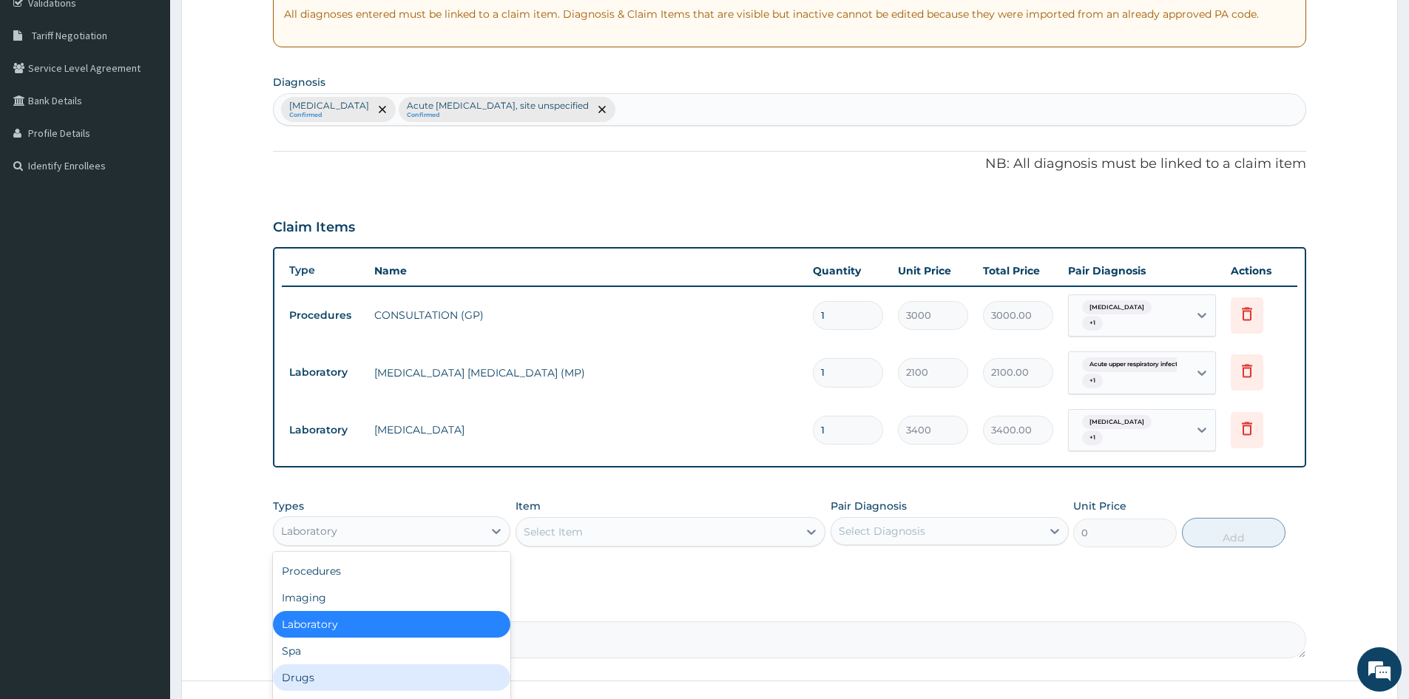
click at [322, 675] on div "Drugs" at bounding box center [391, 677] width 237 height 27
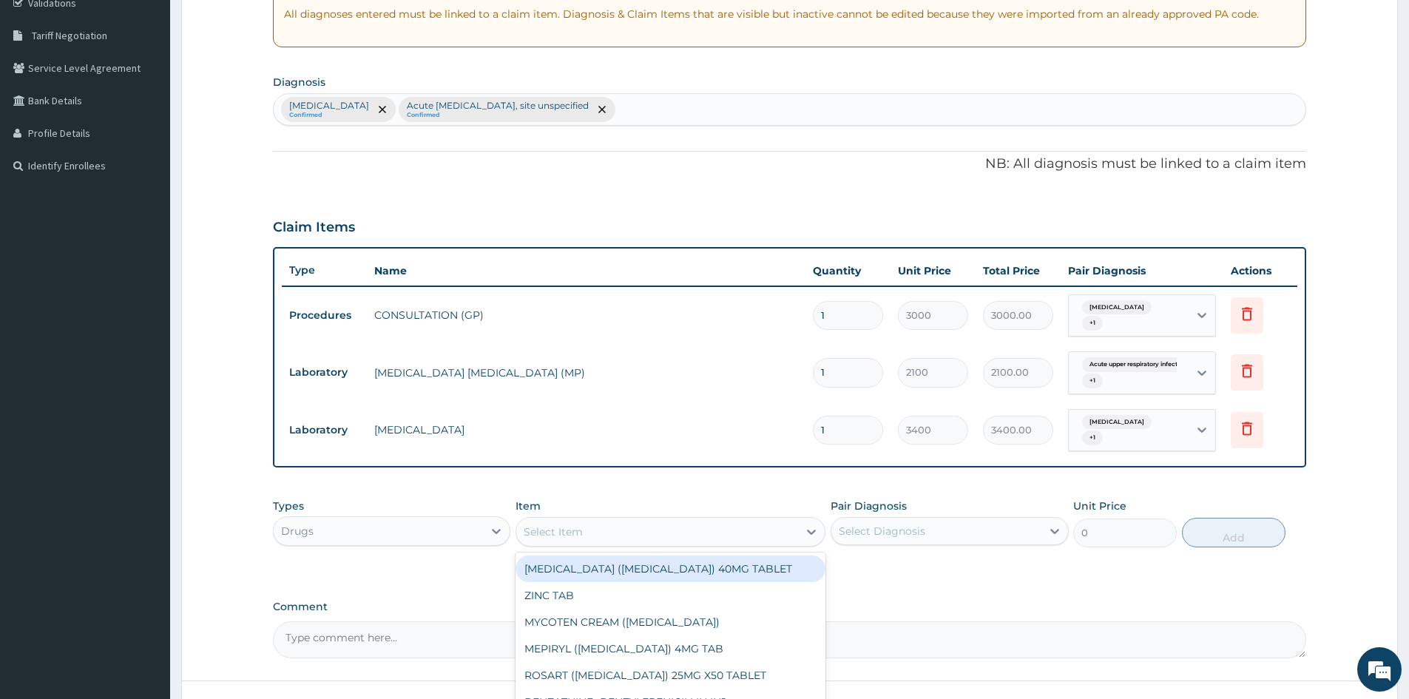
click at [572, 526] on div "Select Item" at bounding box center [553, 531] width 59 height 15
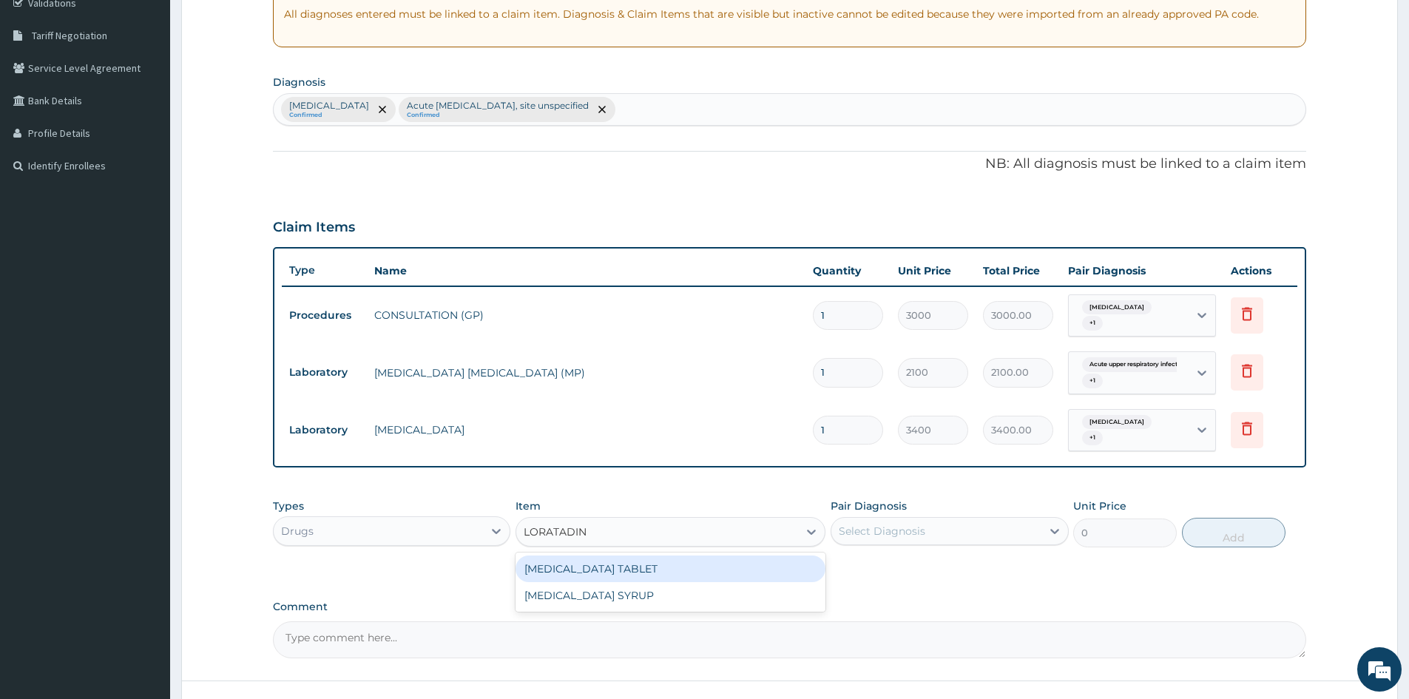
type input "LORATADINE"
drag, startPoint x: 652, startPoint y: 564, endPoint x: 711, endPoint y: 562, distance: 59.2
click at [656, 564] on div "[MEDICAL_DATA] TABLET" at bounding box center [670, 568] width 310 height 27
type input "95"
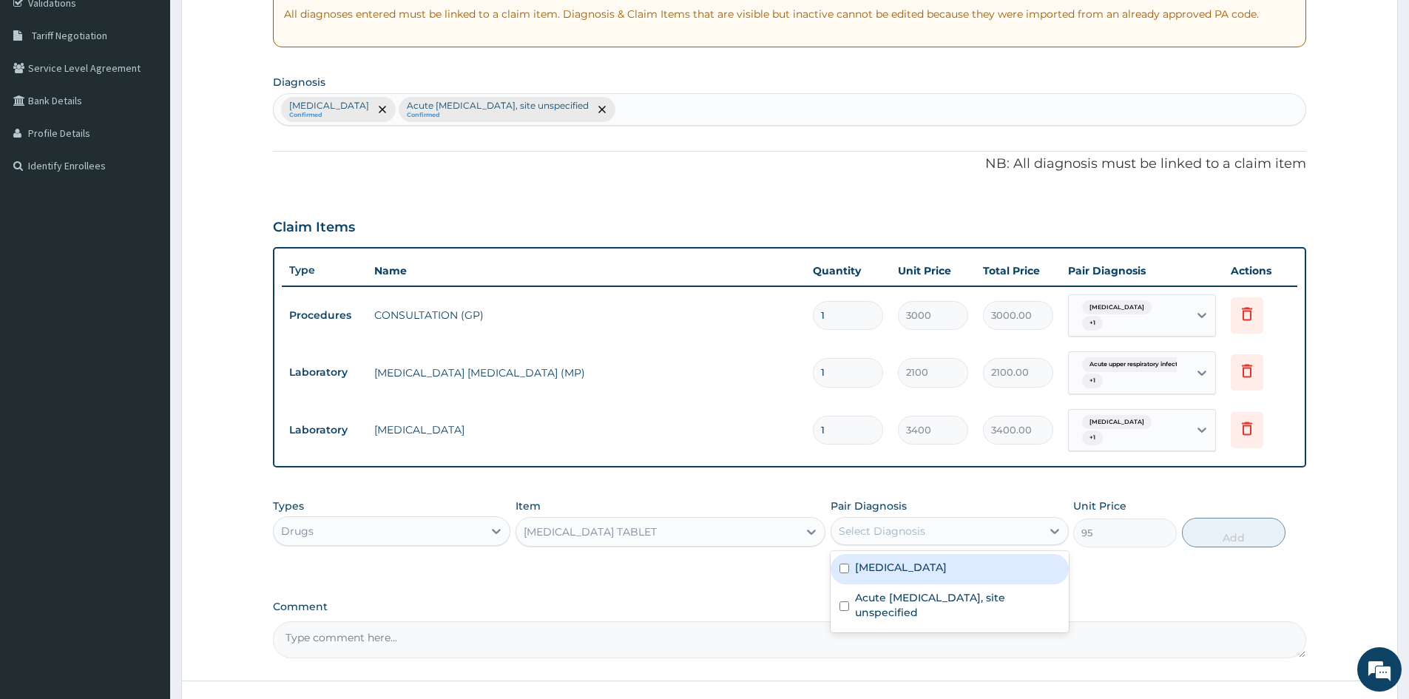
click at [900, 521] on div "Select Diagnosis" at bounding box center [935, 531] width 209 height 24
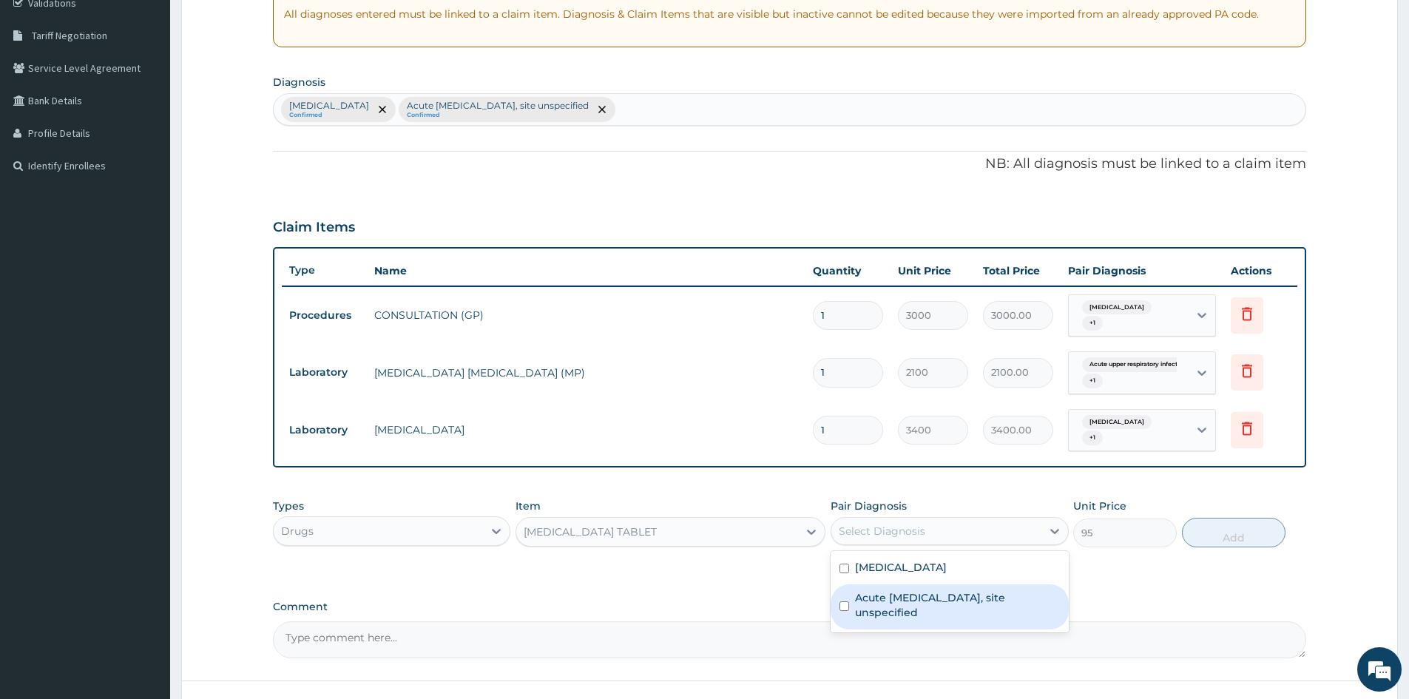
click at [840, 607] on input "checkbox" at bounding box center [844, 606] width 10 height 10
checkbox input "true"
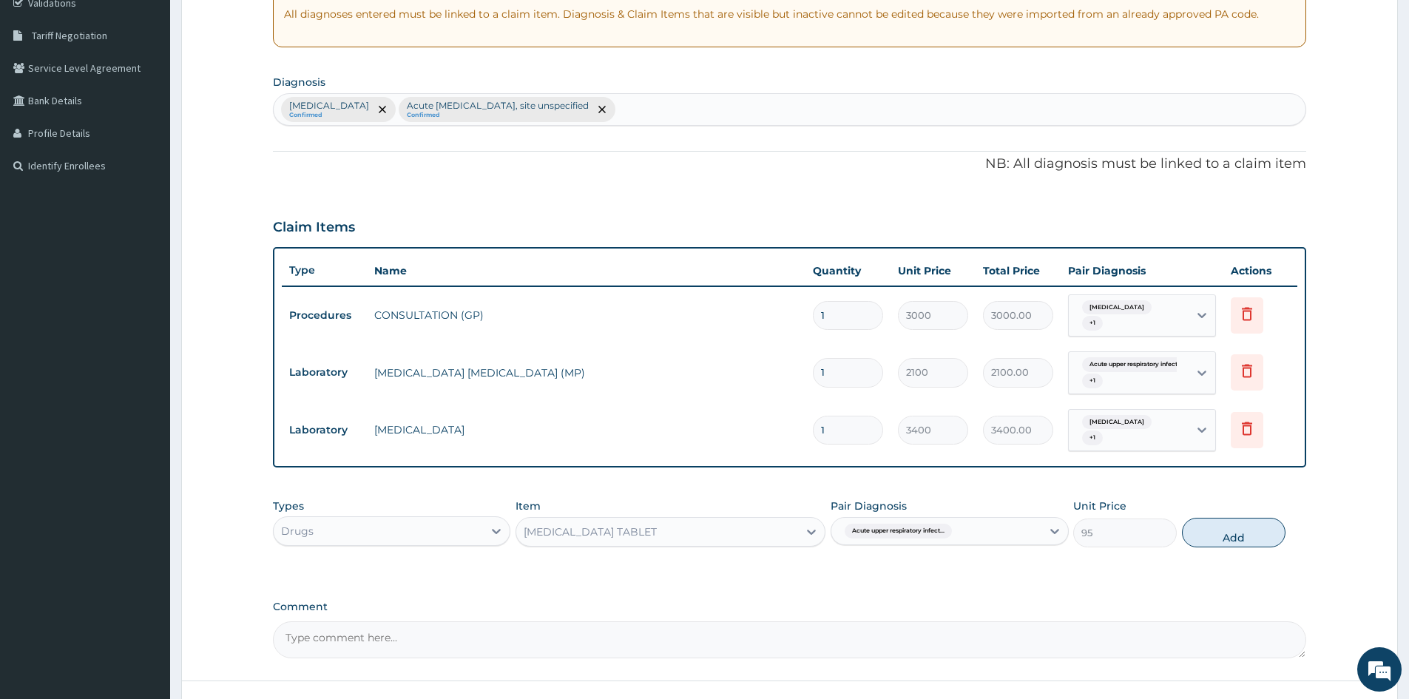
drag, startPoint x: 1245, startPoint y: 536, endPoint x: 972, endPoint y: 517, distance: 273.6
click at [1243, 534] on button "Add" at bounding box center [1234, 533] width 104 height 30
type input "0"
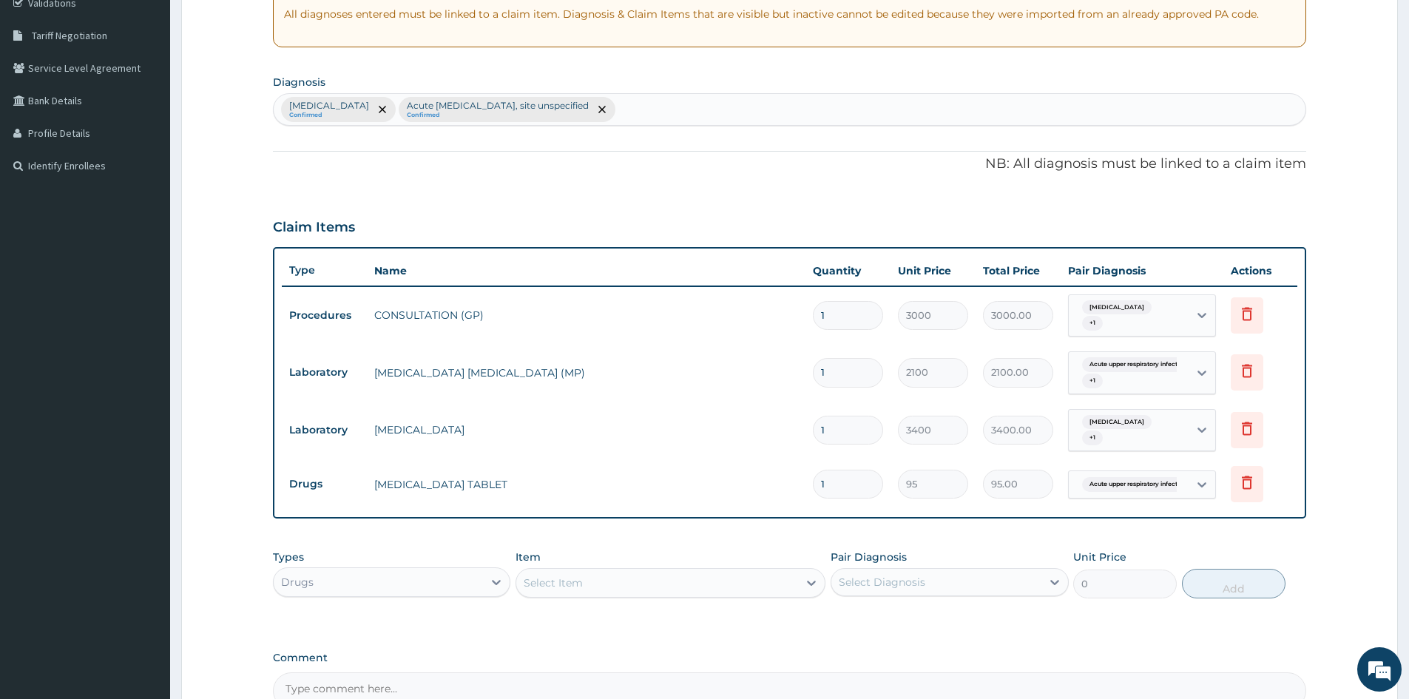
drag, startPoint x: 841, startPoint y: 483, endPoint x: 670, endPoint y: 496, distance: 171.3
click at [670, 496] on tr "Drugs LORATADINE TABLET 1 95 95.00 Acute upper respiratory infect... Delete" at bounding box center [789, 483] width 1015 height 51
type input "7"
type input "665.00"
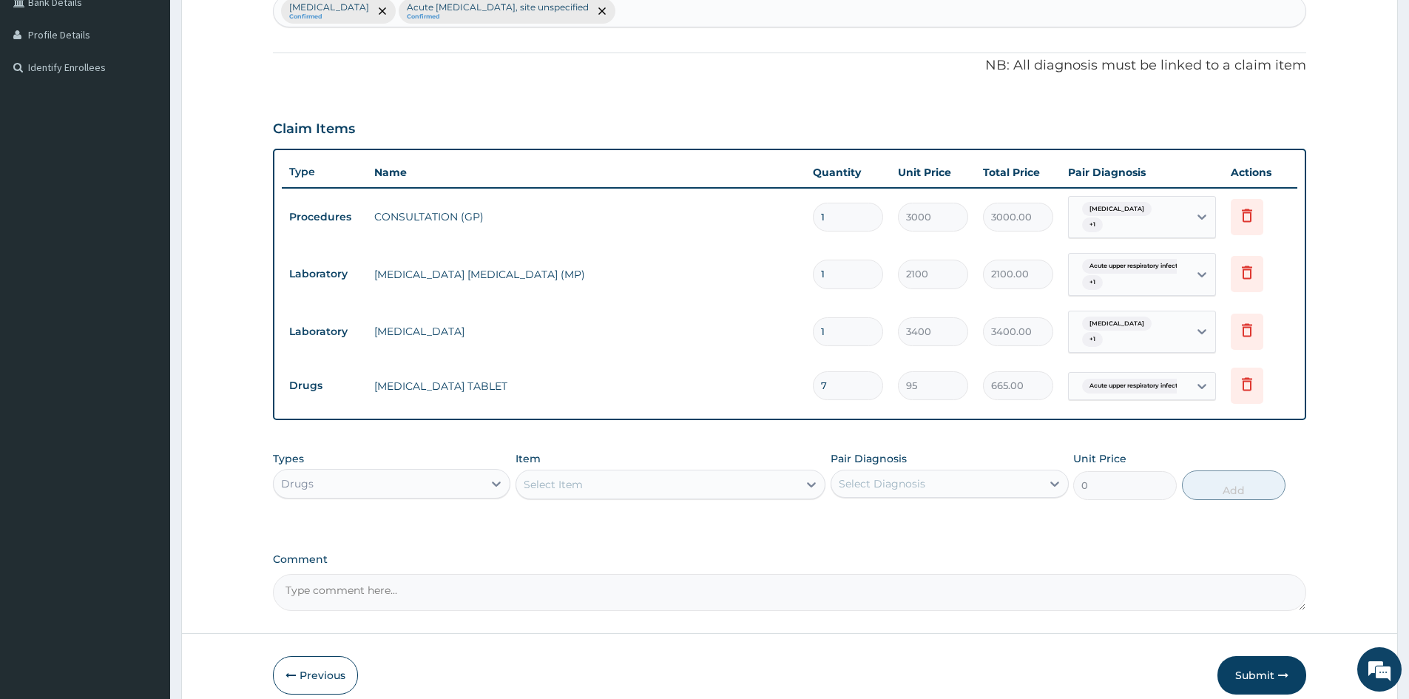
scroll to position [454, 0]
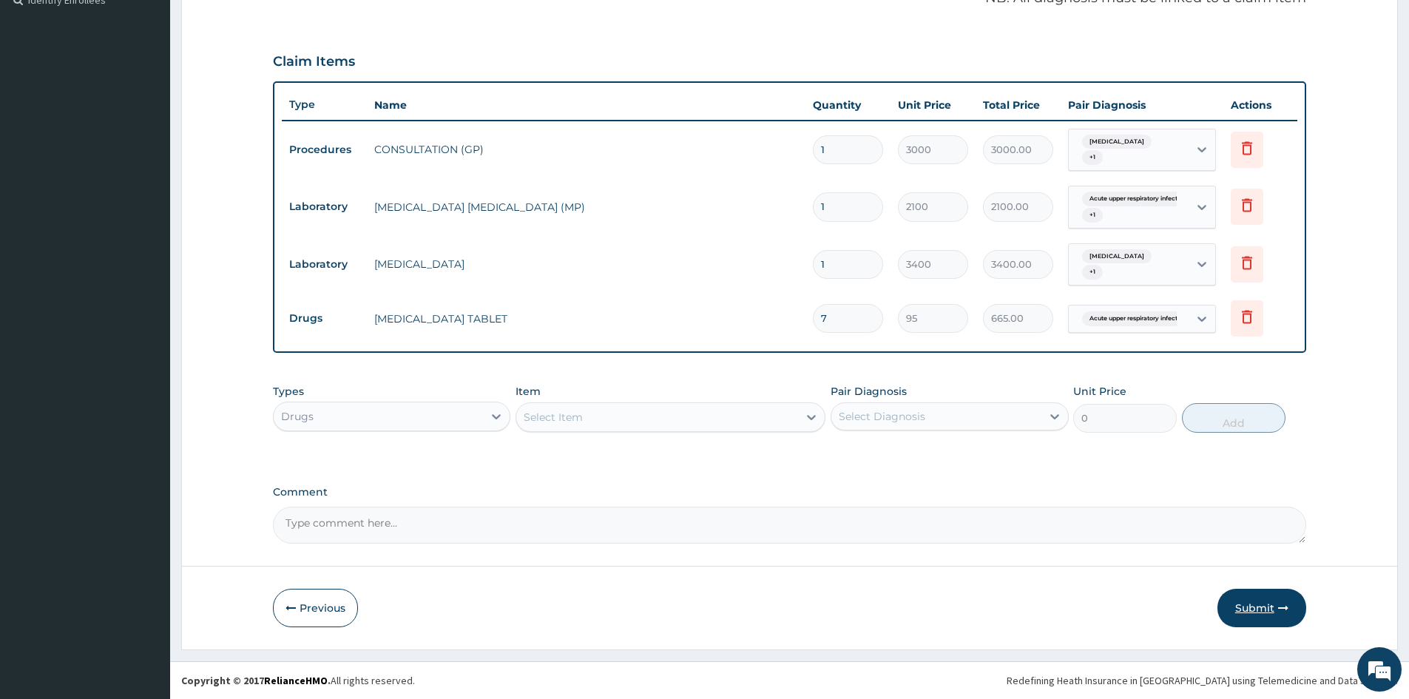
type input "7"
click at [1262, 598] on button "Submit" at bounding box center [1261, 608] width 89 height 38
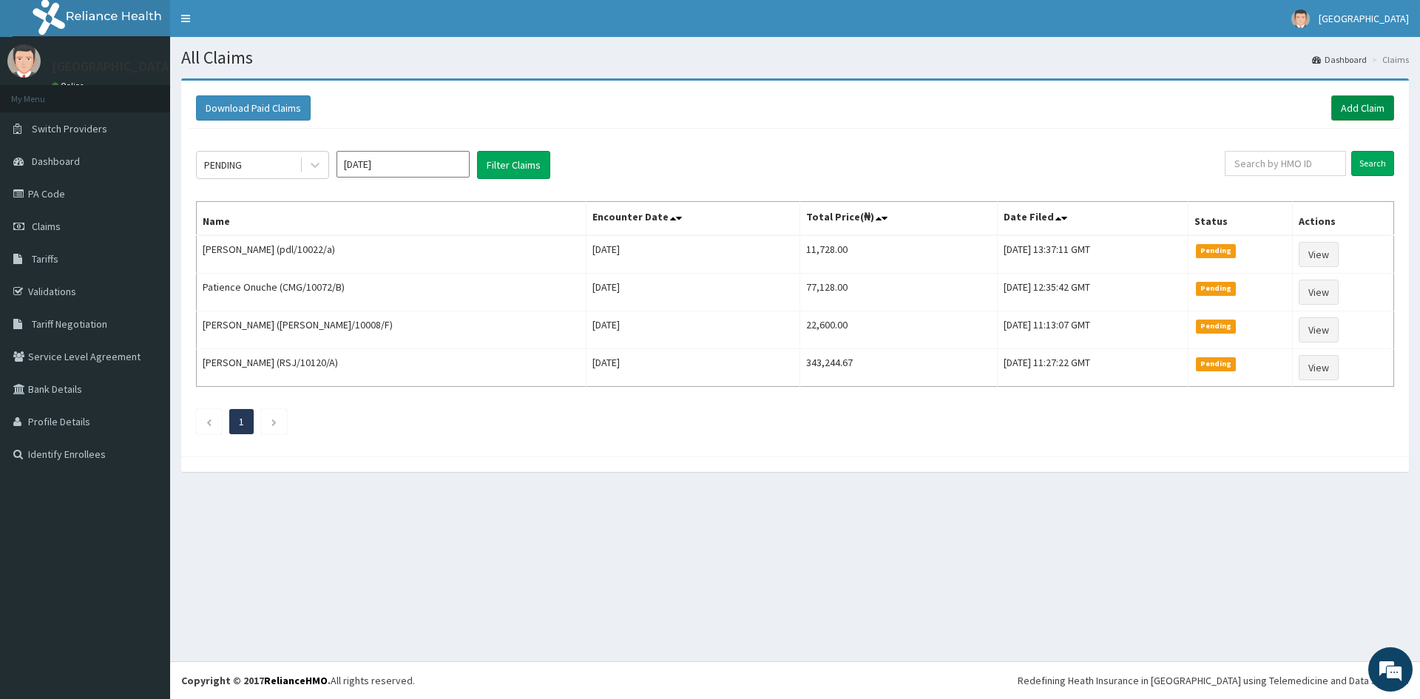
click at [1361, 105] on link "Add Claim" at bounding box center [1362, 107] width 63 height 25
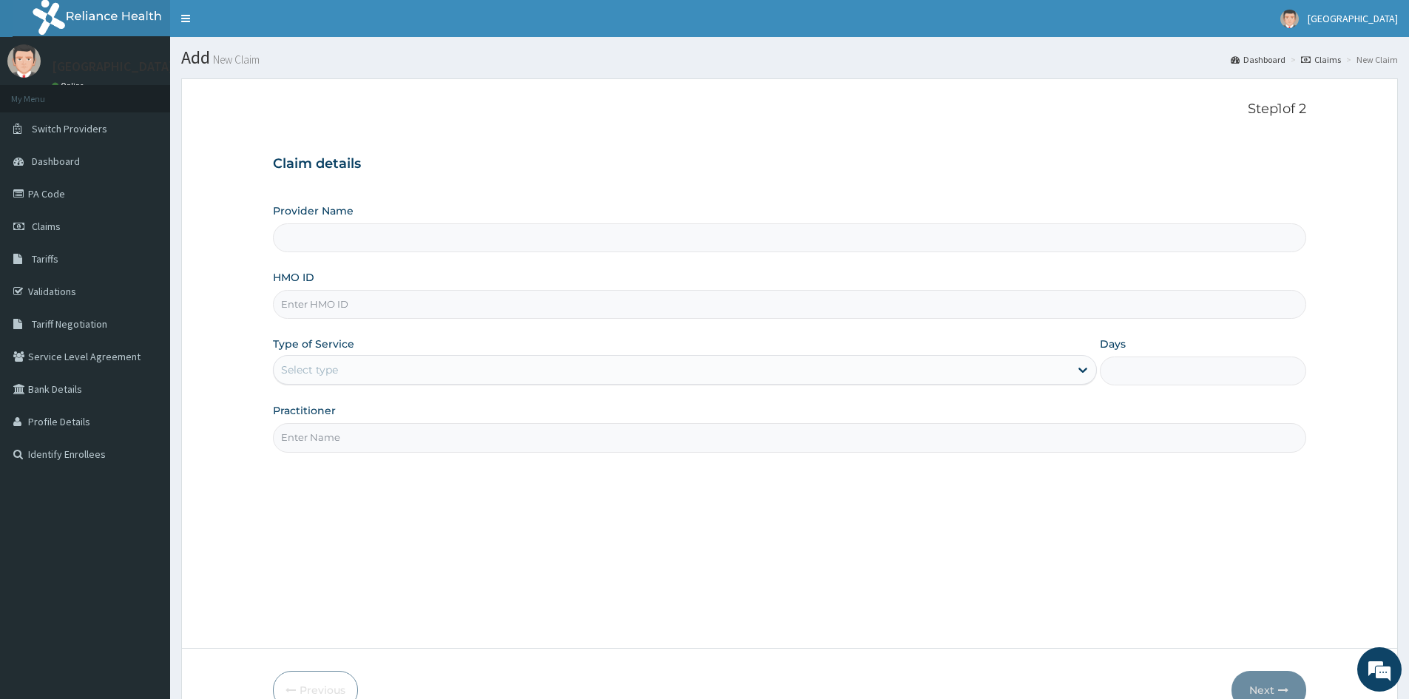
type input "Doren Specialist Hospital"
click at [310, 304] on input "HMO ID" at bounding box center [789, 304] width 1033 height 29
paste input "CAO/10016/b"
type input "CAO/10016/b"
click at [325, 365] on div "Select type" at bounding box center [309, 369] width 57 height 15
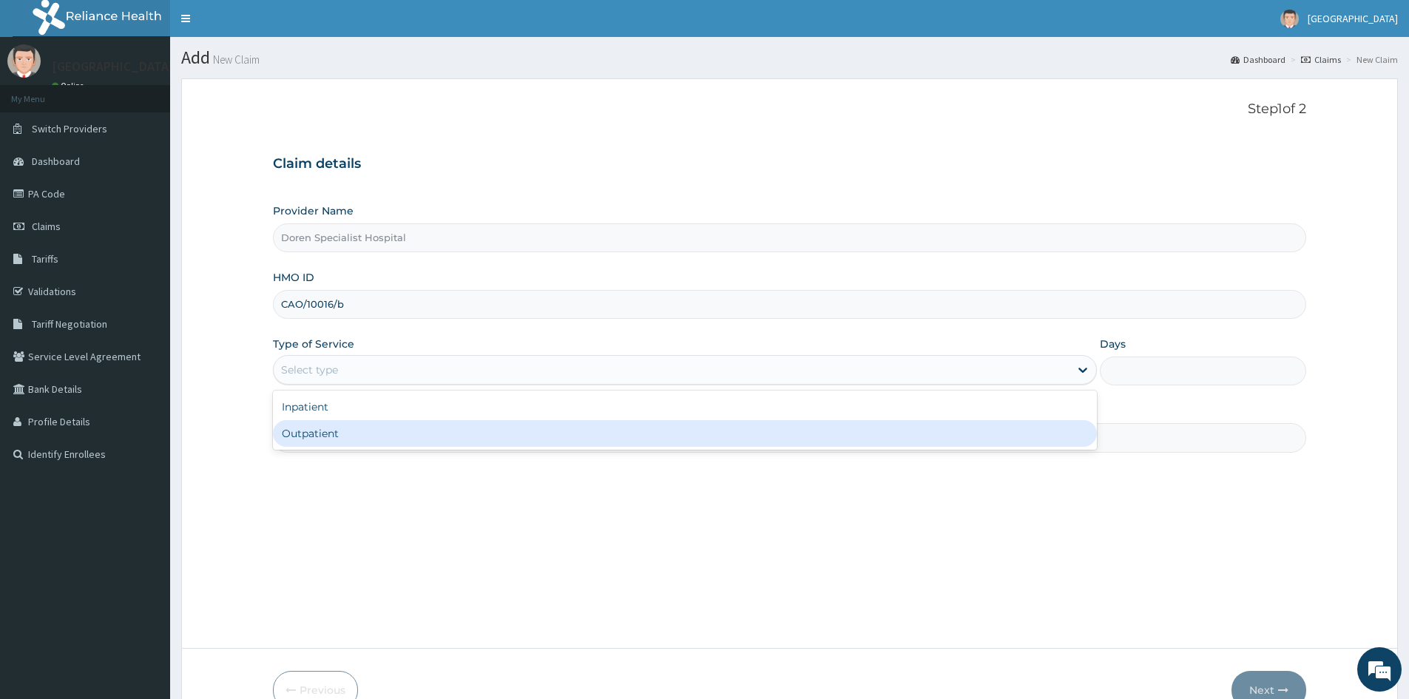
click at [322, 438] on div "Outpatient" at bounding box center [685, 433] width 824 height 27
type input "1"
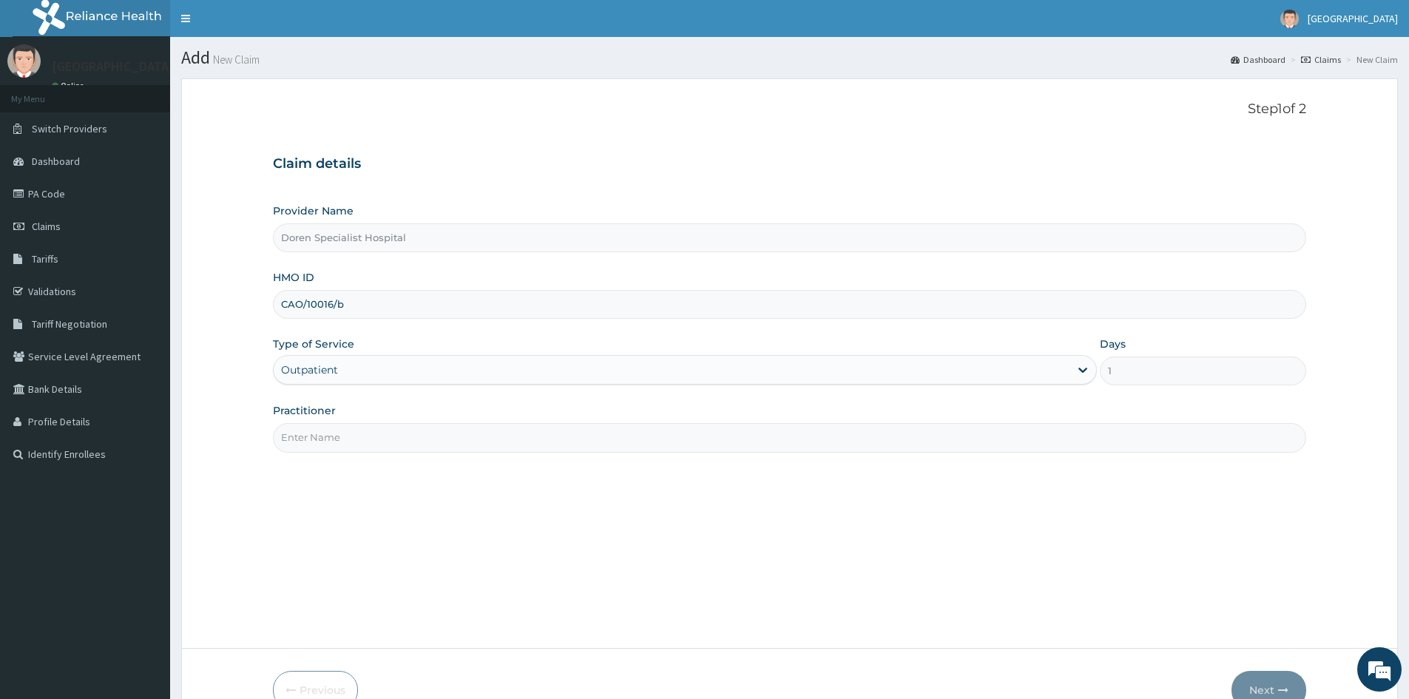
click at [300, 438] on input "Practitioner" at bounding box center [789, 437] width 1033 height 29
type input "DR ARHERE"
click at [1265, 682] on button "Next" at bounding box center [1268, 690] width 75 height 38
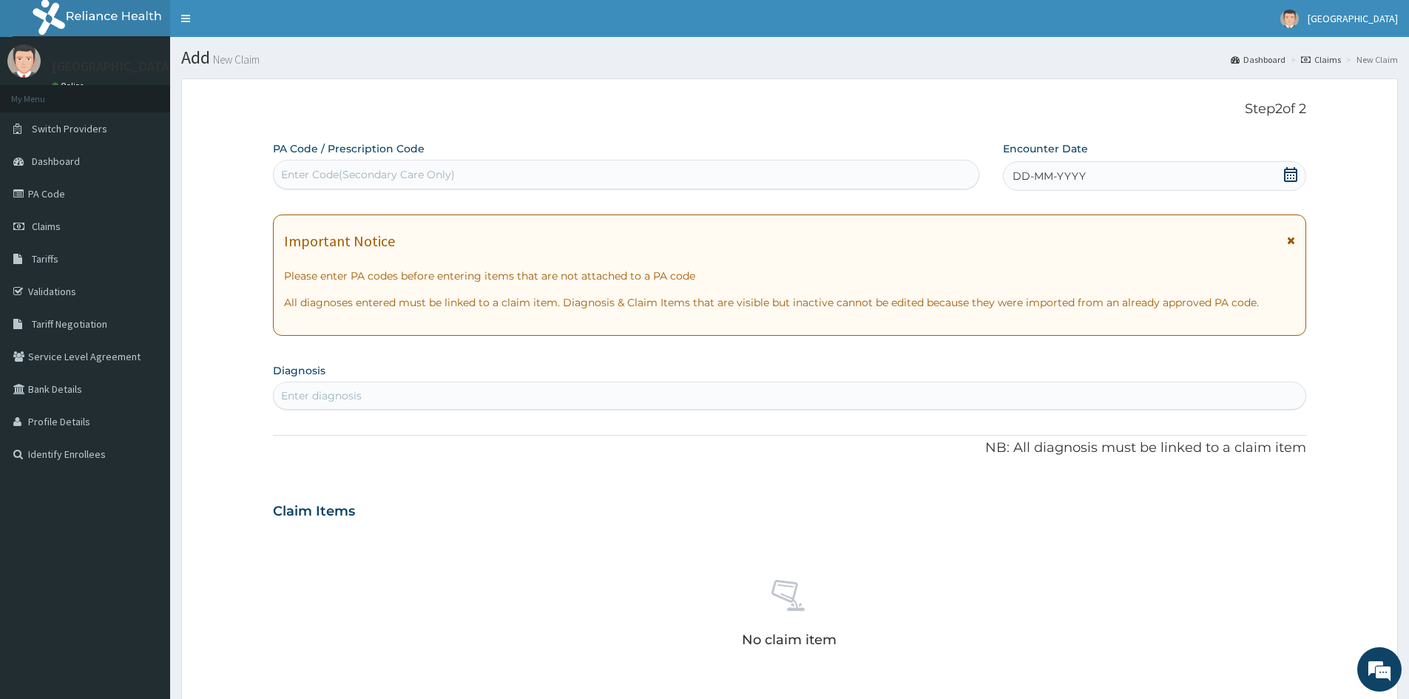
click at [315, 166] on div "Enter Code(Secondary Care Only)" at bounding box center [626, 175] width 705 height 24
paste input "PA/1ED629"
type input "PA/1ED629"
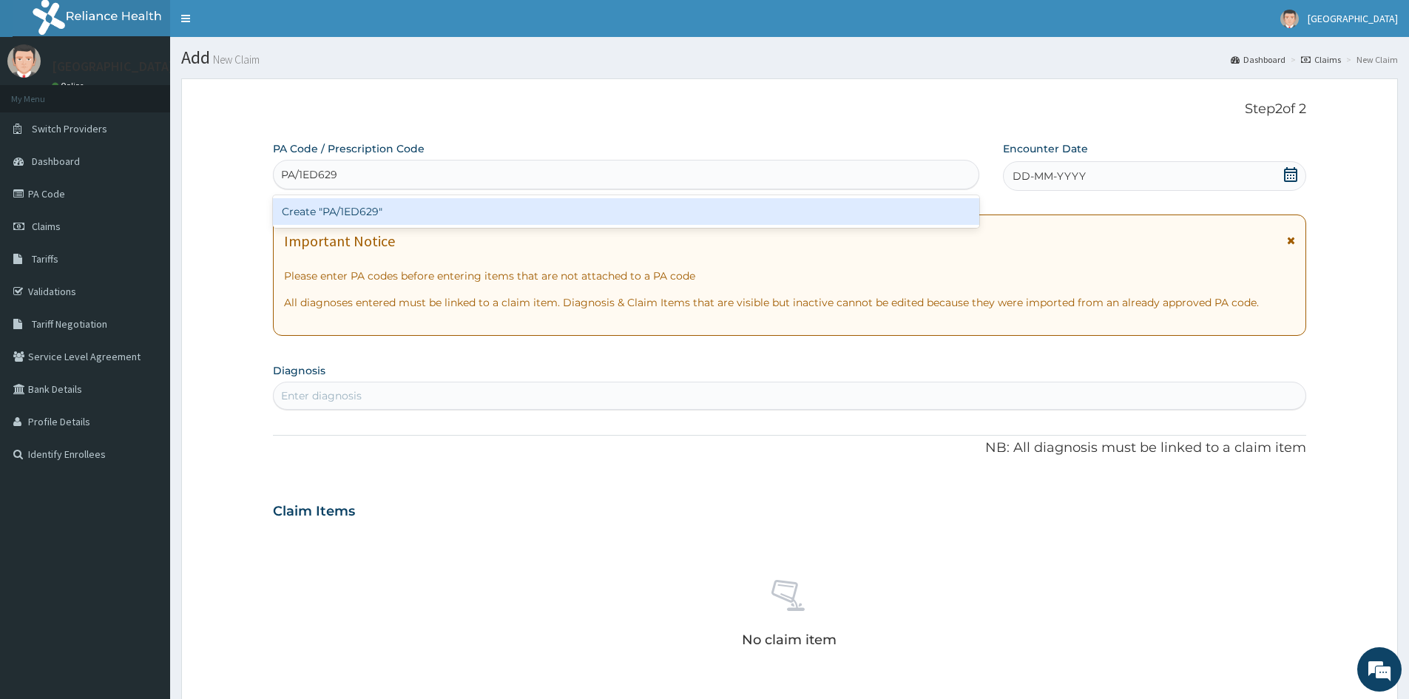
click at [349, 209] on div "Create "PA/1ED629"" at bounding box center [626, 211] width 706 height 27
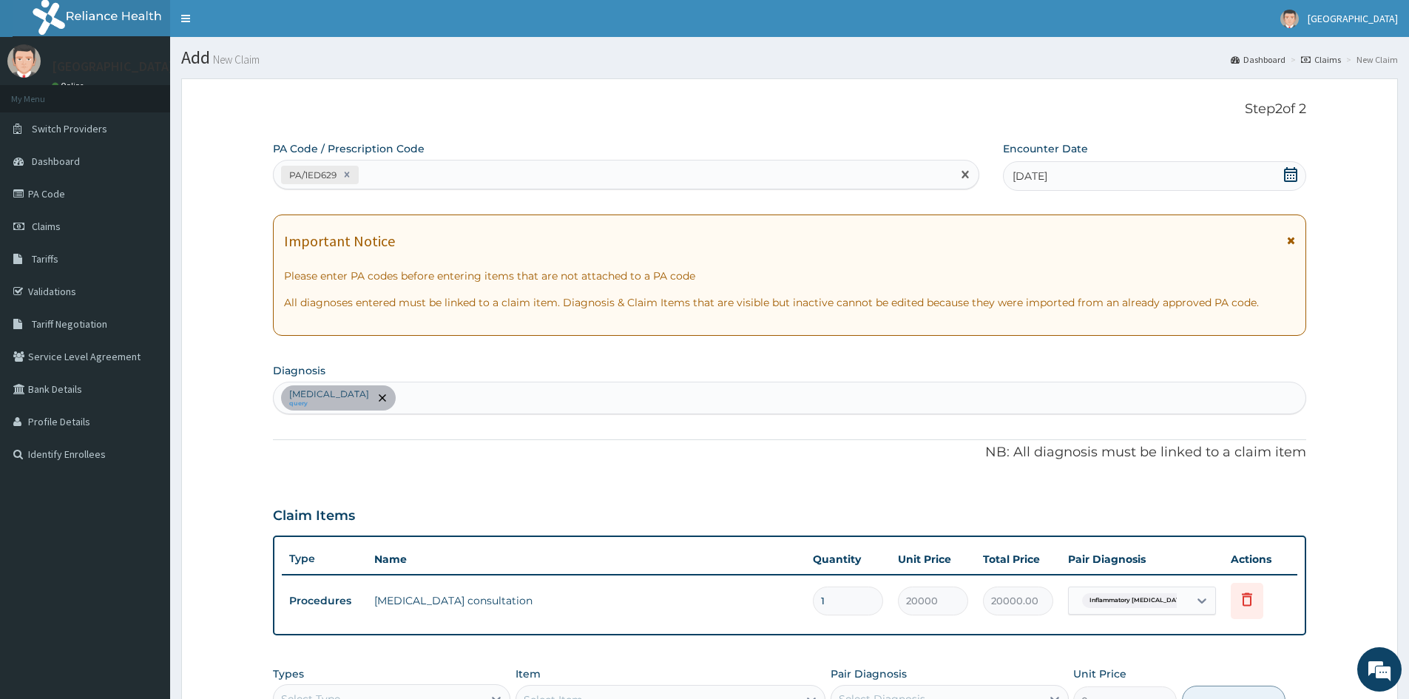
click at [388, 169] on div "PA/1ED629" at bounding box center [613, 175] width 678 height 24
paste input "PA/D28A8E"
type input "PA/D28A8E"
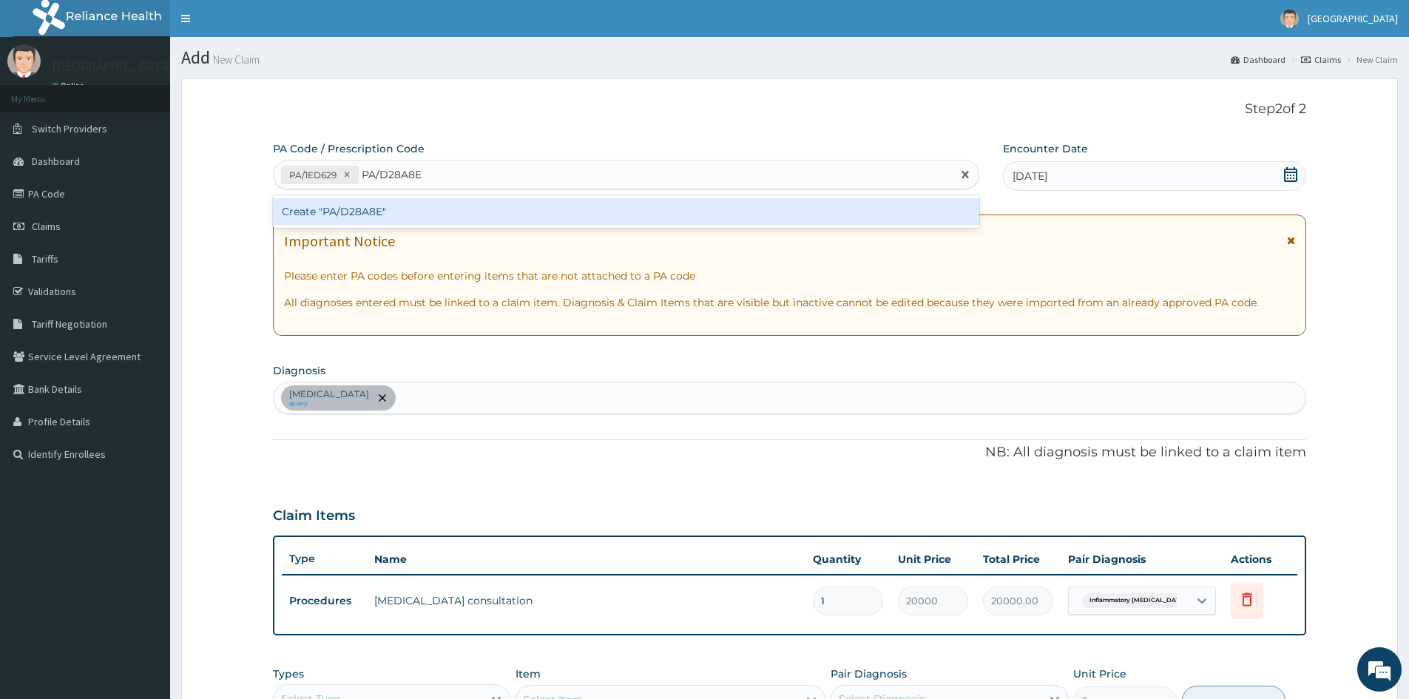
click at [341, 209] on div "Create "PA/D28A8E"" at bounding box center [626, 211] width 706 height 27
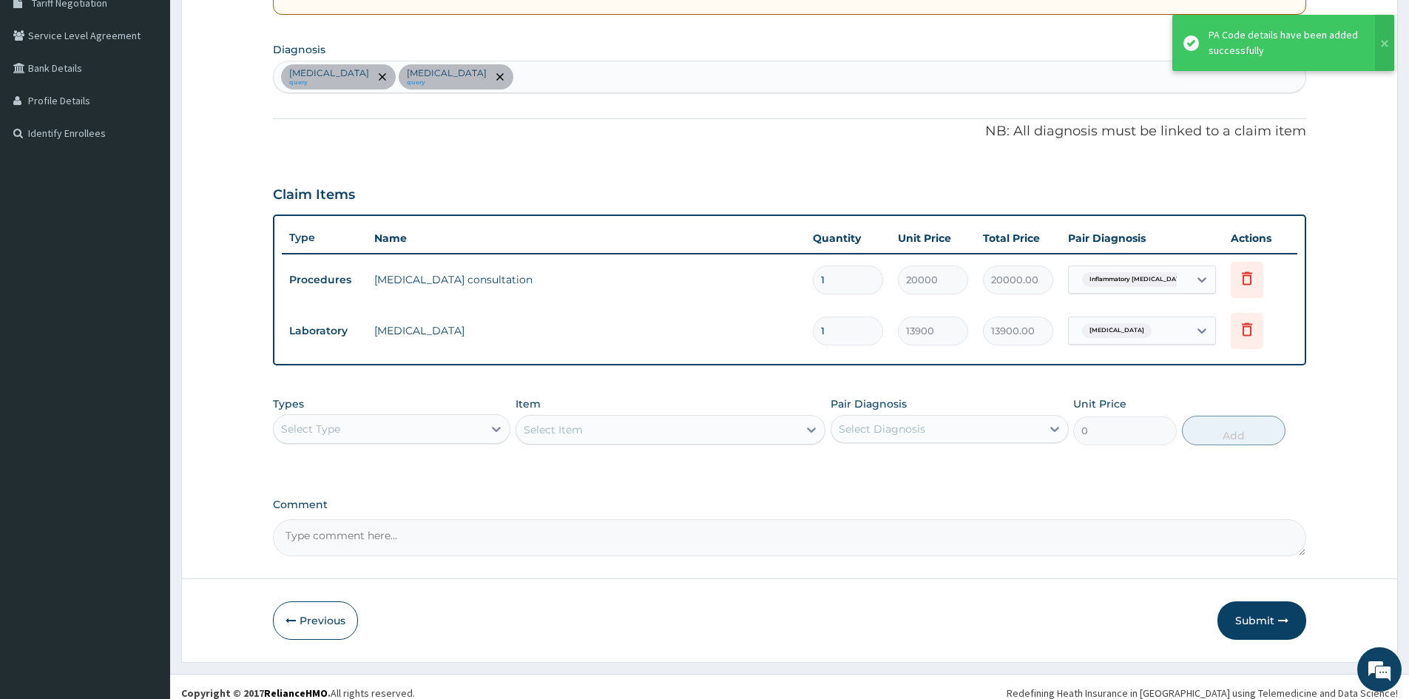
scroll to position [334, 0]
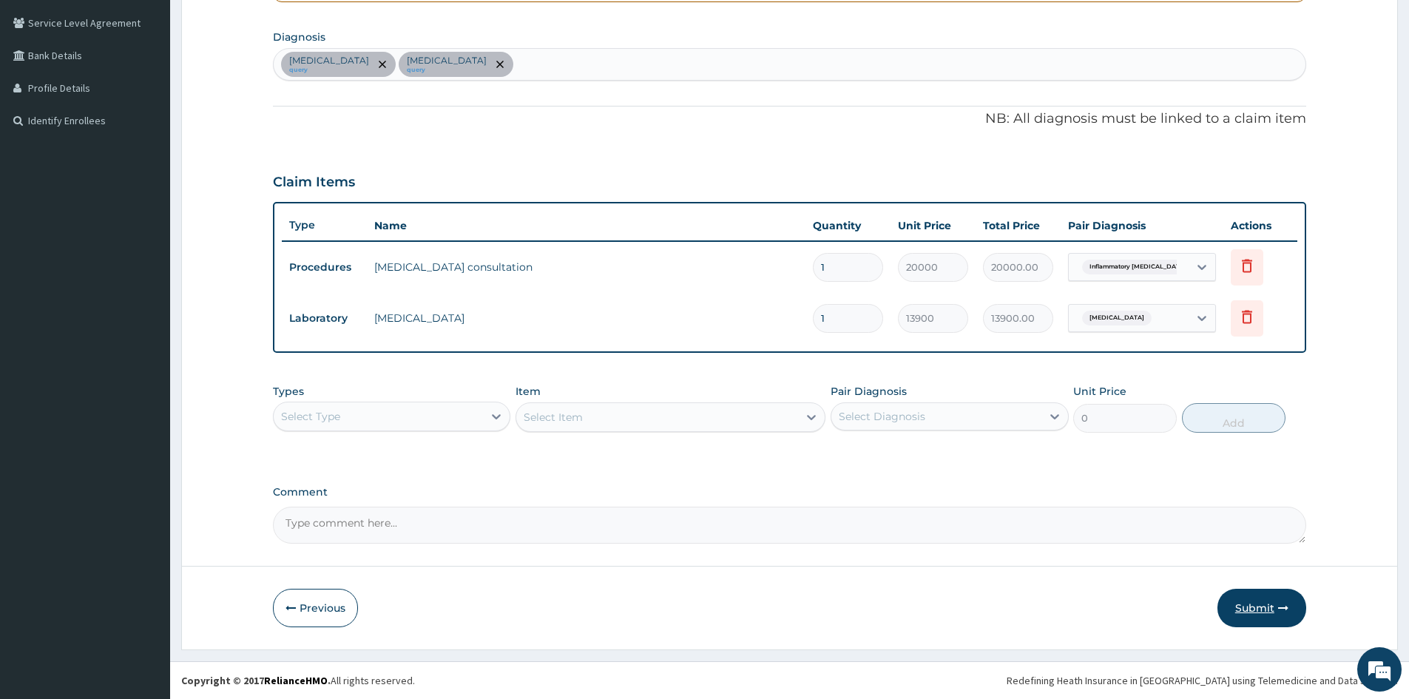
click at [1255, 603] on button "Submit" at bounding box center [1261, 608] width 89 height 38
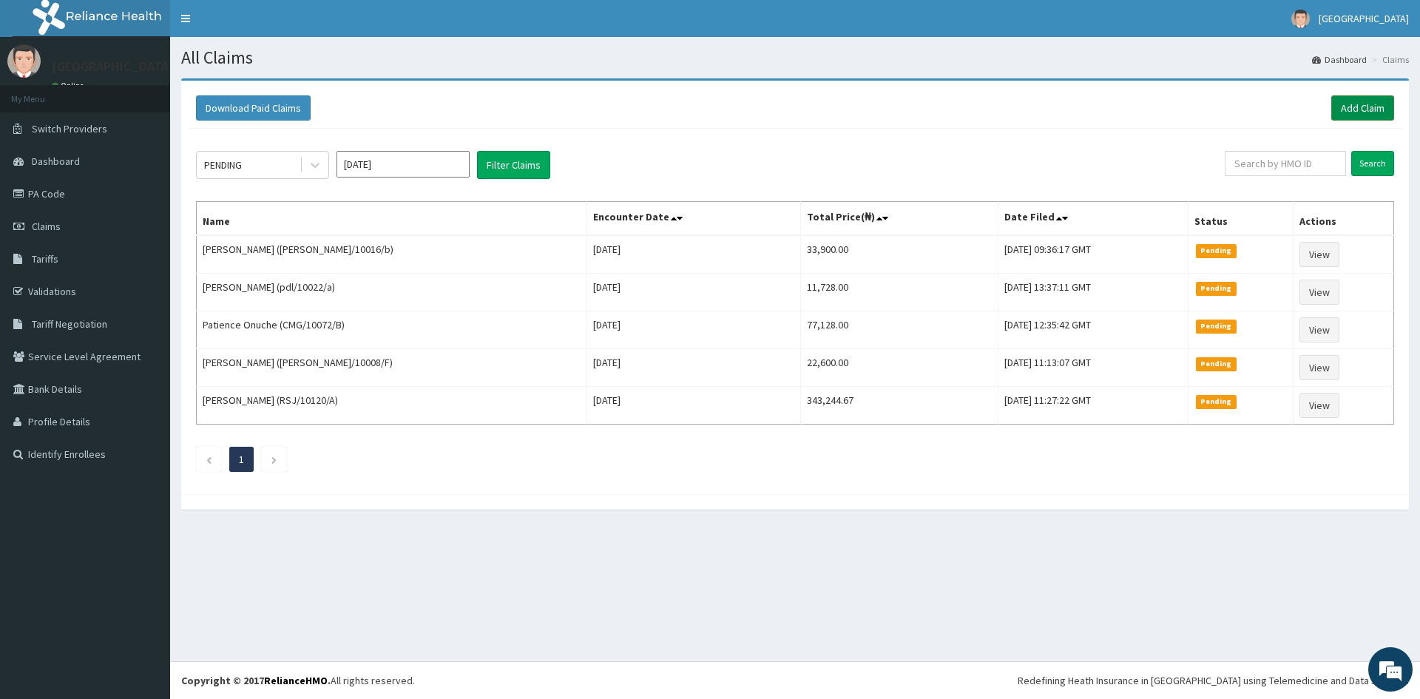
click at [1367, 101] on link "Add Claim" at bounding box center [1362, 107] width 63 height 25
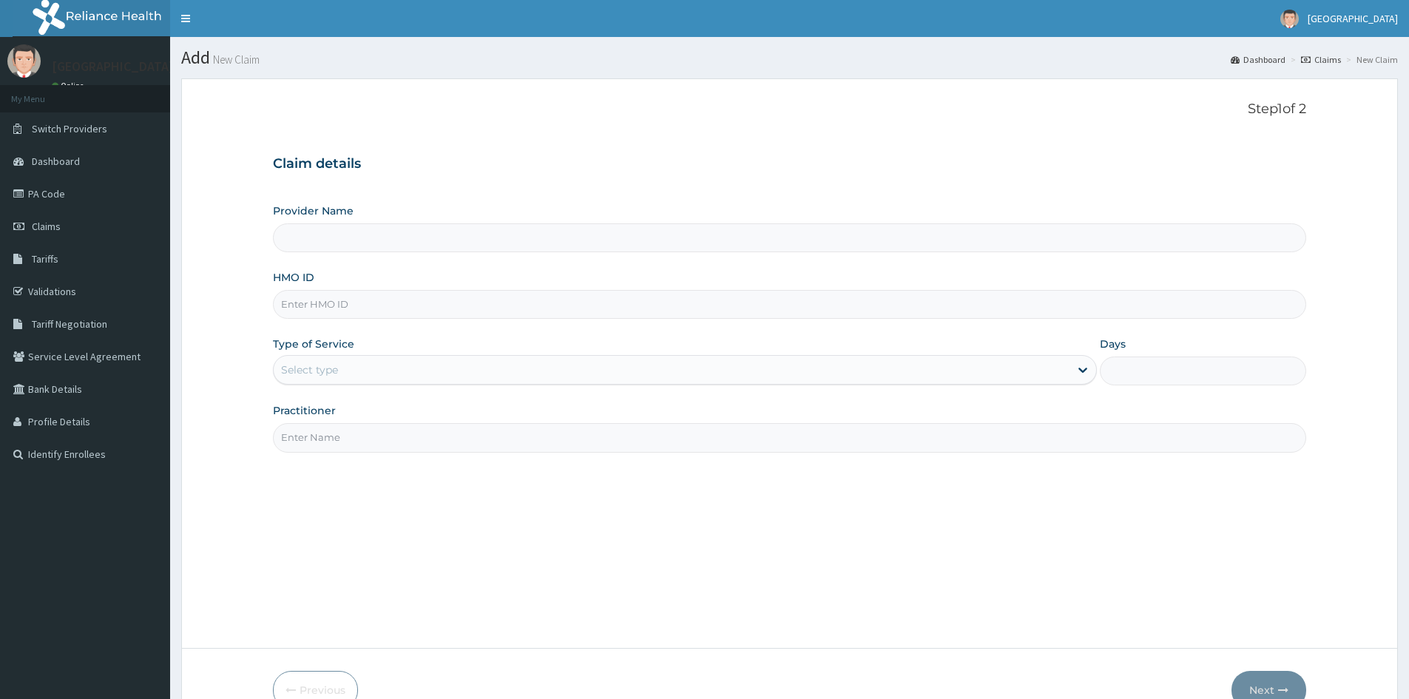
click at [327, 302] on input "HMO ID" at bounding box center [789, 304] width 1033 height 29
type input "Doren Specialist Hospital"
paste input "REL/10628/B"
type input "REL/10628/B"
click at [329, 370] on div "Select type" at bounding box center [309, 369] width 57 height 15
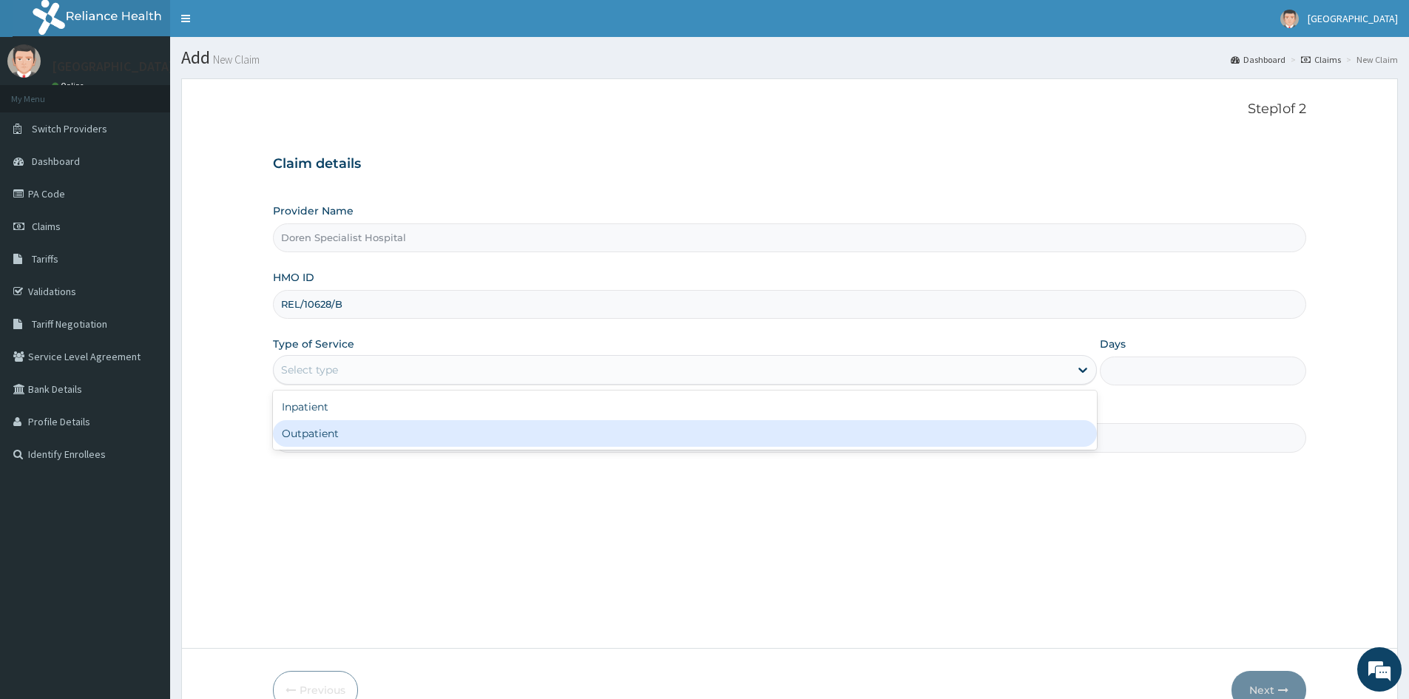
click at [329, 436] on div "Outpatient" at bounding box center [685, 433] width 824 height 27
type input "1"
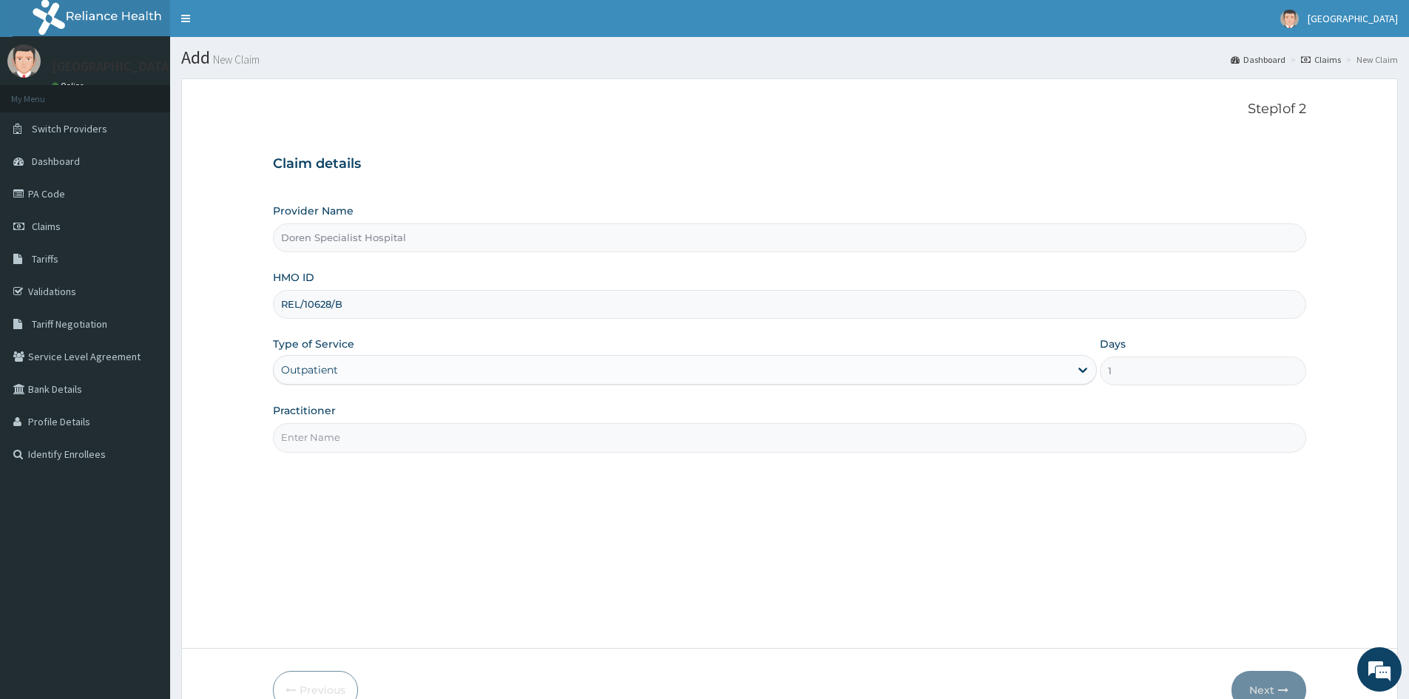
click at [288, 445] on input "Practitioner" at bounding box center [789, 437] width 1033 height 29
type input "[PERSON_NAME]"
click at [1282, 685] on icon "button" at bounding box center [1283, 690] width 10 height 10
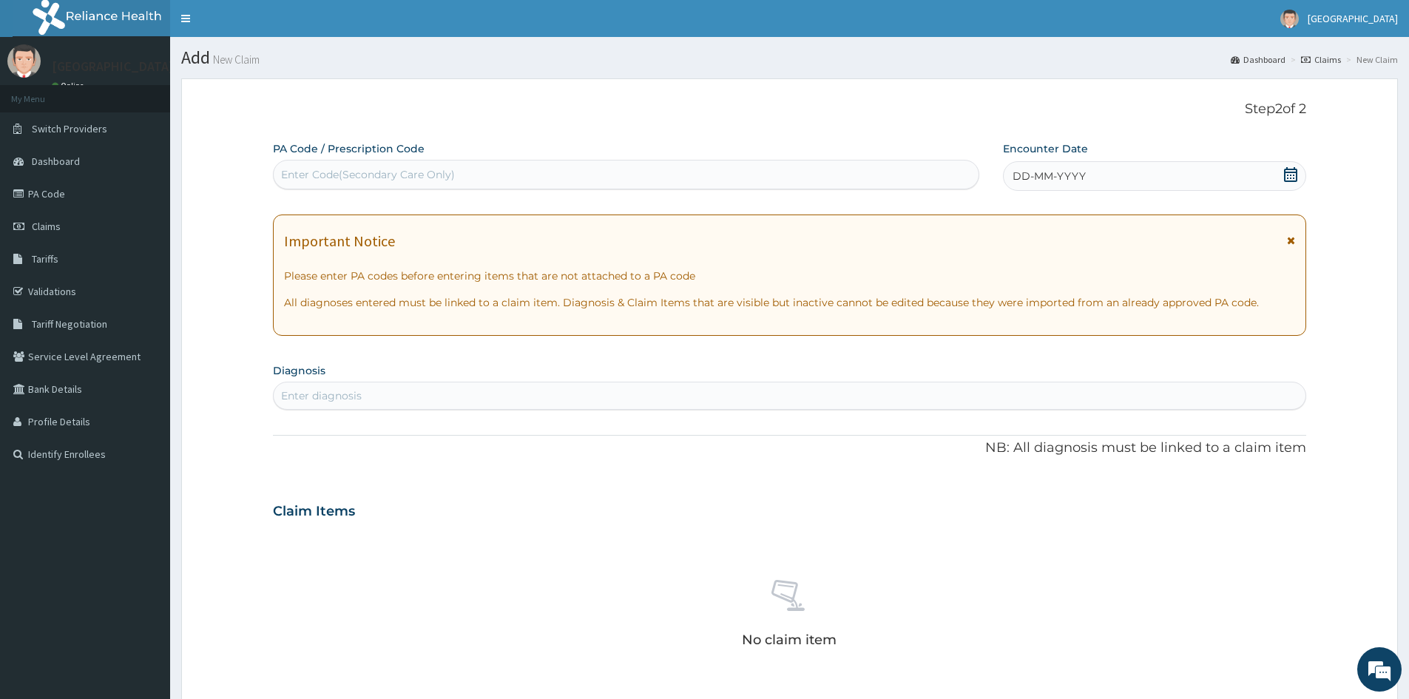
click at [1290, 177] on icon at bounding box center [1290, 174] width 15 height 15
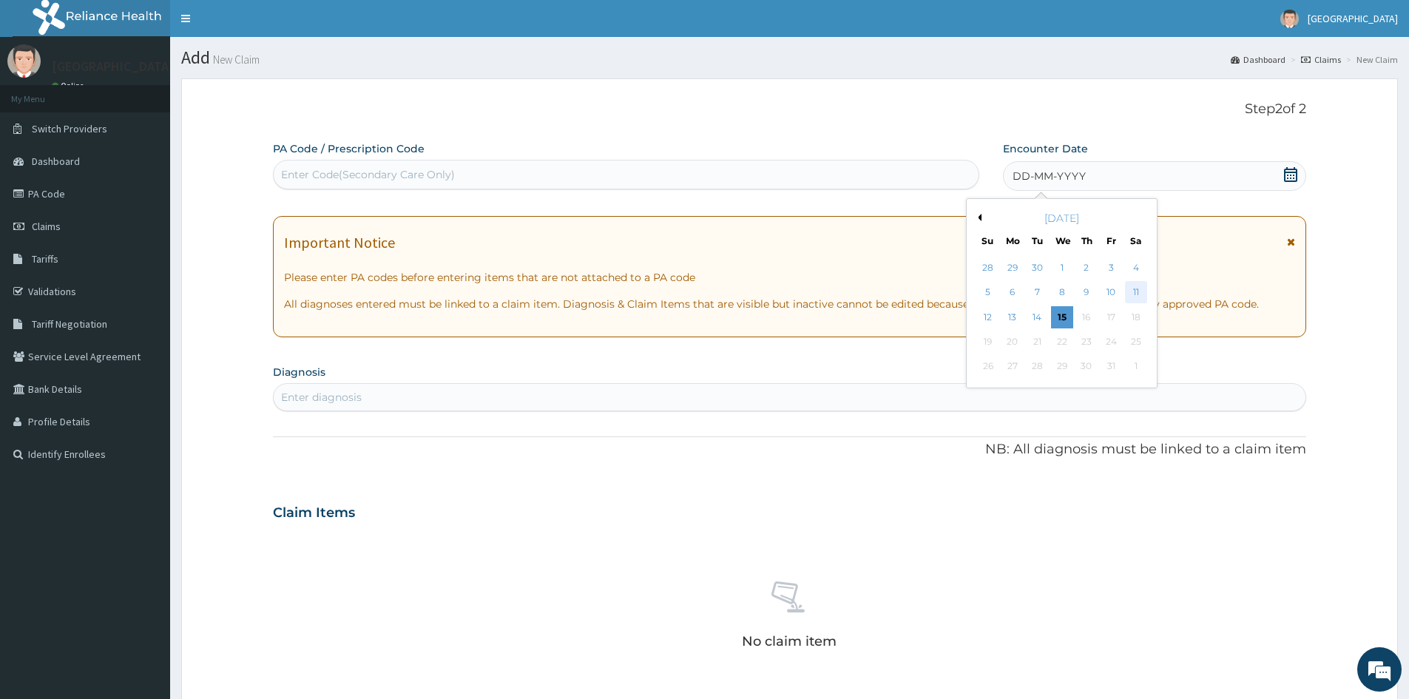
click at [1134, 289] on div "11" at bounding box center [1136, 293] width 22 height 22
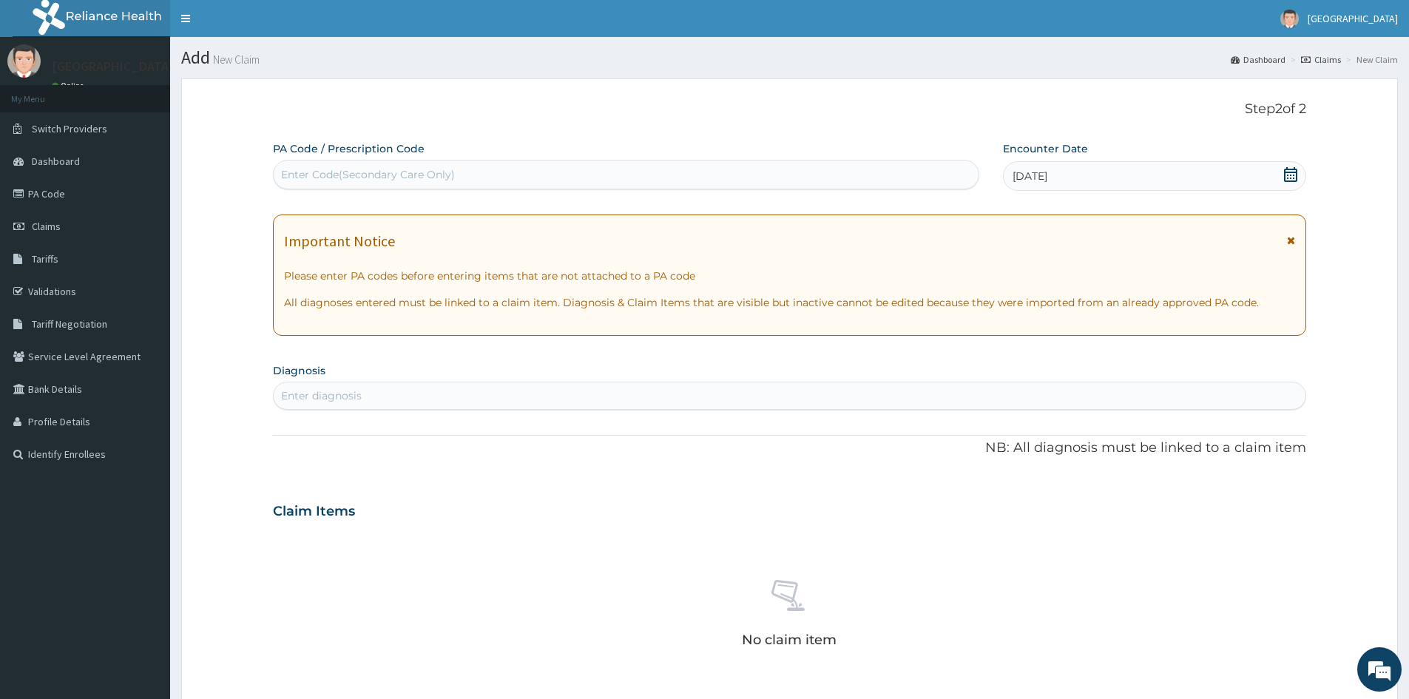
click at [321, 395] on div "Enter diagnosis" at bounding box center [321, 395] width 81 height 15
type input "[MEDICAL_DATA]"
click at [336, 433] on h4 "[MEDICAL_DATA]" at bounding box center [328, 429] width 92 height 11
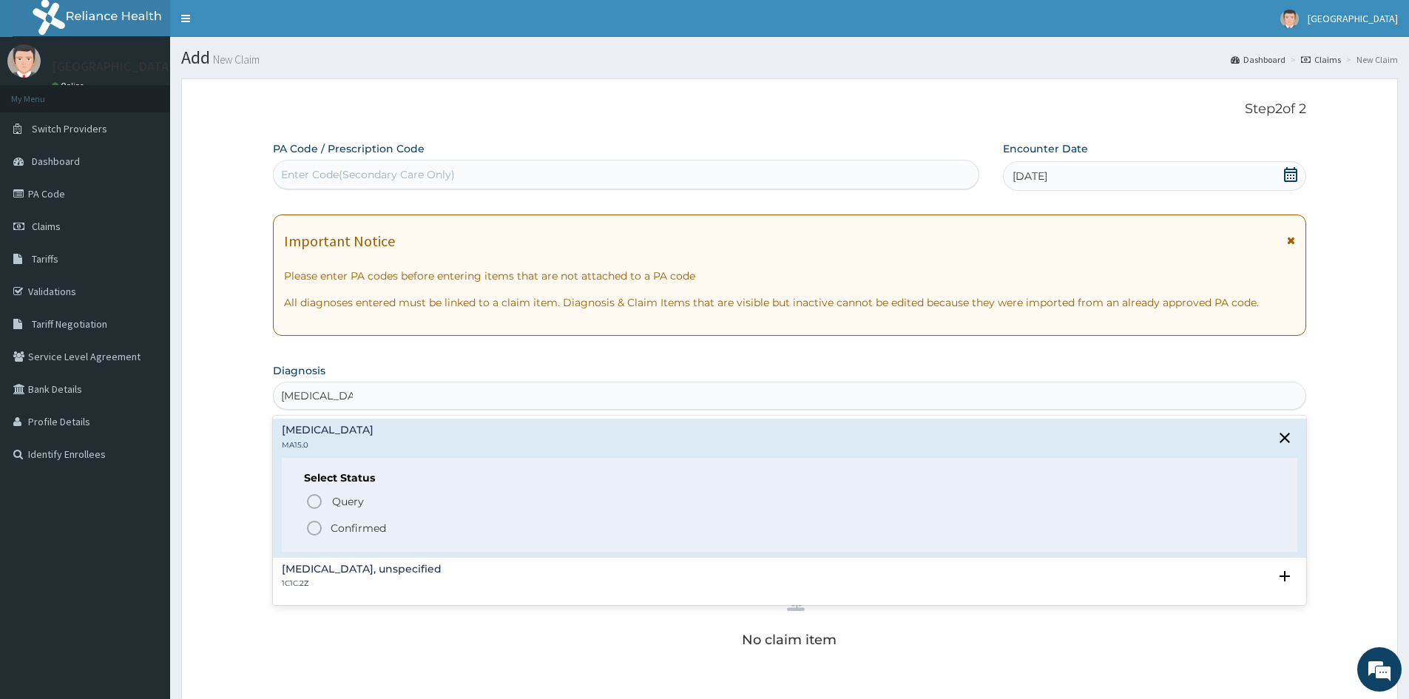
click at [307, 525] on icon "status option filled" at bounding box center [314, 528] width 18 height 18
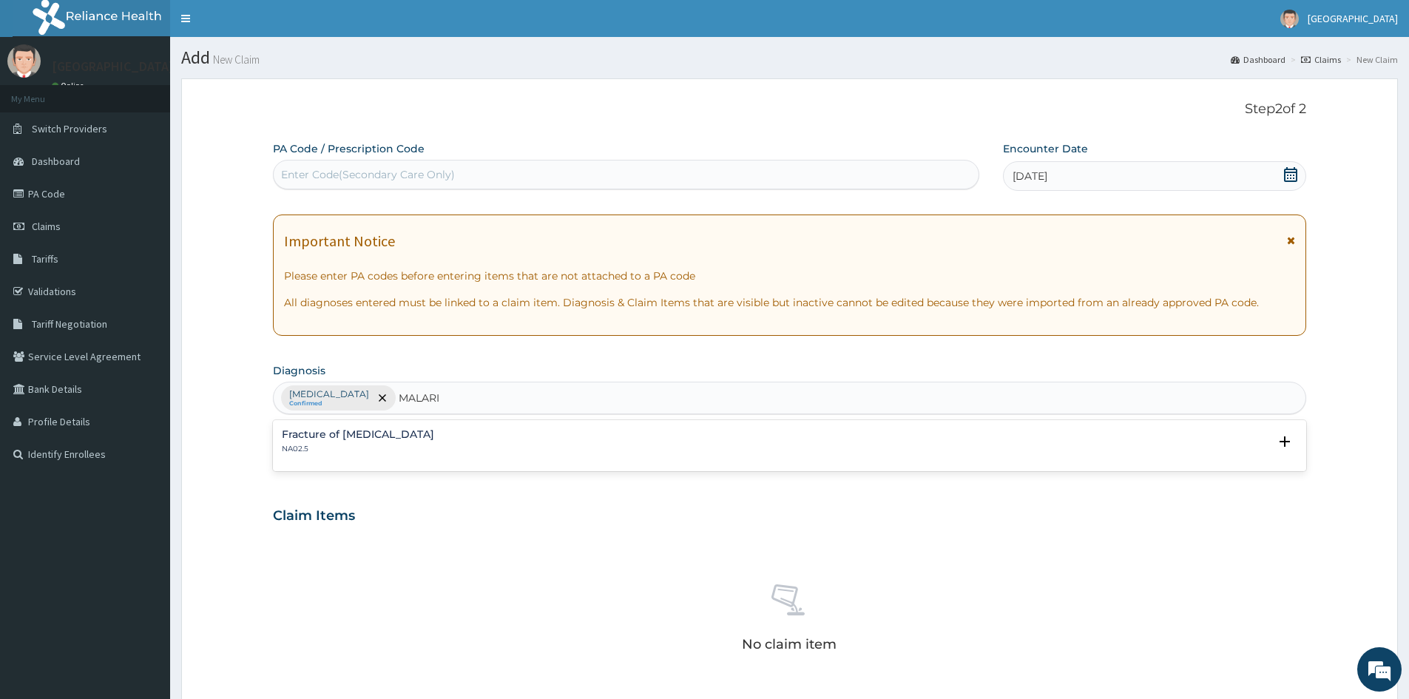
type input "[MEDICAL_DATA]"
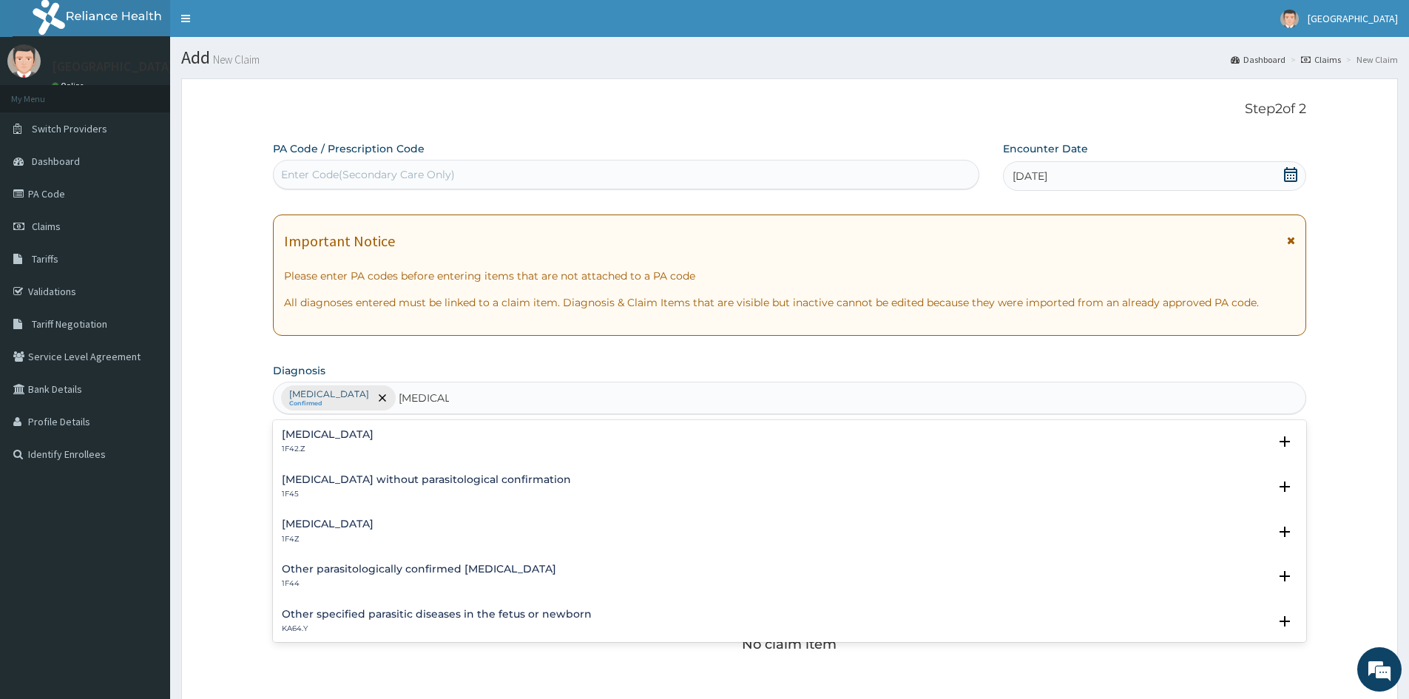
click at [300, 527] on h4 "[MEDICAL_DATA]" at bounding box center [328, 523] width 92 height 11
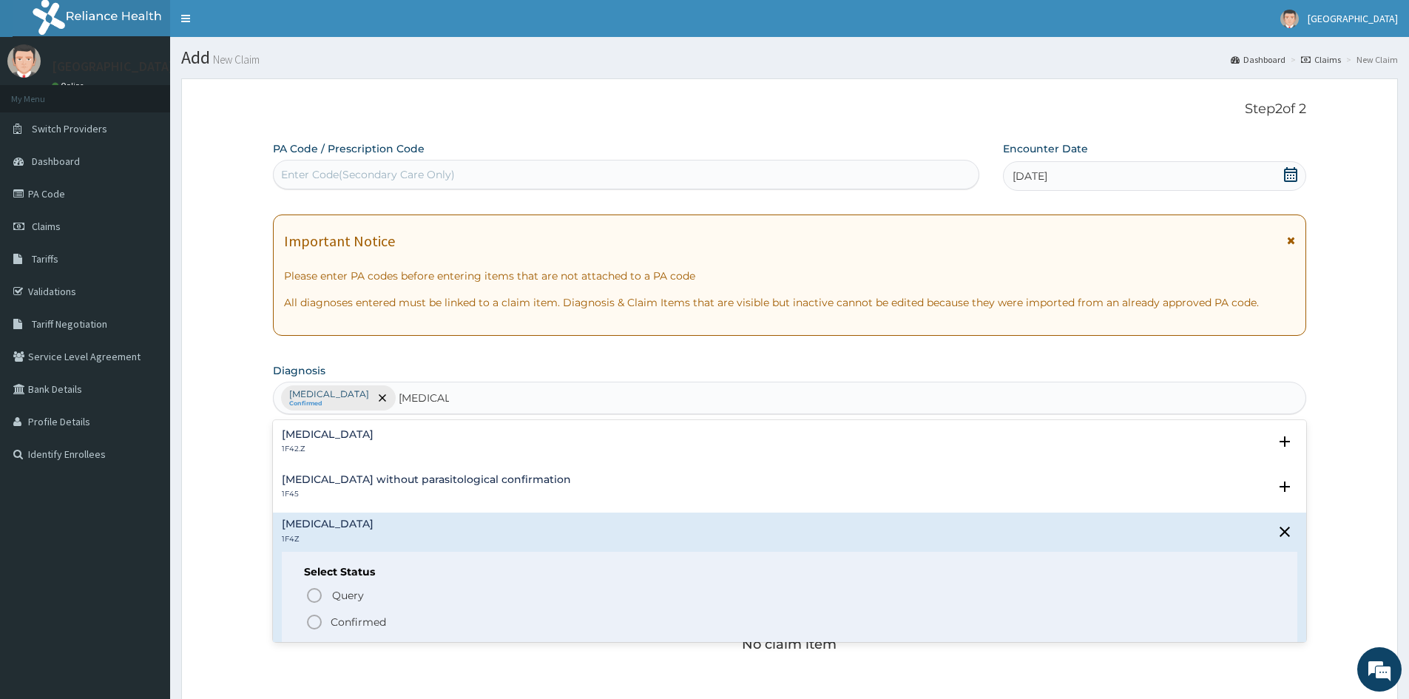
click at [311, 620] on icon "status option filled" at bounding box center [314, 622] width 18 height 18
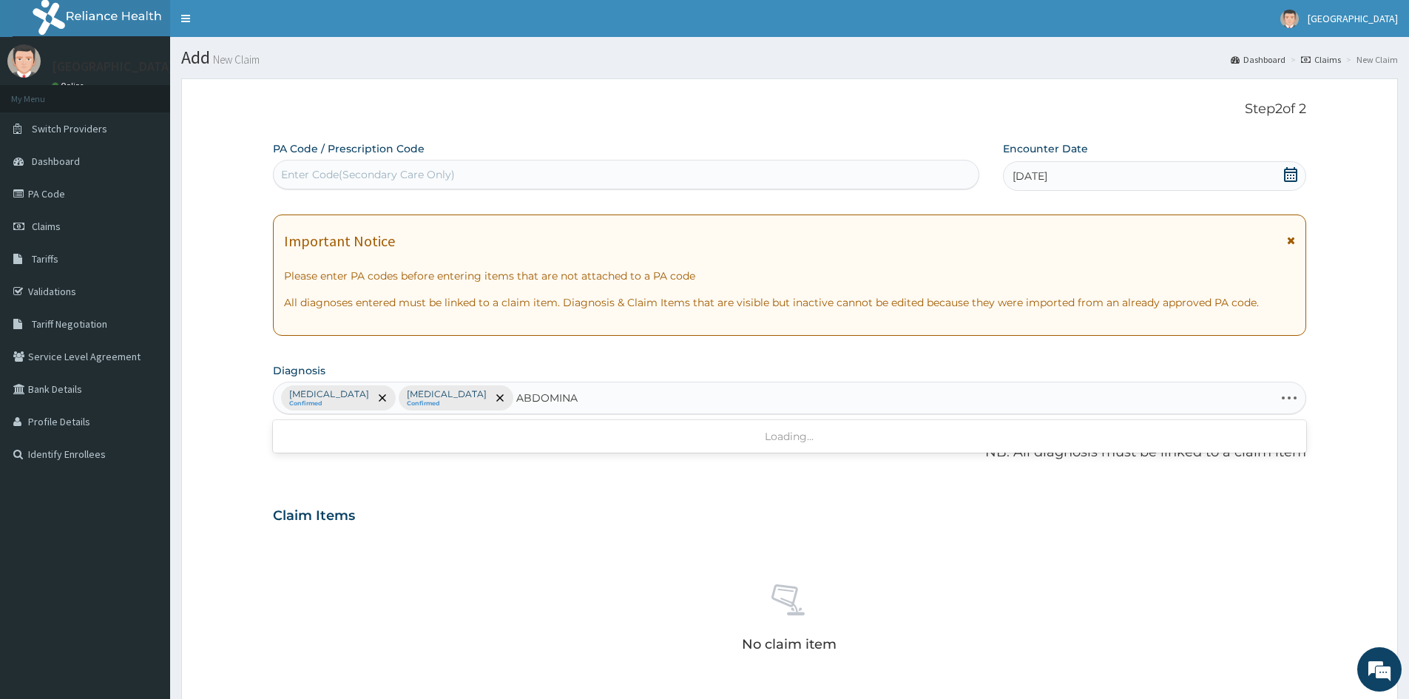
type input "ABDOMINAL"
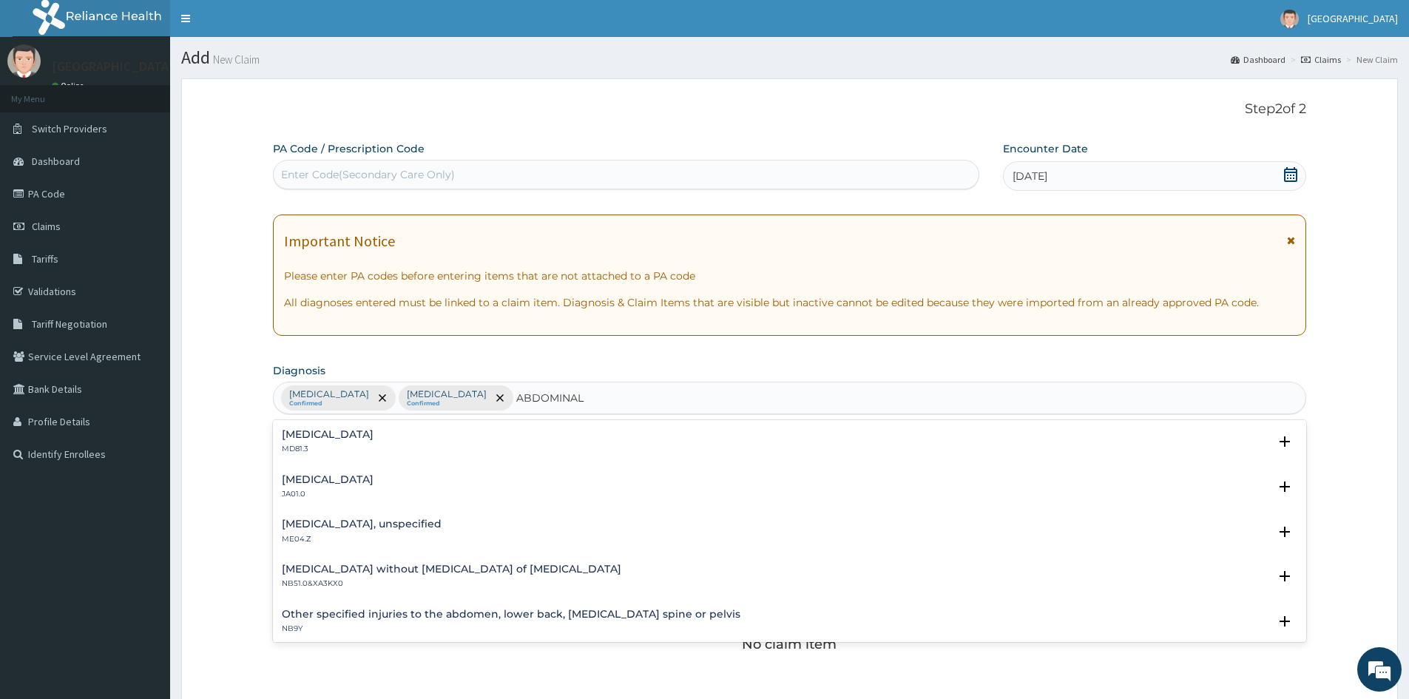
click at [301, 481] on h4 "[MEDICAL_DATA]" at bounding box center [328, 479] width 92 height 11
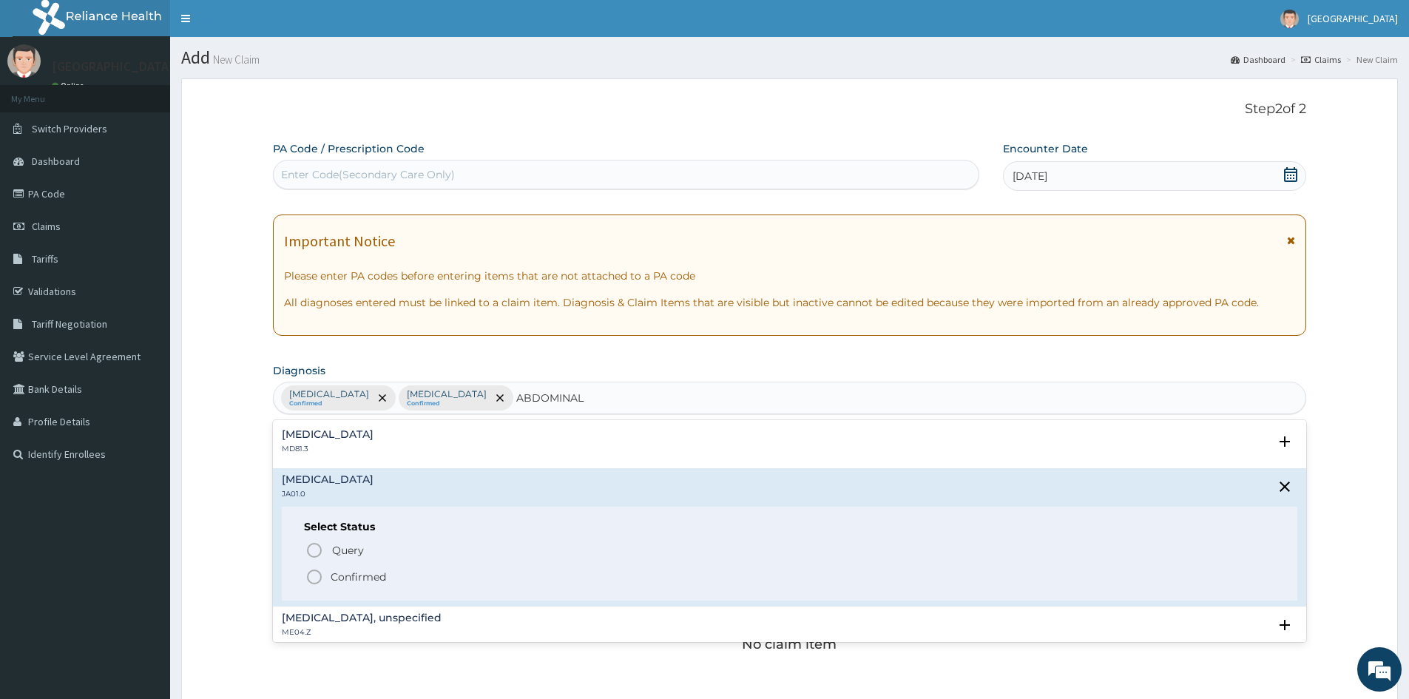
click at [314, 570] on circle "status option filled" at bounding box center [314, 576] width 13 height 13
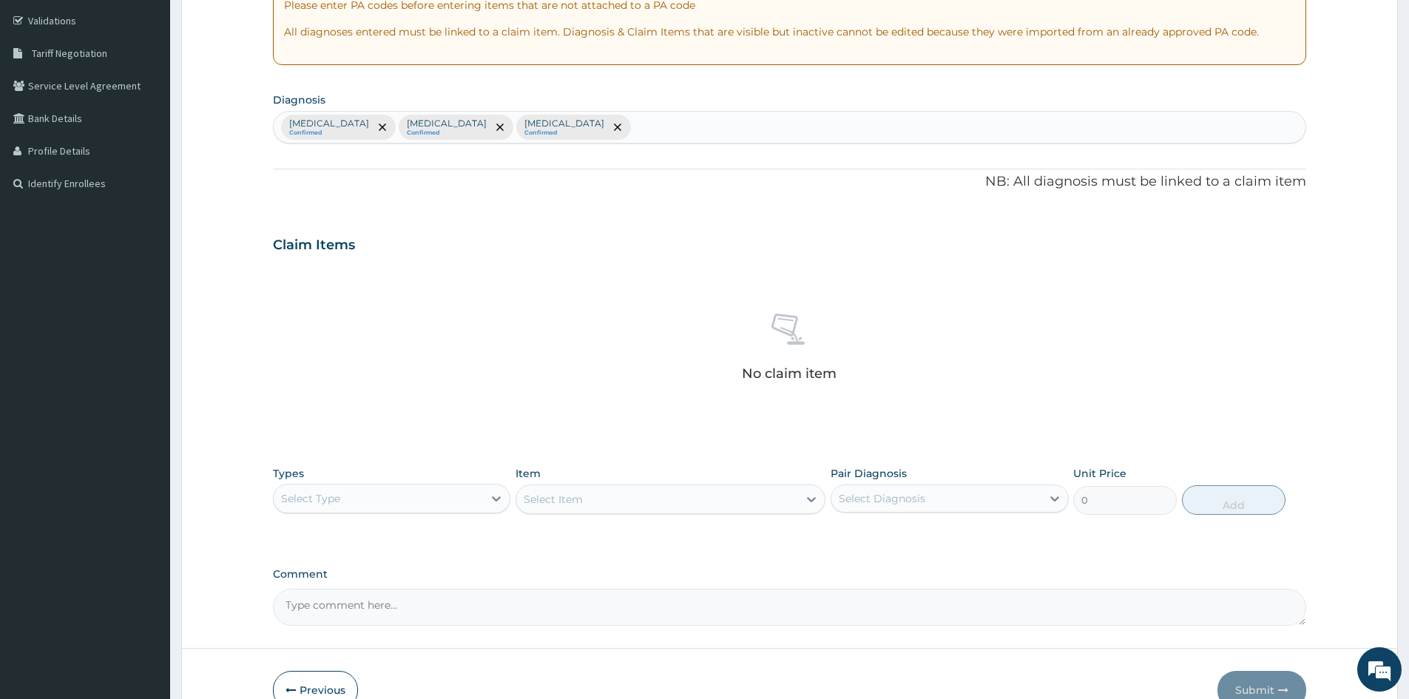
scroll to position [353, 0]
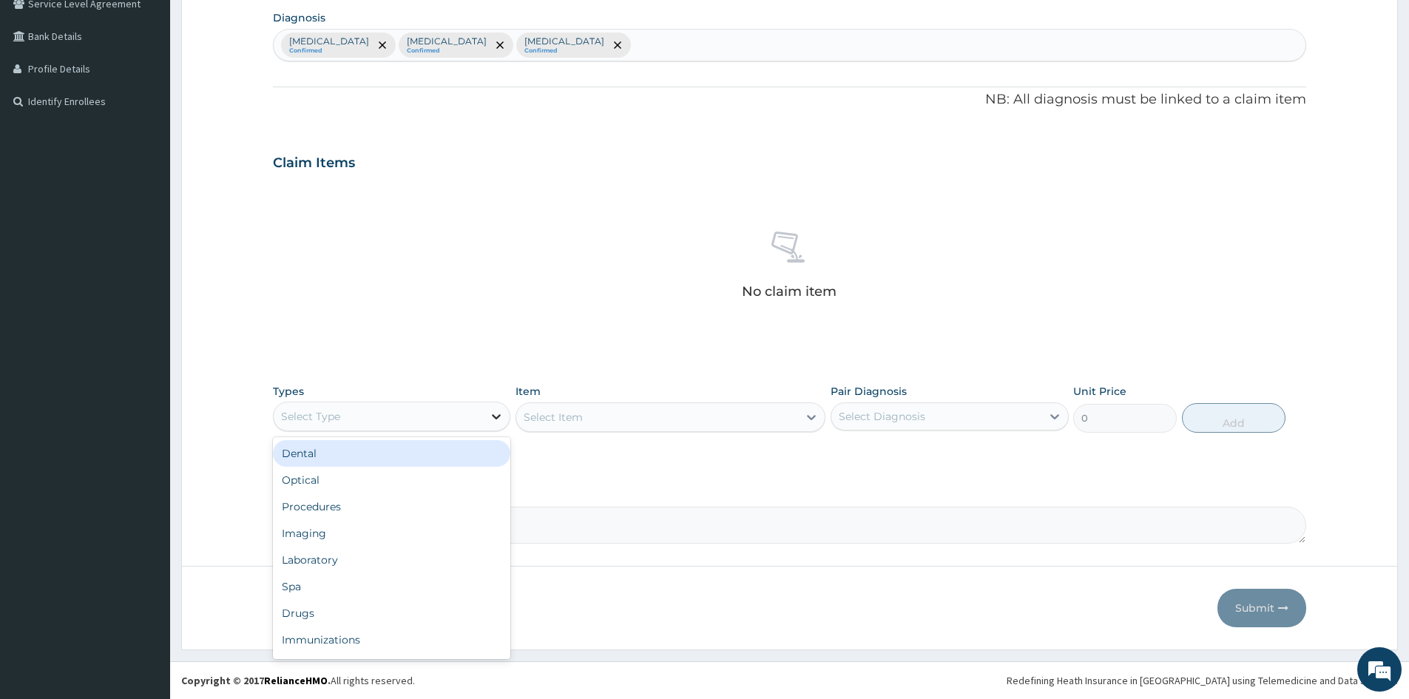
click at [497, 418] on icon at bounding box center [497, 416] width 9 height 5
drag, startPoint x: 355, startPoint y: 509, endPoint x: 598, endPoint y: 449, distance: 249.8
click at [376, 500] on div "Procedures" at bounding box center [391, 506] width 237 height 27
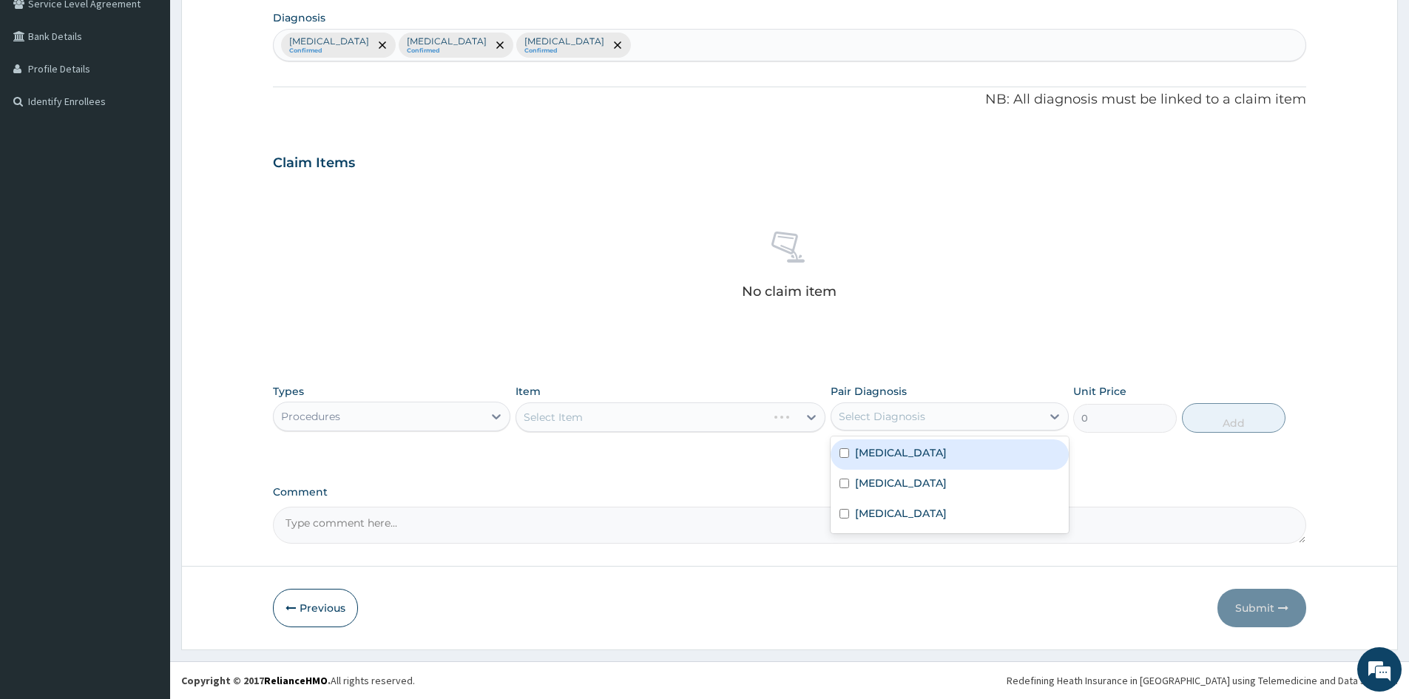
click at [918, 417] on div "Select Diagnosis" at bounding box center [882, 416] width 87 height 15
drag, startPoint x: 845, startPoint y: 447, endPoint x: 842, endPoint y: 486, distance: 38.6
click at [845, 450] on div "[MEDICAL_DATA]" at bounding box center [948, 454] width 237 height 30
checkbox input "true"
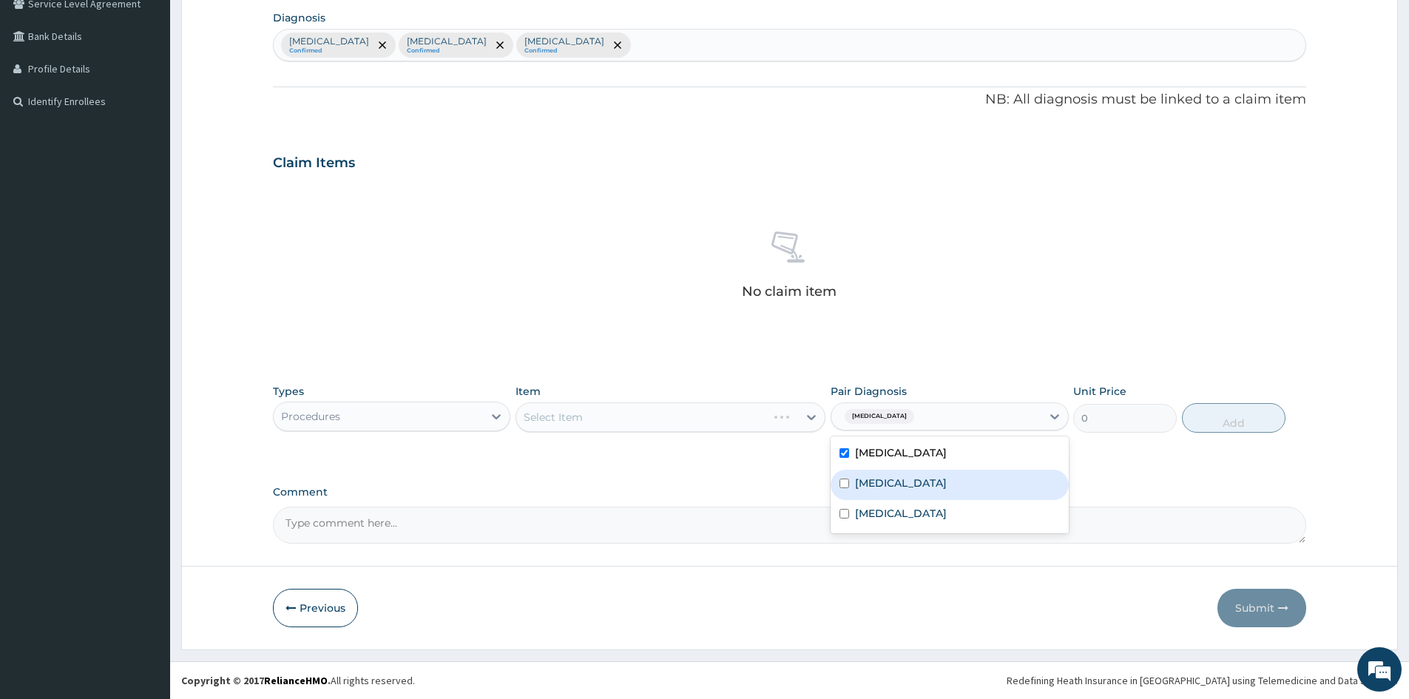
drag, startPoint x: 840, startPoint y: 485, endPoint x: 853, endPoint y: 507, distance: 25.5
click at [841, 485] on input "checkbox" at bounding box center [844, 483] width 10 height 10
checkbox input "true"
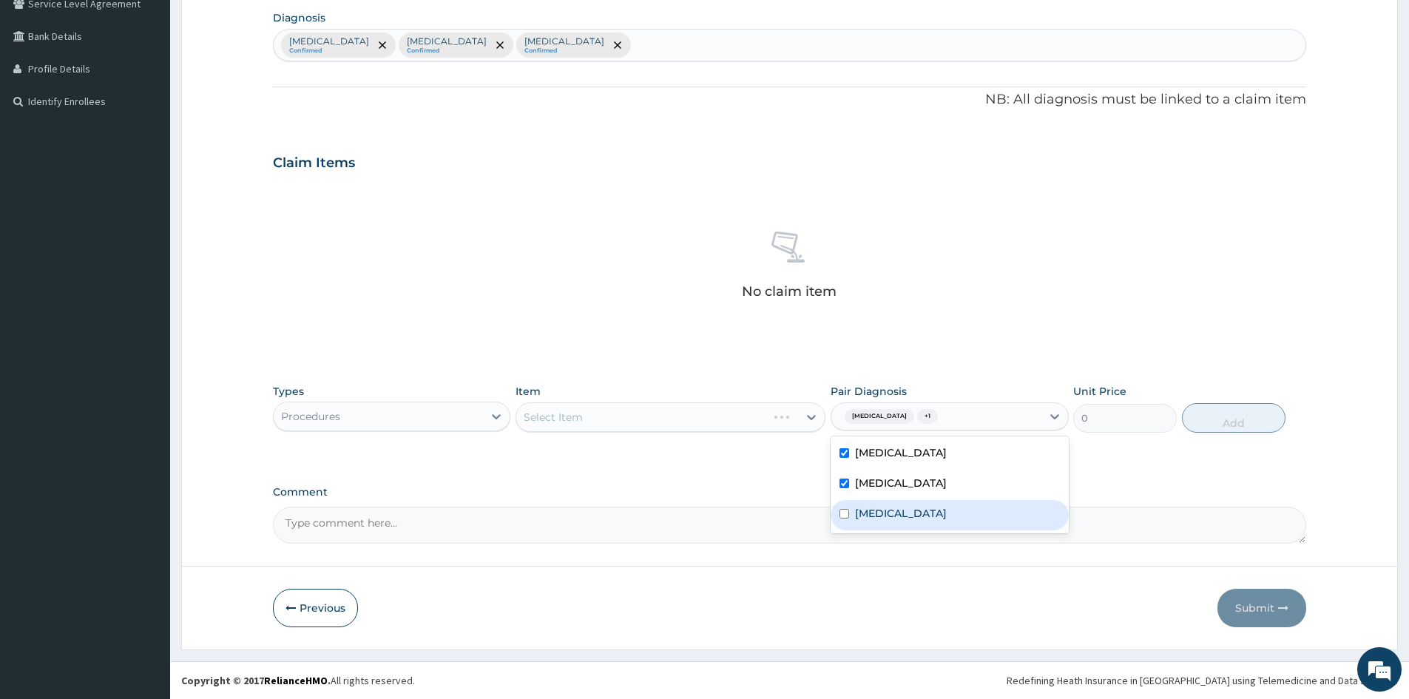
click at [848, 514] on input "checkbox" at bounding box center [844, 514] width 10 height 10
checkbox input "true"
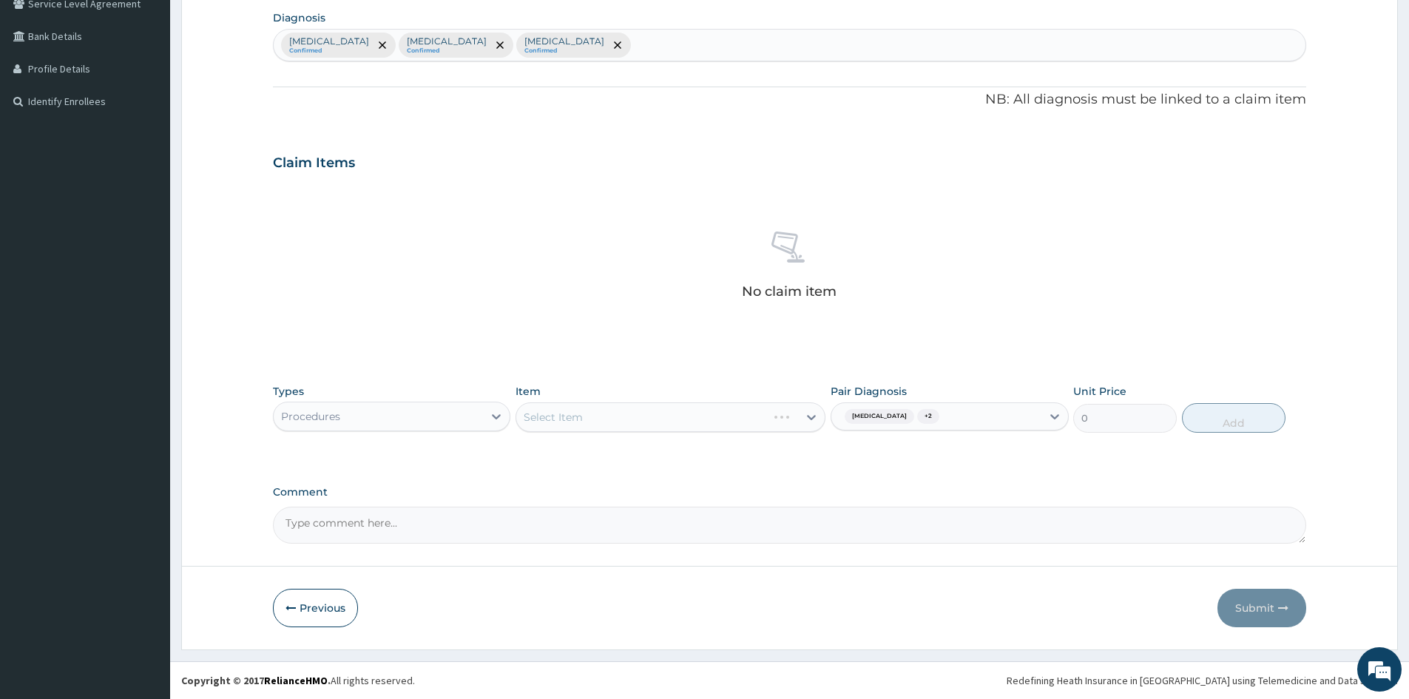
click at [748, 415] on div "Select Item" at bounding box center [670, 417] width 310 height 30
click at [764, 416] on div "Select Item" at bounding box center [670, 417] width 310 height 30
click at [764, 416] on div "Select Item" at bounding box center [657, 417] width 282 height 24
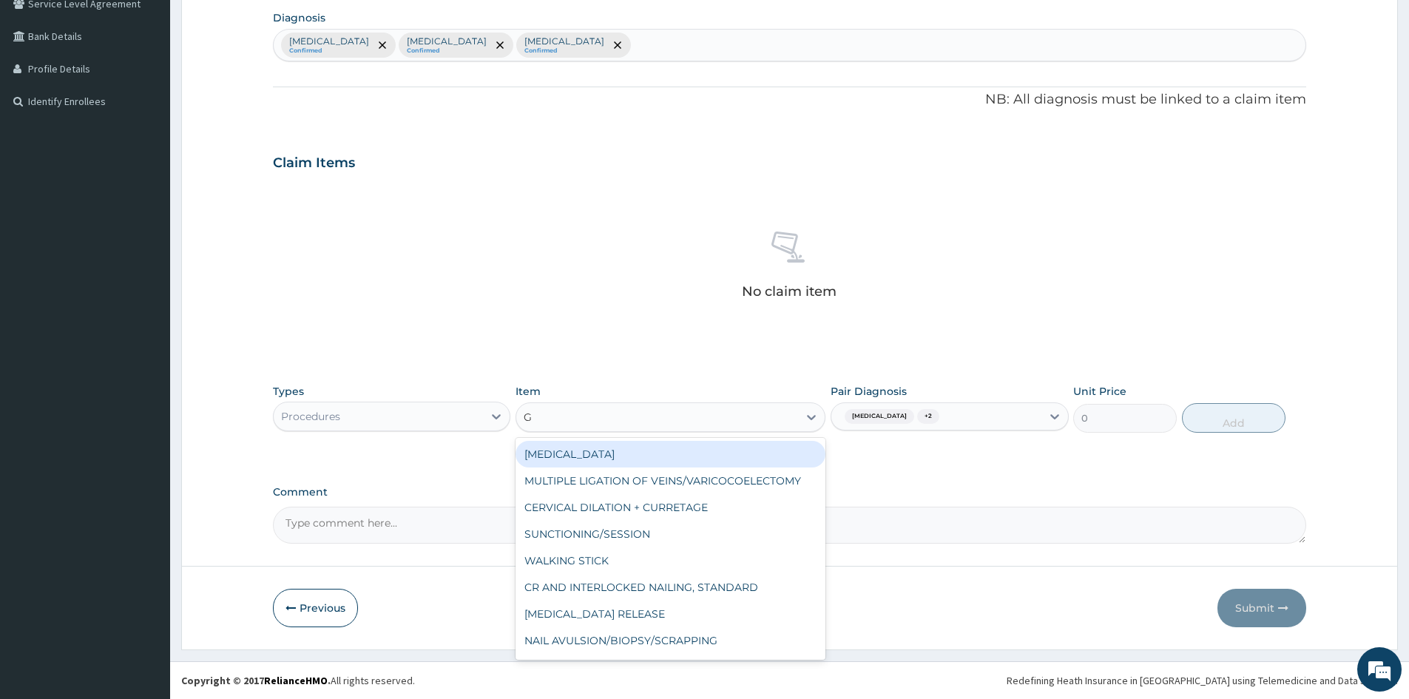
type input "GP"
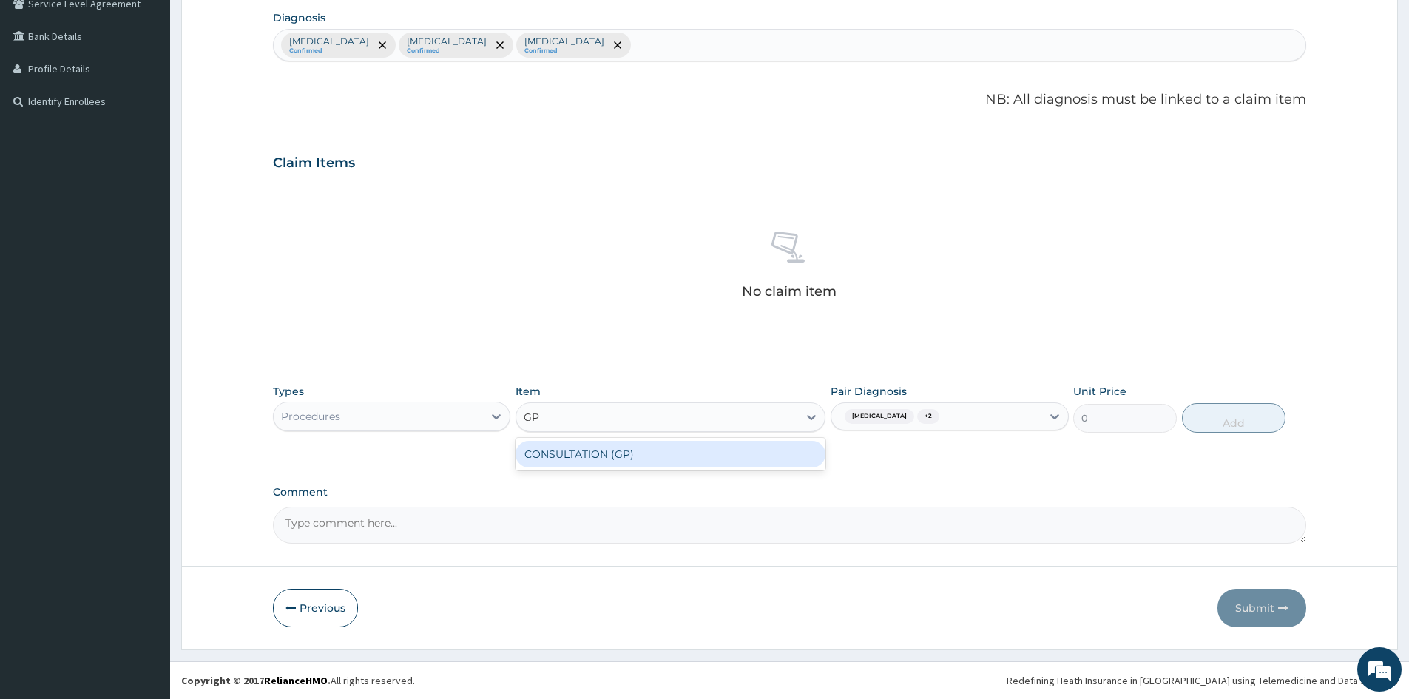
drag, startPoint x: 746, startPoint y: 445, endPoint x: 758, endPoint y: 456, distance: 16.2
click at [746, 447] on div "CONSULTATION (GP)" at bounding box center [670, 454] width 310 height 27
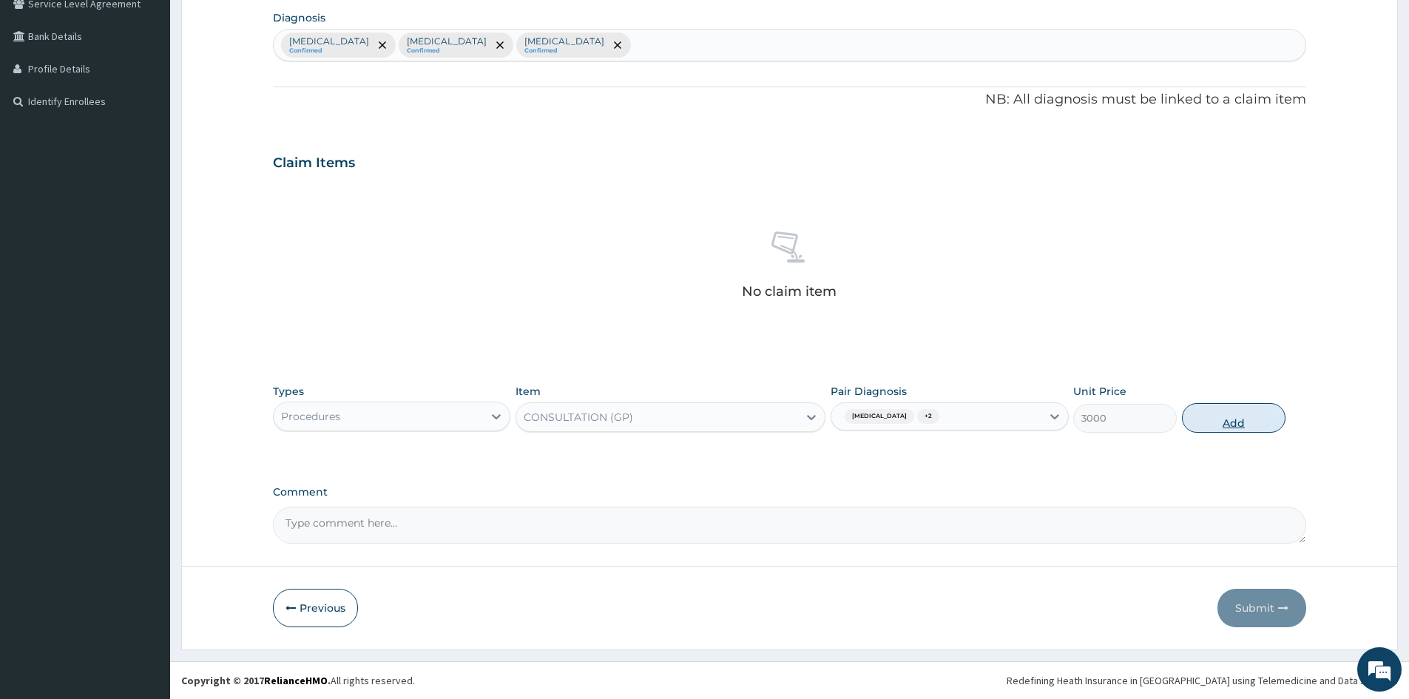
click at [1237, 411] on button "Add" at bounding box center [1234, 418] width 104 height 30
type input "0"
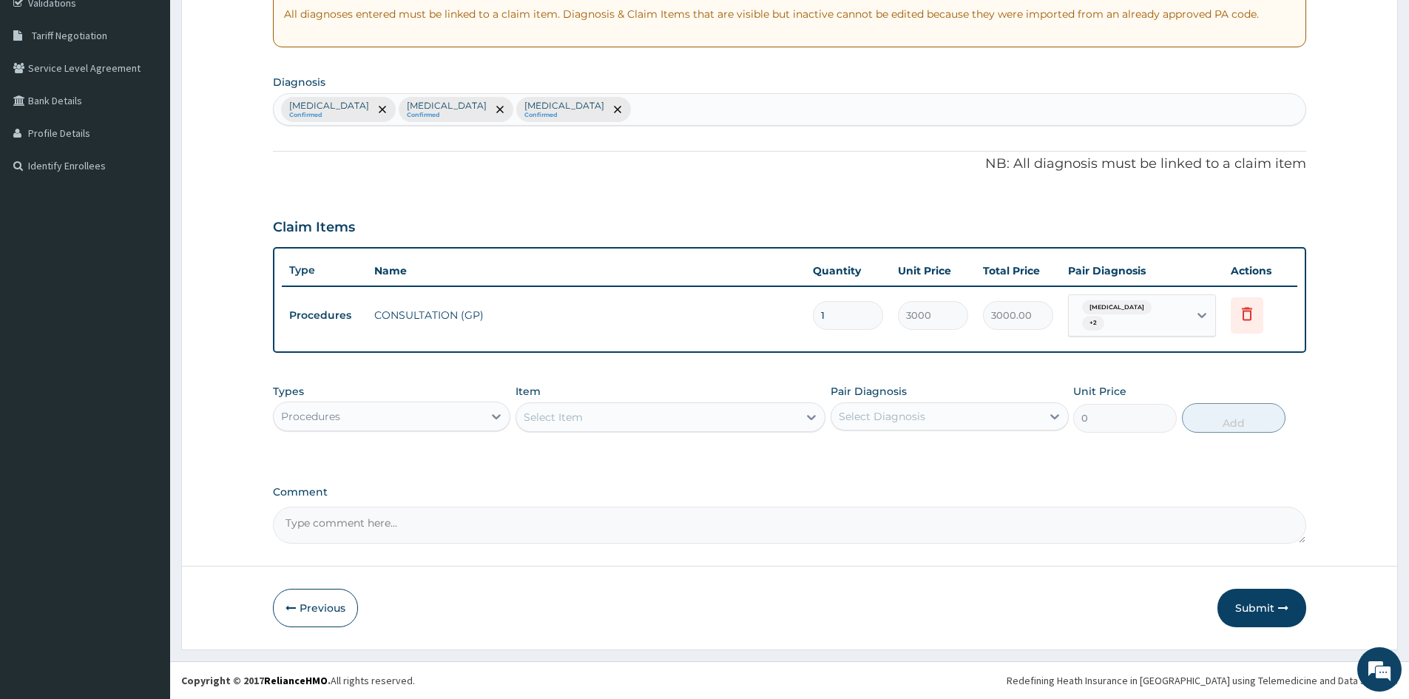
scroll to position [282, 0]
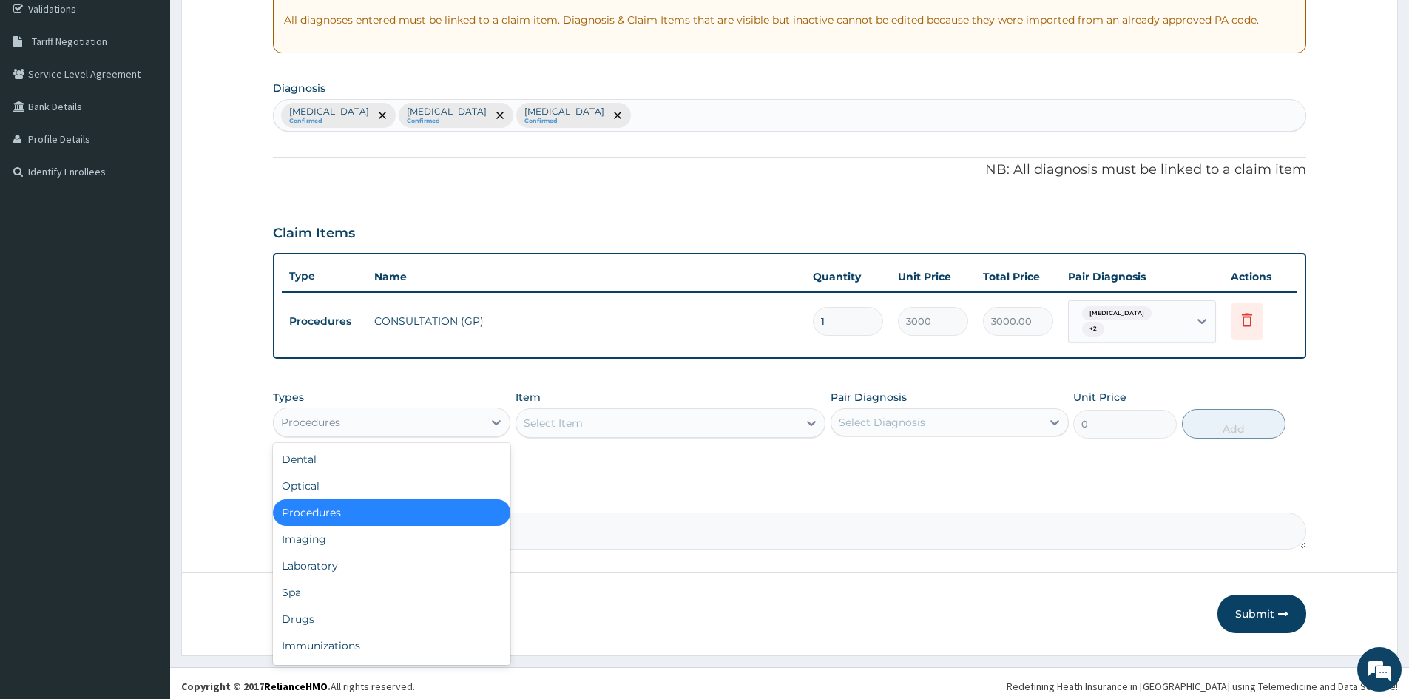
click at [479, 420] on div "Procedures" at bounding box center [378, 422] width 209 height 24
drag, startPoint x: 347, startPoint y: 561, endPoint x: 684, endPoint y: 427, distance: 363.1
click at [348, 562] on div "Laboratory" at bounding box center [391, 565] width 237 height 27
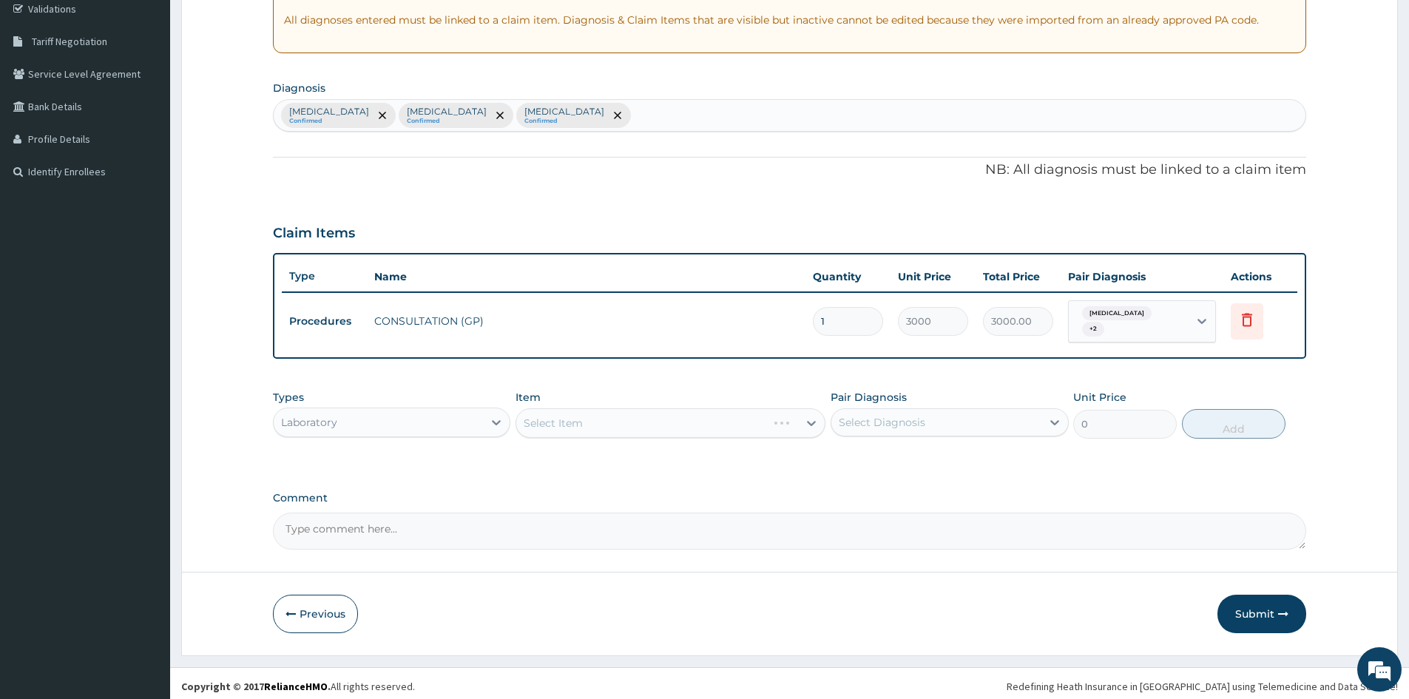
drag, startPoint x: 802, startPoint y: 417, endPoint x: 794, endPoint y: 417, distance: 8.1
click at [802, 417] on div "Select Item" at bounding box center [670, 423] width 310 height 30
click at [813, 417] on div "Select Item" at bounding box center [670, 423] width 310 height 30
click at [872, 419] on div "Select Diagnosis" at bounding box center [882, 422] width 87 height 15
click at [849, 455] on input "checkbox" at bounding box center [844, 460] width 10 height 10
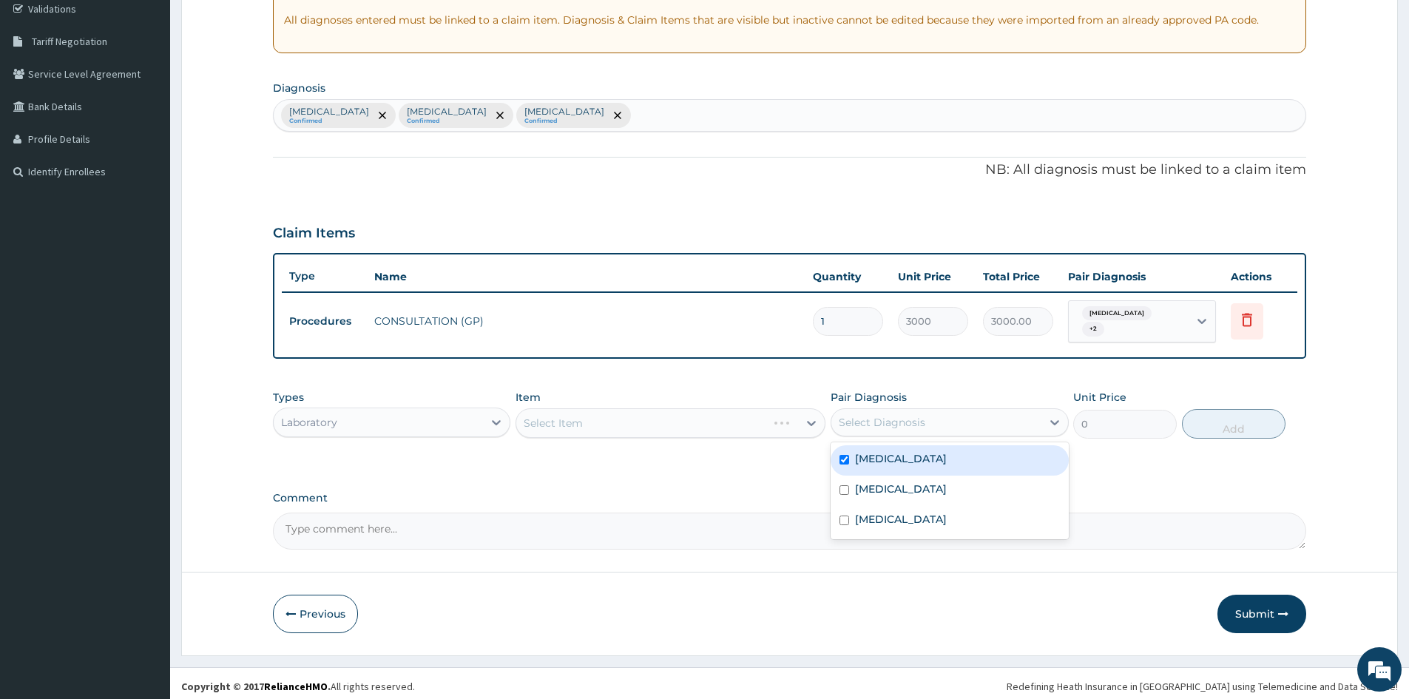
checkbox input "true"
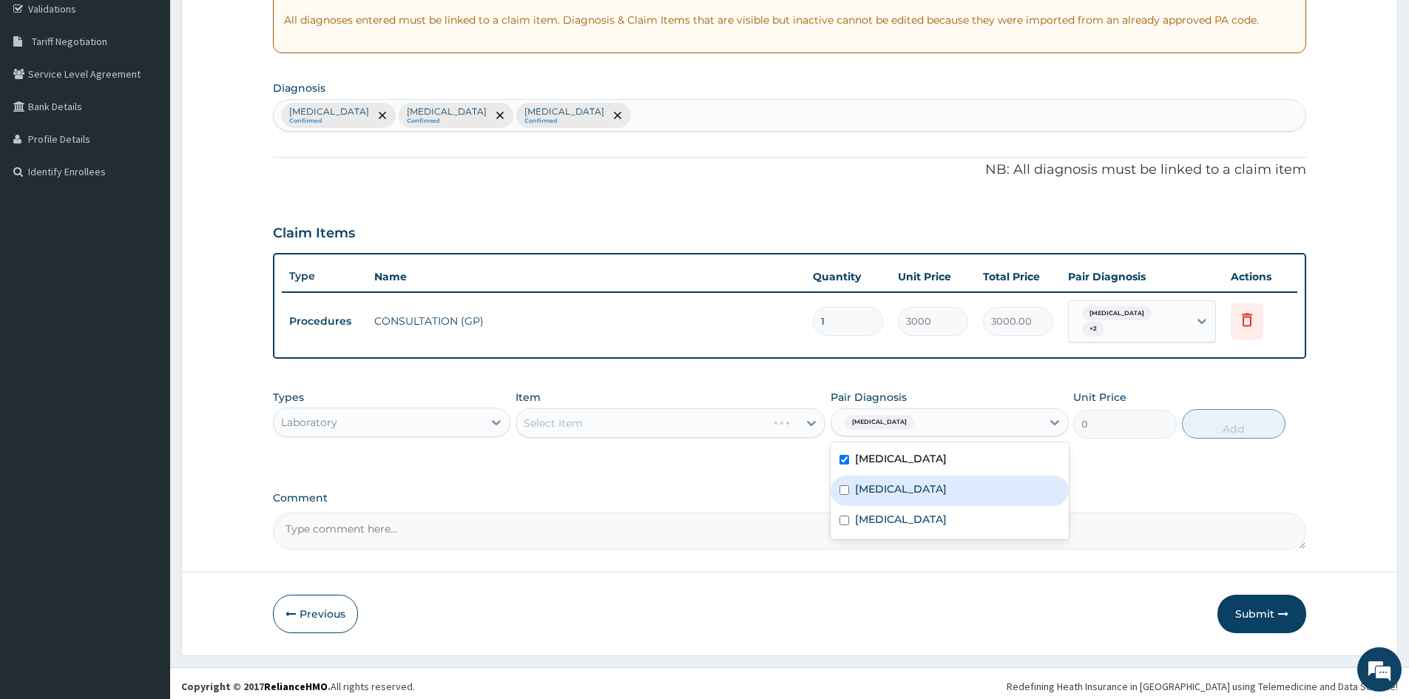
click at [842, 485] on input "checkbox" at bounding box center [844, 490] width 10 height 10
checkbox input "true"
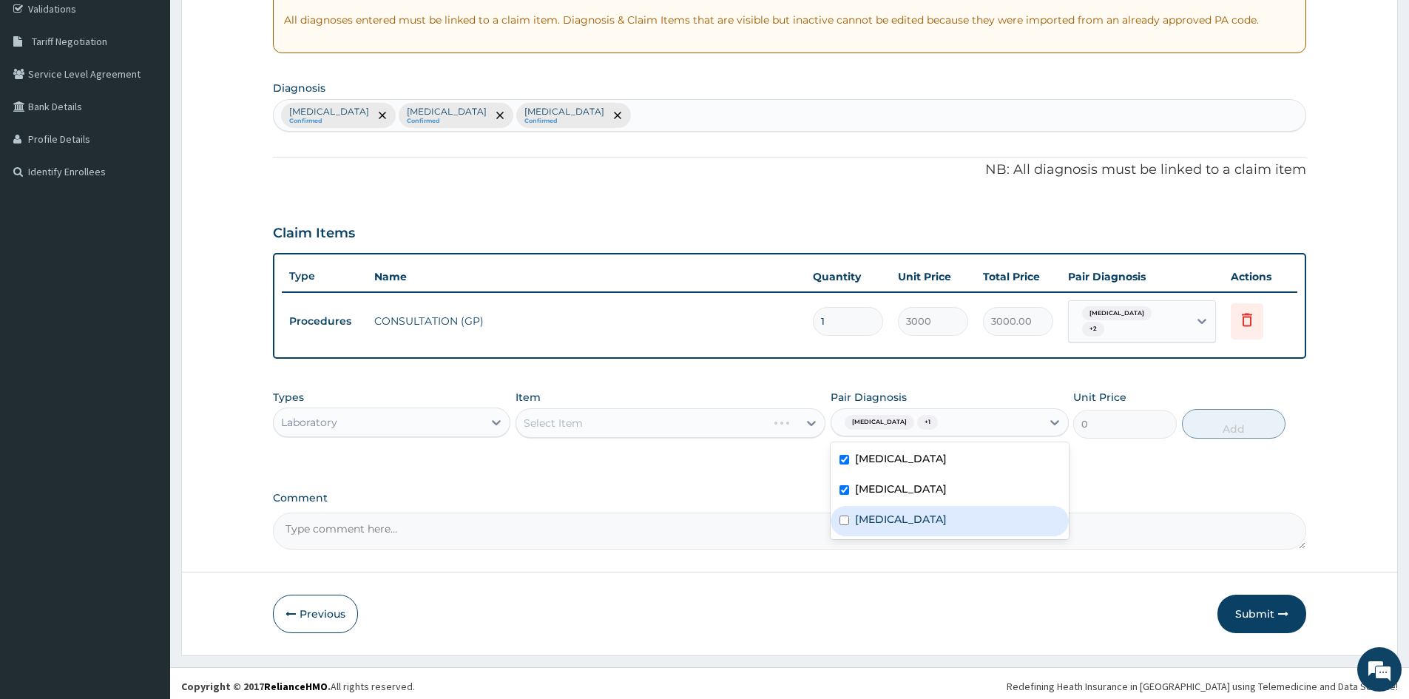
click at [843, 515] on input "checkbox" at bounding box center [844, 520] width 10 height 10
checkbox input "true"
click at [762, 416] on div "Select Item" at bounding box center [670, 423] width 310 height 30
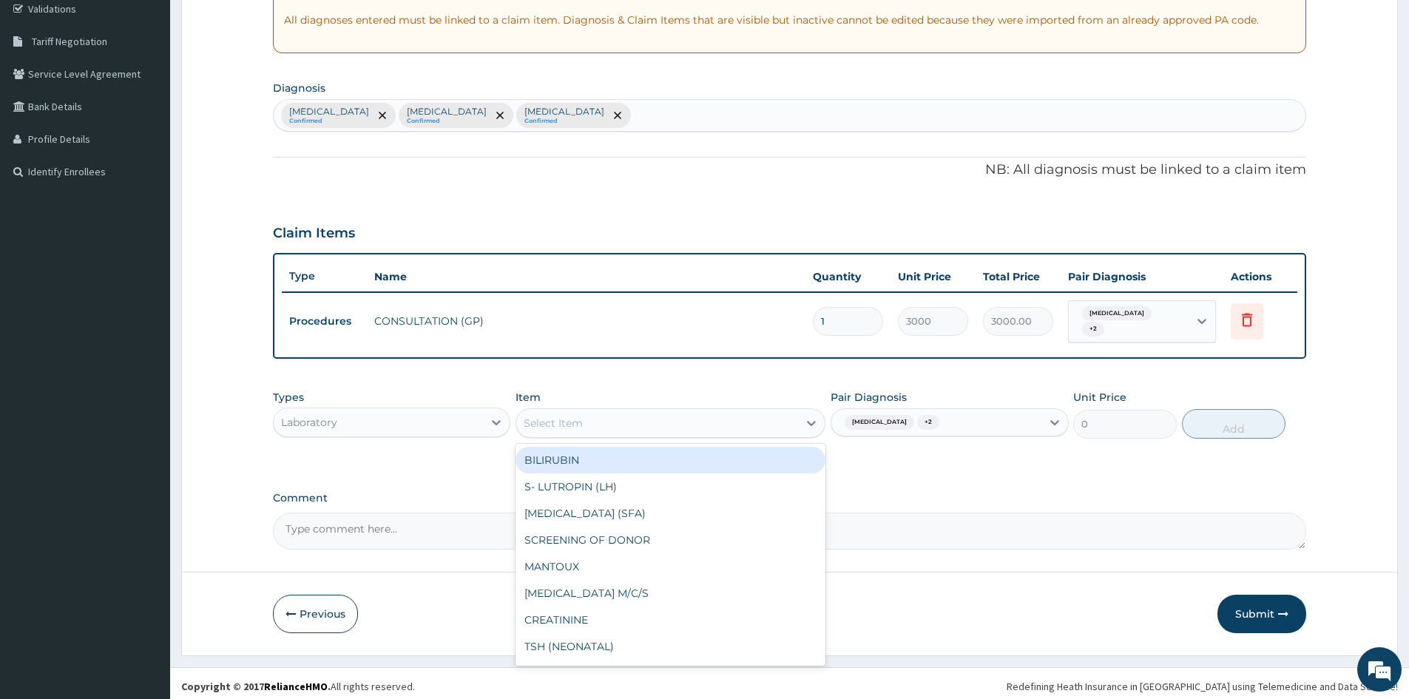
click at [774, 414] on div "Select Item" at bounding box center [657, 423] width 282 height 24
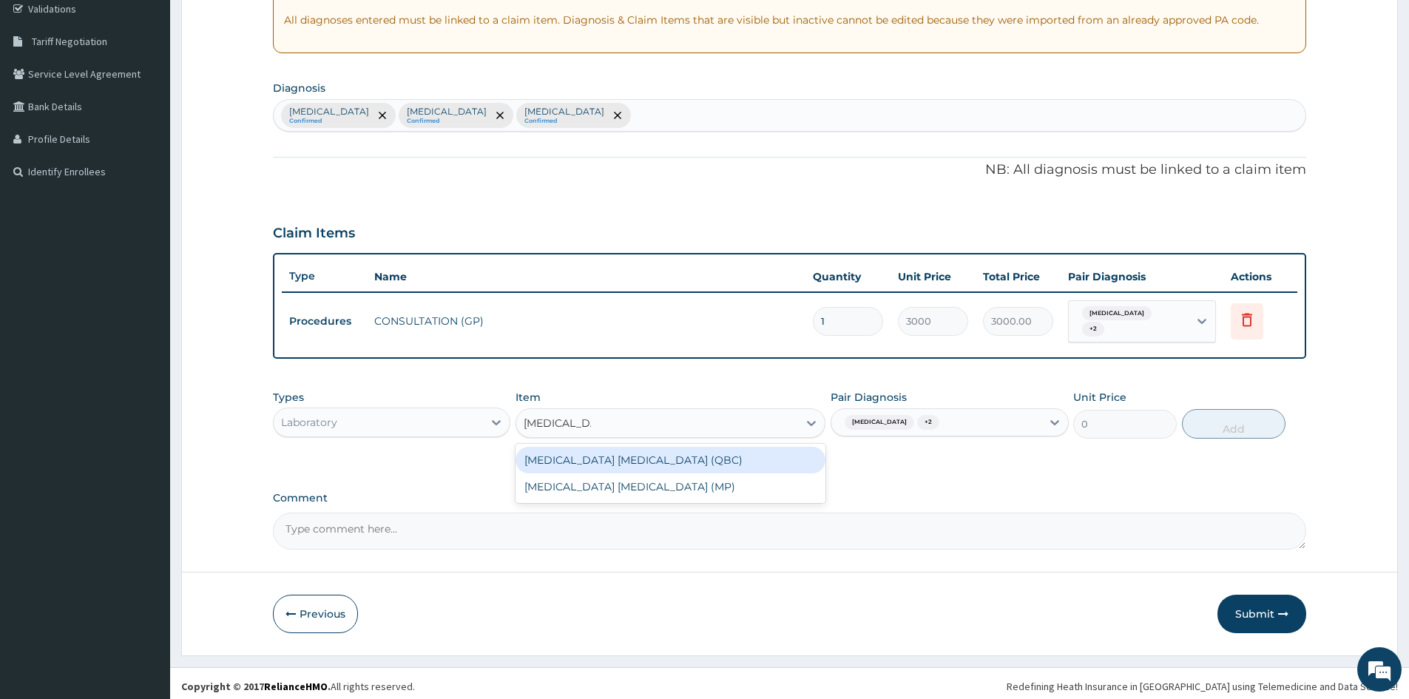
type input "[MEDICAL_DATA] PARA"
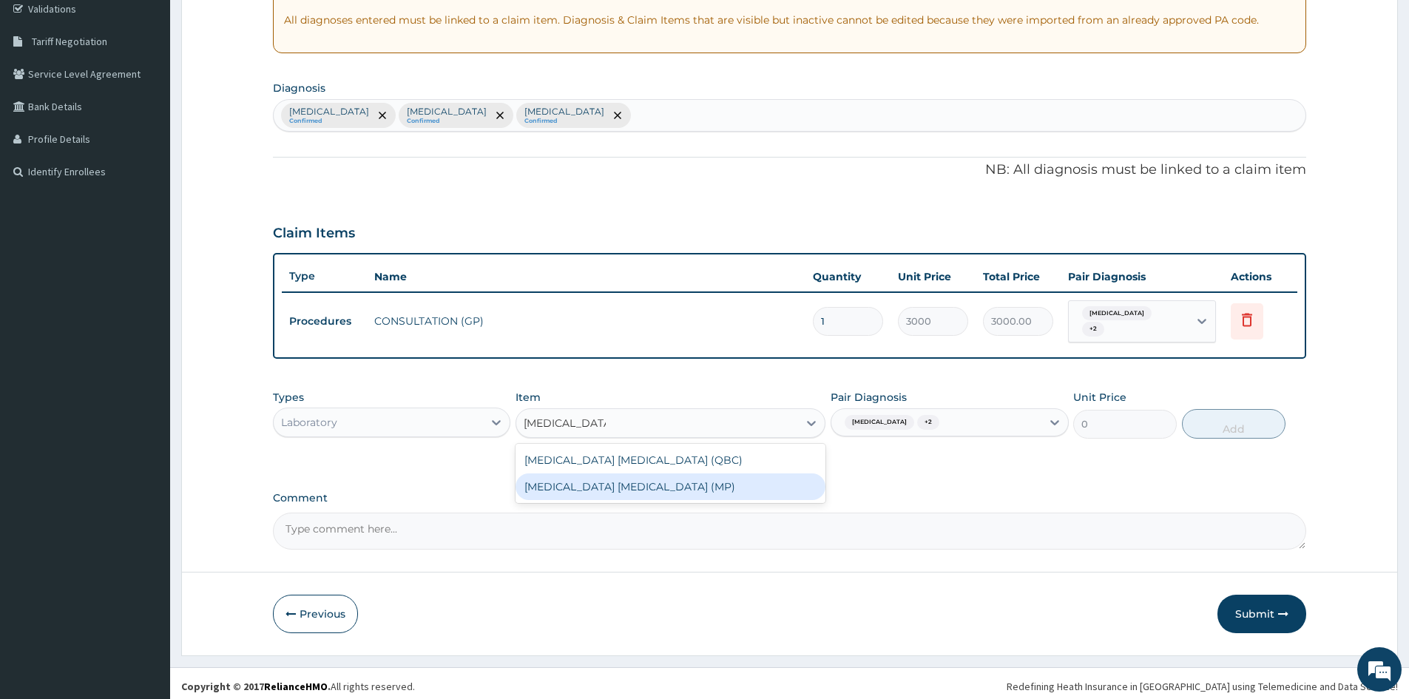
click at [637, 479] on div "[MEDICAL_DATA] [MEDICAL_DATA] (MP)" at bounding box center [670, 486] width 310 height 27
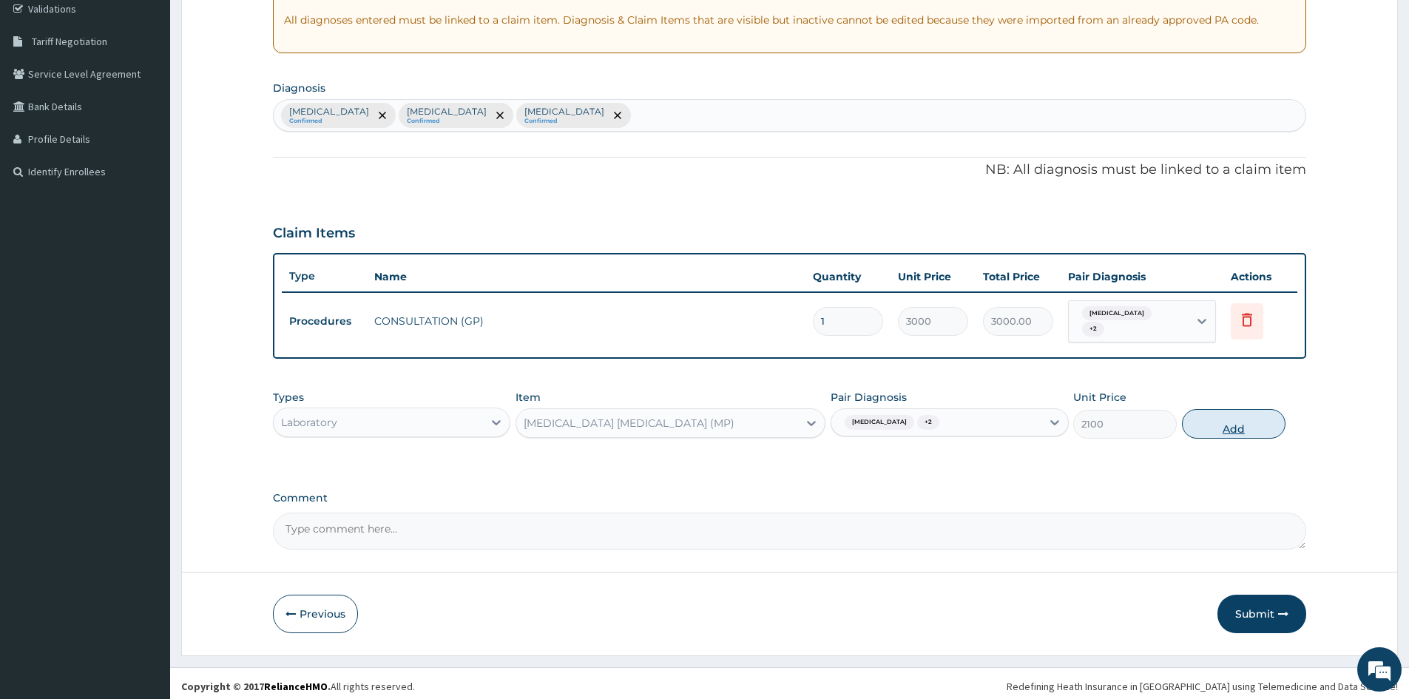
click at [1239, 426] on button "Add" at bounding box center [1234, 424] width 104 height 30
type input "0"
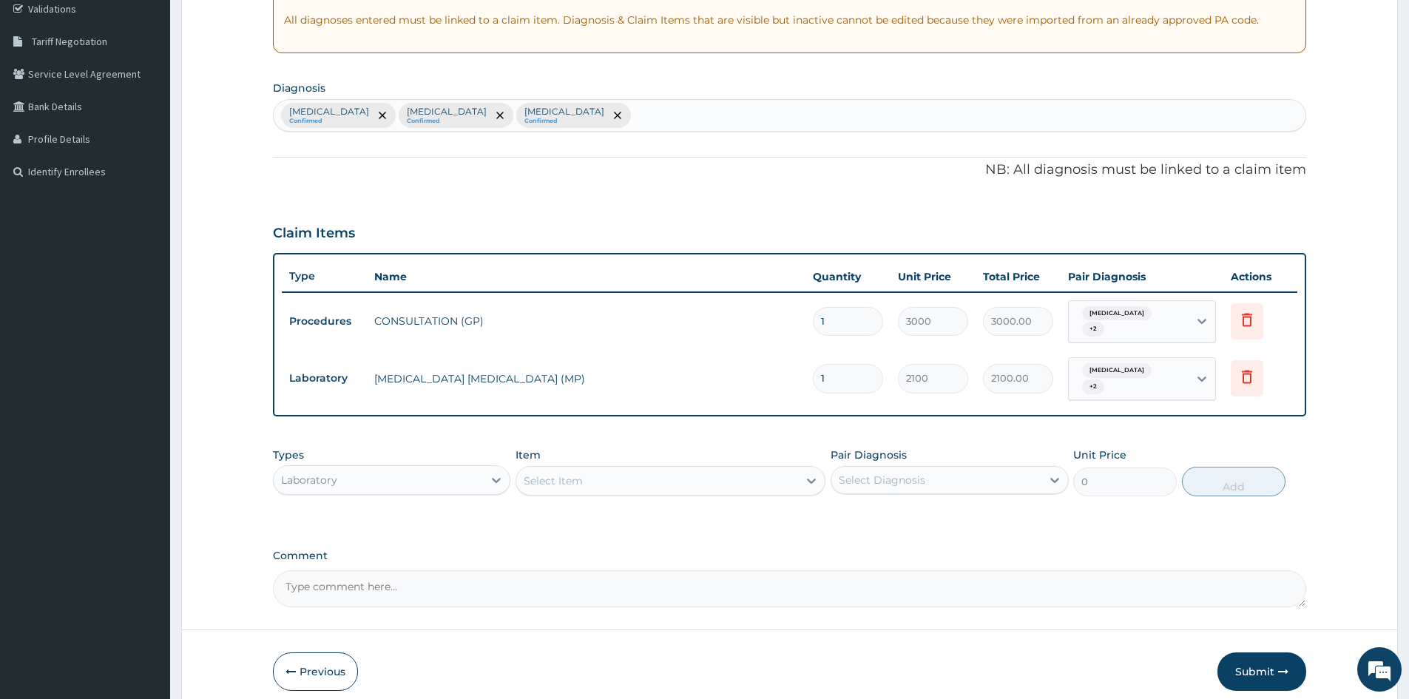
click at [700, 470] on div "Select Item" at bounding box center [657, 481] width 282 height 24
type input "FULL"
click at [690, 518] on div "[MEDICAL_DATA]" at bounding box center [670, 517] width 310 height 33
drag, startPoint x: 737, startPoint y: 508, endPoint x: 863, endPoint y: 478, distance: 129.3
click at [738, 508] on div "[MEDICAL_DATA]" at bounding box center [670, 517] width 310 height 27
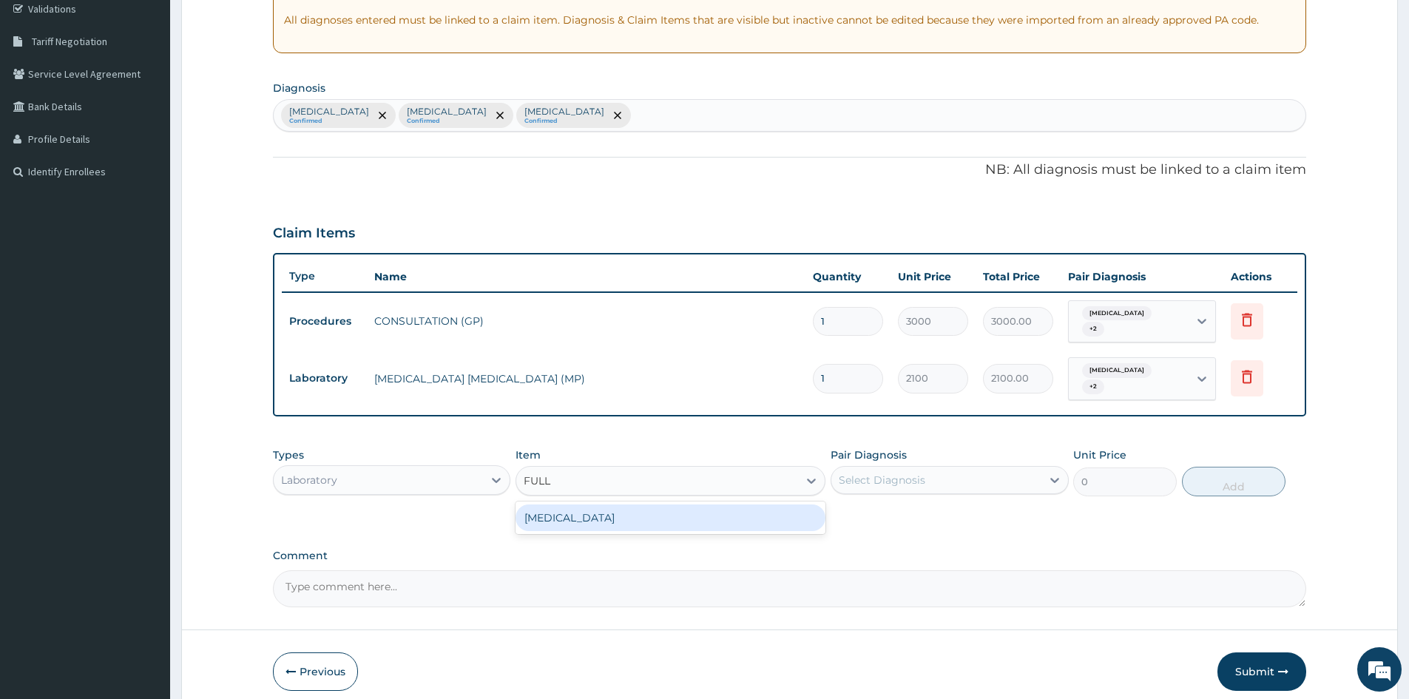
type input "3400"
click at [859, 473] on div "Select Diagnosis" at bounding box center [882, 480] width 87 height 15
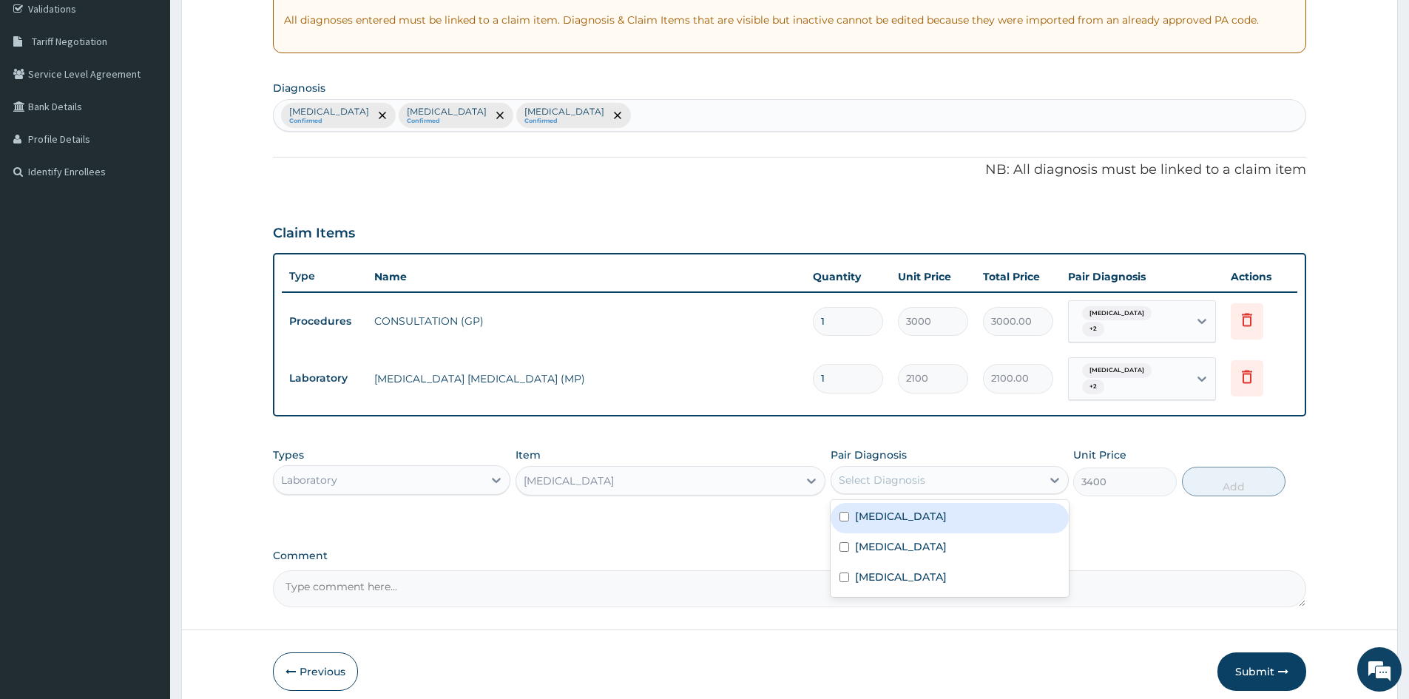
click at [843, 512] on input "checkbox" at bounding box center [844, 517] width 10 height 10
checkbox input "true"
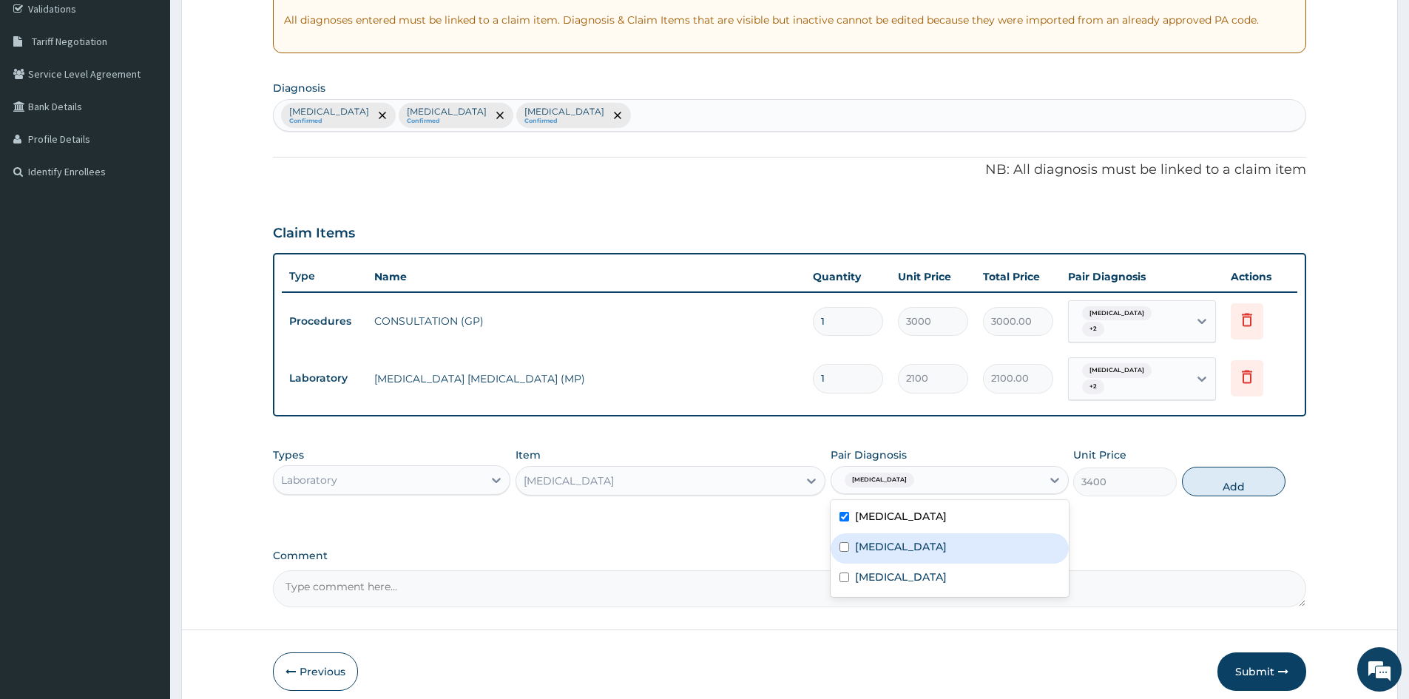
click at [840, 542] on input "checkbox" at bounding box center [844, 547] width 10 height 10
checkbox input "true"
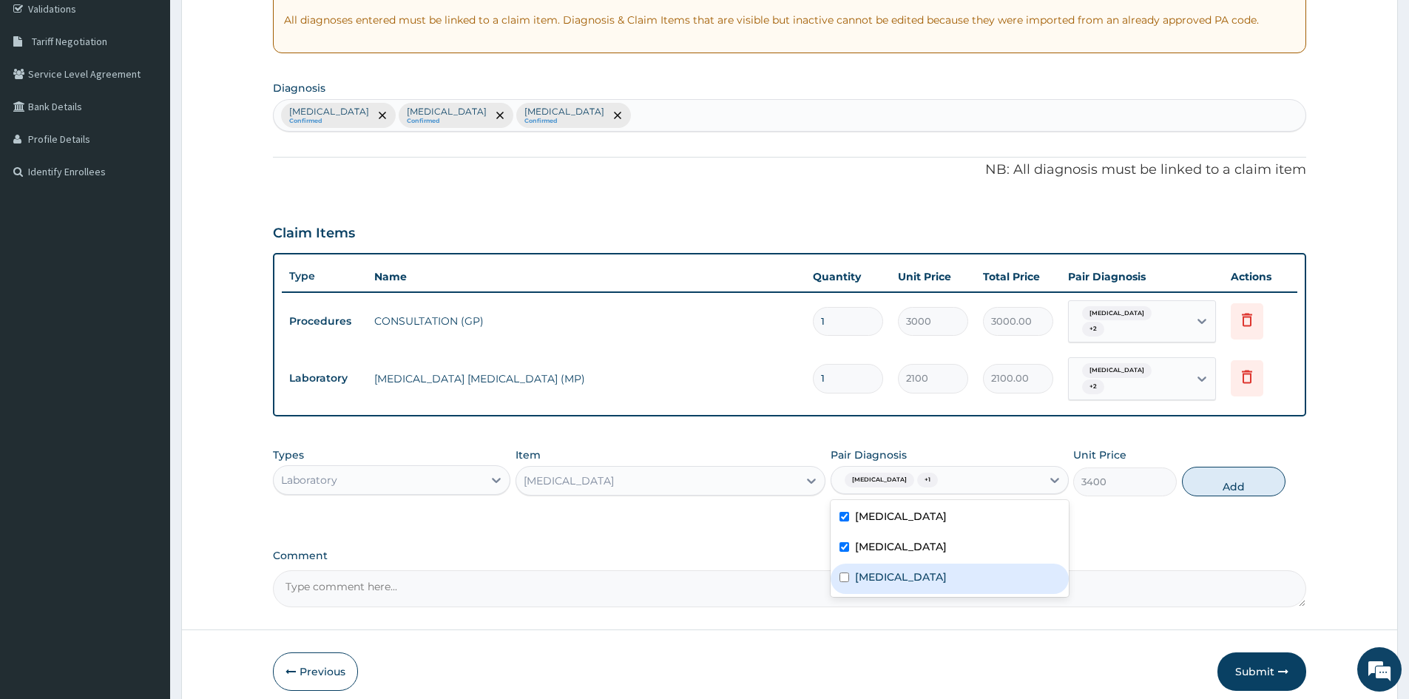
drag, startPoint x: 842, startPoint y: 562, endPoint x: 889, endPoint y: 557, distance: 47.6
click at [846, 572] on input "checkbox" at bounding box center [844, 577] width 10 height 10
checkbox input "true"
click at [1206, 474] on button "Add" at bounding box center [1234, 482] width 104 height 30
type input "0"
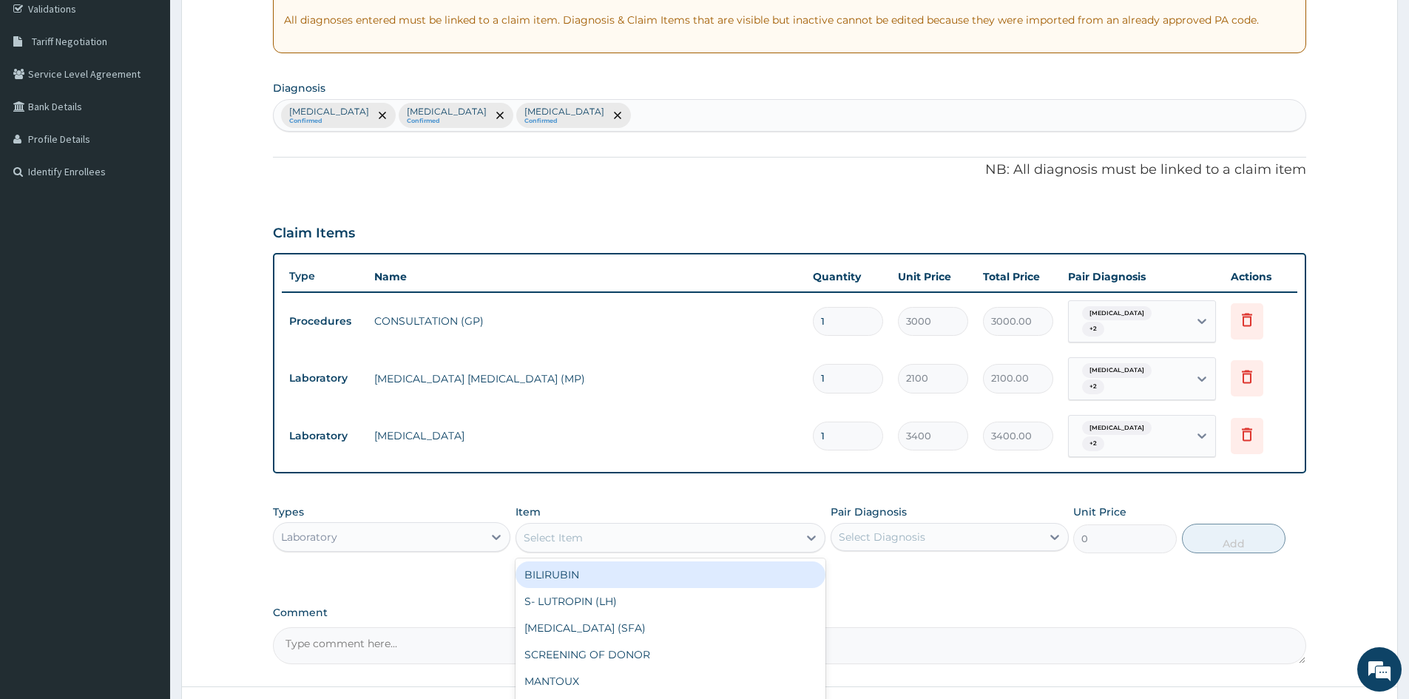
click at [623, 526] on div "Select Item" at bounding box center [657, 538] width 282 height 24
type input "PREGNA"
click at [570, 561] on div "PREGNANCY" at bounding box center [670, 574] width 310 height 27
type input "2500"
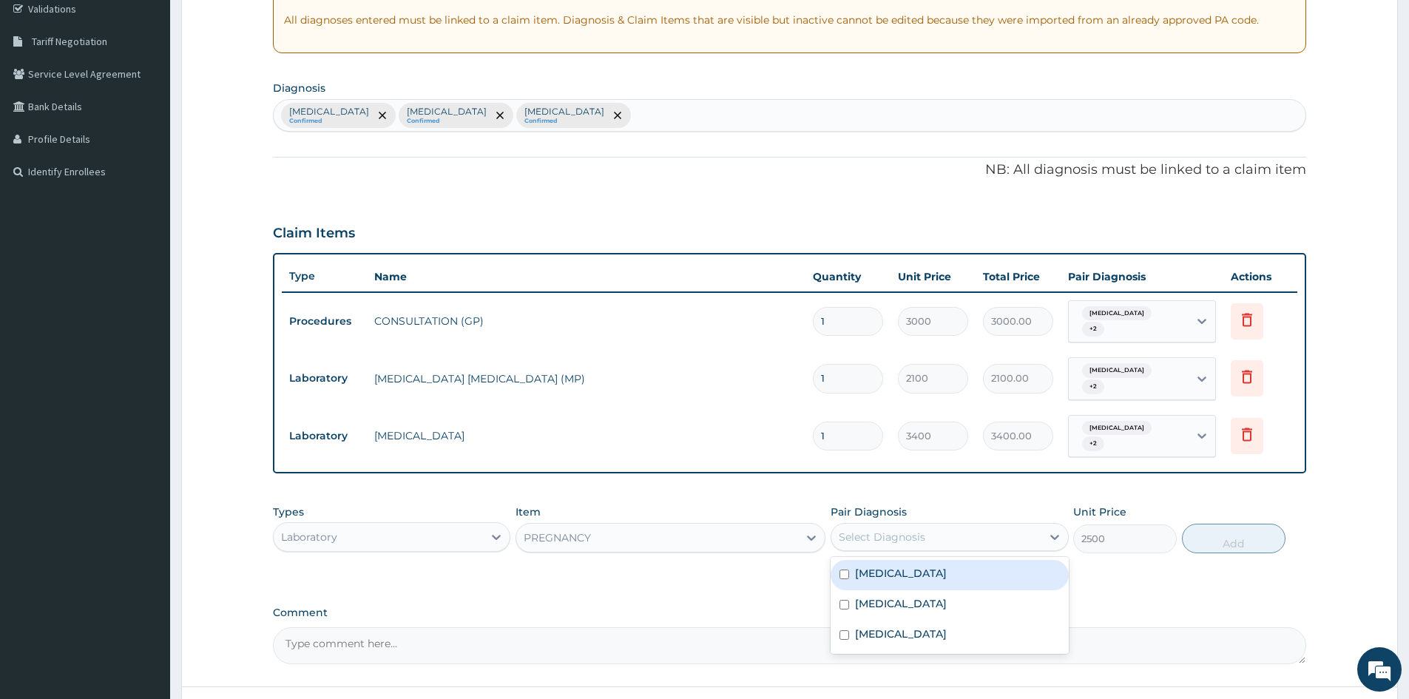
click at [851, 529] on div "Select Diagnosis" at bounding box center [882, 536] width 87 height 15
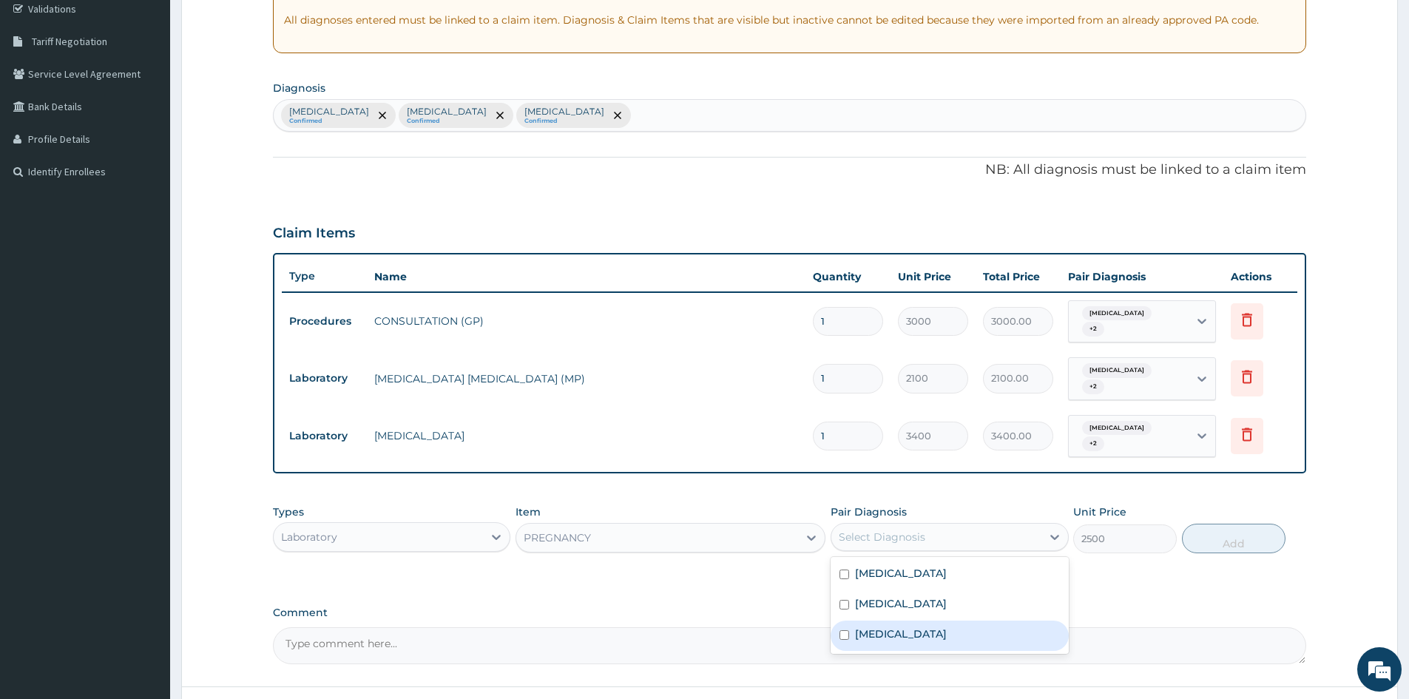
click at [845, 630] on input "checkbox" at bounding box center [844, 635] width 10 height 10
checkbox input "true"
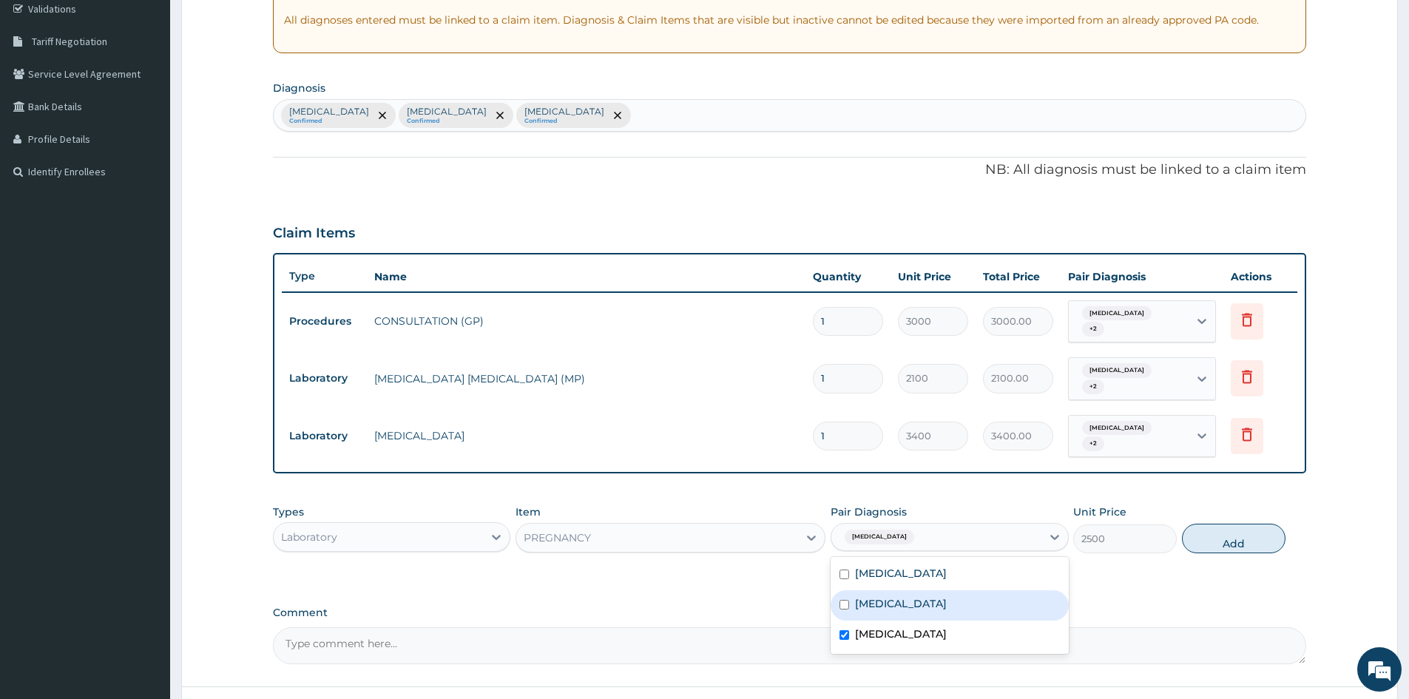
click at [846, 600] on input "checkbox" at bounding box center [844, 605] width 10 height 10
checkbox input "true"
click at [850, 560] on div "[MEDICAL_DATA]" at bounding box center [948, 575] width 237 height 30
checkbox input "true"
click at [1229, 524] on button "Add" at bounding box center [1234, 539] width 104 height 30
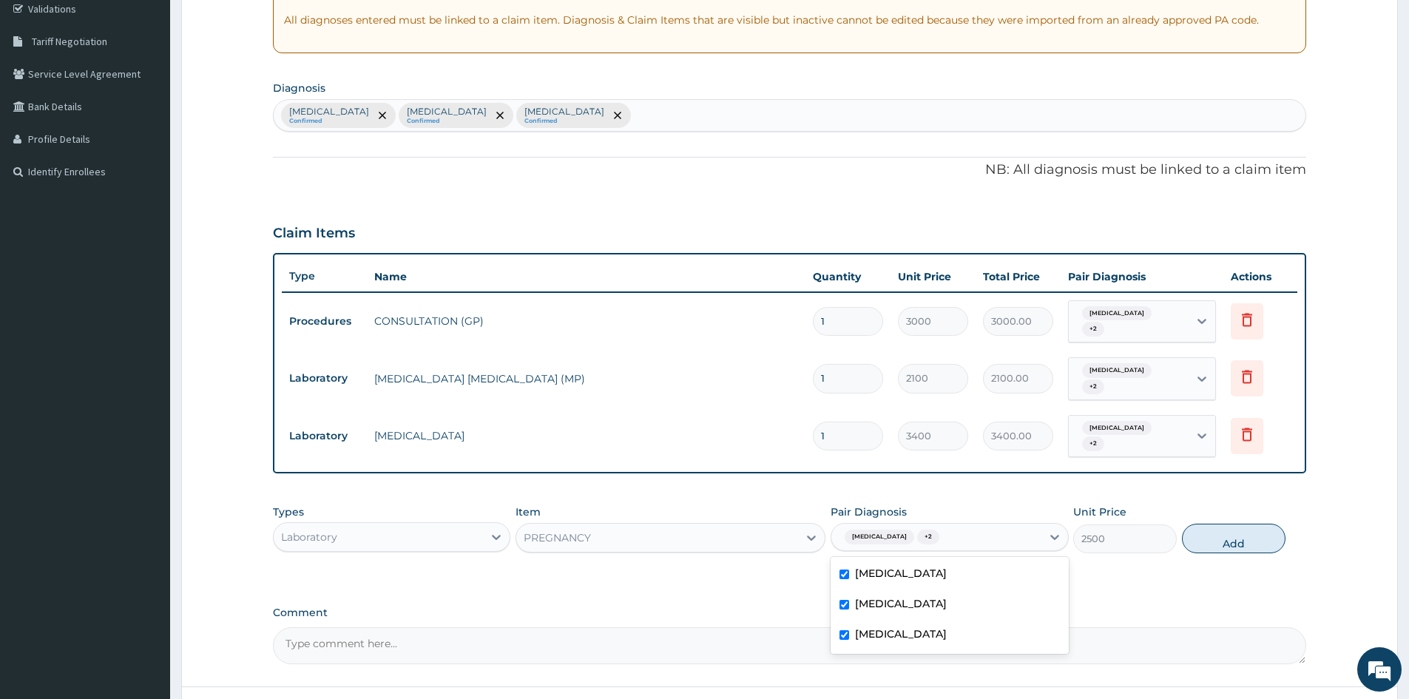
type input "0"
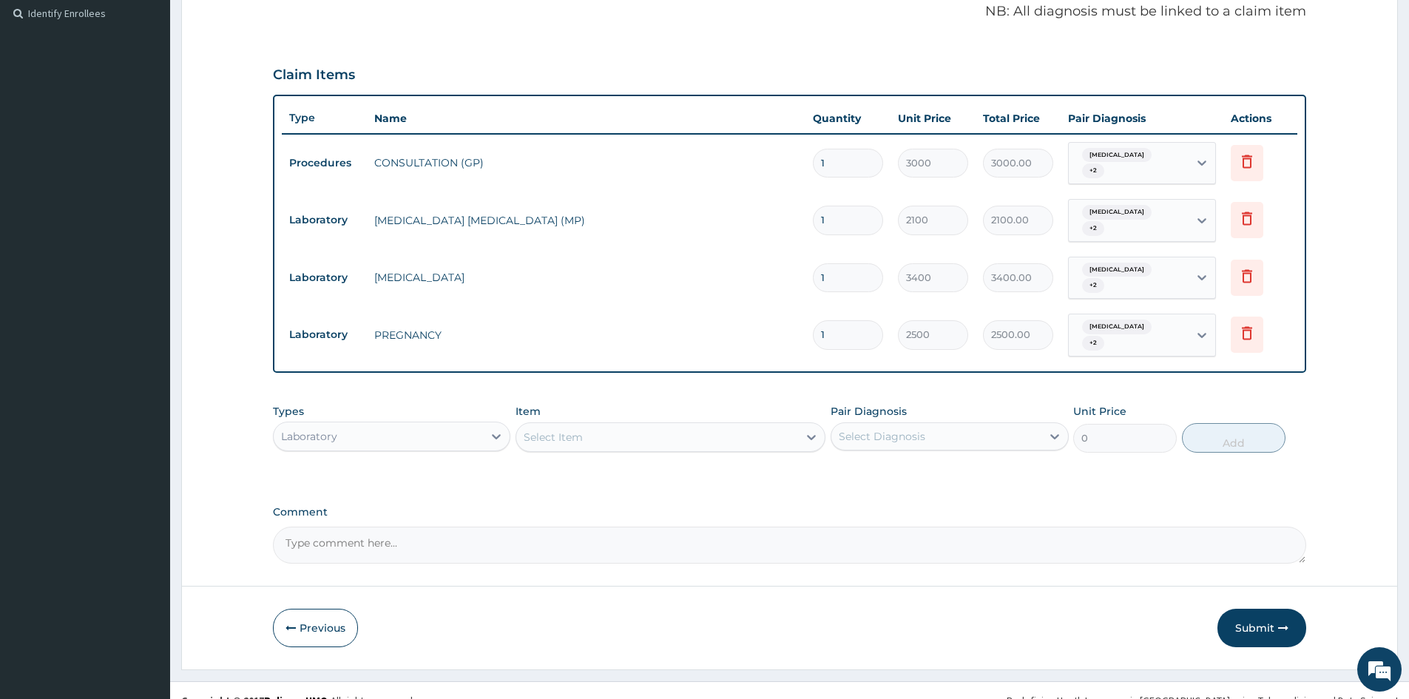
scroll to position [441, 0]
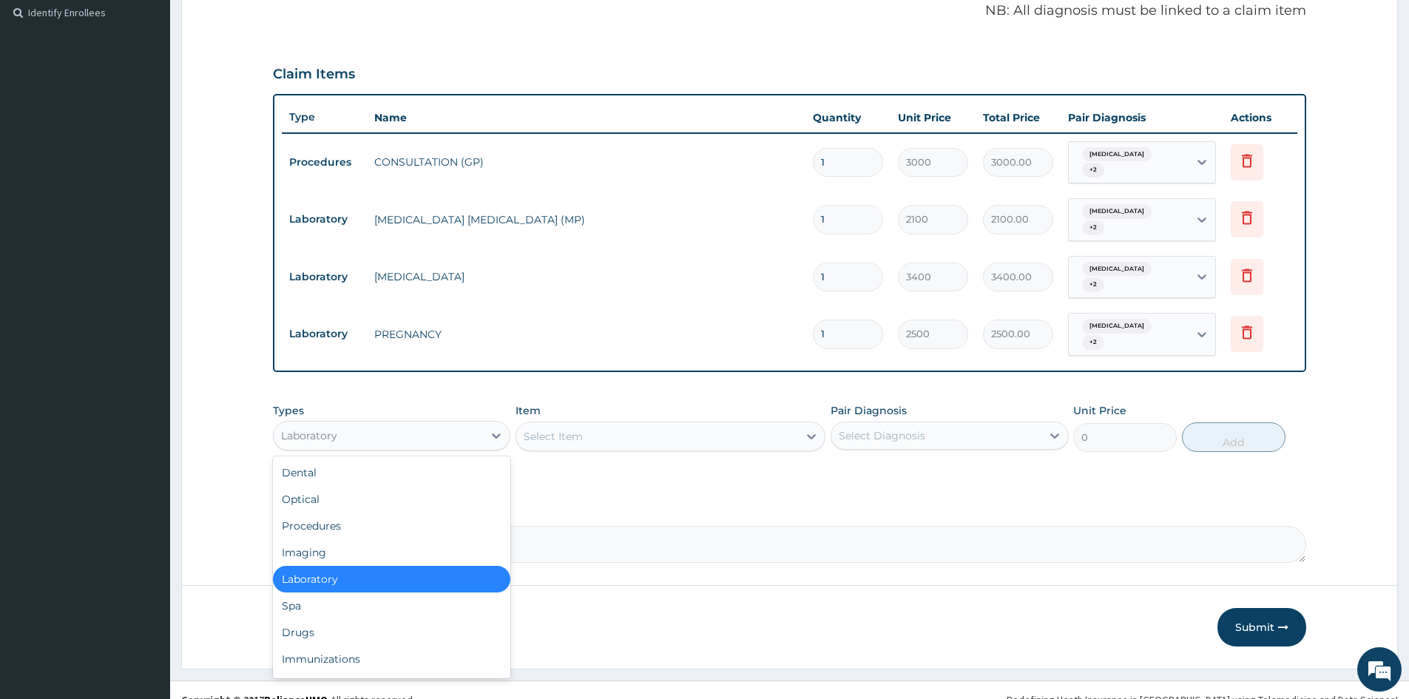
click at [471, 424] on div "Laboratory" at bounding box center [378, 436] width 209 height 24
click at [317, 619] on div "Drugs" at bounding box center [391, 632] width 237 height 27
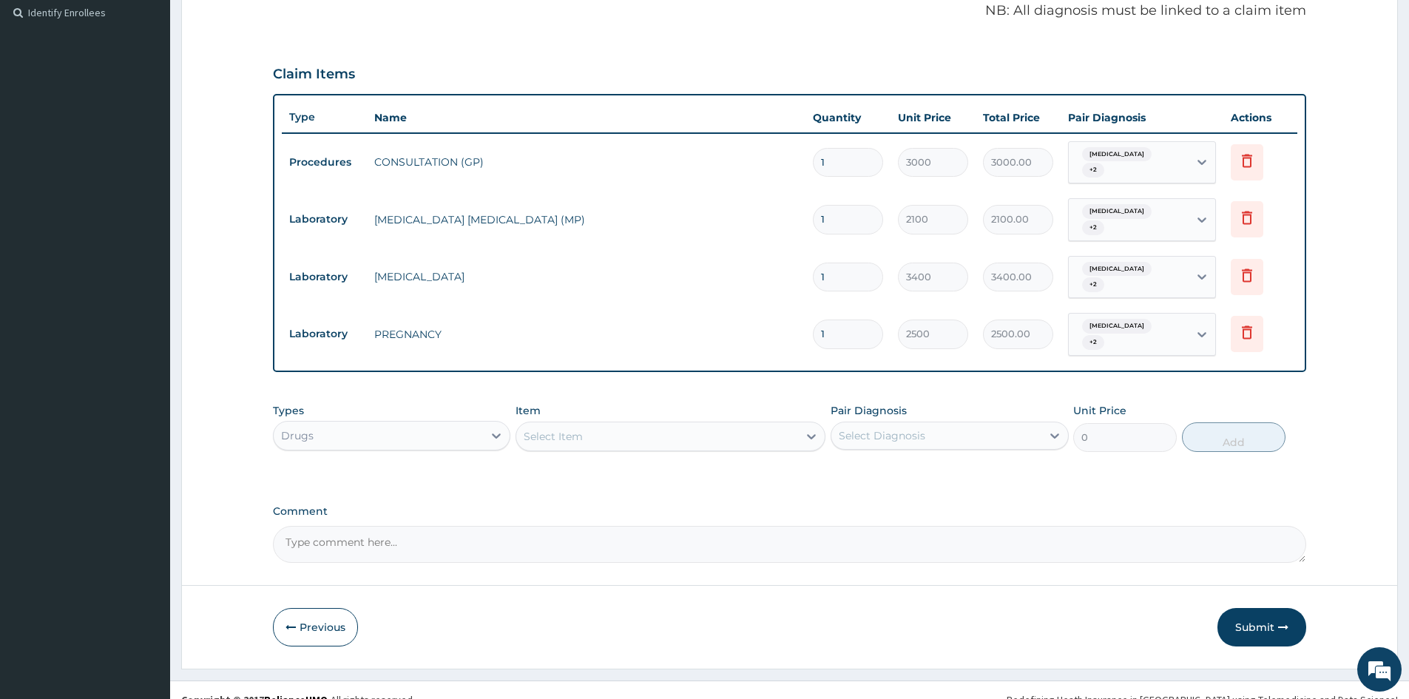
click at [558, 429] on div "Select Item" at bounding box center [553, 436] width 59 height 15
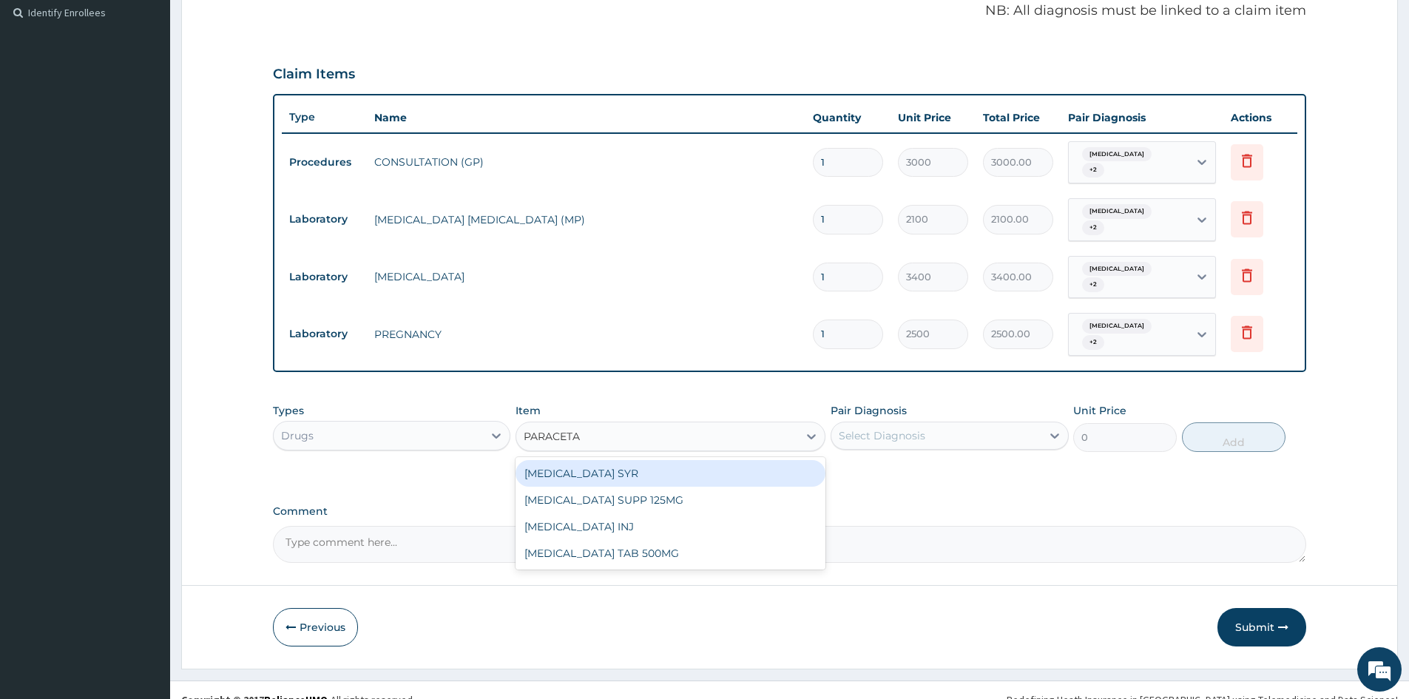
type input "PARACETAM"
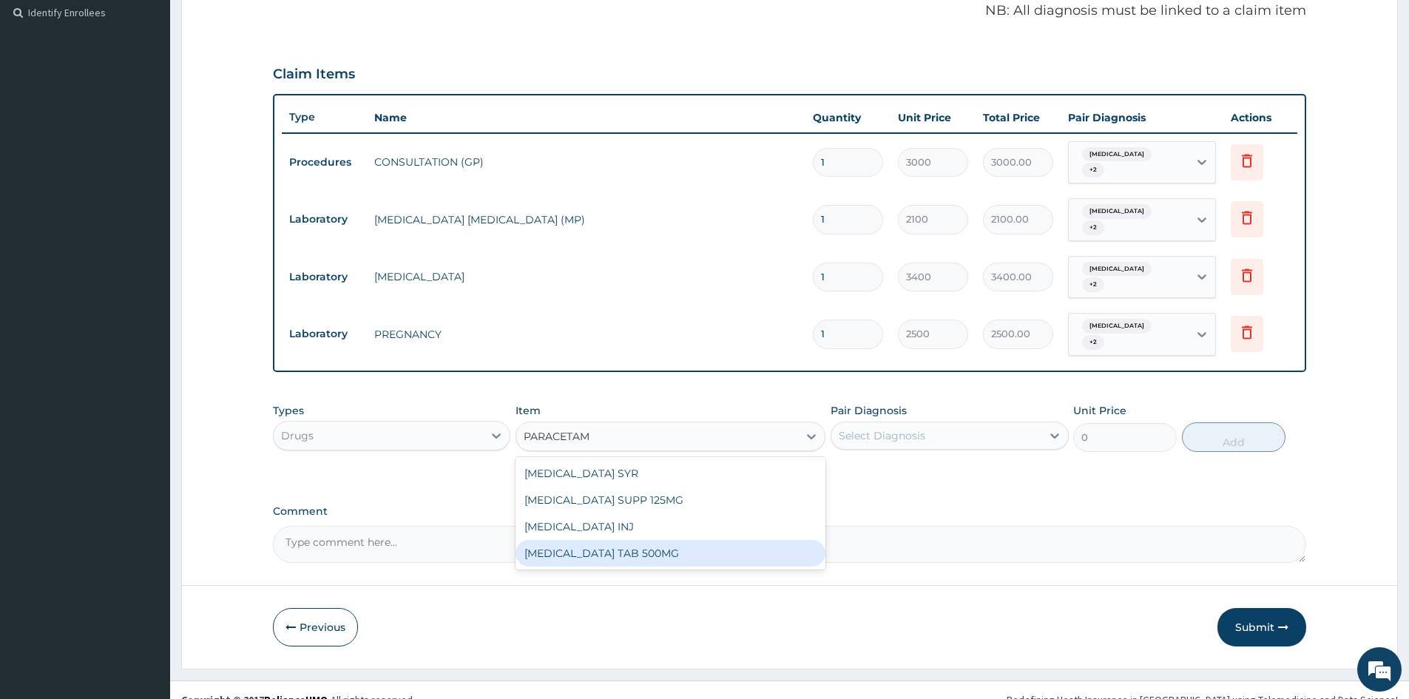
click at [646, 540] on div "[MEDICAL_DATA] TAB 500MG" at bounding box center [670, 553] width 310 height 27
type input "30"
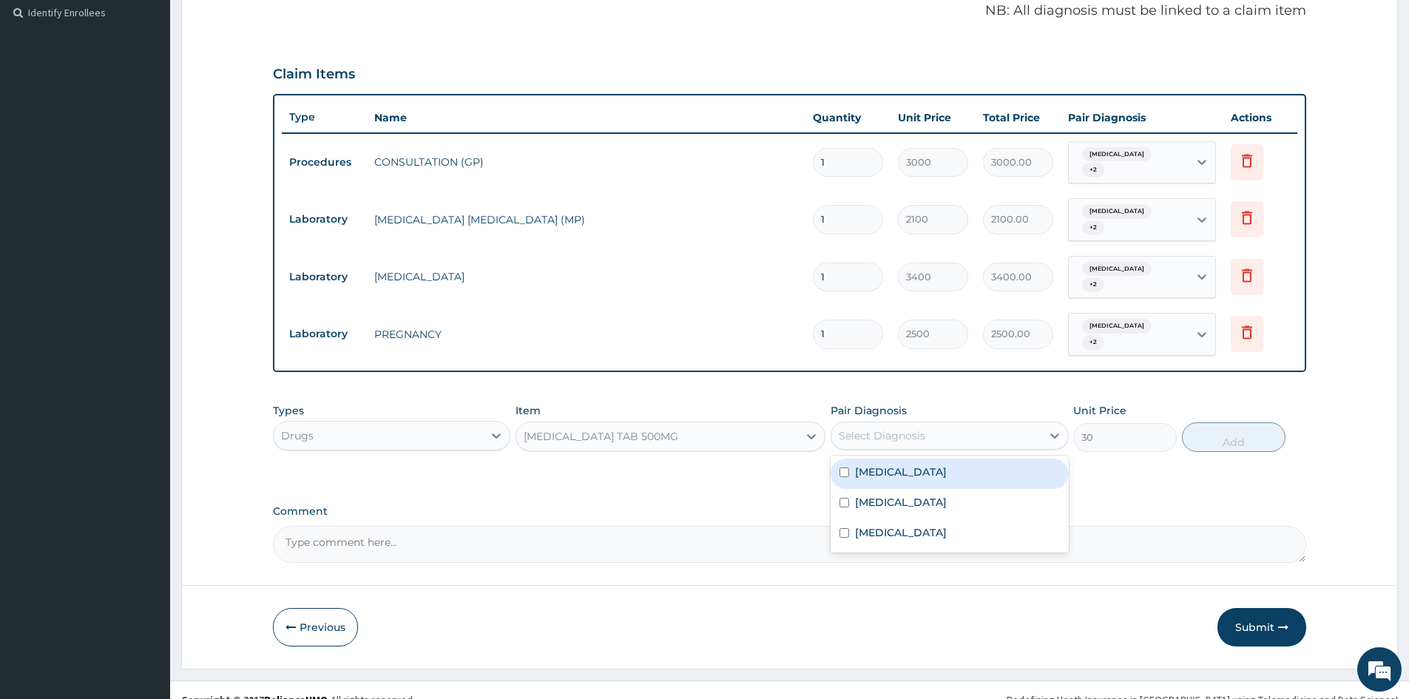
click at [878, 428] on div "Select Diagnosis" at bounding box center [882, 435] width 87 height 15
click at [845, 498] on input "checkbox" at bounding box center [844, 503] width 10 height 10
checkbox input "true"
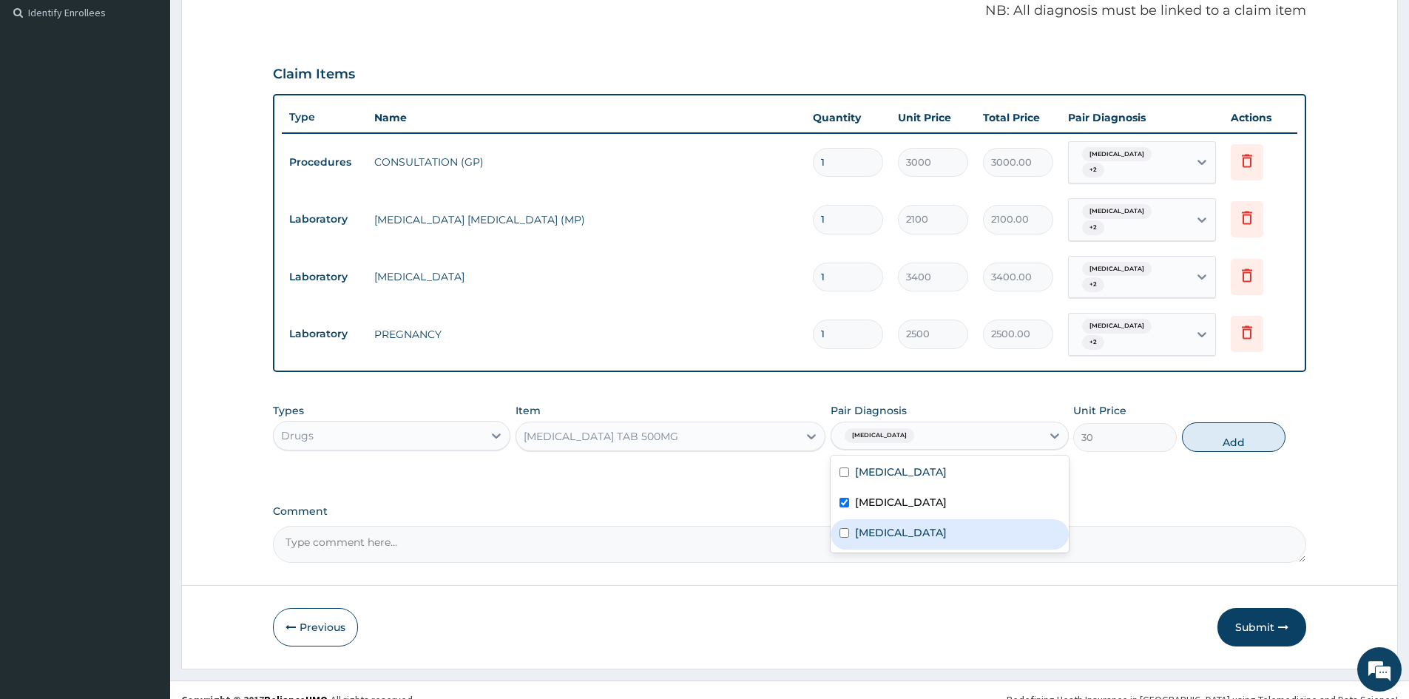
click at [842, 528] on input "checkbox" at bounding box center [844, 533] width 10 height 10
checkbox input "true"
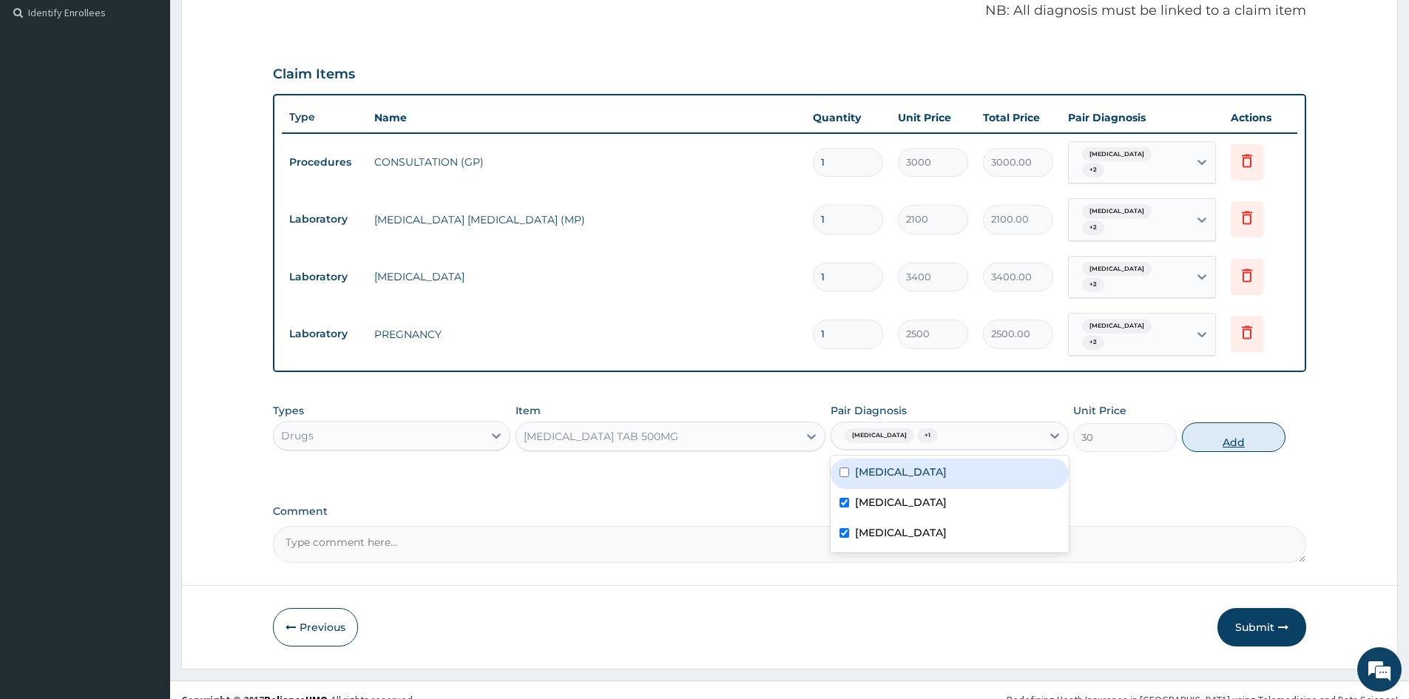
click at [1252, 422] on button "Add" at bounding box center [1234, 437] width 104 height 30
type input "0"
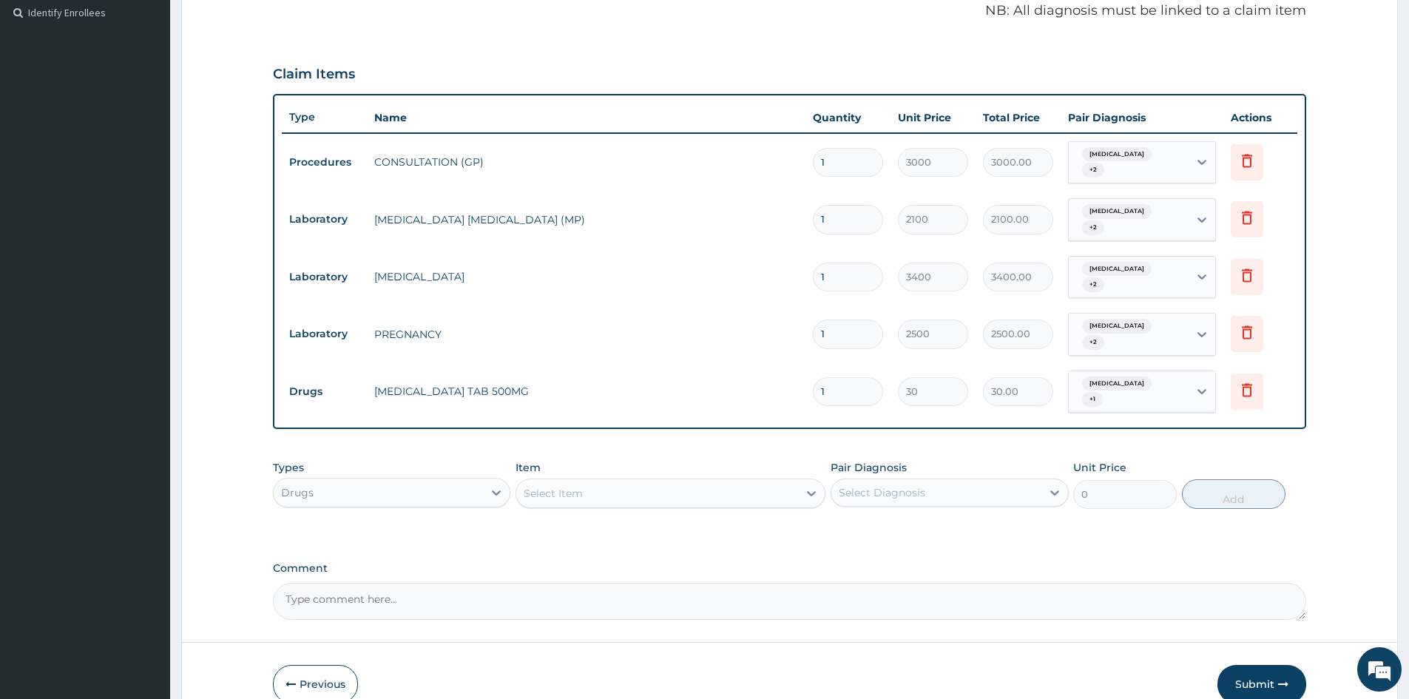
type input "18"
type input "540.00"
type input "18"
click at [615, 481] on div "Select Item" at bounding box center [657, 493] width 282 height 24
click at [552, 486] on input "FOL8IC" at bounding box center [544, 493] width 40 height 15
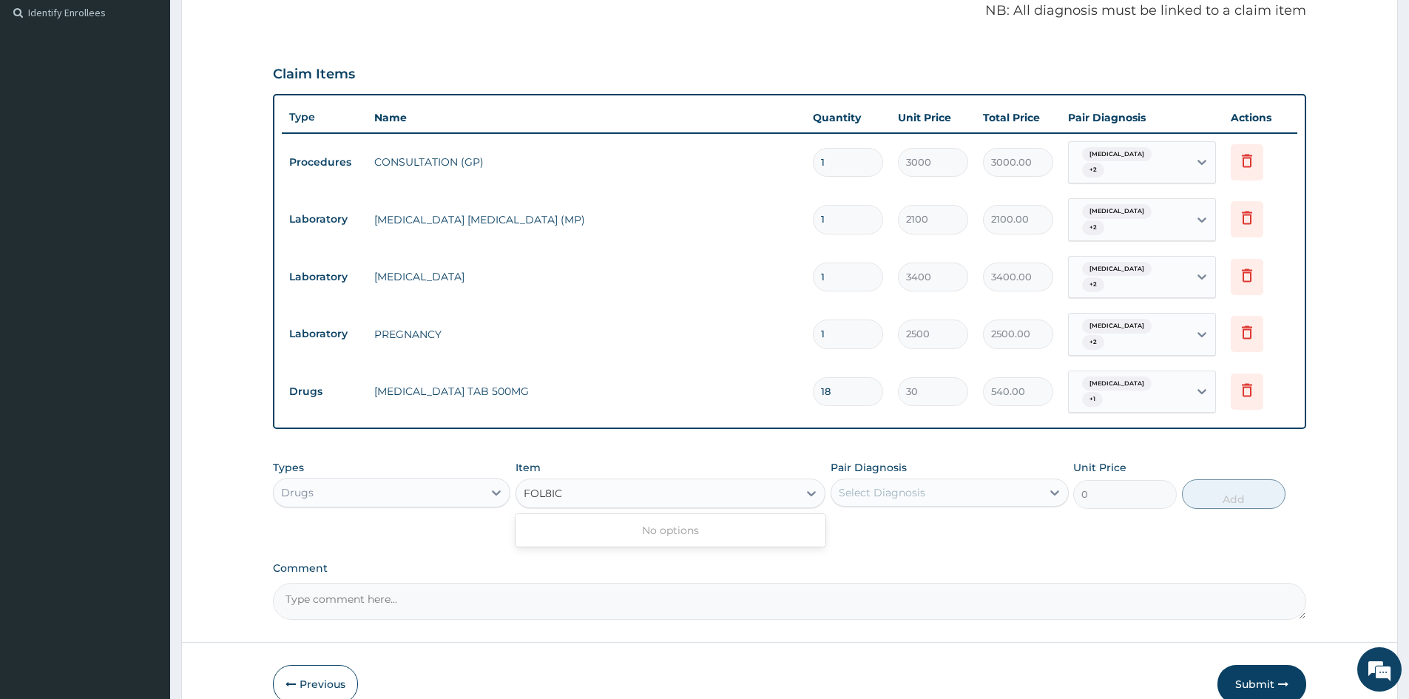
type input "FOLIC"
click at [626, 517] on div "[MEDICAL_DATA] TAB" at bounding box center [670, 530] width 310 height 27
type input "23"
click at [972, 481] on div "Select Diagnosis" at bounding box center [935, 493] width 209 height 24
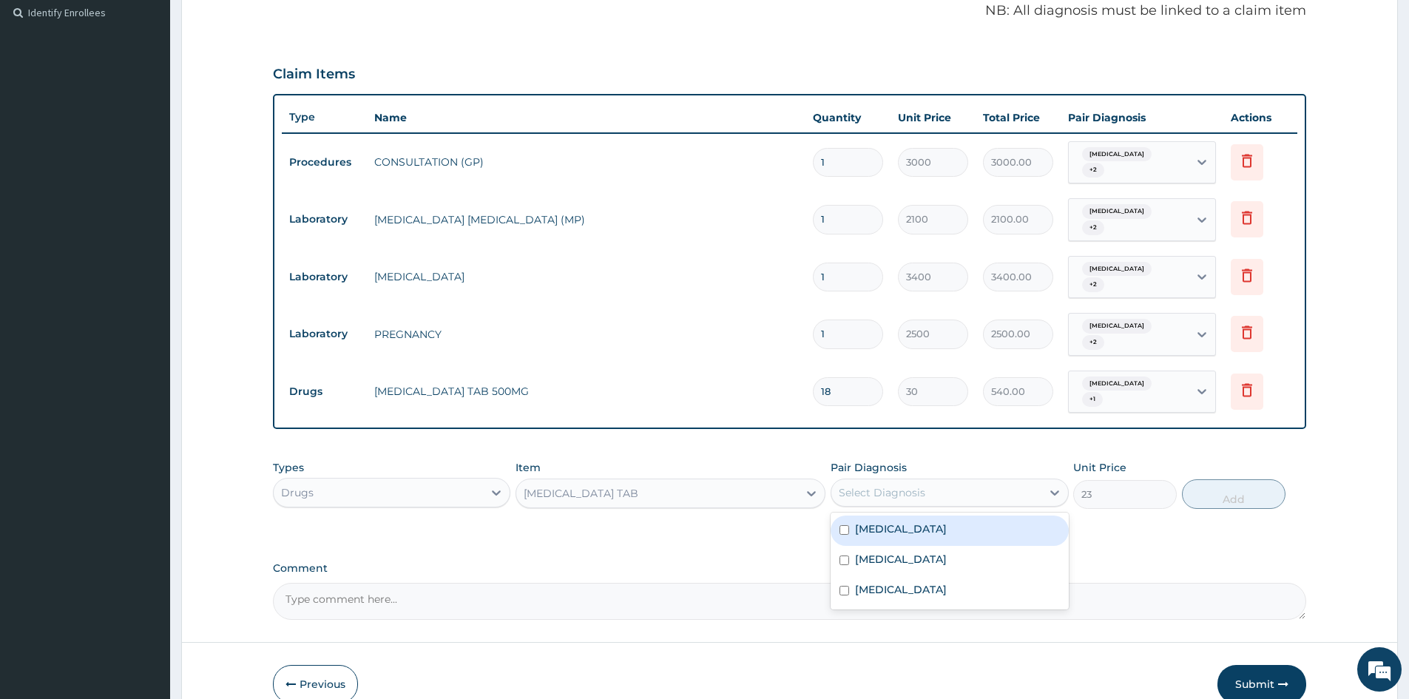
click at [845, 525] on input "checkbox" at bounding box center [844, 530] width 10 height 10
checkbox input "true"
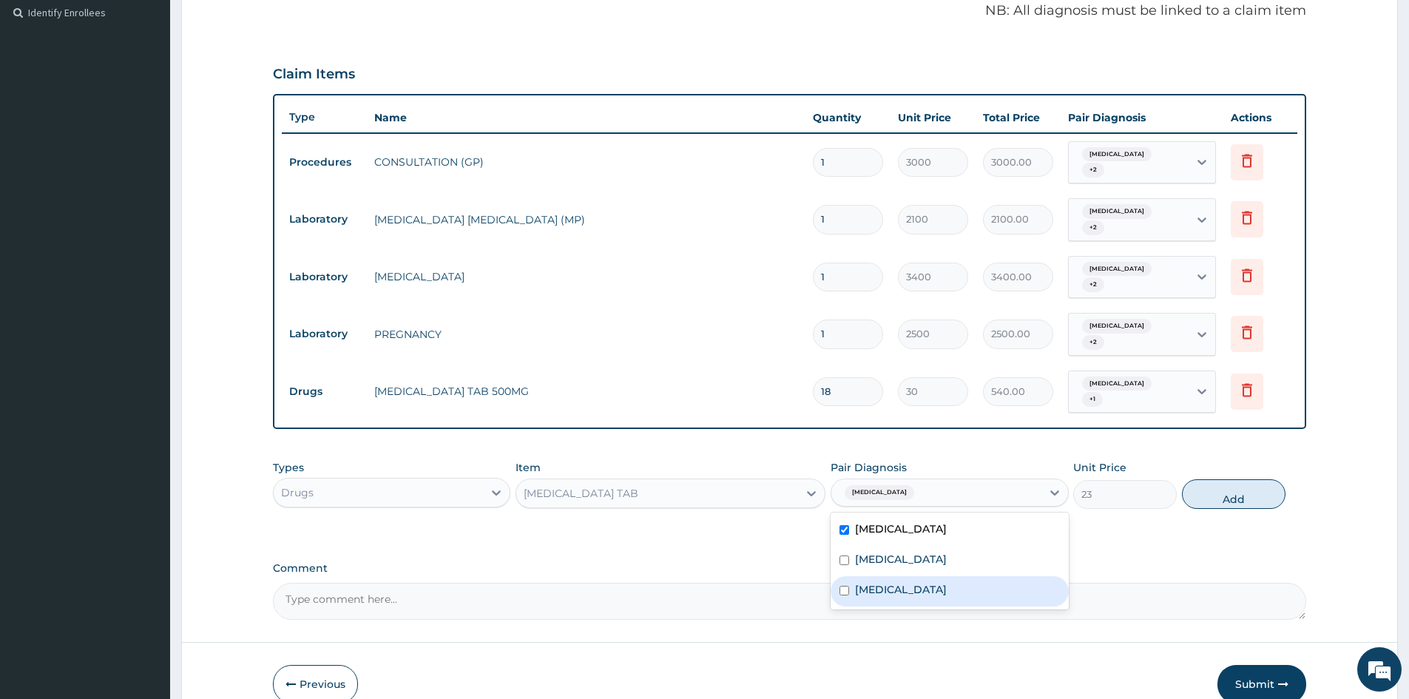
click at [842, 586] on input "checkbox" at bounding box center [844, 591] width 10 height 10
checkbox input "true"
click at [1205, 479] on button "Add" at bounding box center [1234, 494] width 104 height 30
type input "0"
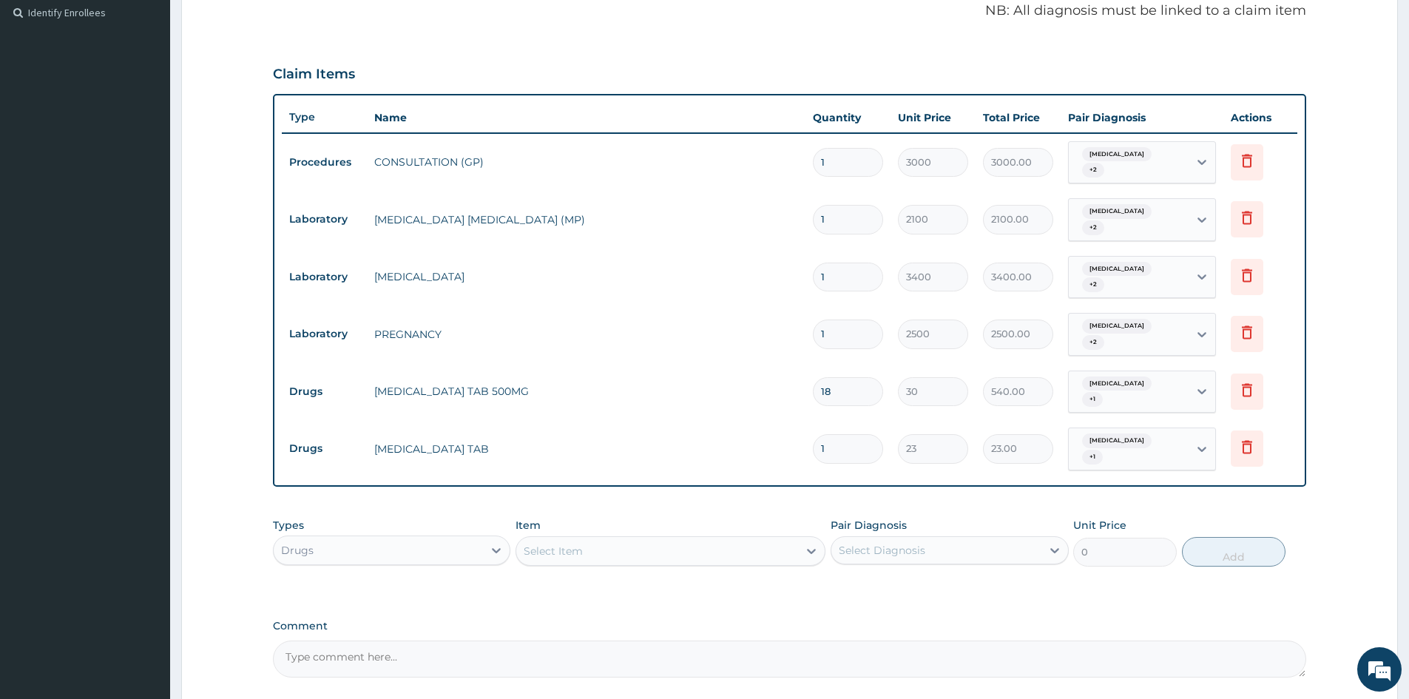
type input "0.00"
type input "3"
type input "69.00"
type input "30"
type input "690.00"
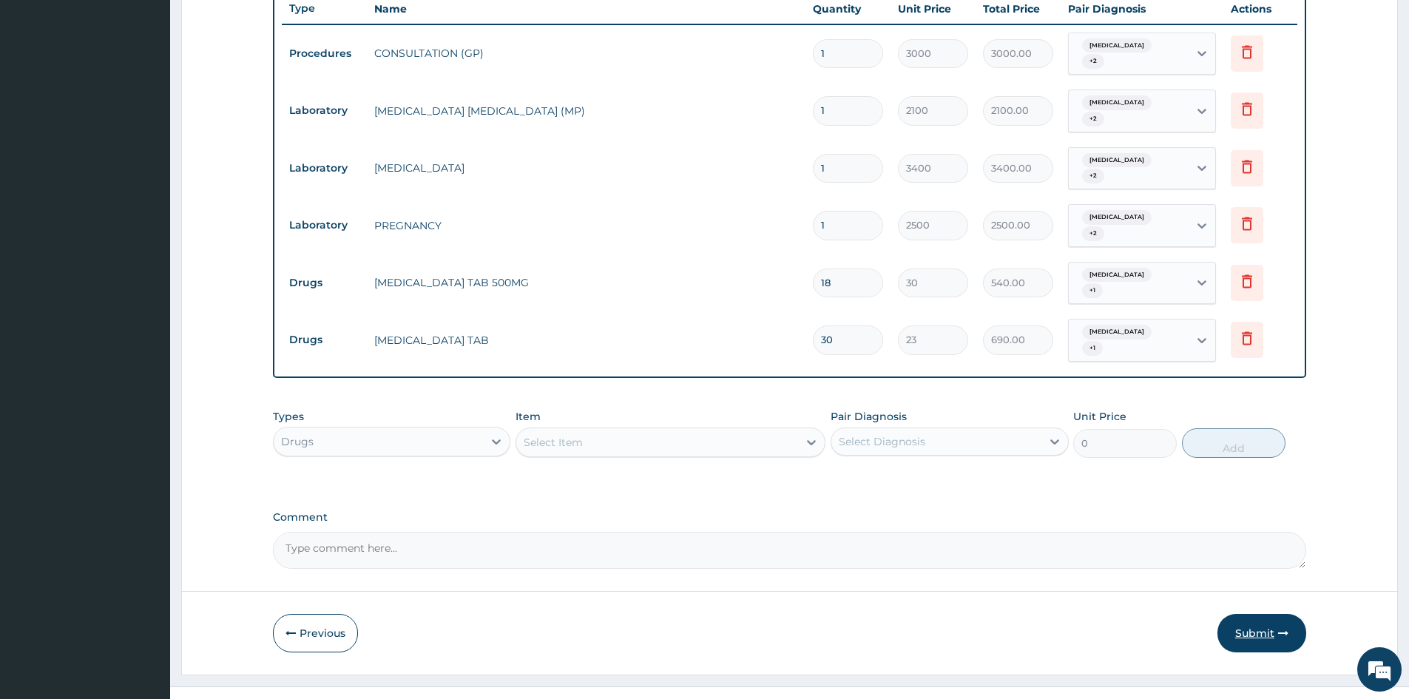
type input "30"
click at [1258, 614] on button "Submit" at bounding box center [1261, 633] width 89 height 38
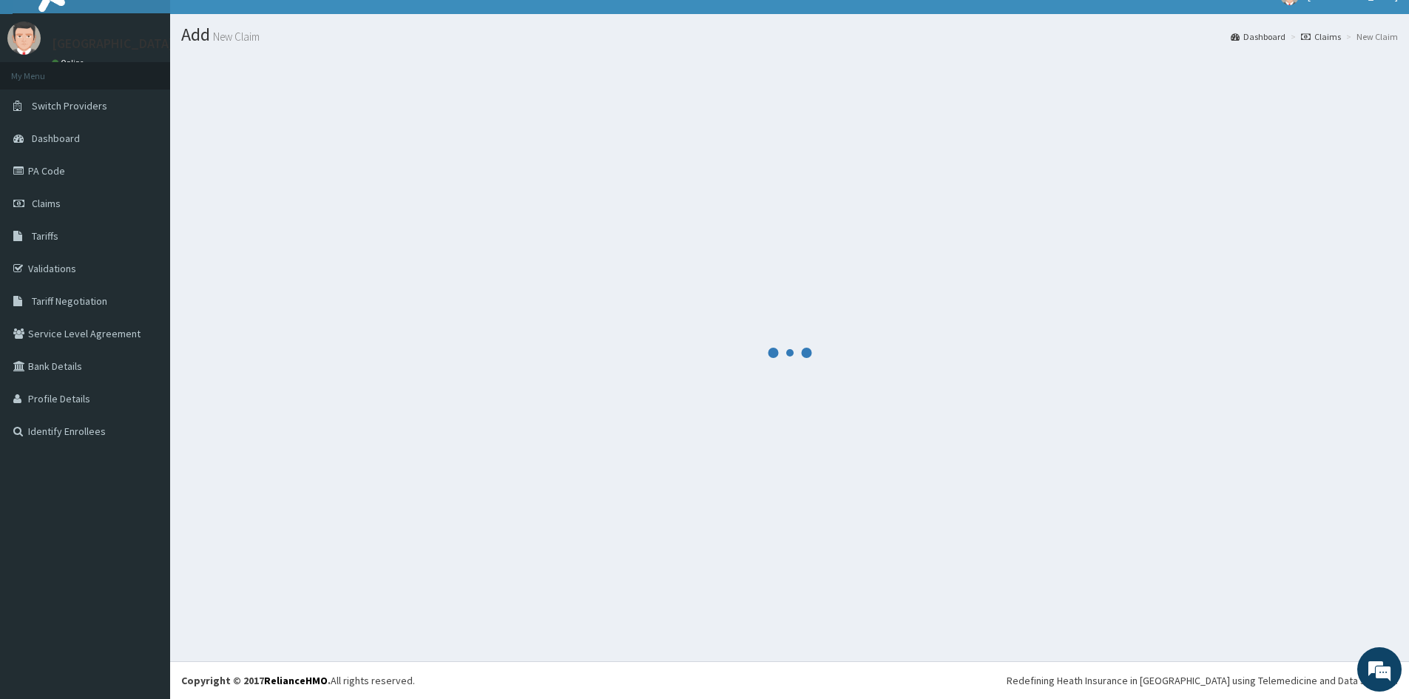
scroll to position [550, 0]
